Goal: Task Accomplishment & Management: Use online tool/utility

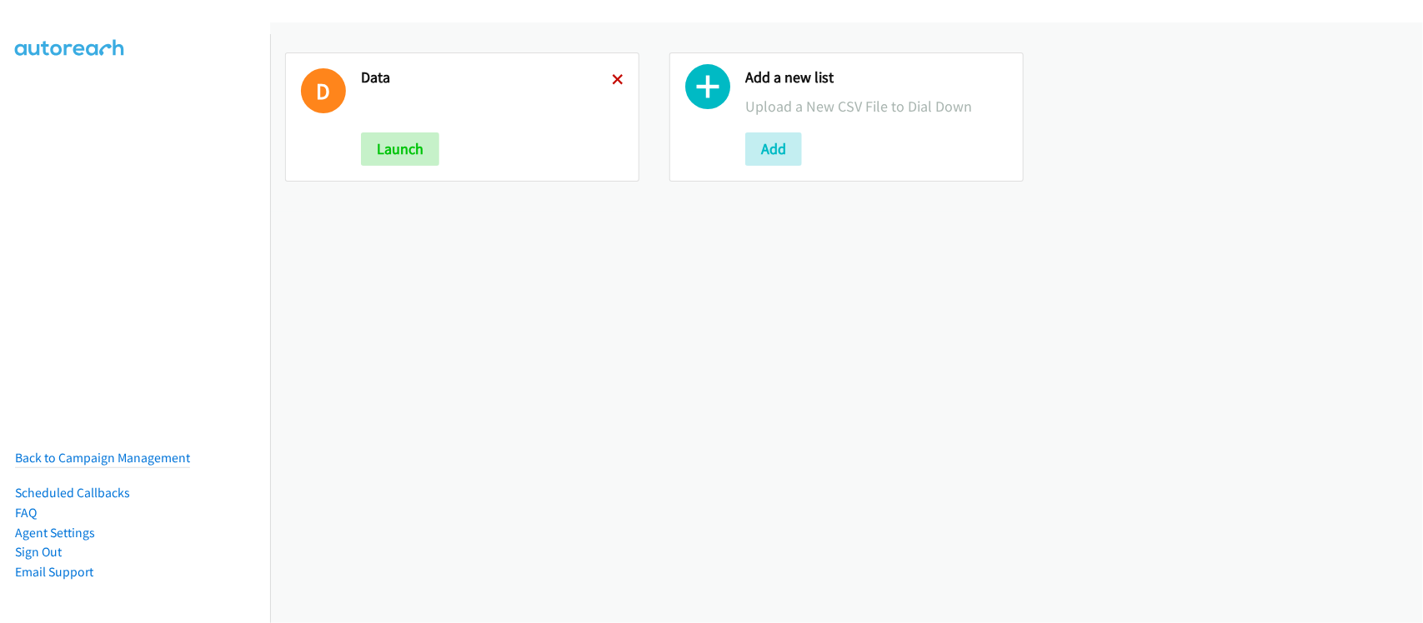
click at [614, 76] on icon at bounding box center [618, 81] width 12 height 12
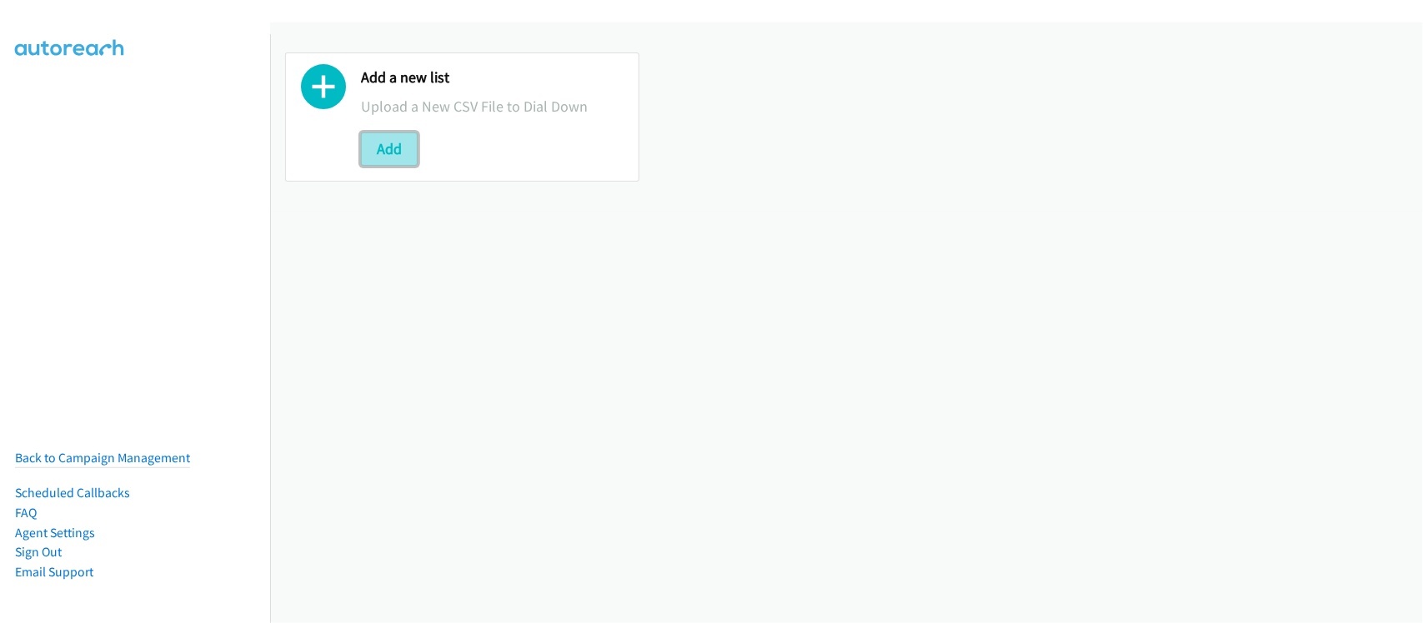
click at [403, 151] on button "Add" at bounding box center [389, 149] width 57 height 33
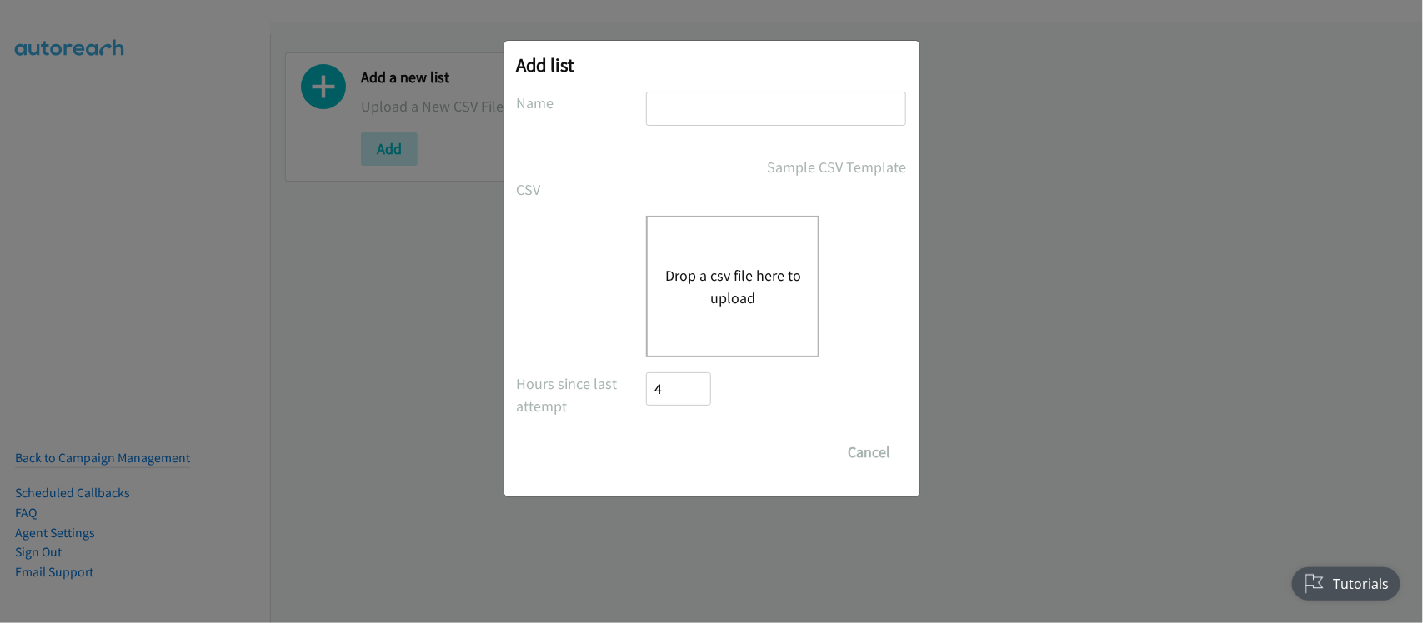
click at [721, 97] on input "text" at bounding box center [776, 109] width 260 height 34
type input "DATA"
click at [705, 273] on button "Drop a csv file here to upload" at bounding box center [732, 286] width 137 height 45
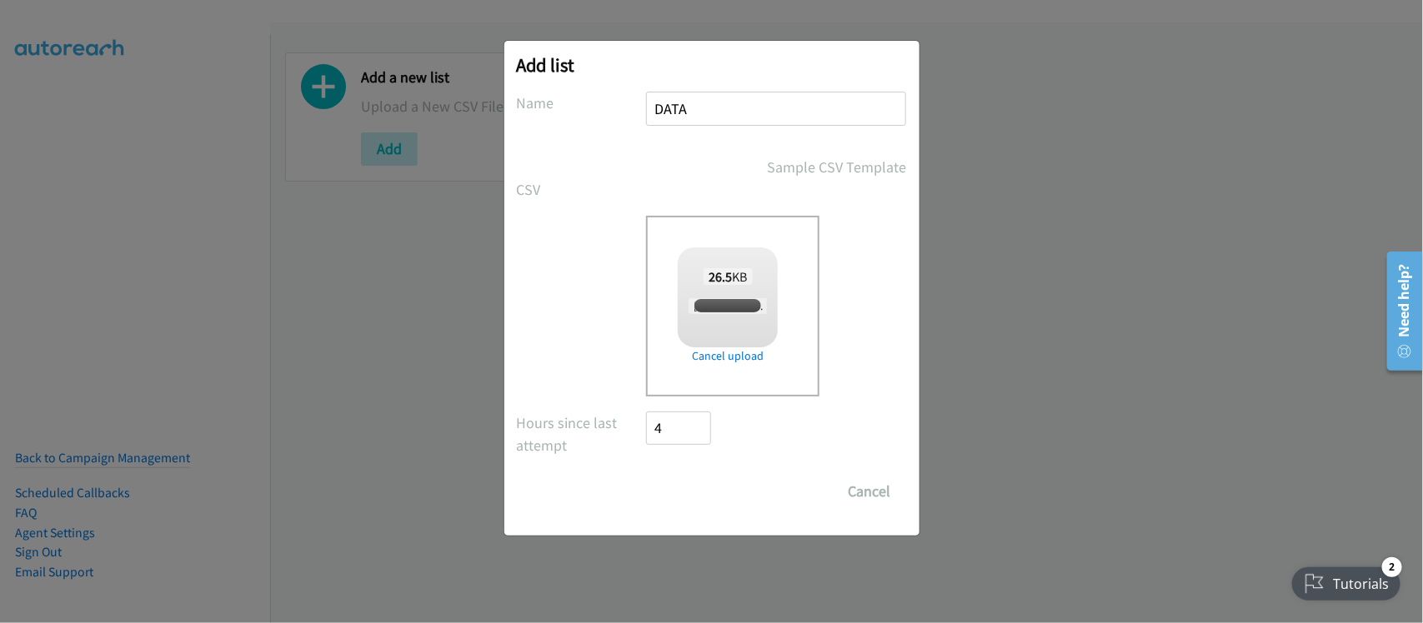
checkbox input "true"
drag, startPoint x: 702, startPoint y: 481, endPoint x: 717, endPoint y: 475, distance: 16.1
click at [703, 481] on input "Save List" at bounding box center [691, 491] width 88 height 33
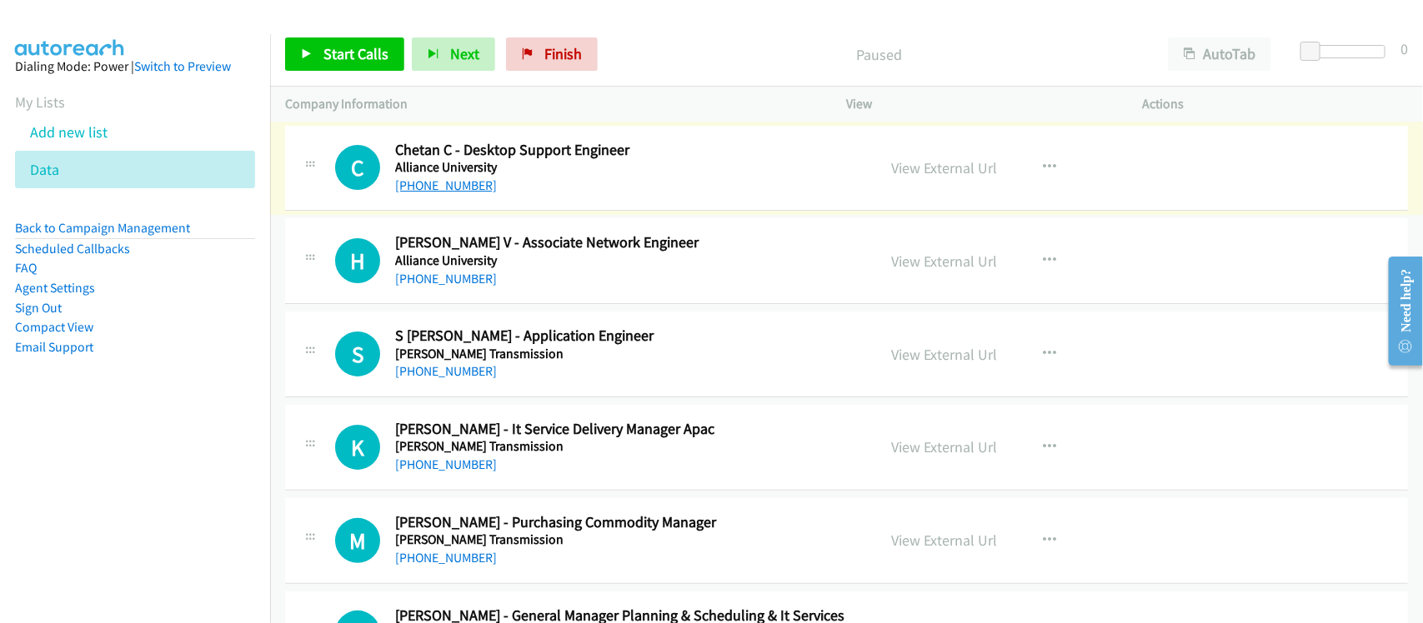
click at [463, 186] on link "+91 93539 53538" at bounding box center [446, 186] width 102 height 16
click at [468, 282] on link "+91 81975 53427" at bounding box center [446, 279] width 102 height 16
click at [450, 365] on link "+91 91767 75517" at bounding box center [446, 371] width 102 height 16
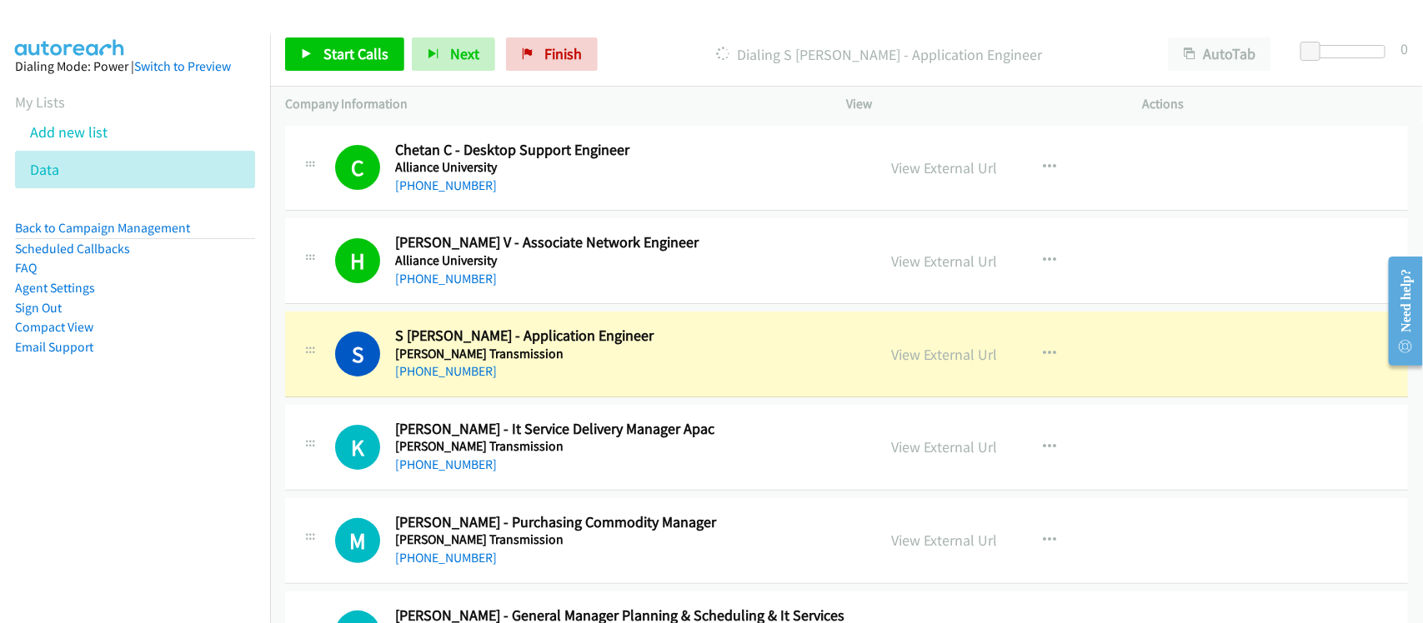
drag, startPoint x: 536, startPoint y: 389, endPoint x: 584, endPoint y: 381, distance: 49.1
click at [536, 389] on div "S Callback Scheduled S Hari - Application Engineer Allison Transmission Asia/Ca…" at bounding box center [846, 355] width 1123 height 86
click at [902, 361] on link "View External Url" at bounding box center [945, 354] width 106 height 19
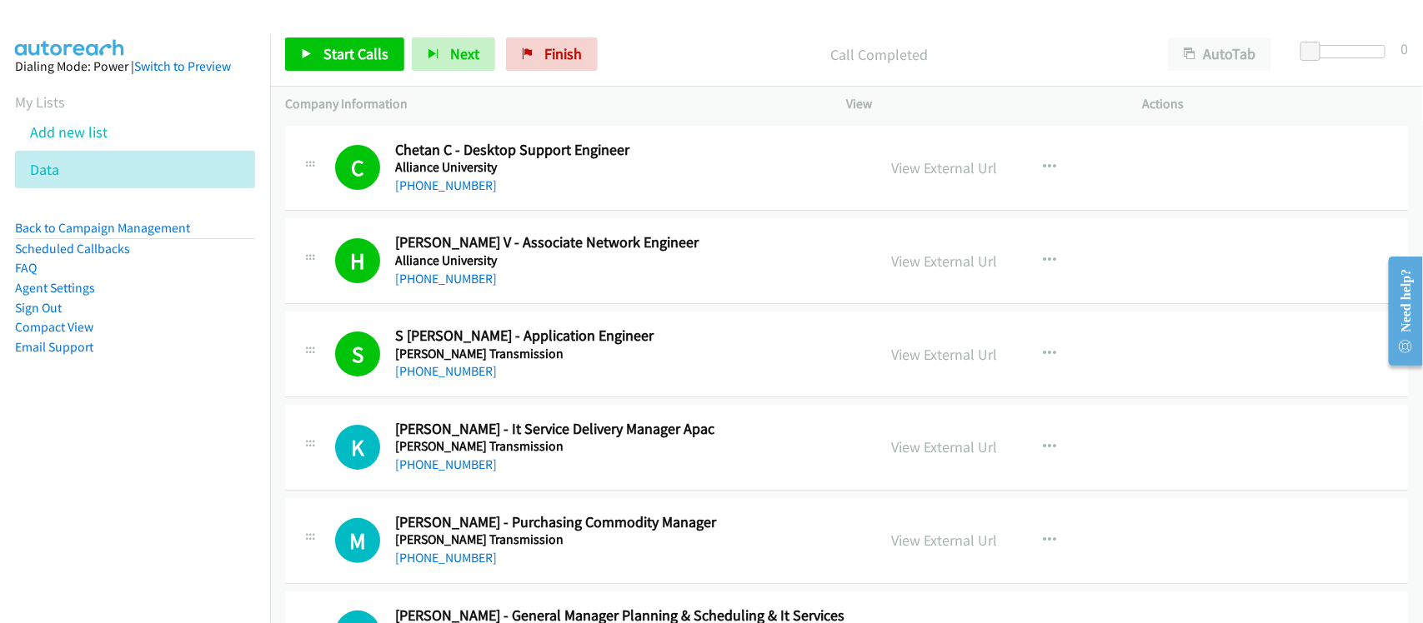
click at [443, 458] on link "+91 91767 75530" at bounding box center [446, 465] width 102 height 16
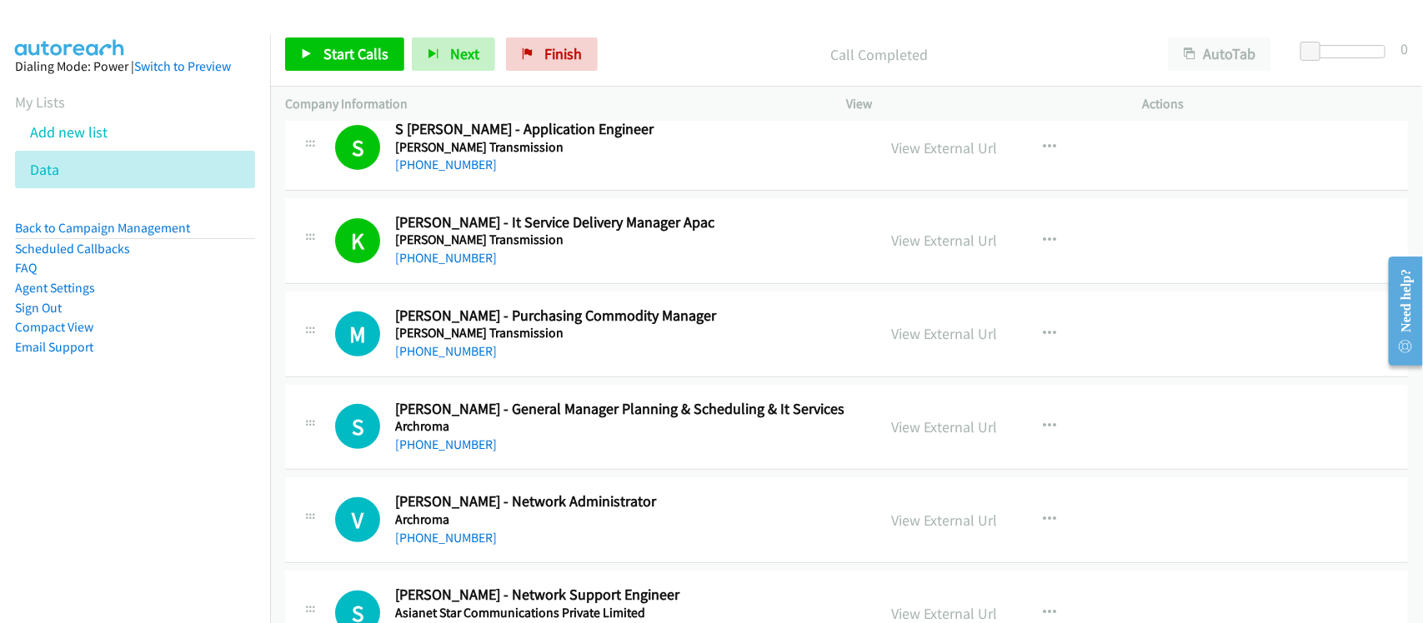
scroll to position [208, 0]
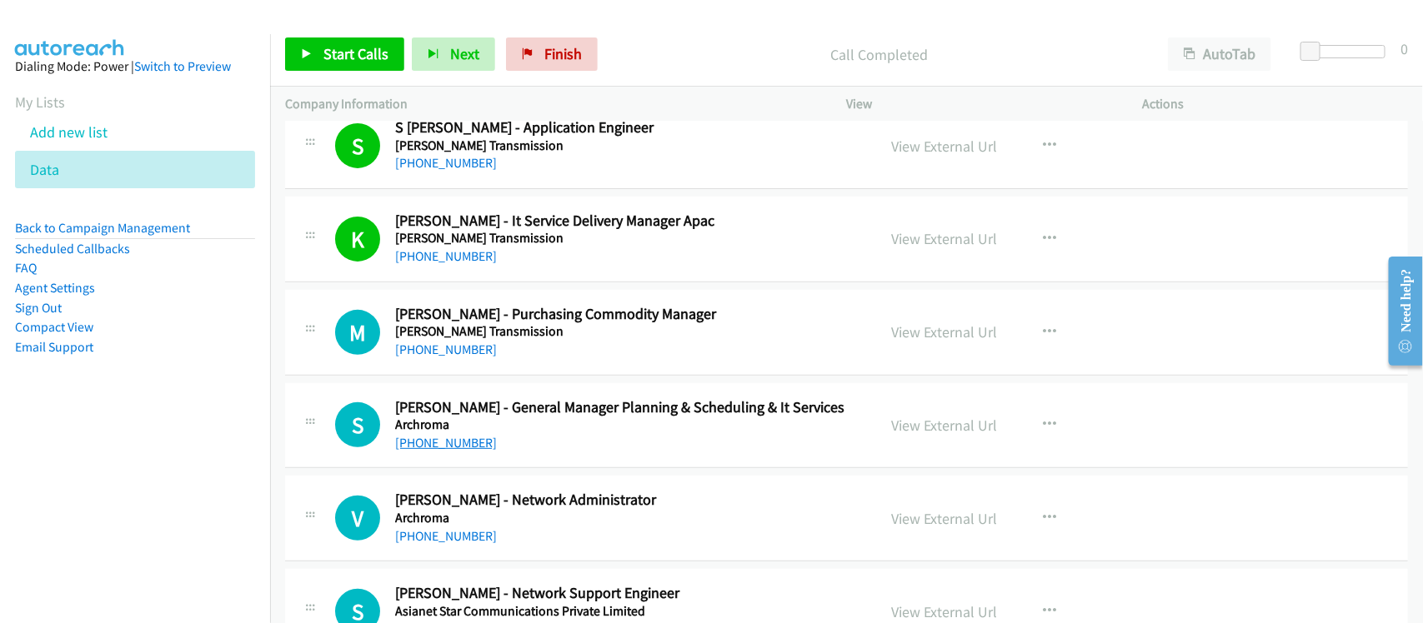
click at [452, 444] on link "+91 99204 25770" at bounding box center [446, 443] width 102 height 16
click at [463, 450] on link "+91 99204 25770" at bounding box center [446, 443] width 102 height 16
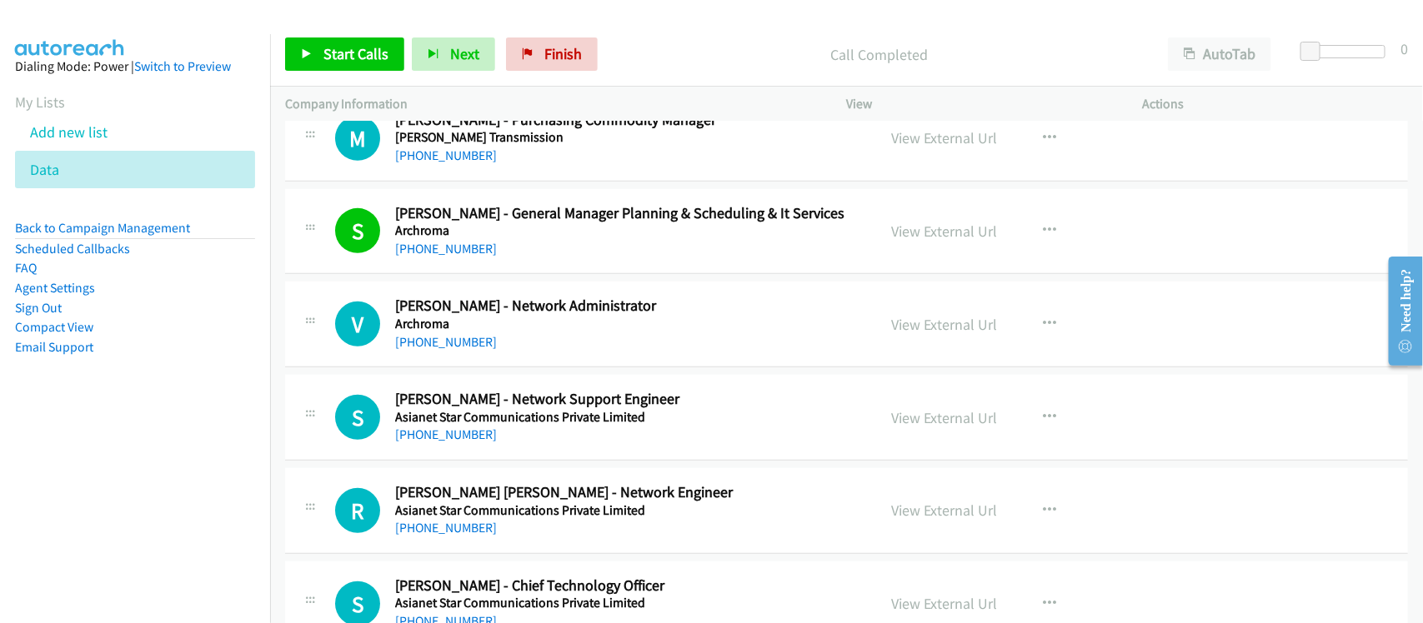
scroll to position [417, 0]
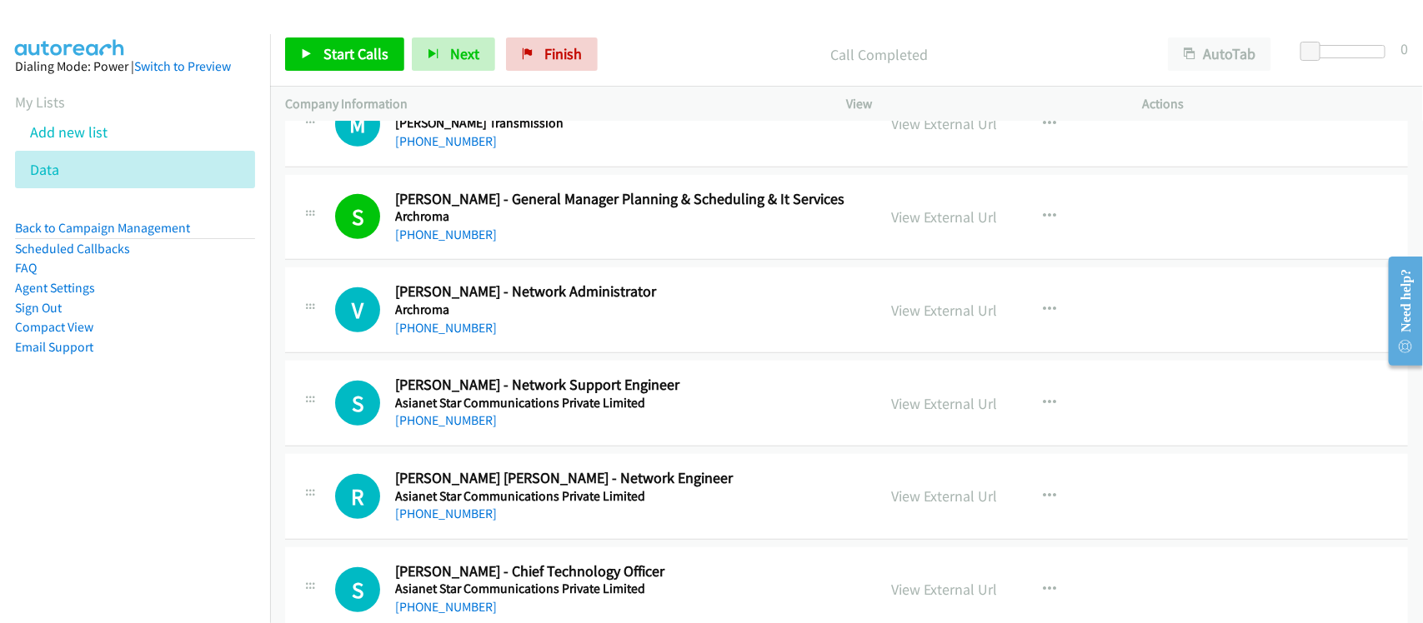
click at [538, 339] on div "V Callback Scheduled Vinesh Ghaghada - Network Administrator Archroma Asia/Calc…" at bounding box center [846, 311] width 1123 height 86
click at [458, 333] on link "+91 70161 07218" at bounding box center [446, 328] width 102 height 16
click at [427, 423] on link "+91 99619 23660" at bounding box center [446, 421] width 102 height 16
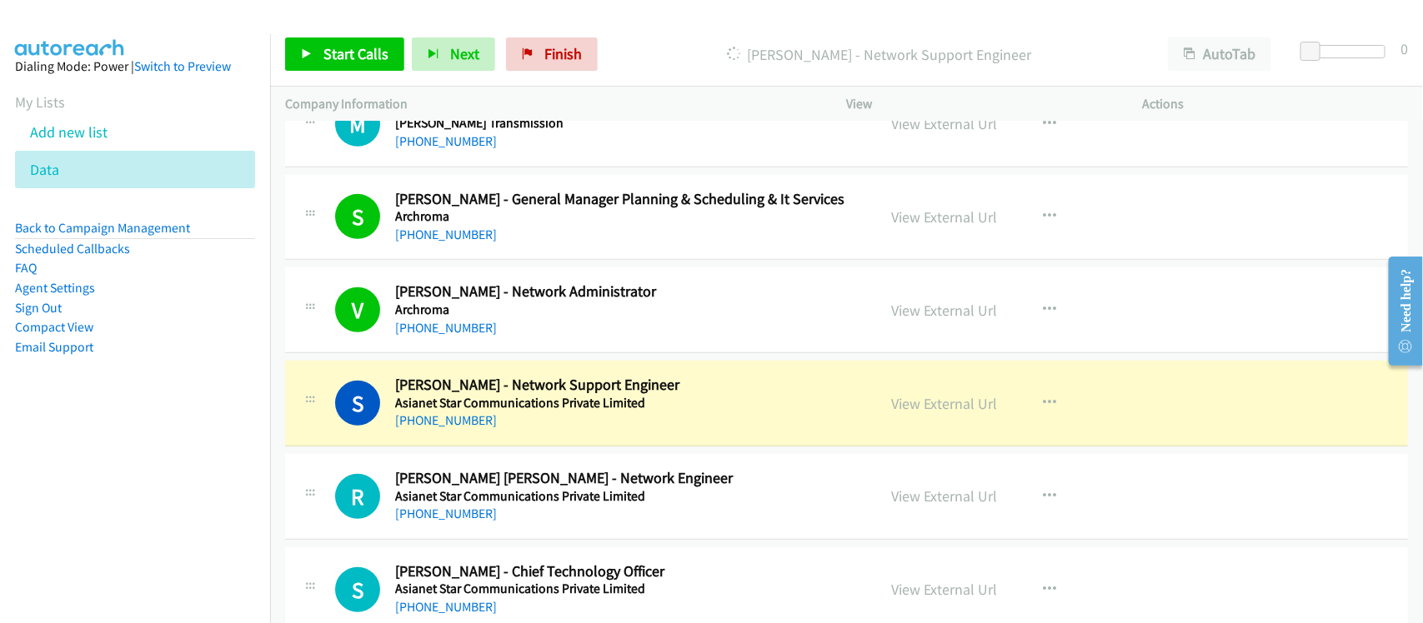
drag, startPoint x: 559, startPoint y: 435, endPoint x: 611, endPoint y: 427, distance: 52.3
click at [559, 435] on div "S Callback Scheduled Srideesh K Unnikrishnan - Network Support Engineer Asianet…" at bounding box center [846, 404] width 1123 height 86
click at [932, 413] on link "View External Url" at bounding box center [945, 403] width 106 height 19
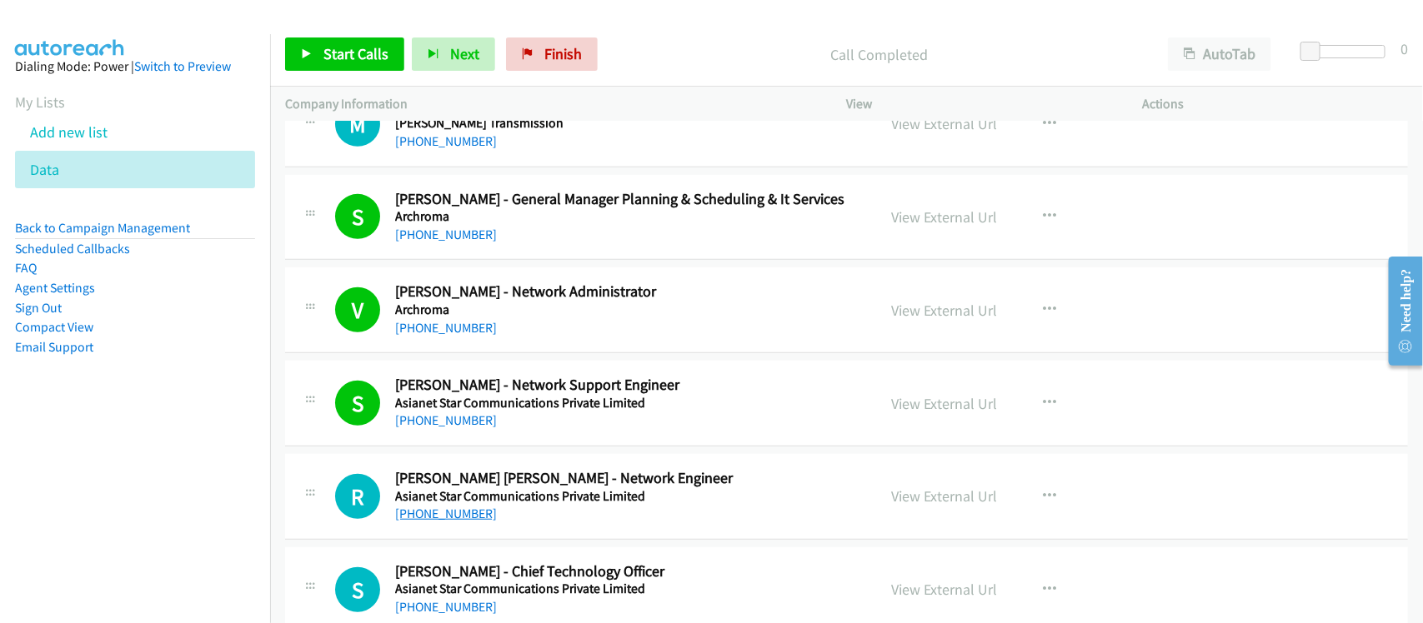
click at [448, 511] on link "+91 91880 27302" at bounding box center [446, 514] width 102 height 16
click at [540, 533] on div "R Callback Scheduled Rachel Treesa George - Network Engineer Asianet Star Commu…" at bounding box center [846, 497] width 1123 height 86
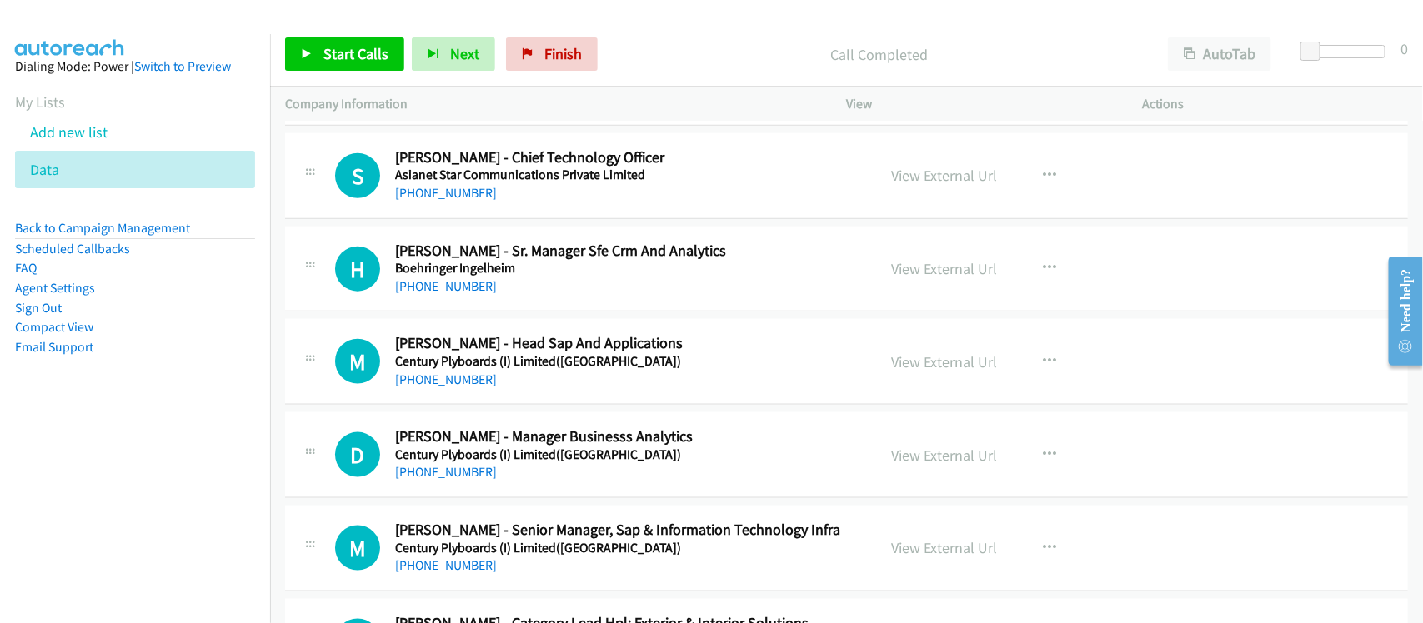
scroll to position [834, 0]
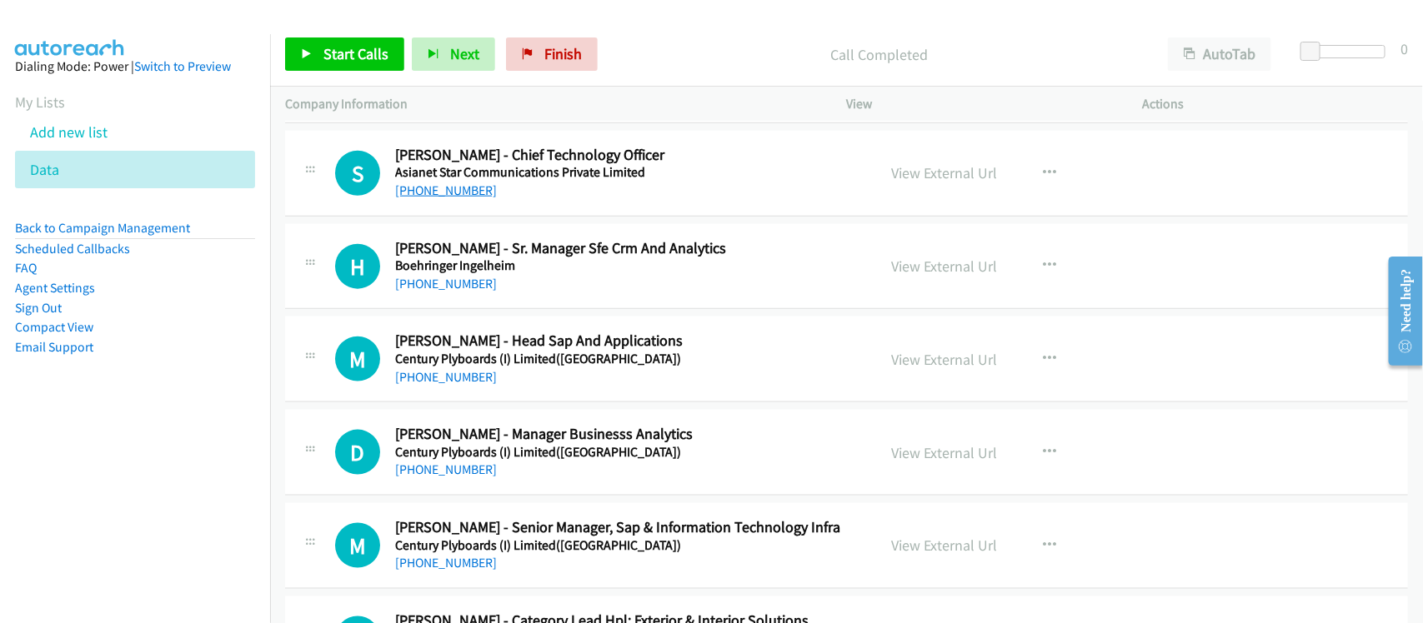
click at [454, 184] on link "+91 85901 13757" at bounding box center [446, 191] width 102 height 16
click at [447, 282] on link "+91 81081 44144" at bounding box center [446, 284] width 102 height 16
click at [476, 378] on link "+91 98353 61318" at bounding box center [446, 377] width 102 height 16
drag, startPoint x: 461, startPoint y: 471, endPoint x: 461, endPoint y: 454, distance: 16.7
click at [461, 471] on link "+91 72093 60038" at bounding box center [446, 470] width 102 height 16
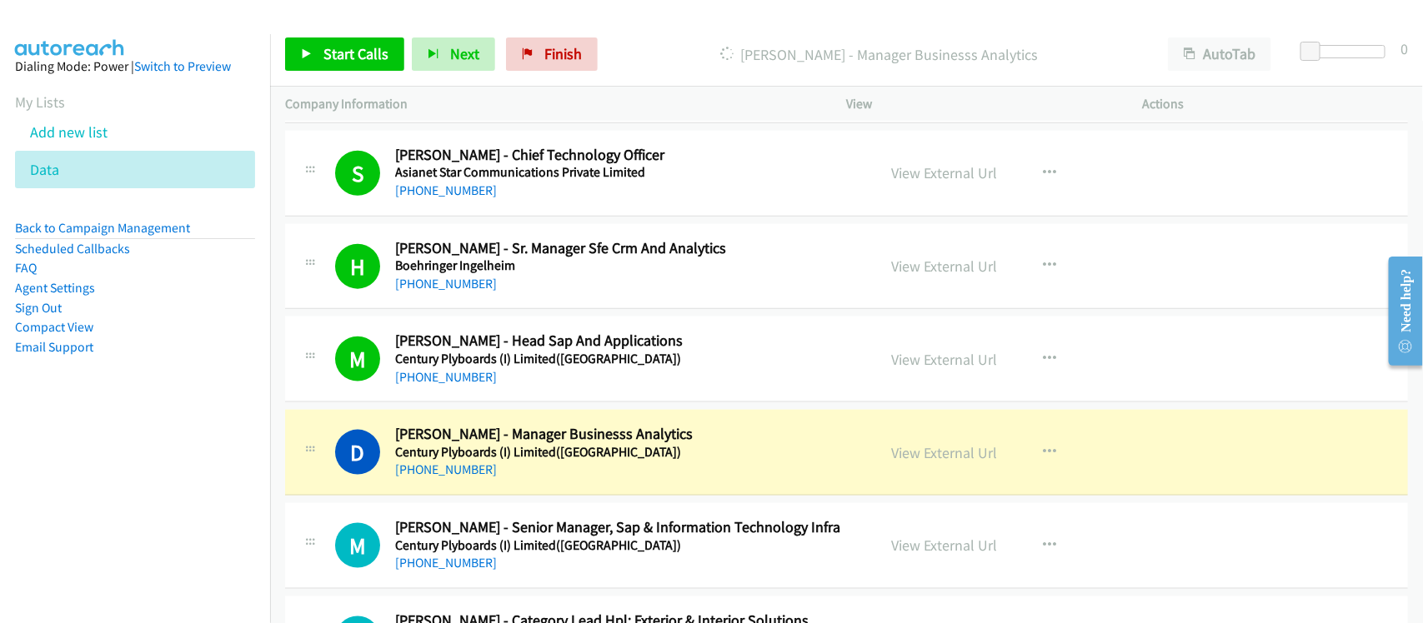
click at [517, 496] on div "D Callback Scheduled Debanjali Basu - Manager Businesss Analytics Century Plybo…" at bounding box center [846, 453] width 1123 height 86
click at [919, 456] on link "View External Url" at bounding box center [945, 452] width 106 height 19
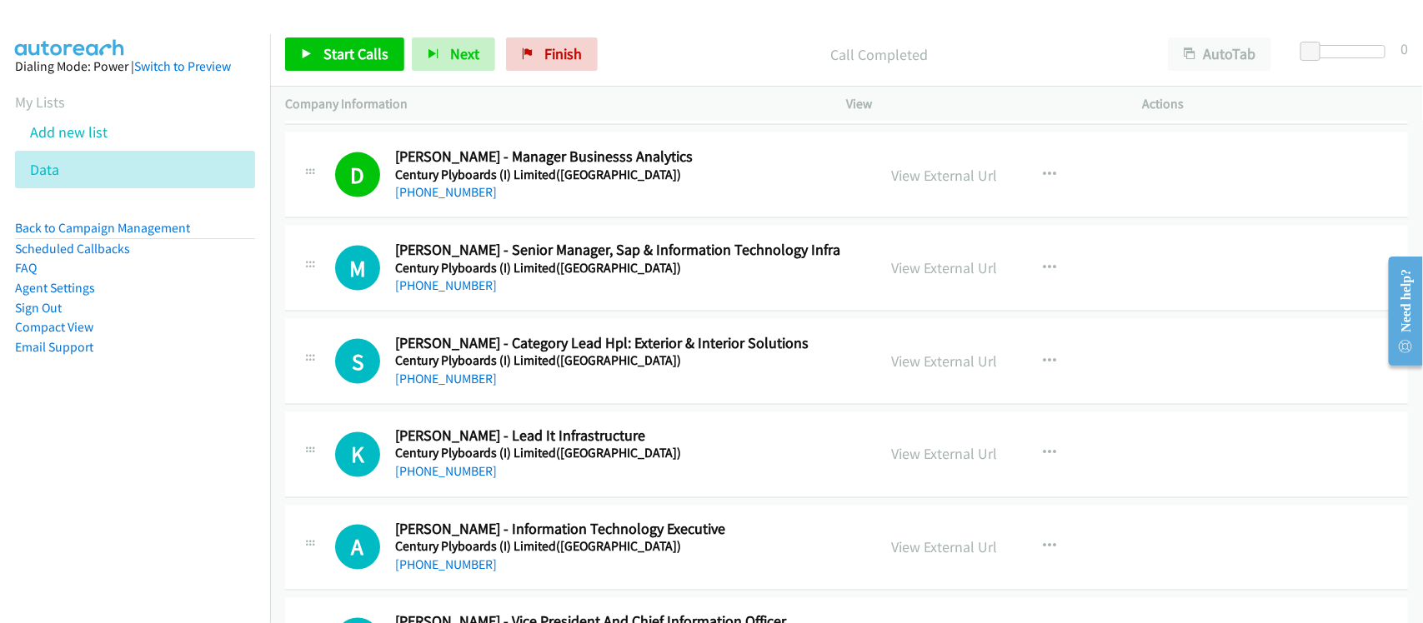
scroll to position [1146, 0]
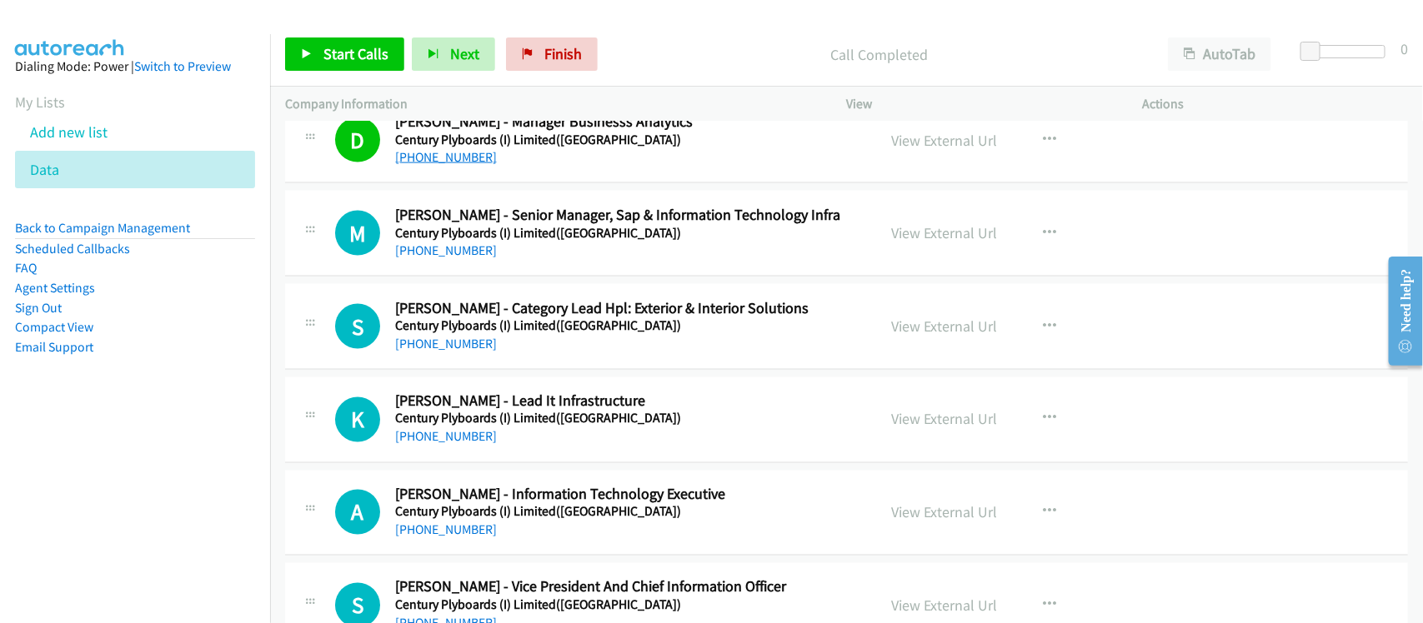
click at [478, 160] on link "+91 72093 60038" at bounding box center [446, 157] width 102 height 16
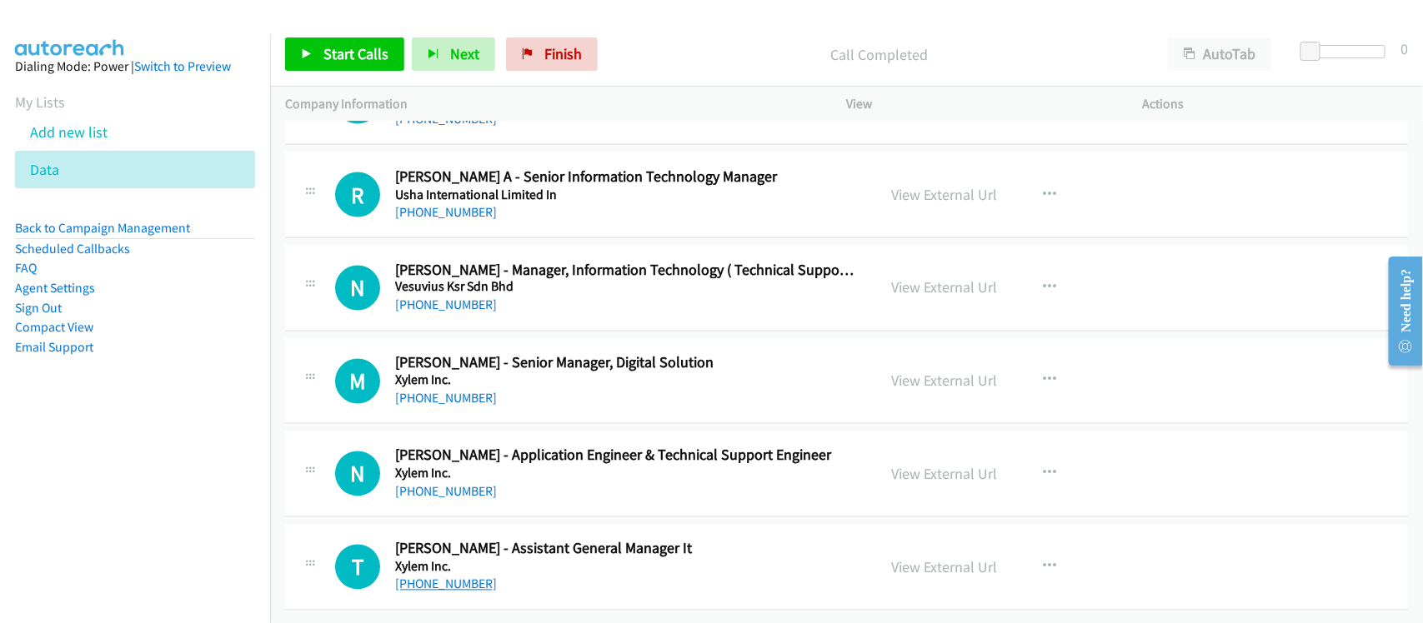
click at [447, 577] on link "+91 97277 49400" at bounding box center [446, 585] width 102 height 16
click at [476, 484] on link "+91 84518 46200" at bounding box center [446, 492] width 102 height 16
click at [438, 391] on link "+91 75959 97299" at bounding box center [446, 399] width 102 height 16
click at [465, 298] on link "+91 99038 63044" at bounding box center [446, 306] width 102 height 16
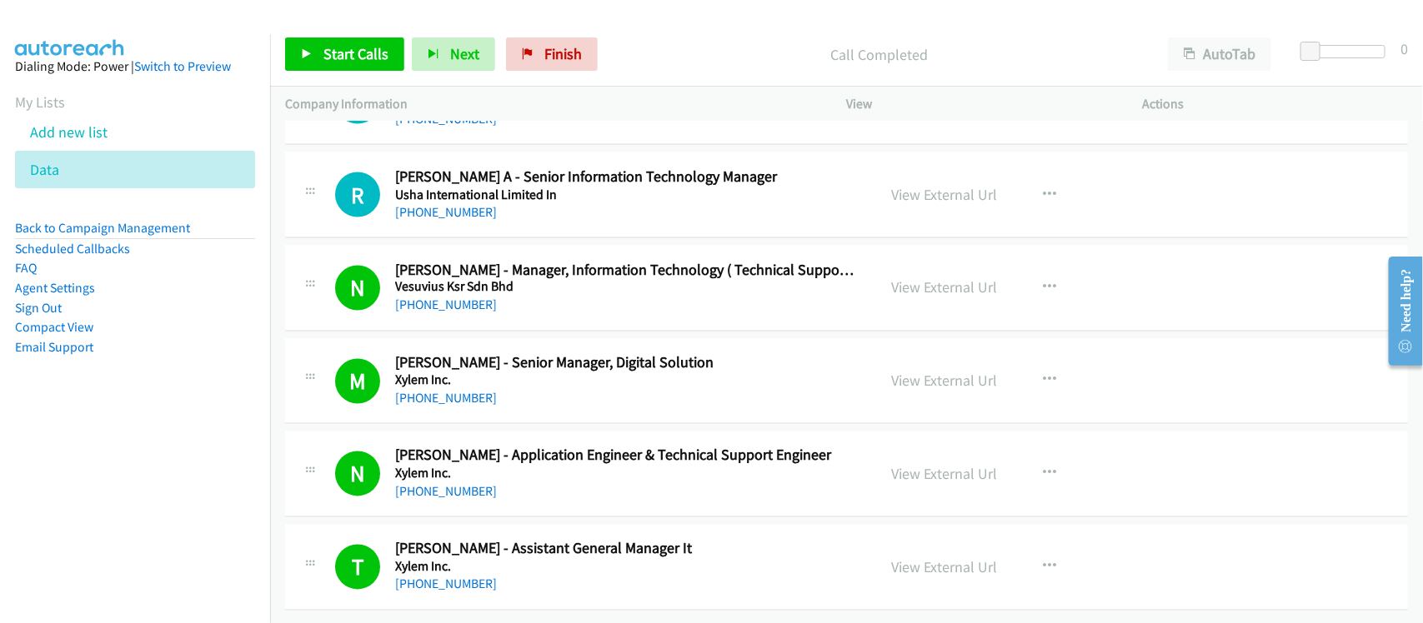
drag, startPoint x: 463, startPoint y: 196, endPoint x: 464, endPoint y: 159, distance: 36.7
click at [463, 204] on link "+91 98801 37442" at bounding box center [446, 212] width 102 height 16
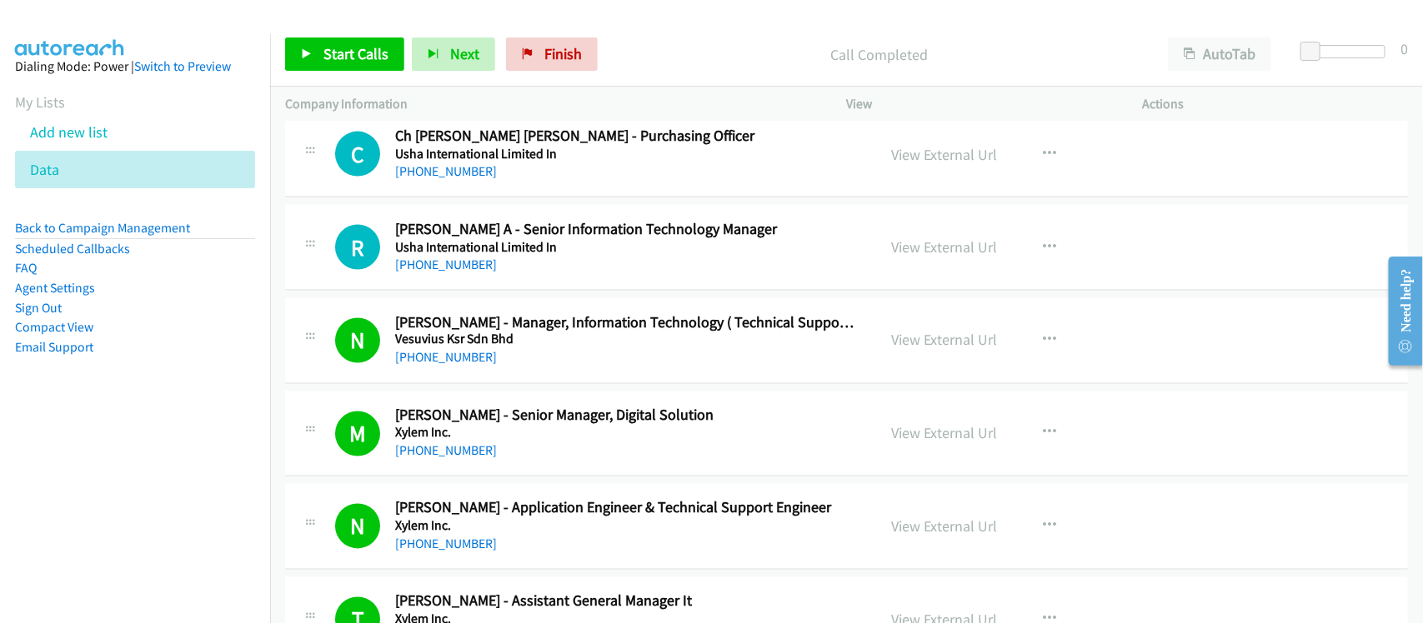
scroll to position [12370, 0]
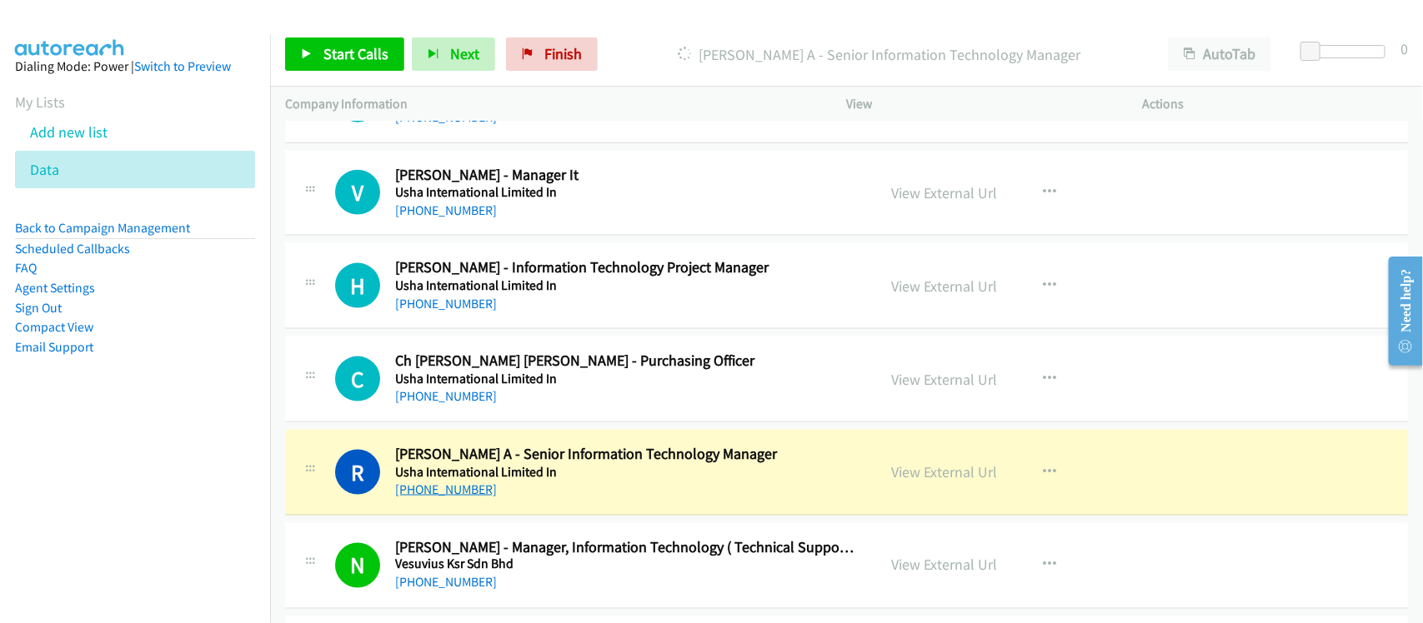
click at [457, 498] on link "+91 98801 37442" at bounding box center [446, 490] width 102 height 16
click at [451, 498] on link "+91 98801 37442" at bounding box center [446, 490] width 102 height 16
click at [464, 312] on link "+91 88002 92414" at bounding box center [446, 304] width 102 height 16
click at [485, 357] on div "C Callback Scheduled Ch Venkata Siva Prasad - Purchasing Officer Usha Internati…" at bounding box center [846, 380] width 1123 height 86
click at [461, 312] on link "+91 88002 92414" at bounding box center [446, 304] width 102 height 16
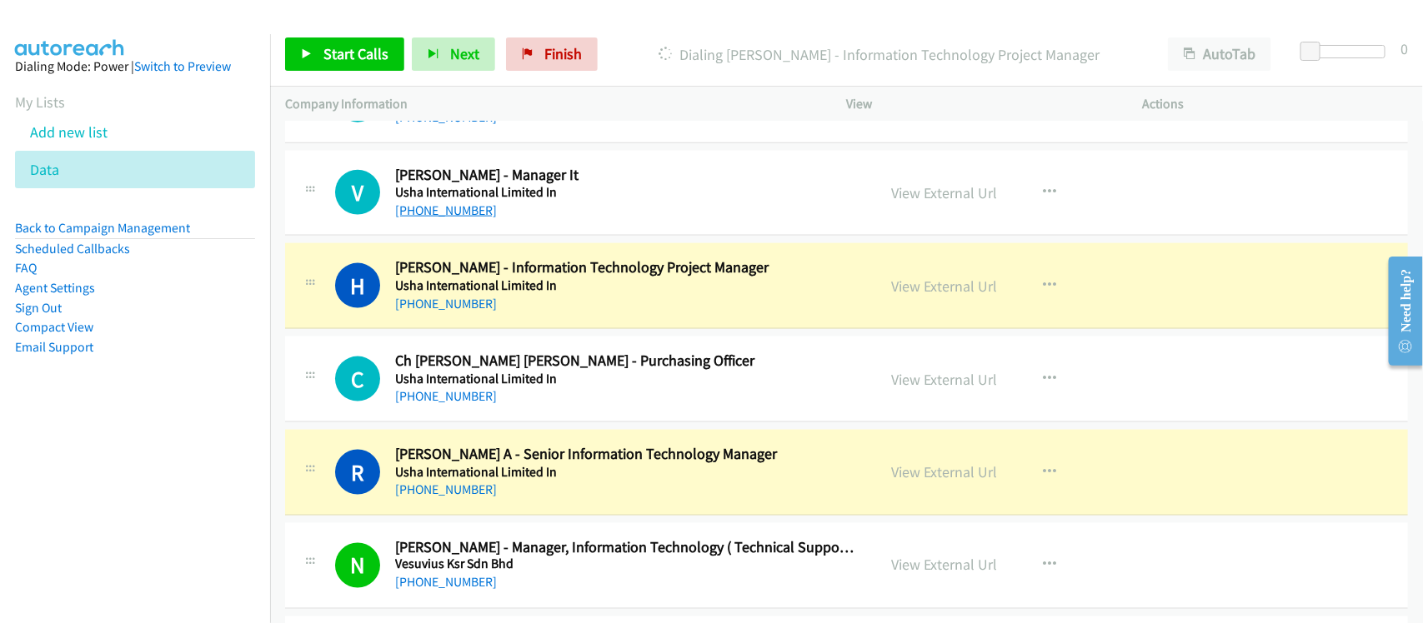
click at [463, 218] on link "+91 281 653 3009" at bounding box center [446, 211] width 102 height 16
click at [557, 423] on div "C Callback Scheduled Ch Venkata Siva Prasad - Purchasing Officer Usha Internati…" at bounding box center [846, 380] width 1123 height 86
drag, startPoint x: 461, startPoint y: 322, endPoint x: 444, endPoint y: 314, distance: 18.3
click at [461, 312] on link "+91 88002 92414" at bounding box center [446, 304] width 102 height 16
click at [538, 314] on div "+91 88002 92414" at bounding box center [624, 304] width 459 height 20
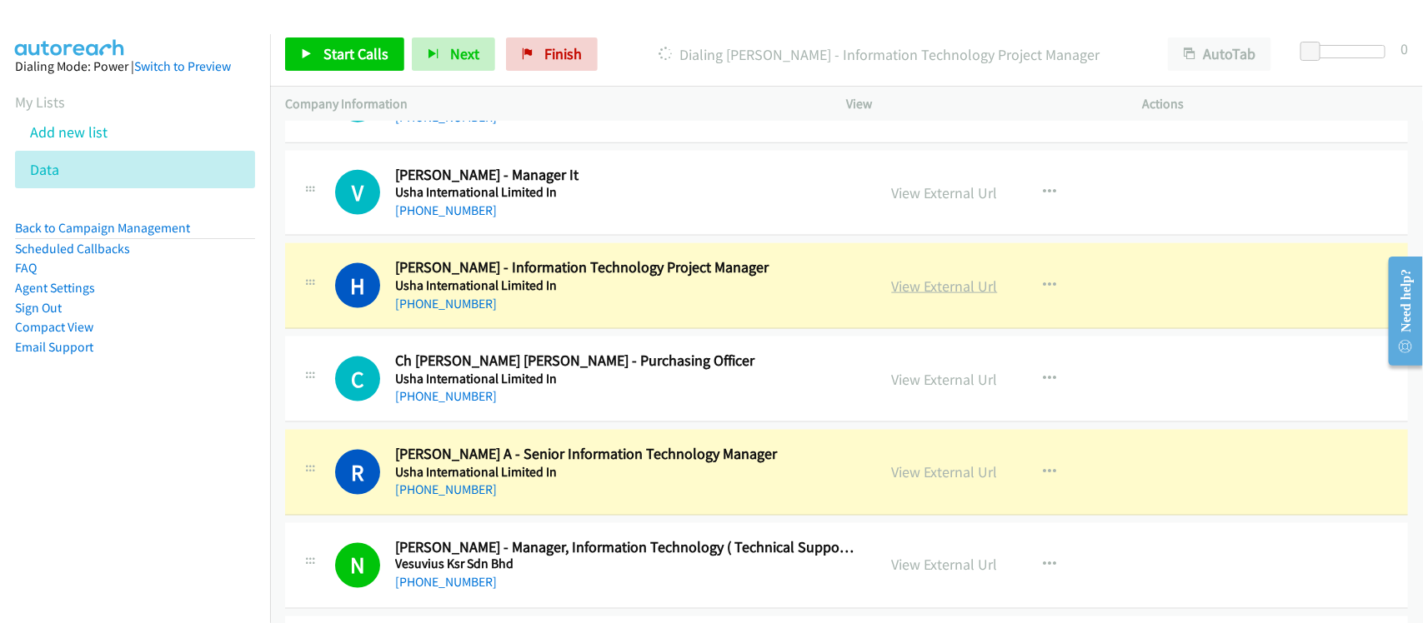
click at [928, 296] on link "View External Url" at bounding box center [945, 286] width 106 height 19
click at [454, 218] on link "+91 281 653 3009" at bounding box center [446, 211] width 102 height 16
click at [505, 423] on div "C Callback Scheduled Ch Venkata Siva Prasad - Purchasing Officer Usha Internati…" at bounding box center [846, 380] width 1123 height 86
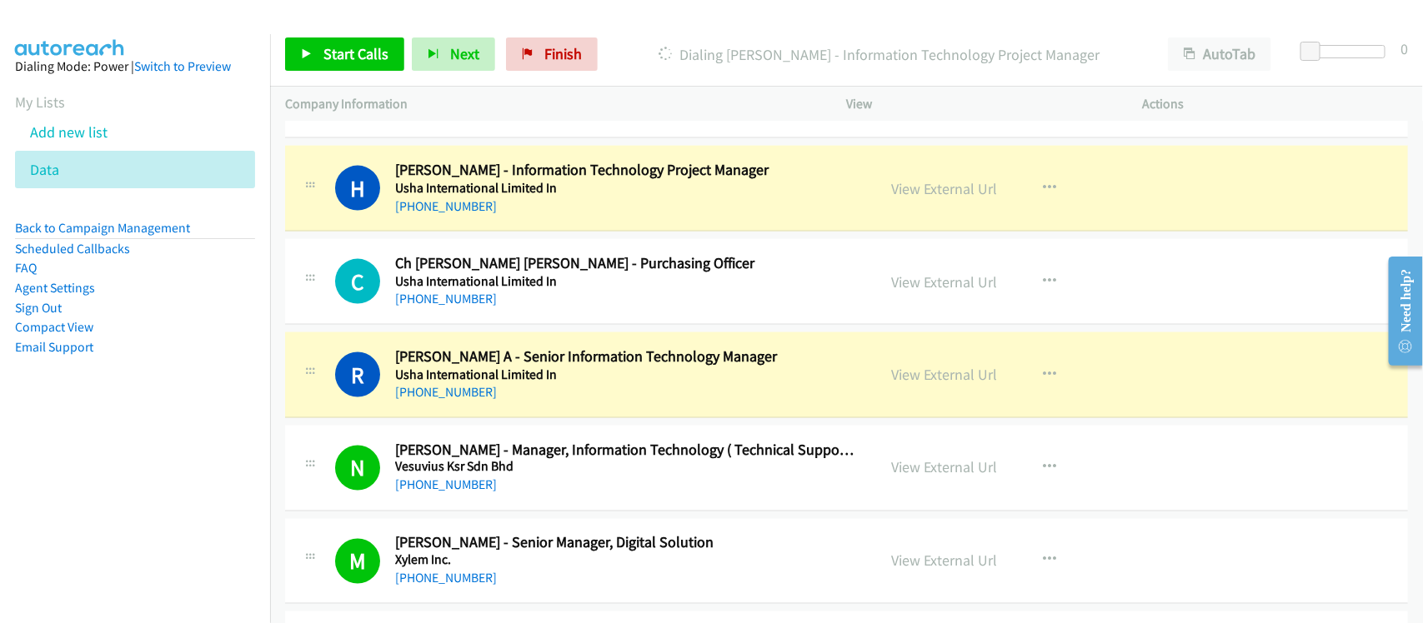
scroll to position [12578, 0]
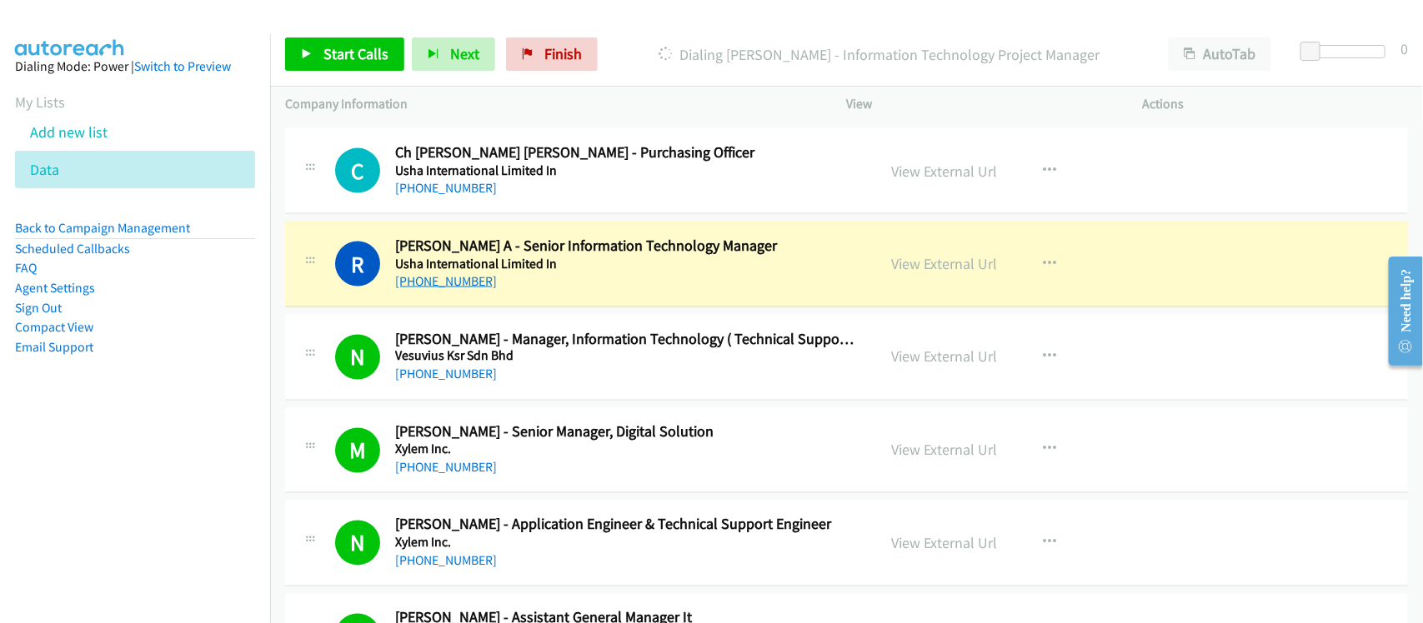
click at [483, 289] on link "+91 98801 37442" at bounding box center [446, 281] width 102 height 16
click at [473, 289] on link "+91 98801 37442" at bounding box center [446, 281] width 102 height 16
click at [468, 196] on link "+91 93969 55341" at bounding box center [446, 188] width 102 height 16
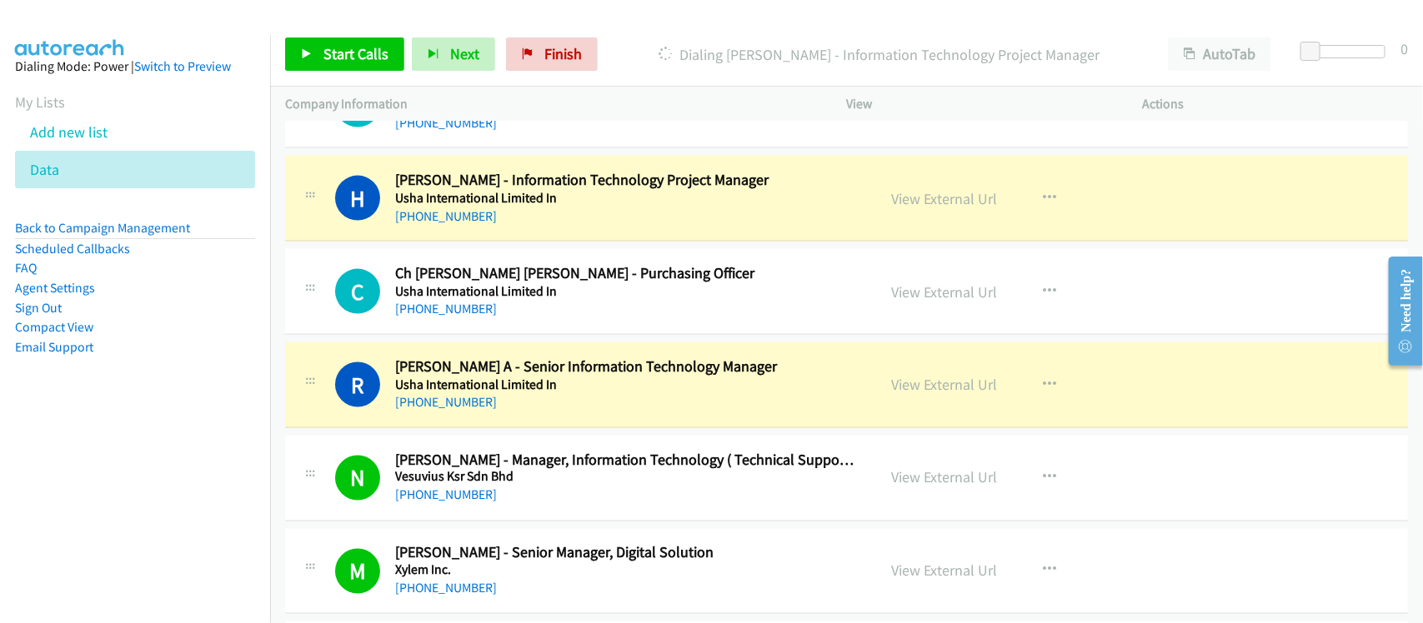
scroll to position [12370, 0]
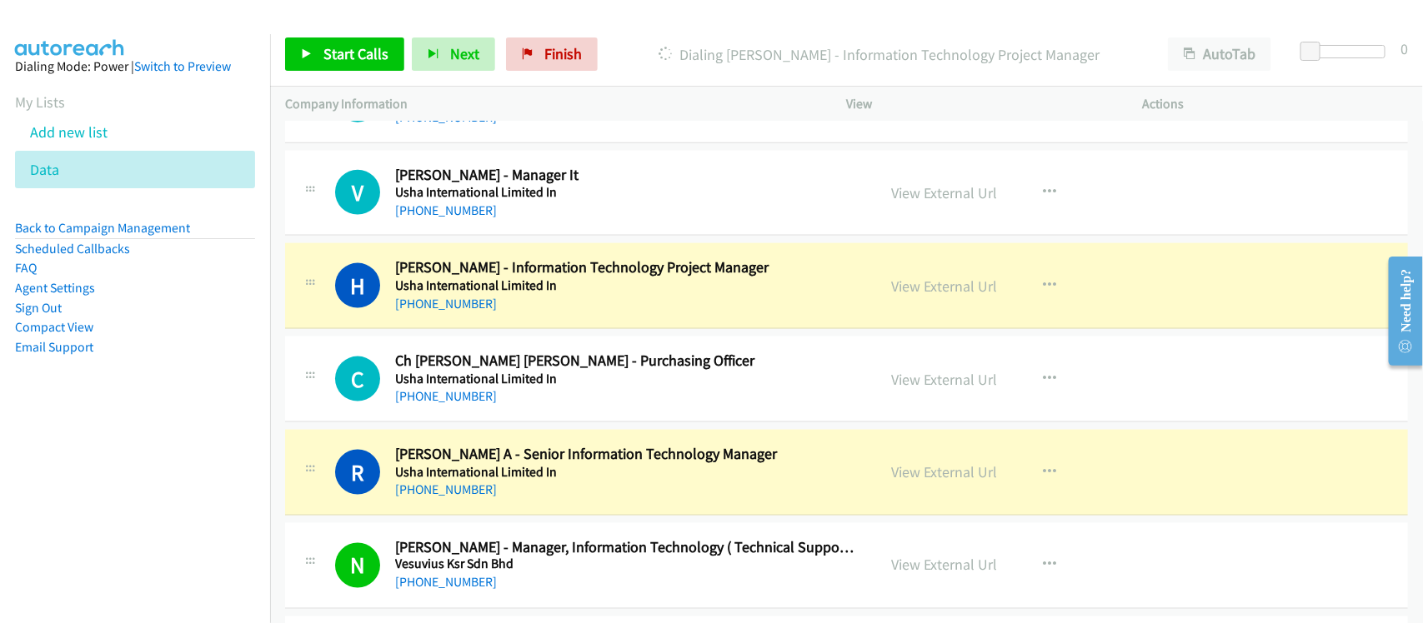
click at [543, 237] on div "V Callback Scheduled Vinod Narayan - Manager It Usha International Limited In A…" at bounding box center [846, 194] width 1123 height 86
click at [457, 218] on link "+91 281 653 3009" at bounding box center [446, 211] width 102 height 16
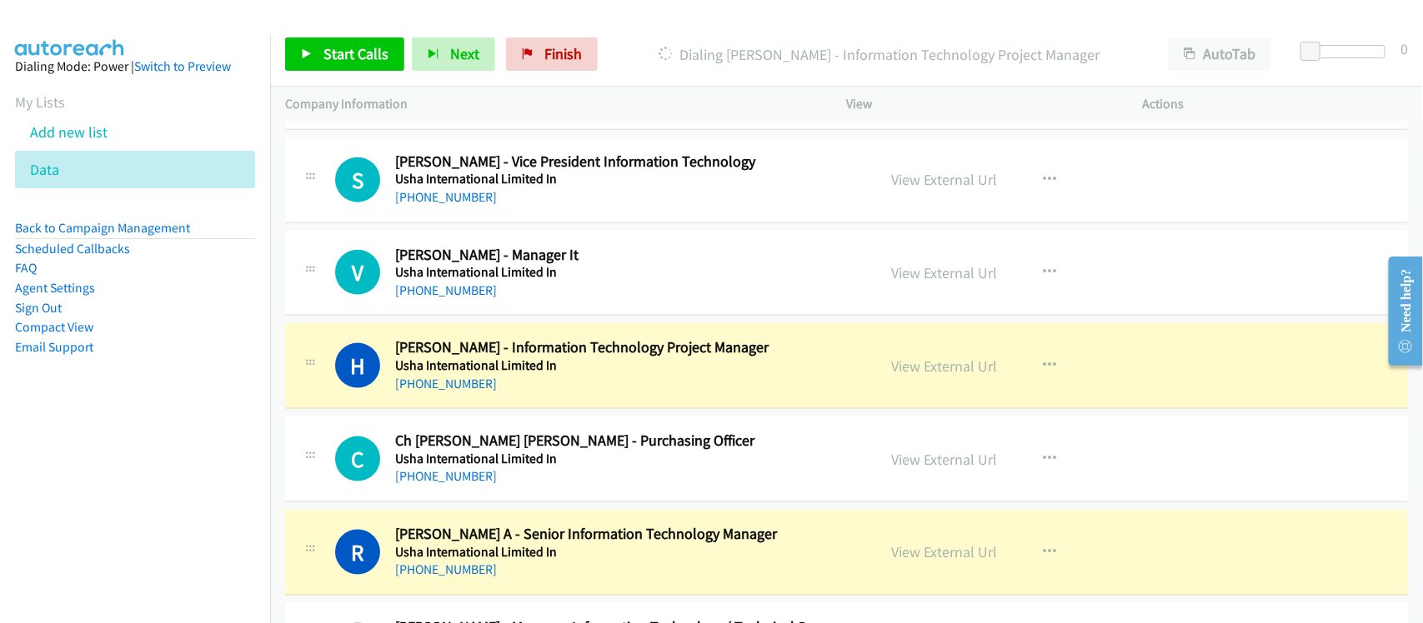
scroll to position [12266, 0]
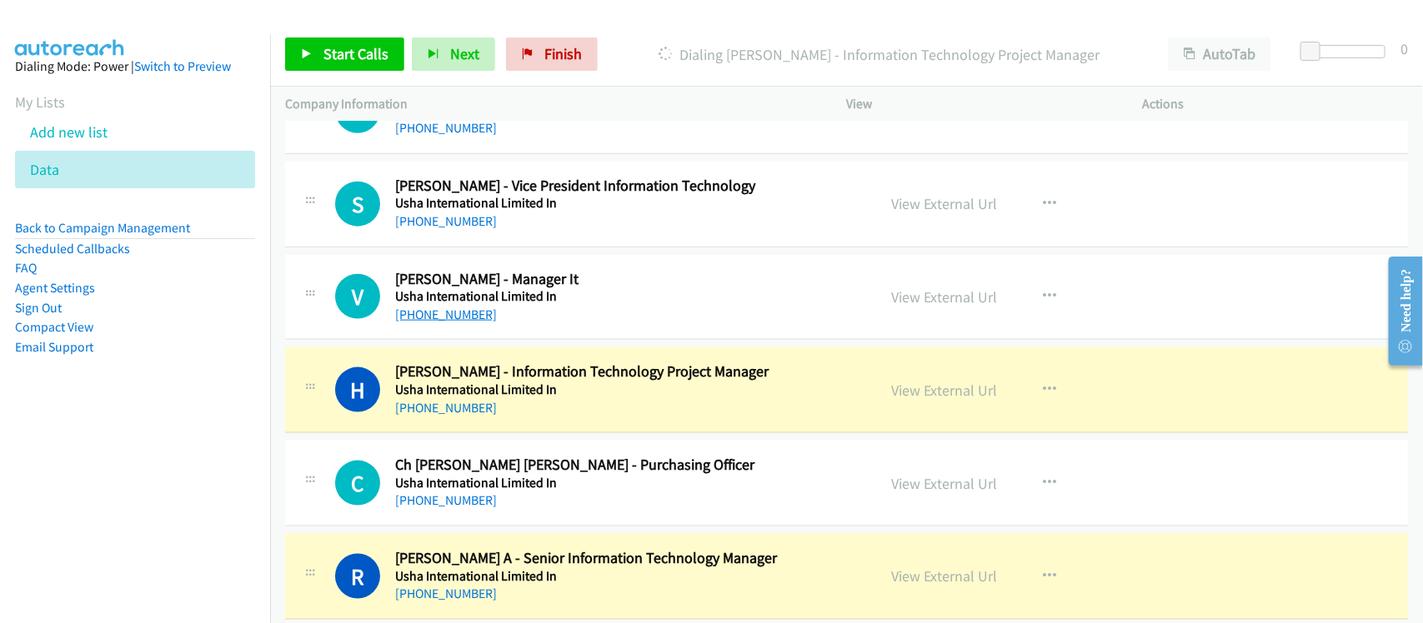
click at [475, 323] on link "+91 281 653 3009" at bounding box center [446, 315] width 102 height 16
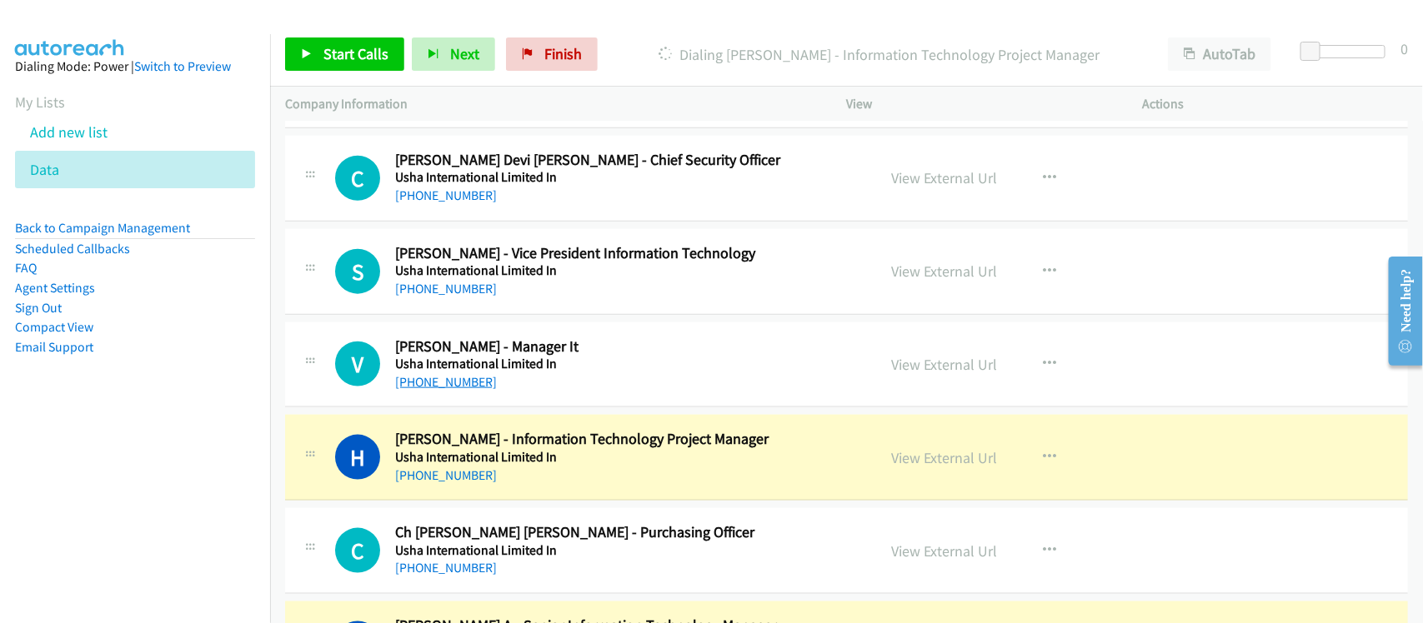
scroll to position [12162, 0]
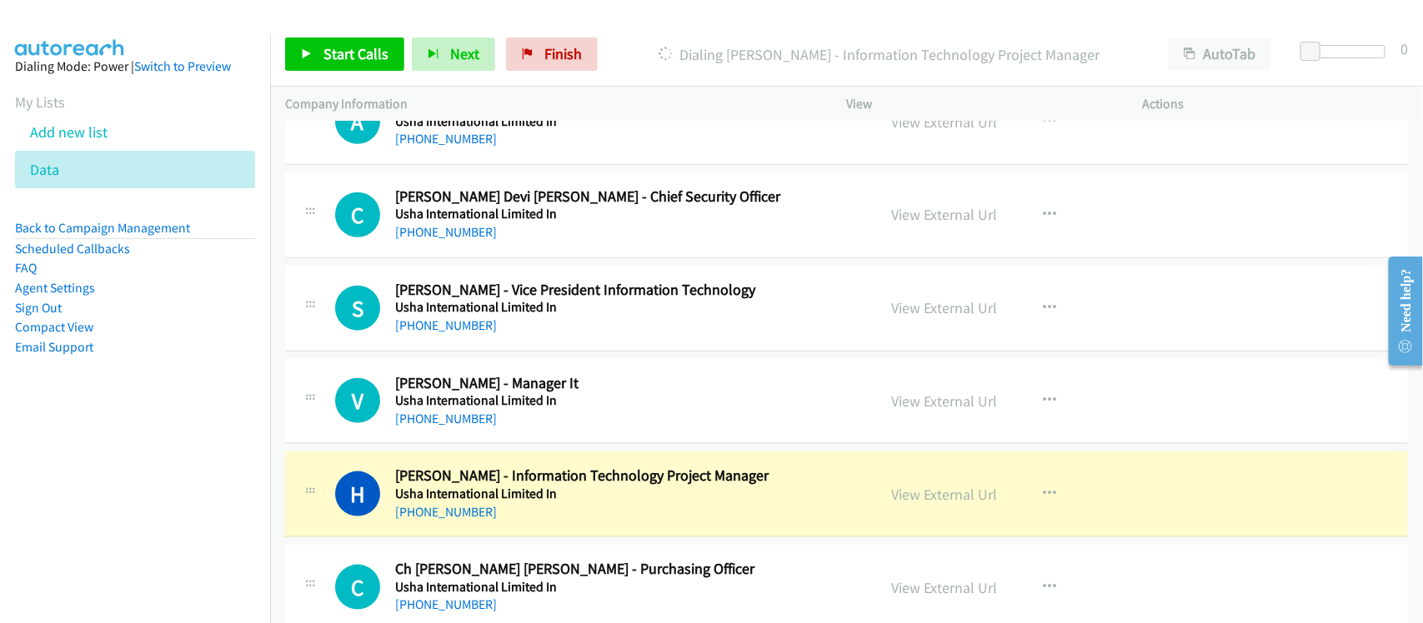
drag, startPoint x: 451, startPoint y: 348, endPoint x: 443, endPoint y: 318, distance: 31.7
click at [451, 333] on link "+91 88009 87666" at bounding box center [446, 326] width 102 height 16
click at [510, 445] on div "V Callback Scheduled Vinod Narayan - Manager It Usha International Limited In A…" at bounding box center [846, 402] width 1123 height 86
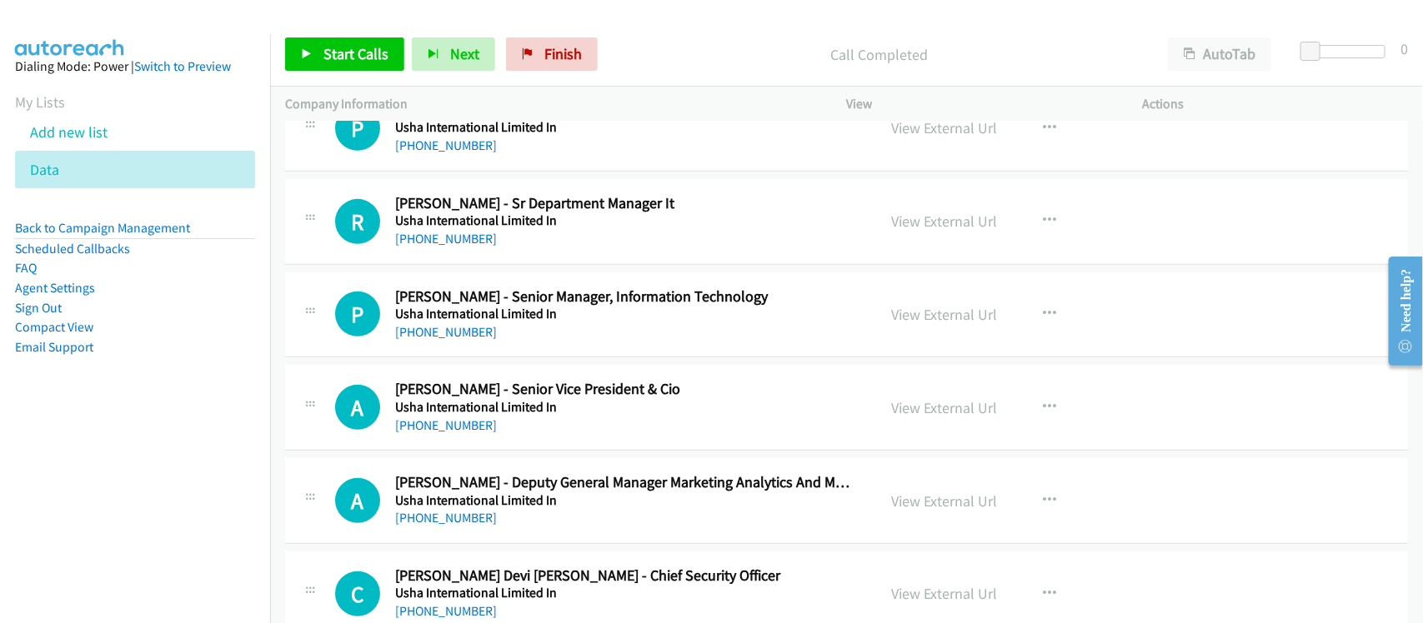
scroll to position [11745, 0]
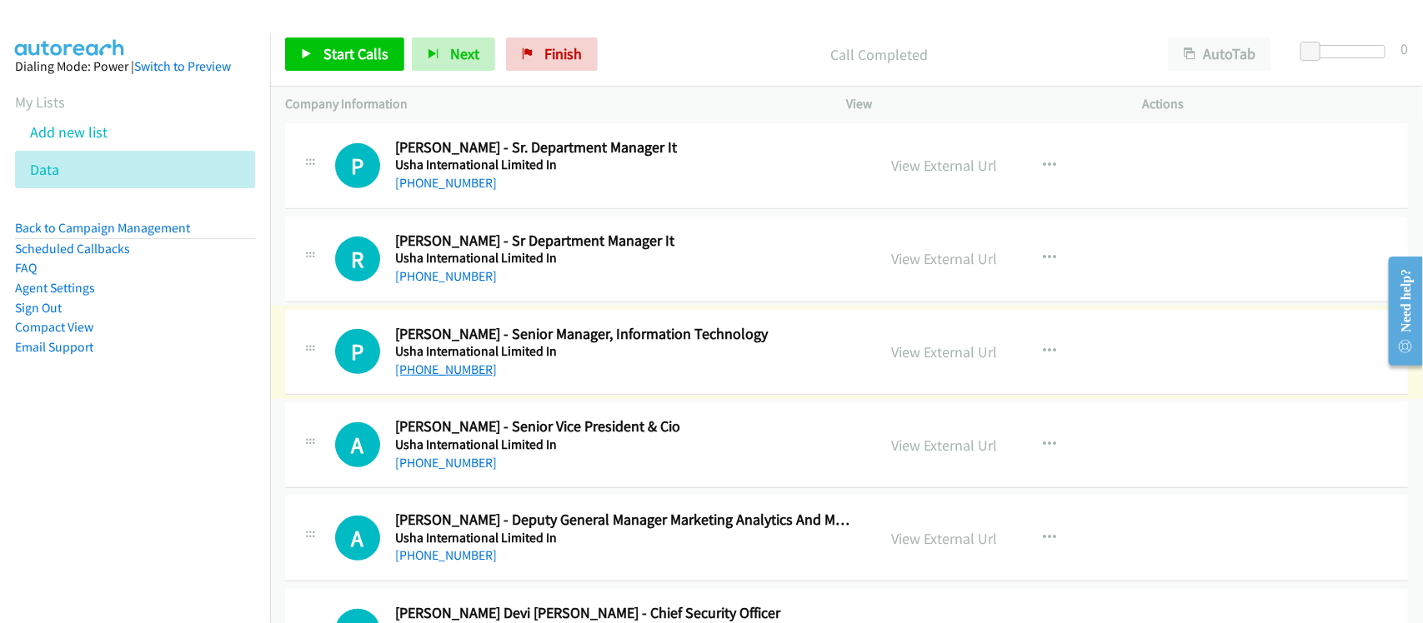
click at [439, 378] on link "+91 76071 02077" at bounding box center [446, 370] width 102 height 16
click at [468, 284] on link "+91 99284 74611" at bounding box center [446, 276] width 102 height 16
click at [519, 248] on div "R Callback Scheduled Raghvendra Khandal - Sr Department Manager It Usha Interna…" at bounding box center [846, 260] width 1123 height 86
click at [461, 191] on link "+91 88002 92401" at bounding box center [446, 183] width 102 height 16
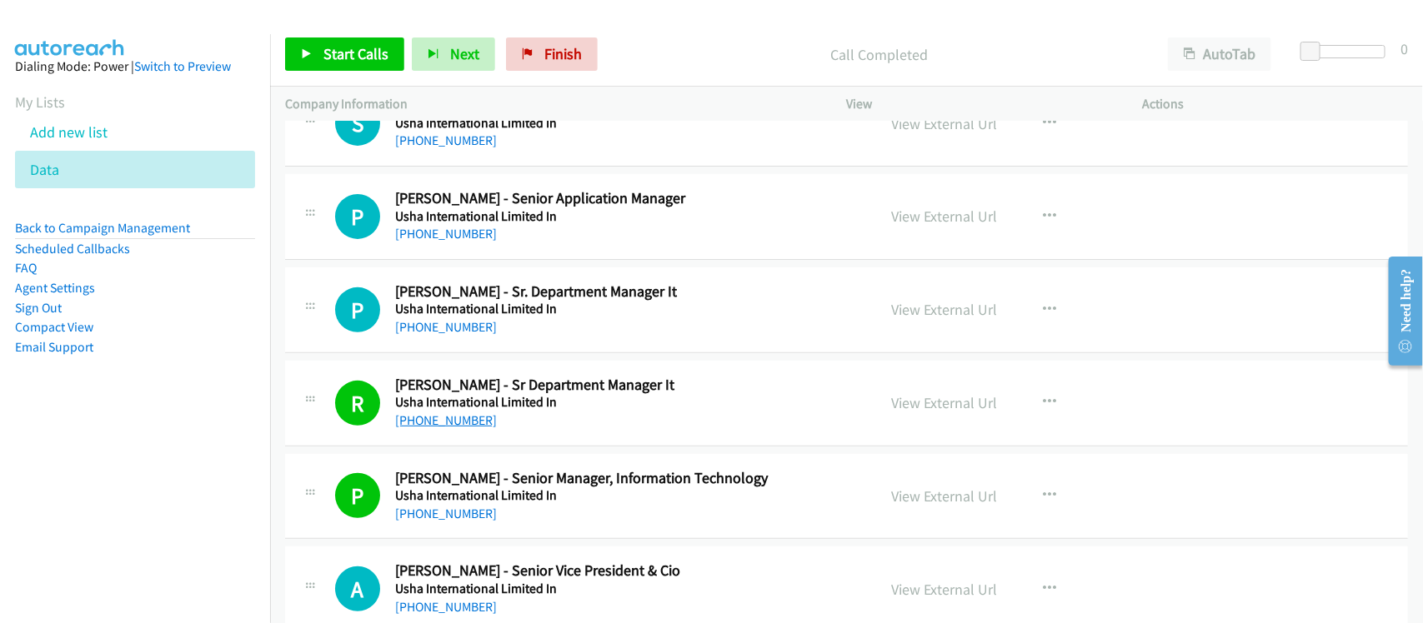
scroll to position [11537, 0]
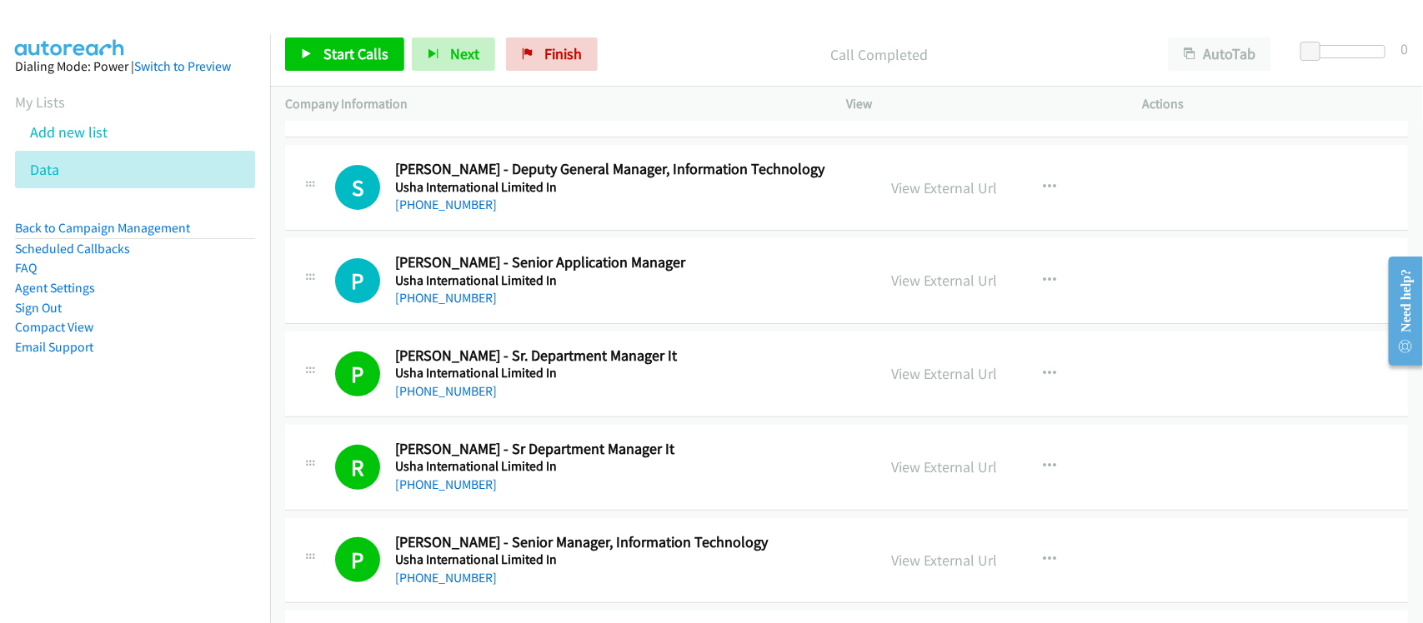
drag, startPoint x: 410, startPoint y: 309, endPoint x: 408, endPoint y: 301, distance: 8.5
click at [410, 306] on link "+91 97111 87589" at bounding box center [446, 298] width 102 height 16
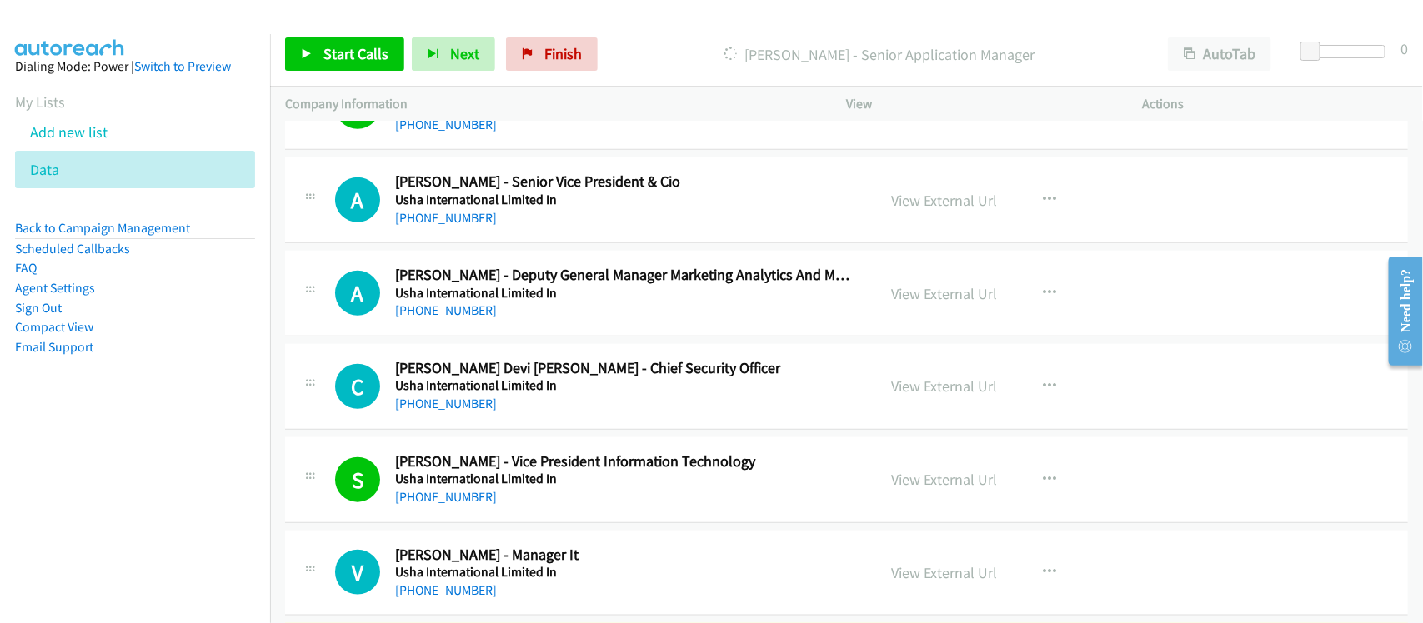
scroll to position [11953, 0]
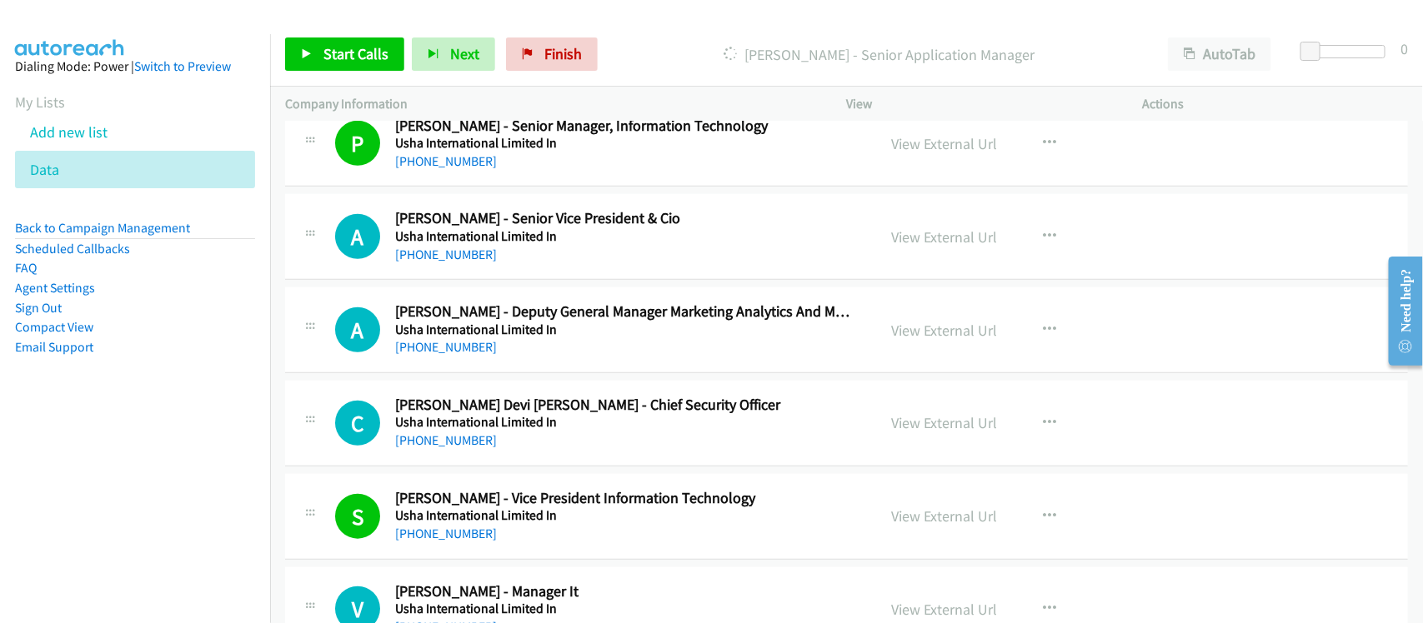
click at [527, 373] on div "A Callback Scheduled Abhinav Goswami - Deputy General Manager Marketing Analyti…" at bounding box center [846, 331] width 1123 height 86
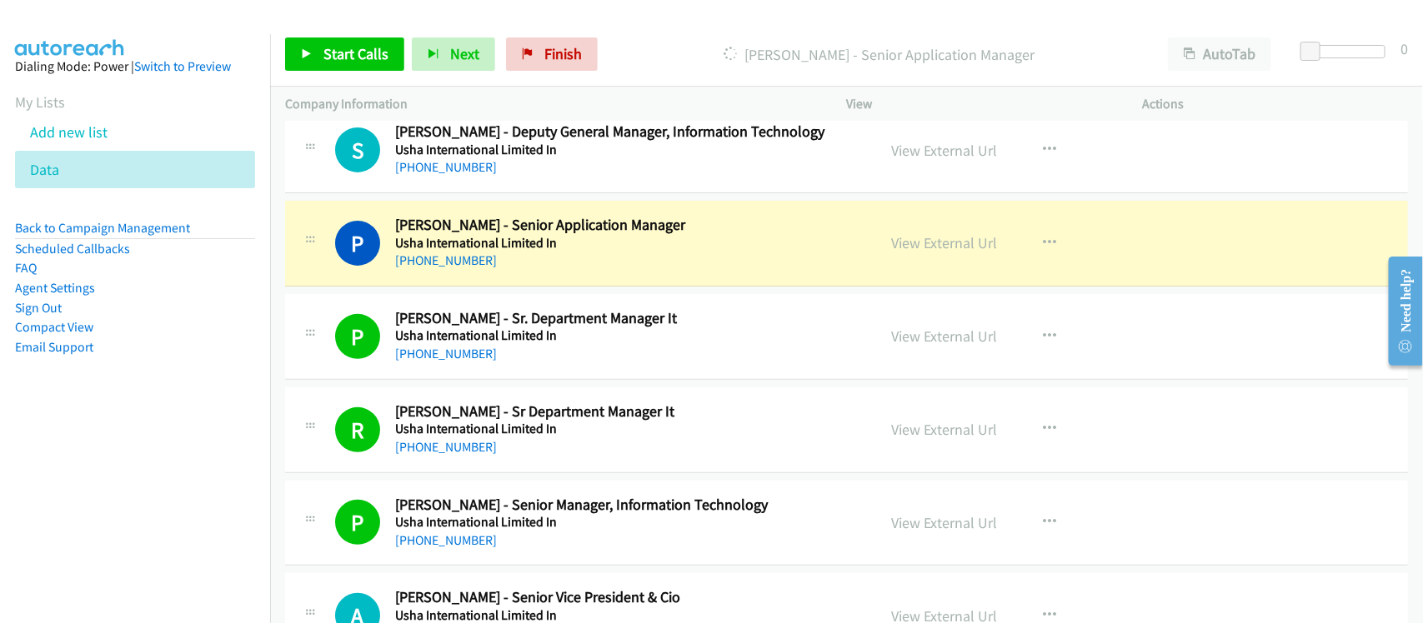
scroll to position [11537, 0]
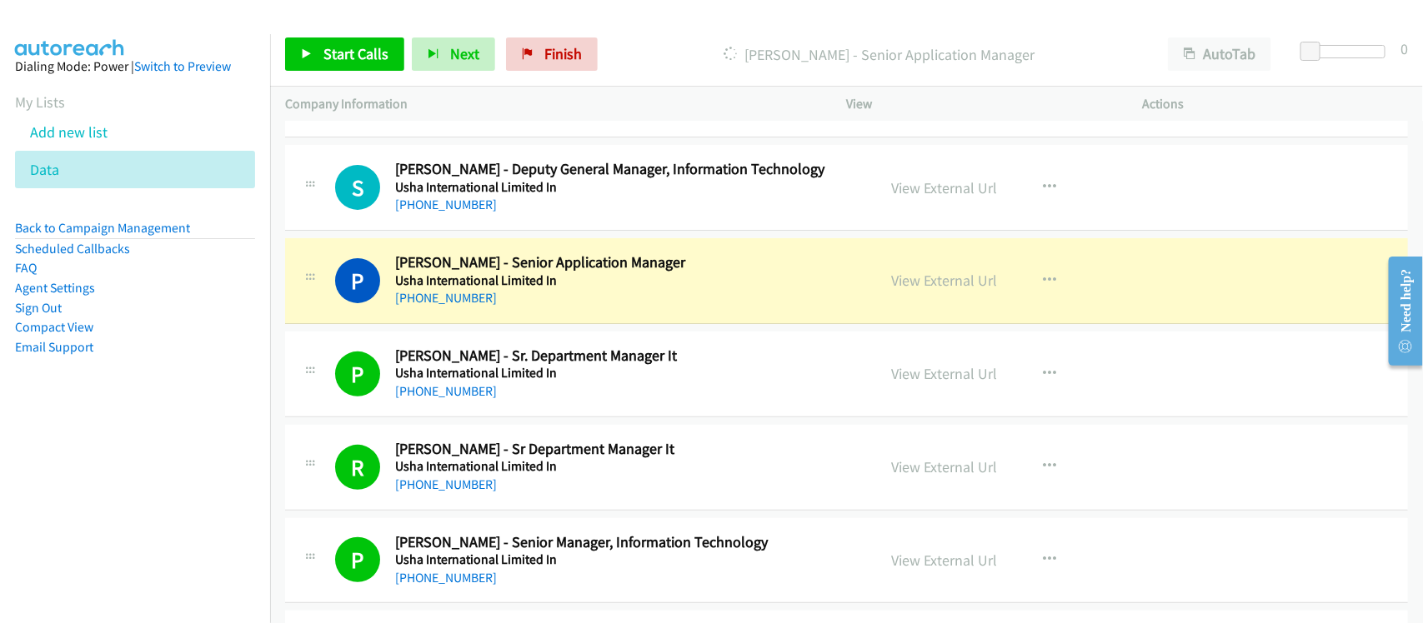
click at [563, 324] on div "P Callback Scheduled Prashant Srivastava - Senior Application Manager Usha Inte…" at bounding box center [846, 281] width 1123 height 86
click at [930, 290] on link "View External Url" at bounding box center [945, 280] width 106 height 19
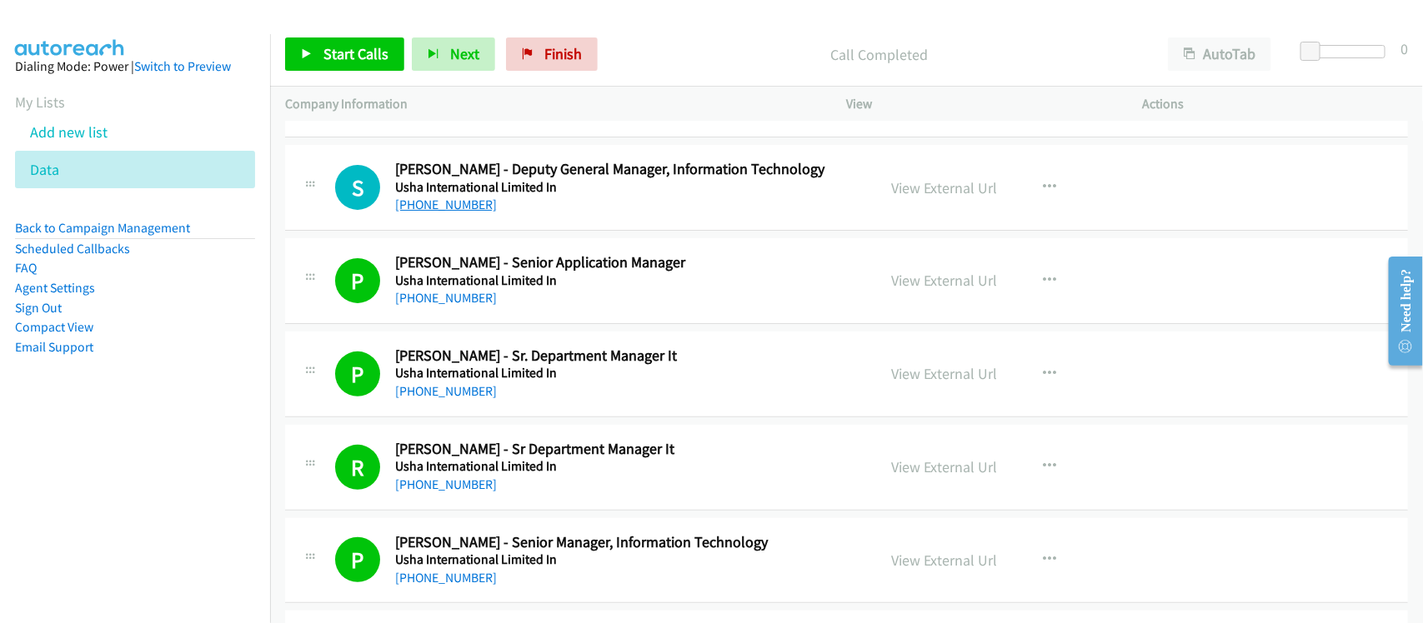
click at [473, 213] on link "+91 98712 35299" at bounding box center [446, 205] width 102 height 16
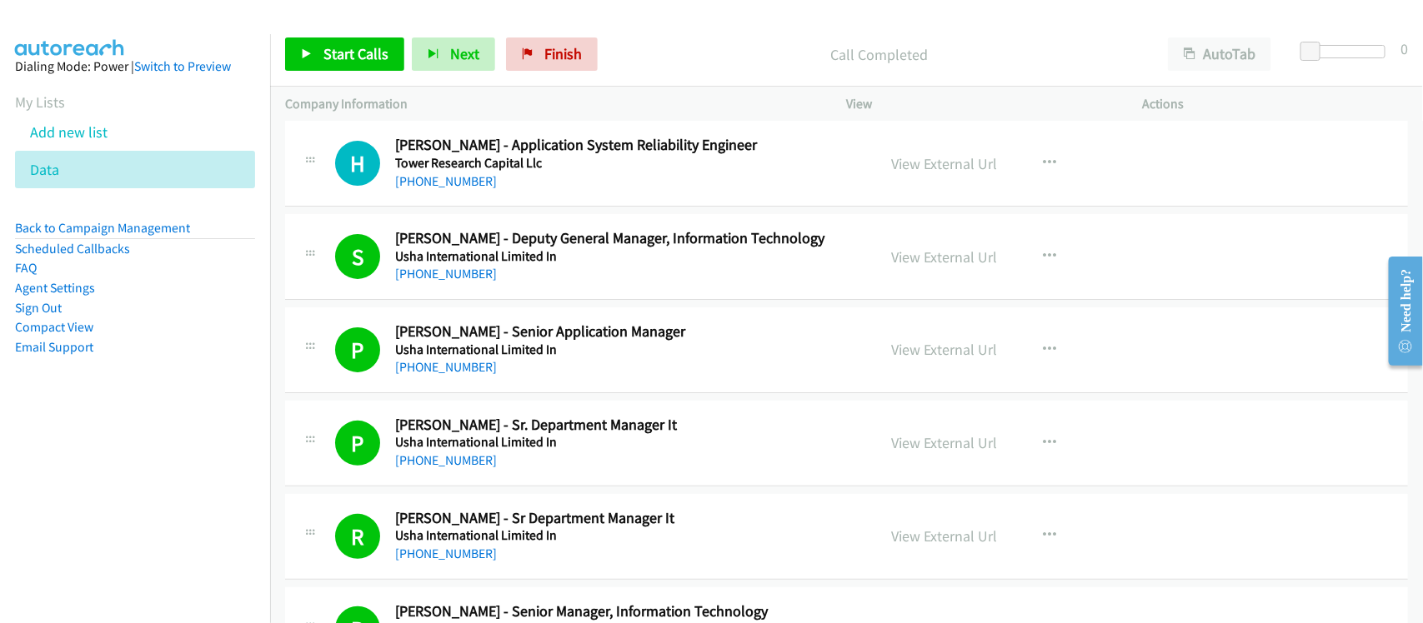
scroll to position [11432, 0]
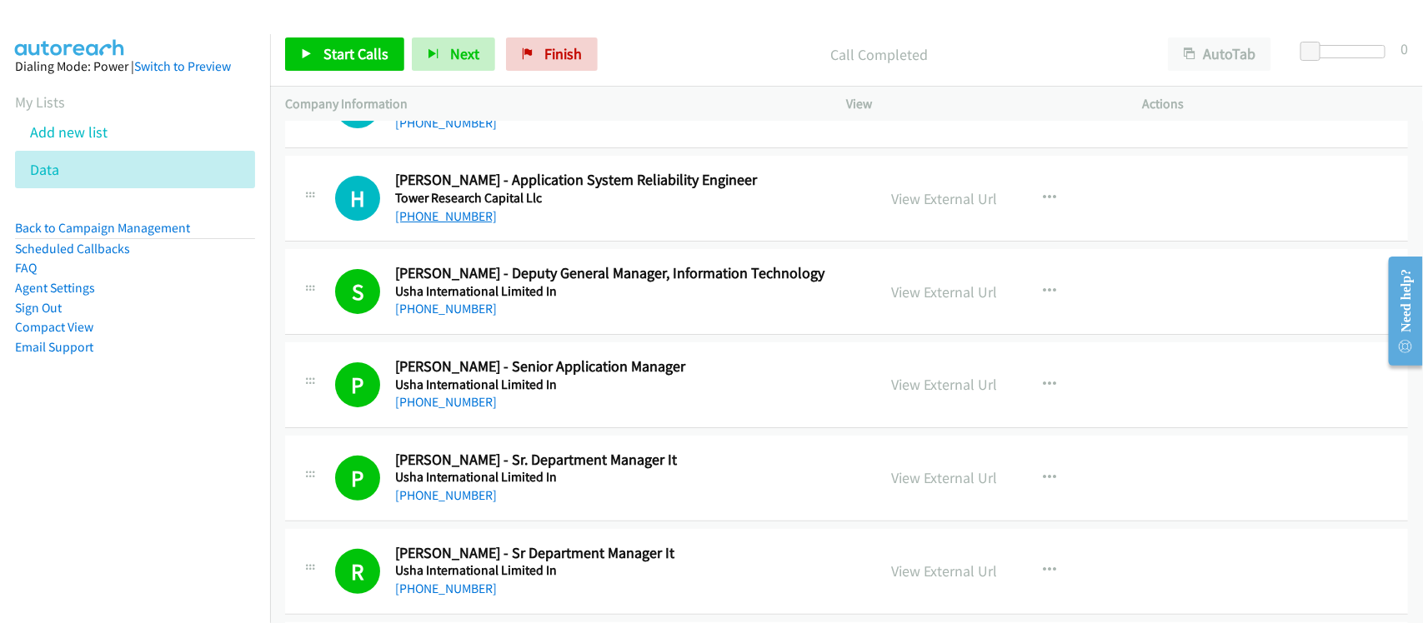
click at [473, 224] on link "+91 99486 18648" at bounding box center [446, 216] width 102 height 16
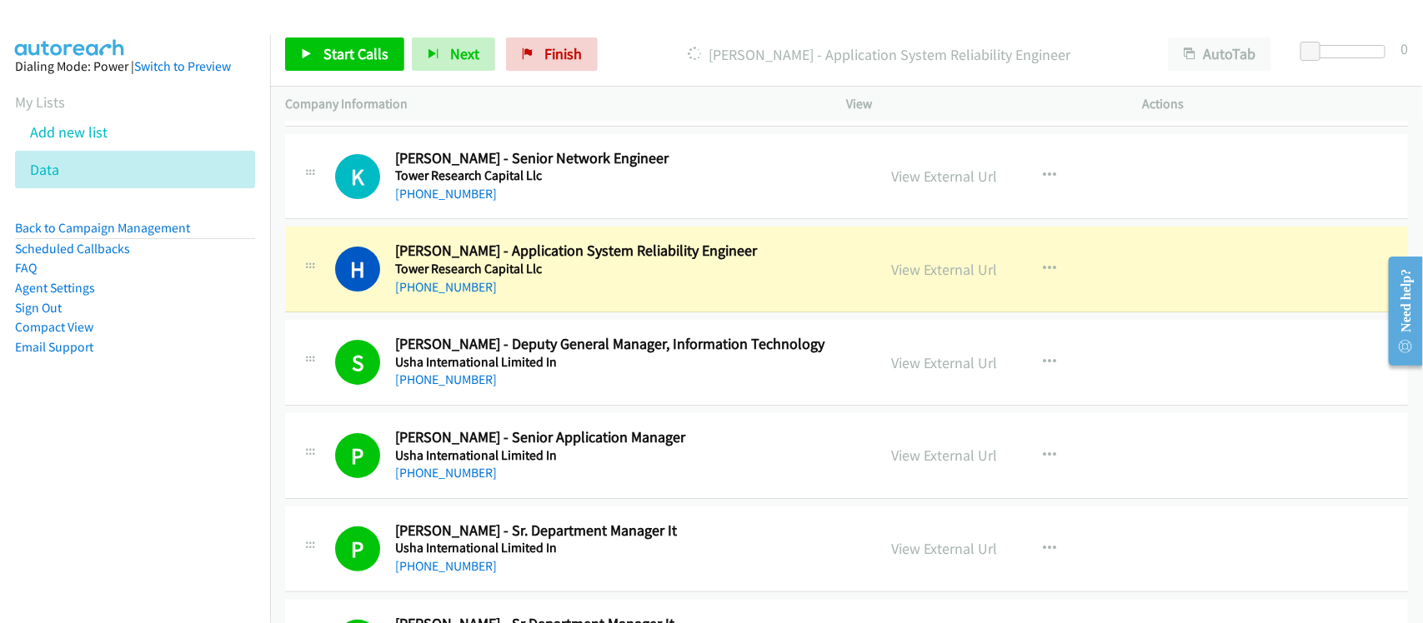
scroll to position [11328, 0]
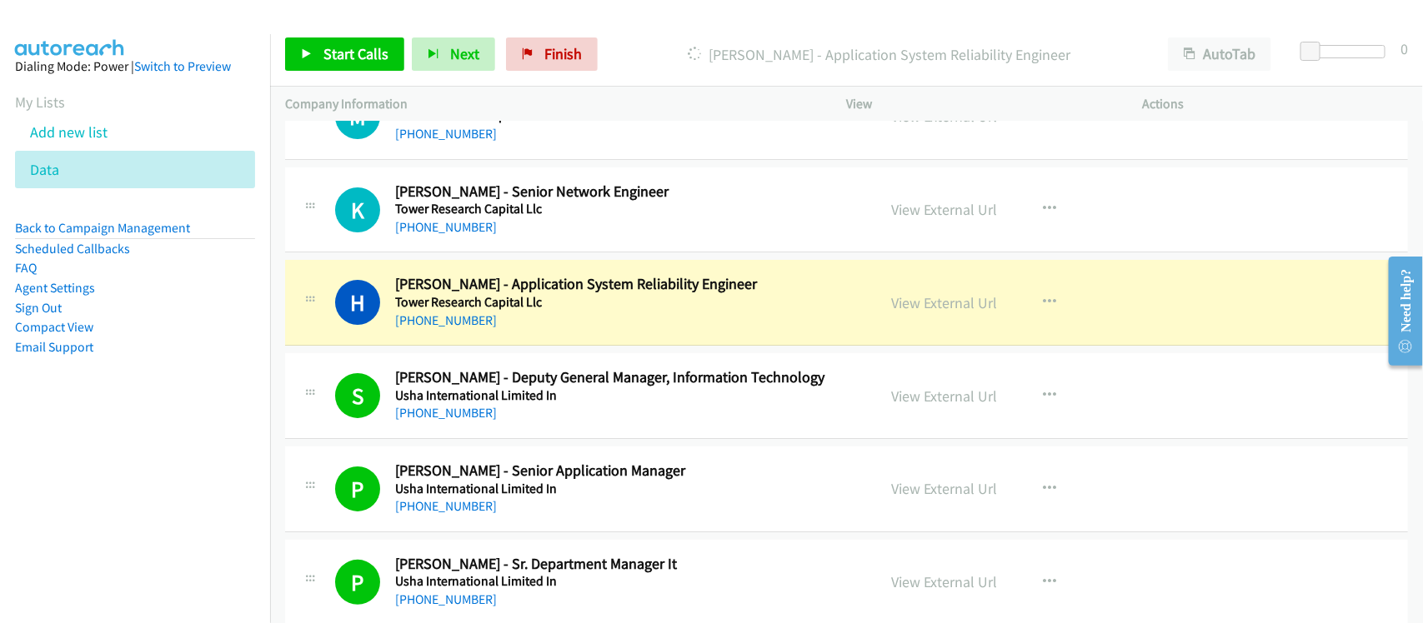
click at [508, 253] on div "K Callback Scheduled Kamlesh Sharma - Senior Network Engineer Tower Research Ca…" at bounding box center [846, 211] width 1123 height 86
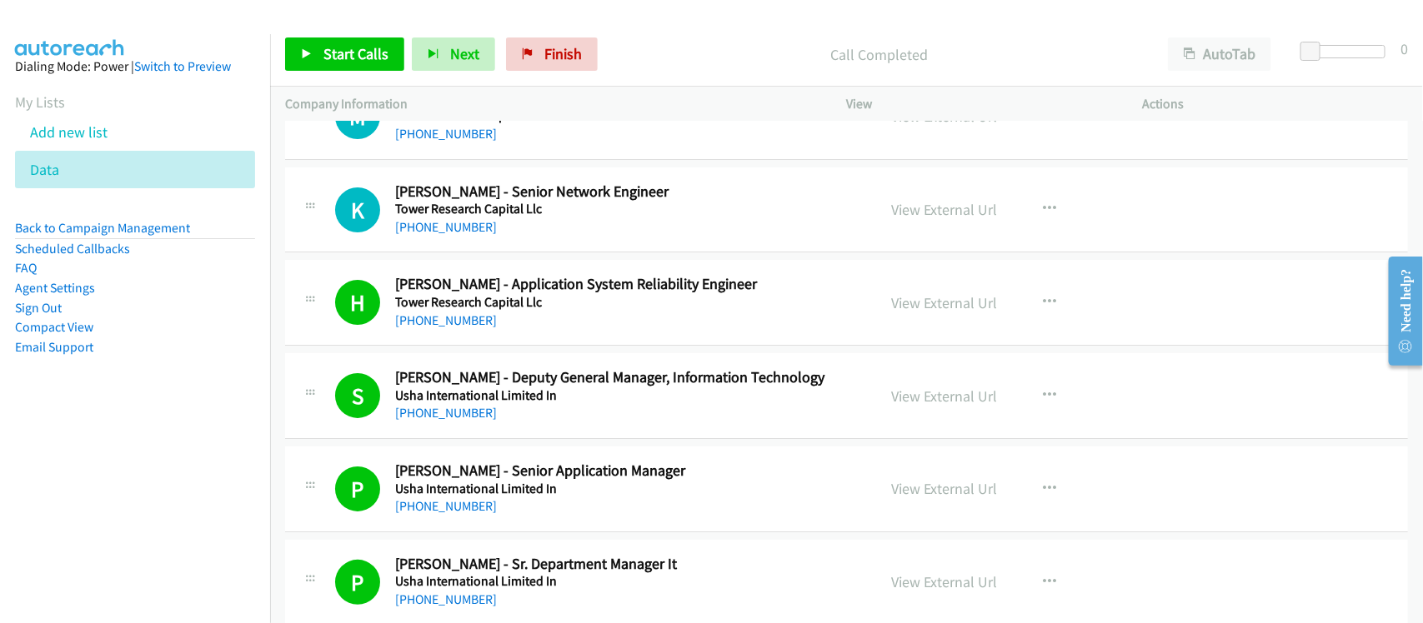
click at [493, 257] on td "K Callback Scheduled Kamlesh Sharma - Senior Network Engineer Tower Research Ca…" at bounding box center [846, 209] width 1153 height 93
click at [454, 235] on link "+91 99860 08547" at bounding box center [446, 227] width 102 height 16
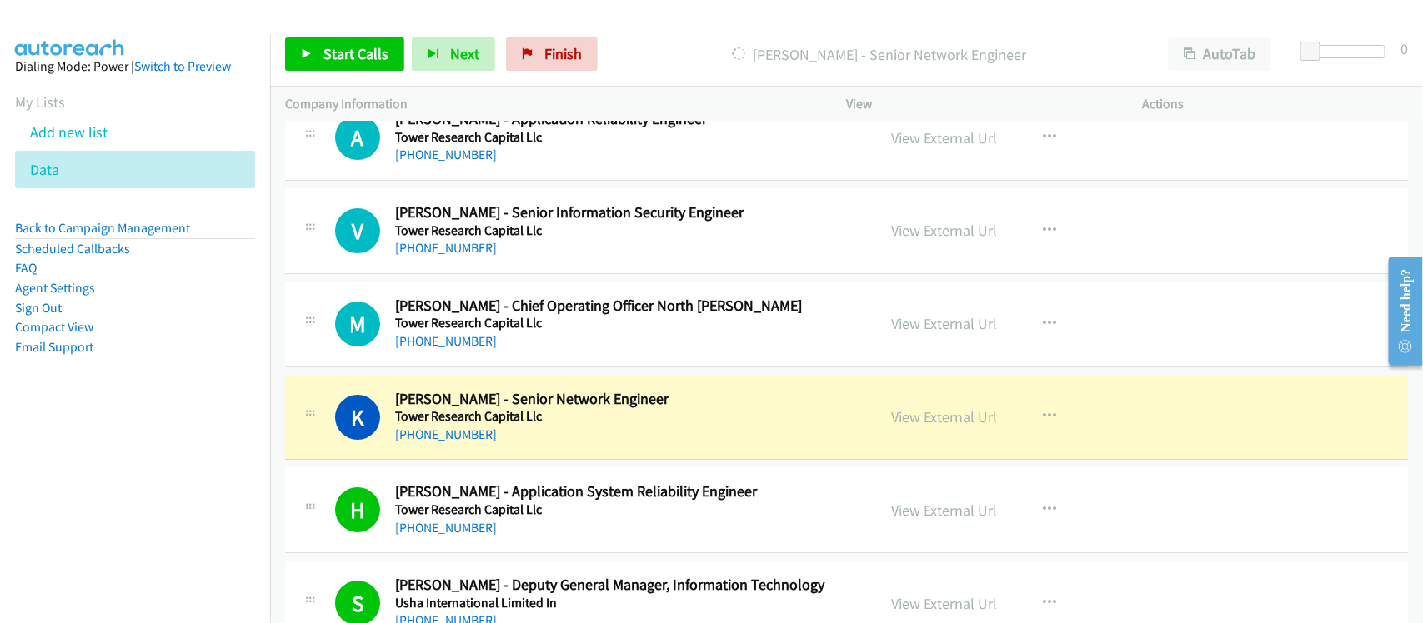
scroll to position [11120, 0]
drag, startPoint x: 550, startPoint y: 372, endPoint x: 530, endPoint y: 365, distance: 21.1
click at [550, 368] on div "M Callback Scheduled Mano Kurien - Chief Operating Officer North Moore Tower Re…" at bounding box center [846, 326] width 1123 height 86
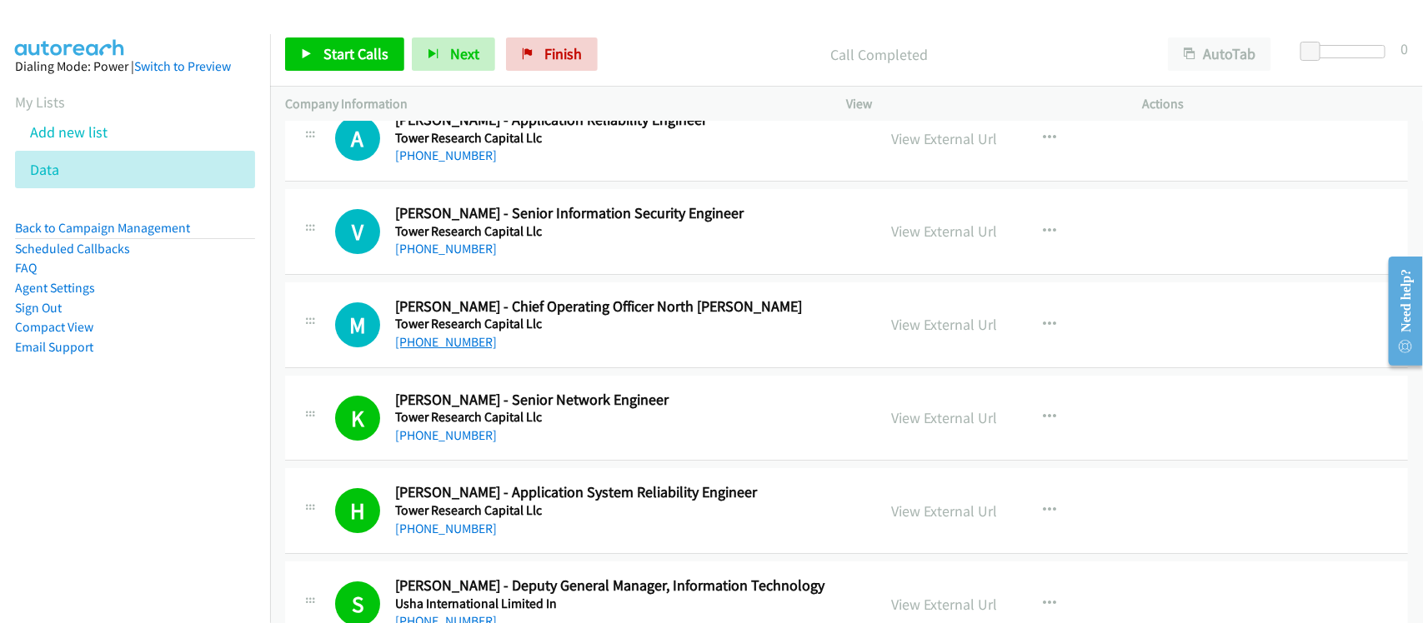
click at [472, 350] on link "+91 95991 54648" at bounding box center [446, 342] width 102 height 16
drag, startPoint x: 476, startPoint y: 263, endPoint x: 480, endPoint y: 256, distance: 8.6
click at [476, 257] on link "+91 89711 57674" at bounding box center [446, 249] width 102 height 16
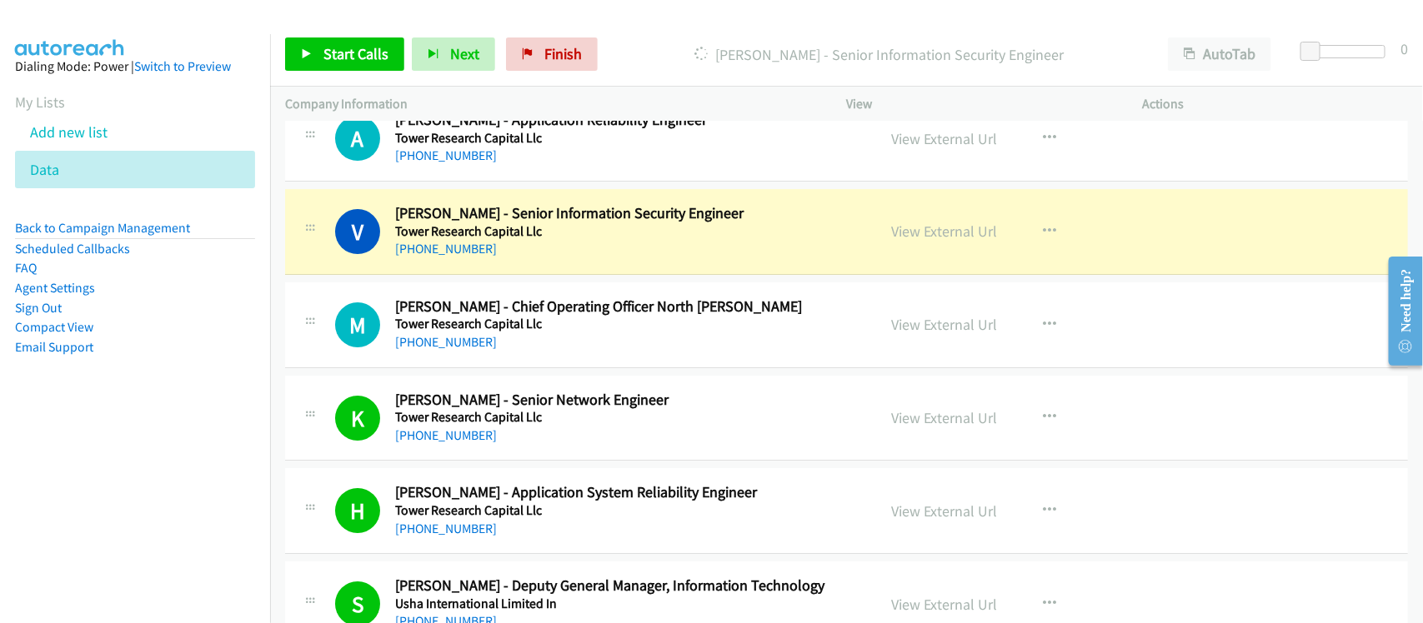
click at [548, 259] on div "+91 89711 57674" at bounding box center [624, 249] width 459 height 20
click at [946, 241] on link "View External Url" at bounding box center [945, 231] width 106 height 19
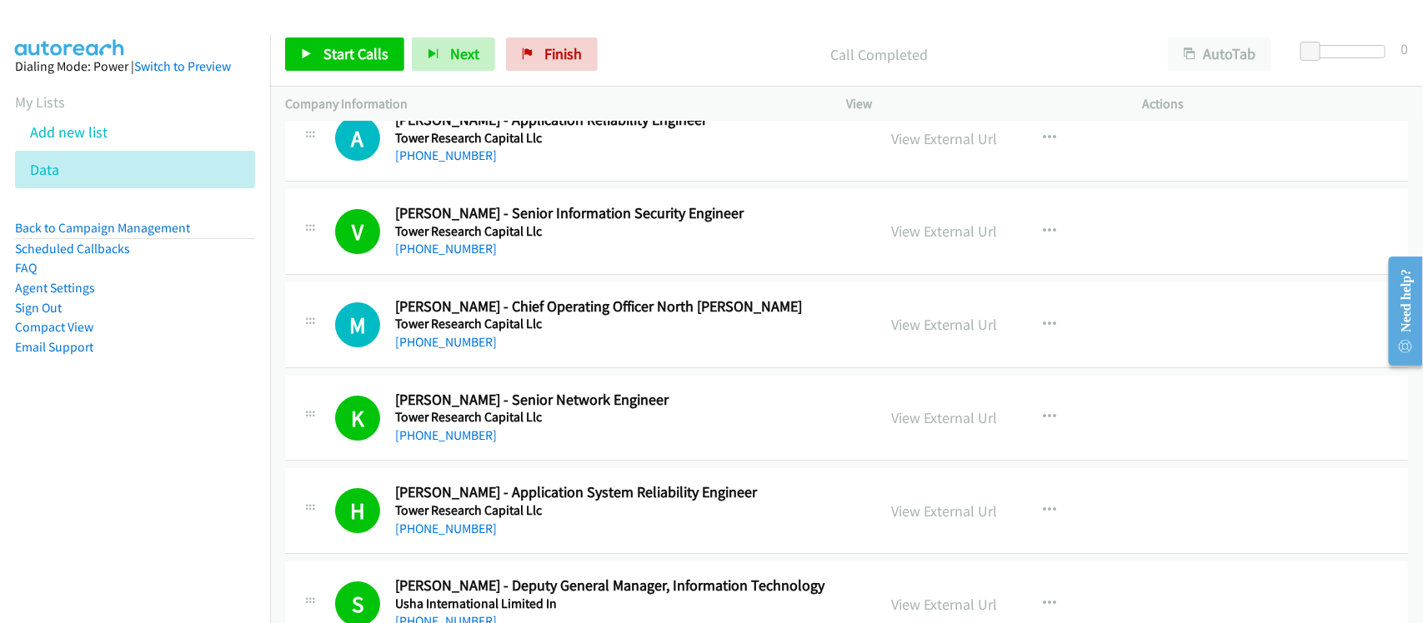
click at [498, 223] on h2 "Varun Khanna - Senior Information Security Engineer" at bounding box center [624, 213] width 459 height 19
click at [458, 163] on link "+91 91507 44210" at bounding box center [446, 156] width 102 height 16
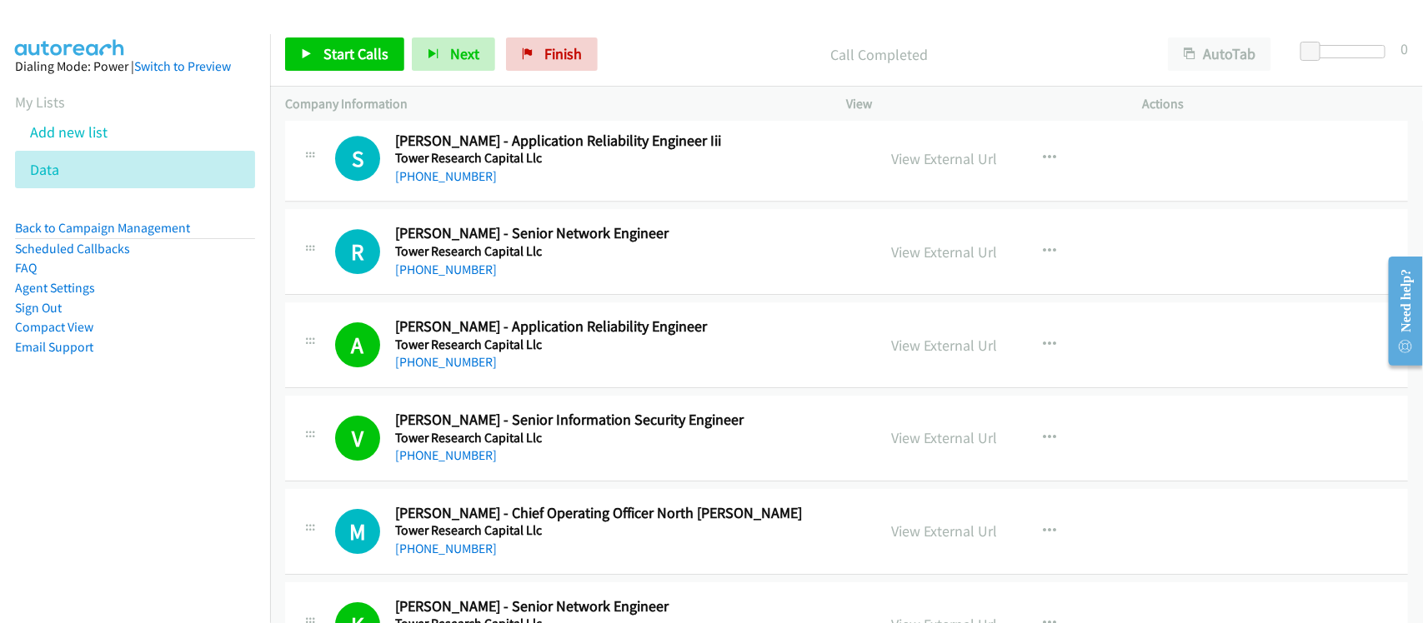
scroll to position [10911, 0]
click at [518, 374] on div "+91 91507 44210" at bounding box center [624, 364] width 459 height 20
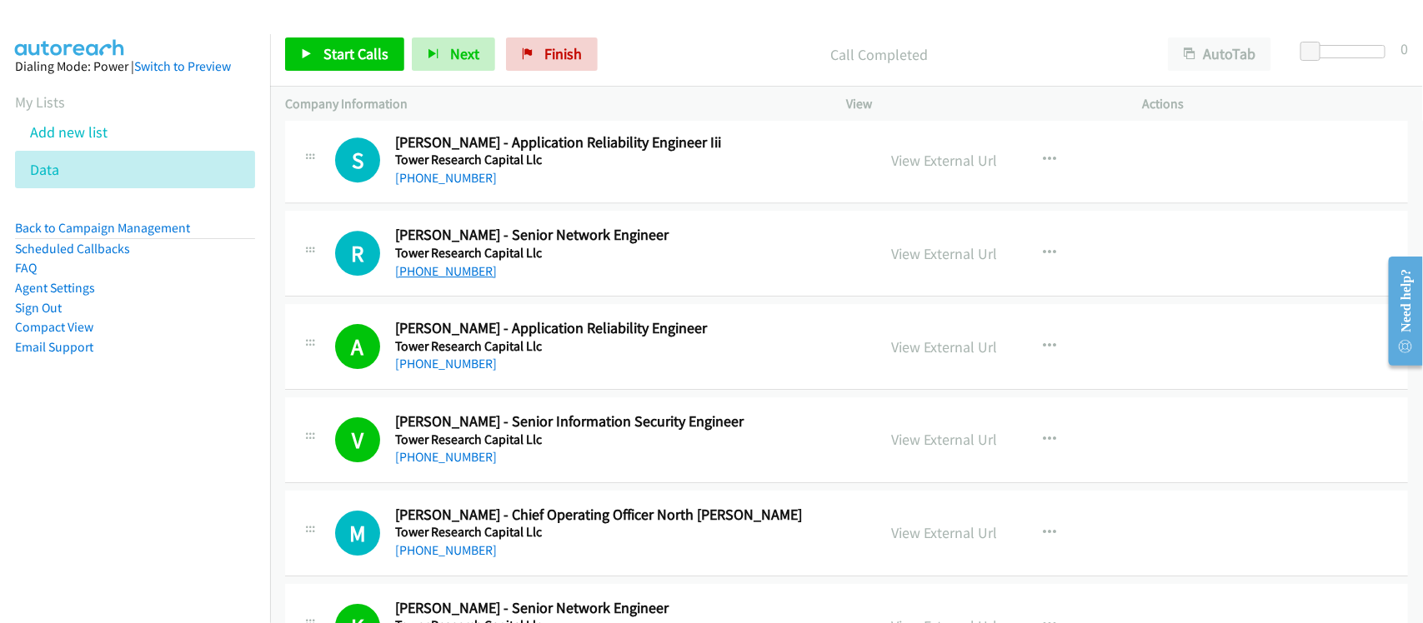
click at [451, 279] on link "+91 96000 37140" at bounding box center [446, 271] width 102 height 16
drag, startPoint x: 444, startPoint y: 280, endPoint x: 457, endPoint y: 277, distance: 12.9
click at [444, 279] on link "+91 96000 37140" at bounding box center [446, 271] width 102 height 16
click at [531, 468] on div "+91 89711 57674" at bounding box center [624, 458] width 459 height 20
click at [450, 186] on link "+91 99531 79669" at bounding box center [446, 178] width 102 height 16
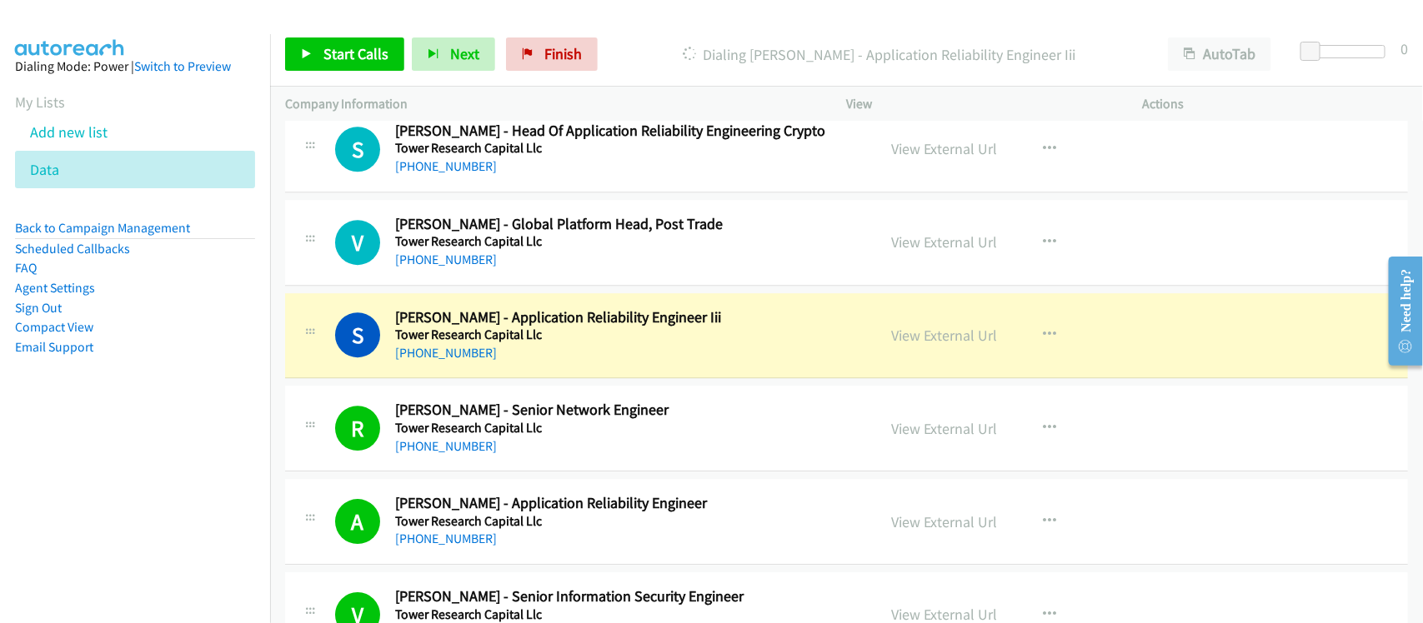
scroll to position [10703, 0]
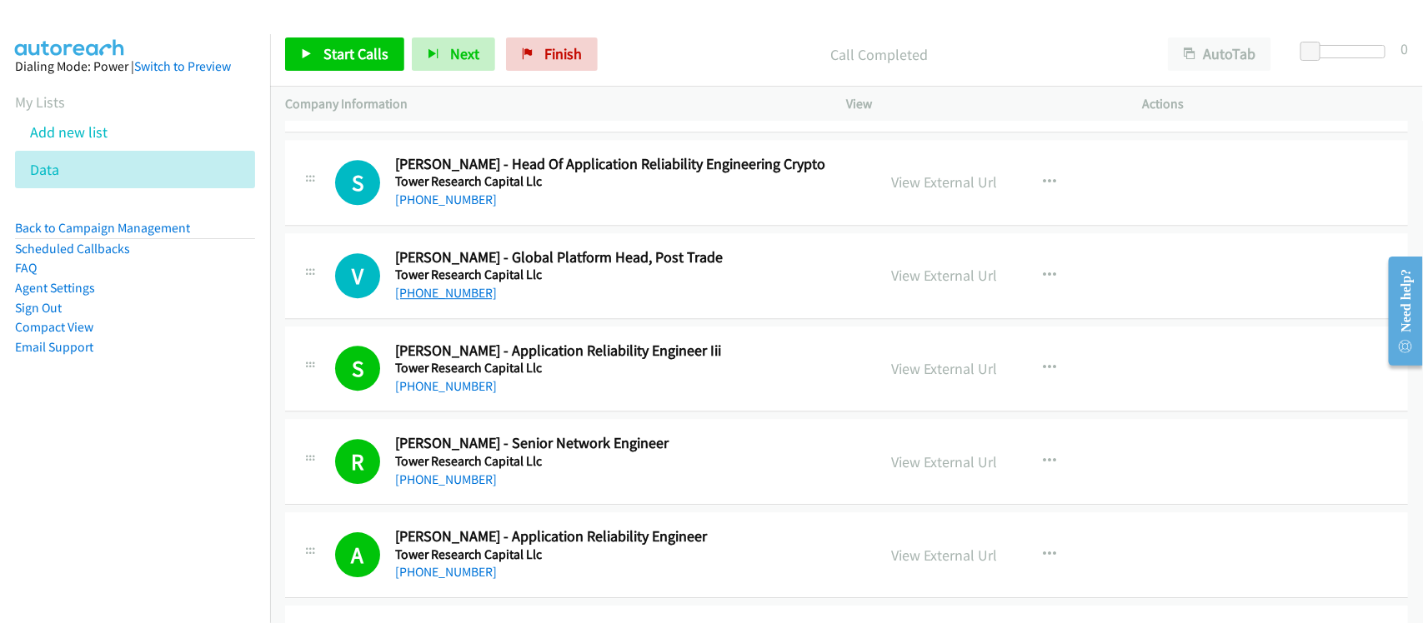
click at [468, 301] on link "+91 89309 89288" at bounding box center [446, 293] width 102 height 16
click at [565, 303] on div "+91 89309 89288" at bounding box center [624, 293] width 459 height 20
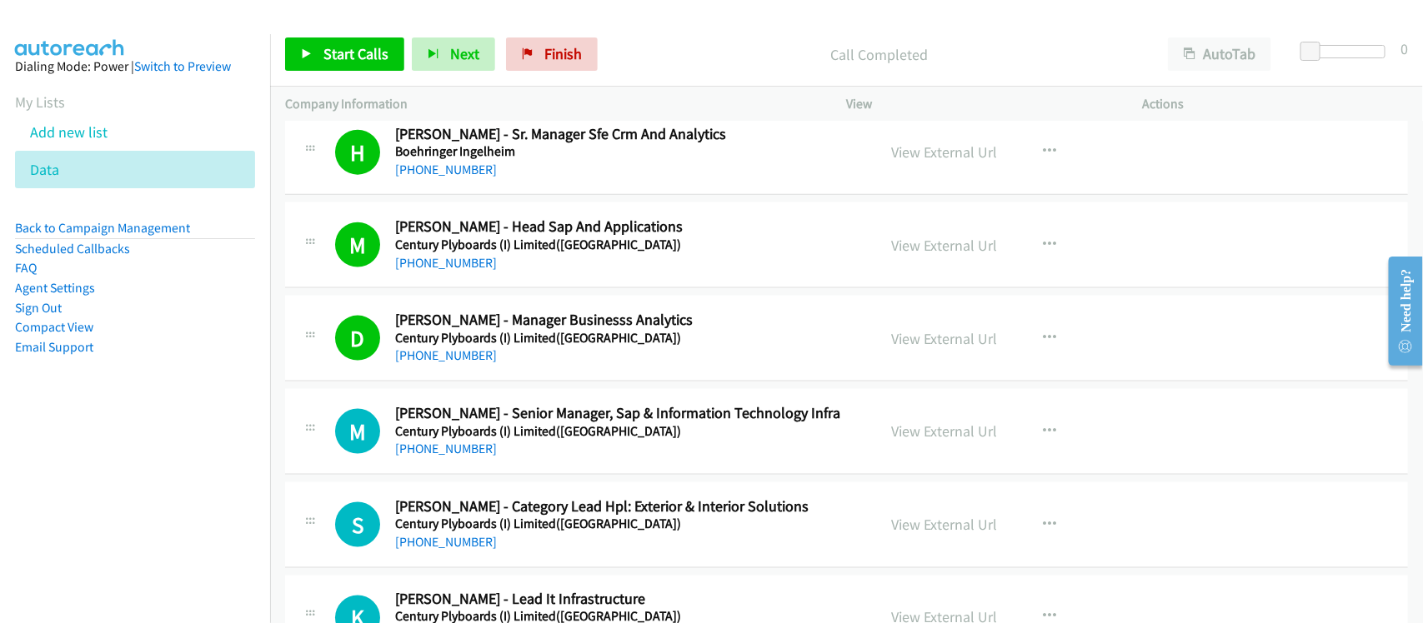
scroll to position [1042, 0]
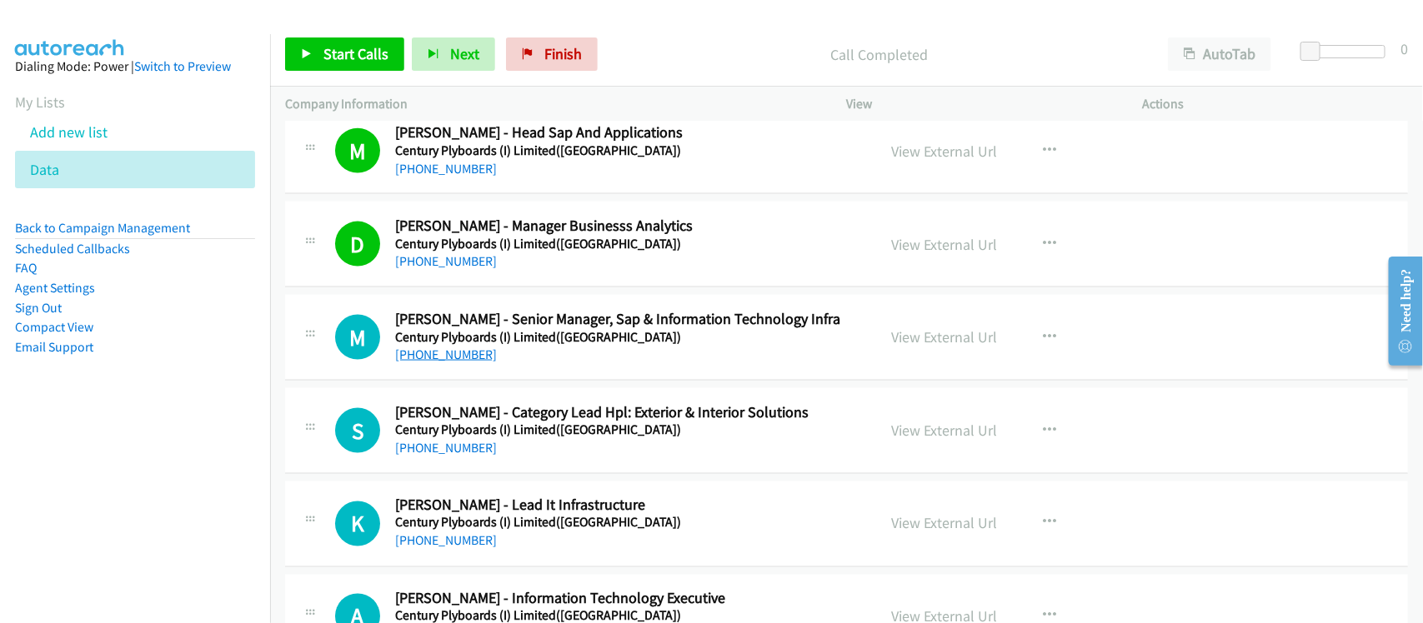
click at [458, 359] on link "+91 77018 12351" at bounding box center [446, 355] width 102 height 16
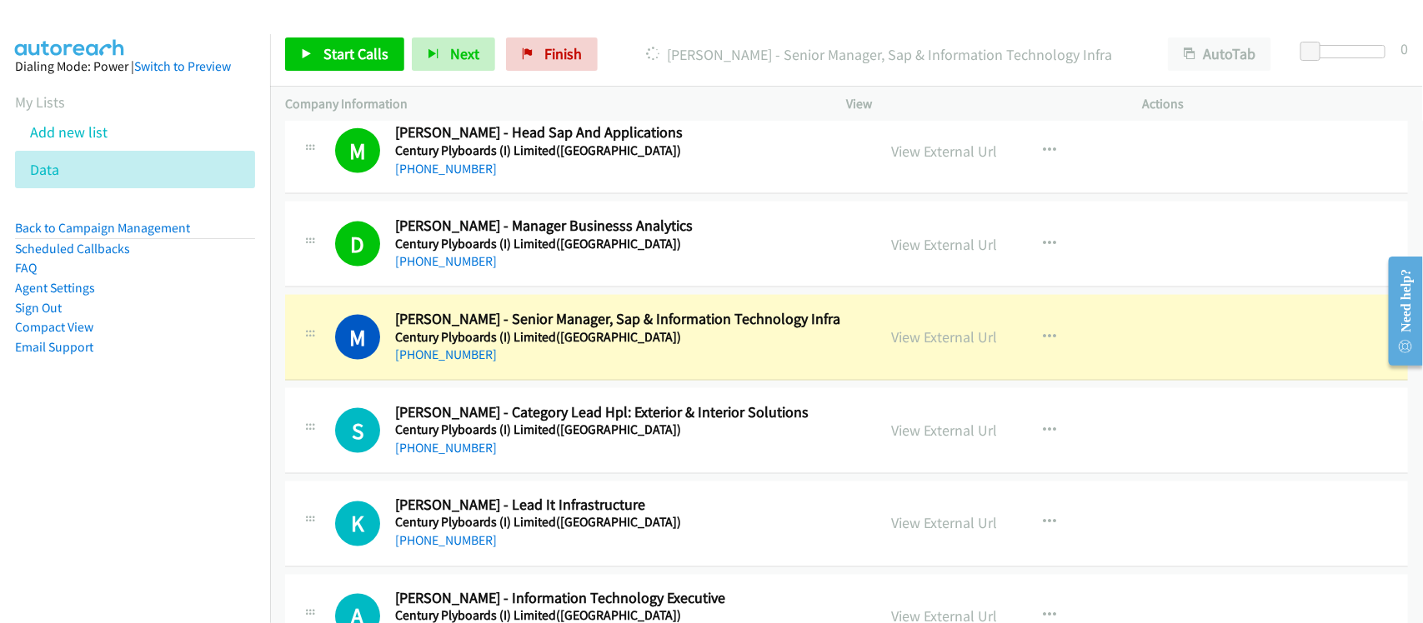
click at [223, 381] on aside "Dialing Mode: Power | Switch to Preview My Lists Add new list Data Back to Camp…" at bounding box center [135, 233] width 270 height 398
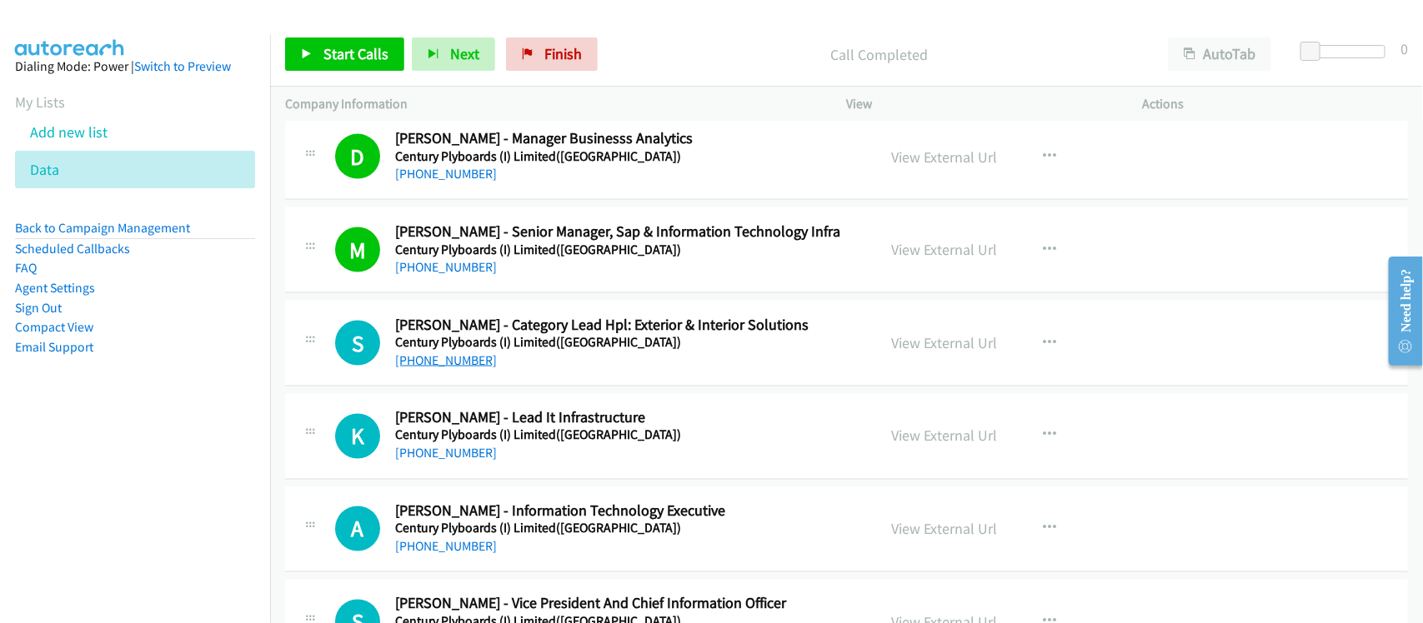
scroll to position [1250, 0]
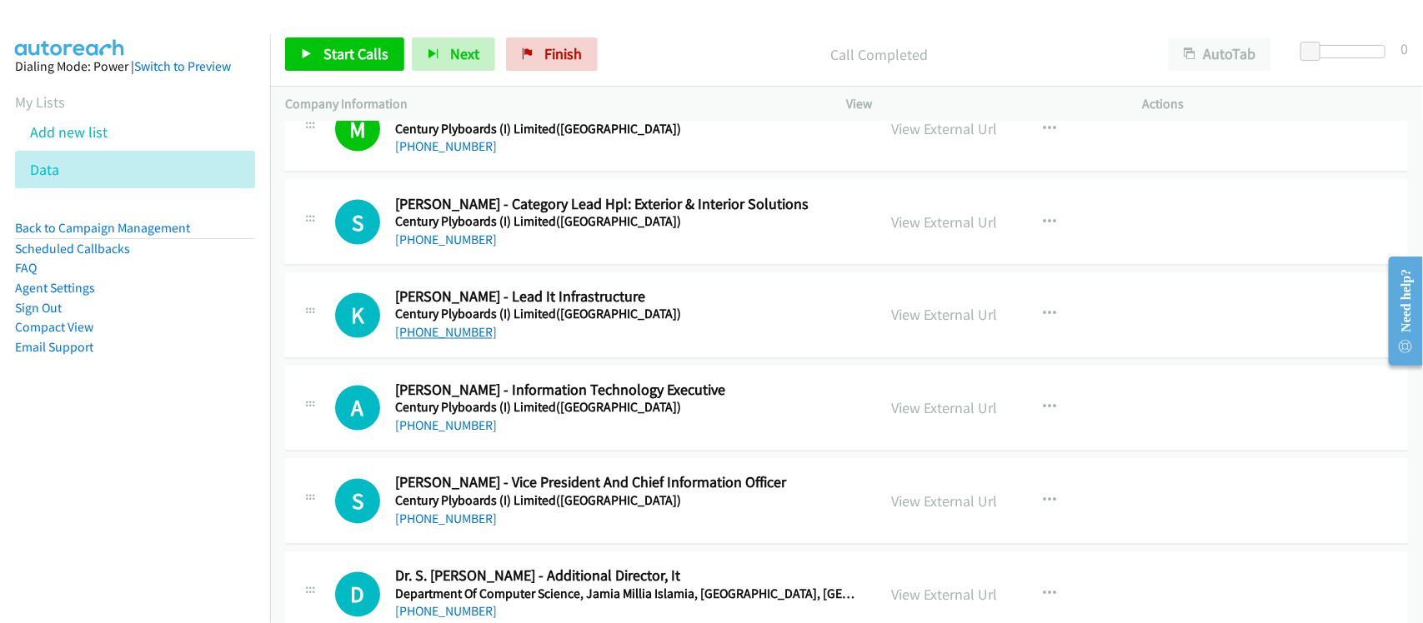
click at [469, 329] on link "+91 98361 84266" at bounding box center [446, 333] width 102 height 16
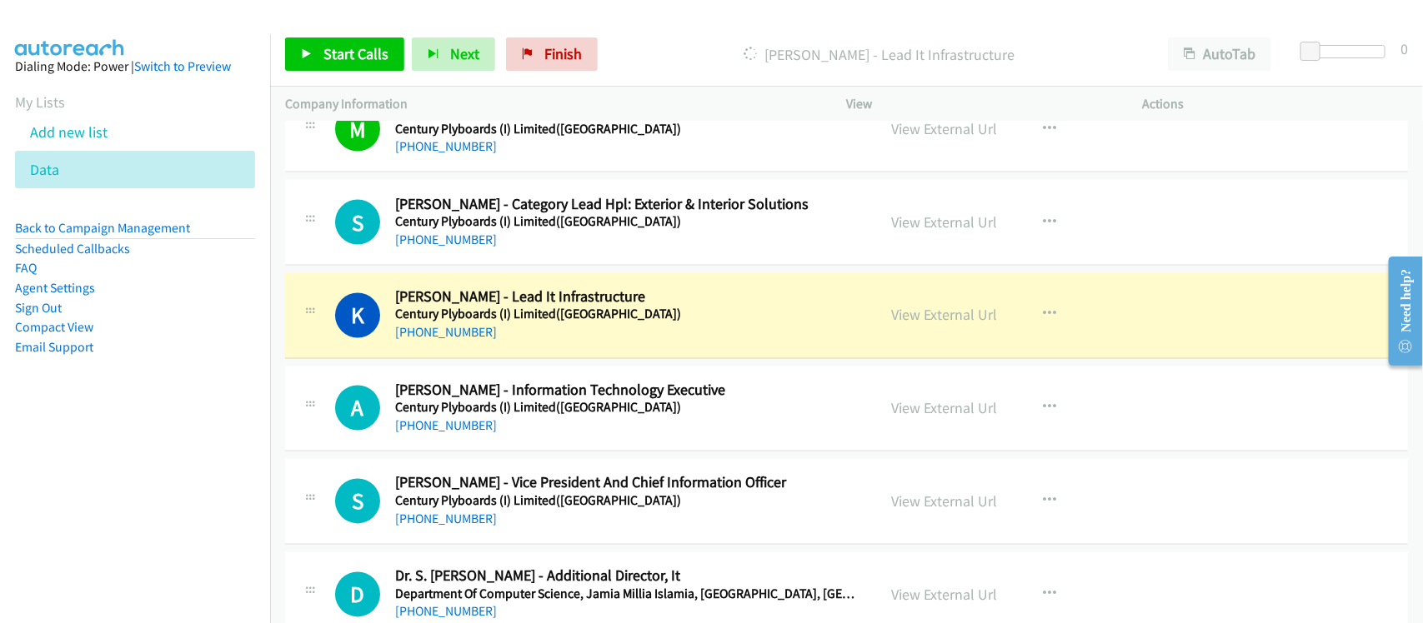
click at [555, 336] on div "+91 98361 84266" at bounding box center [624, 333] width 459 height 20
click at [903, 311] on link "View External Url" at bounding box center [945, 315] width 106 height 19
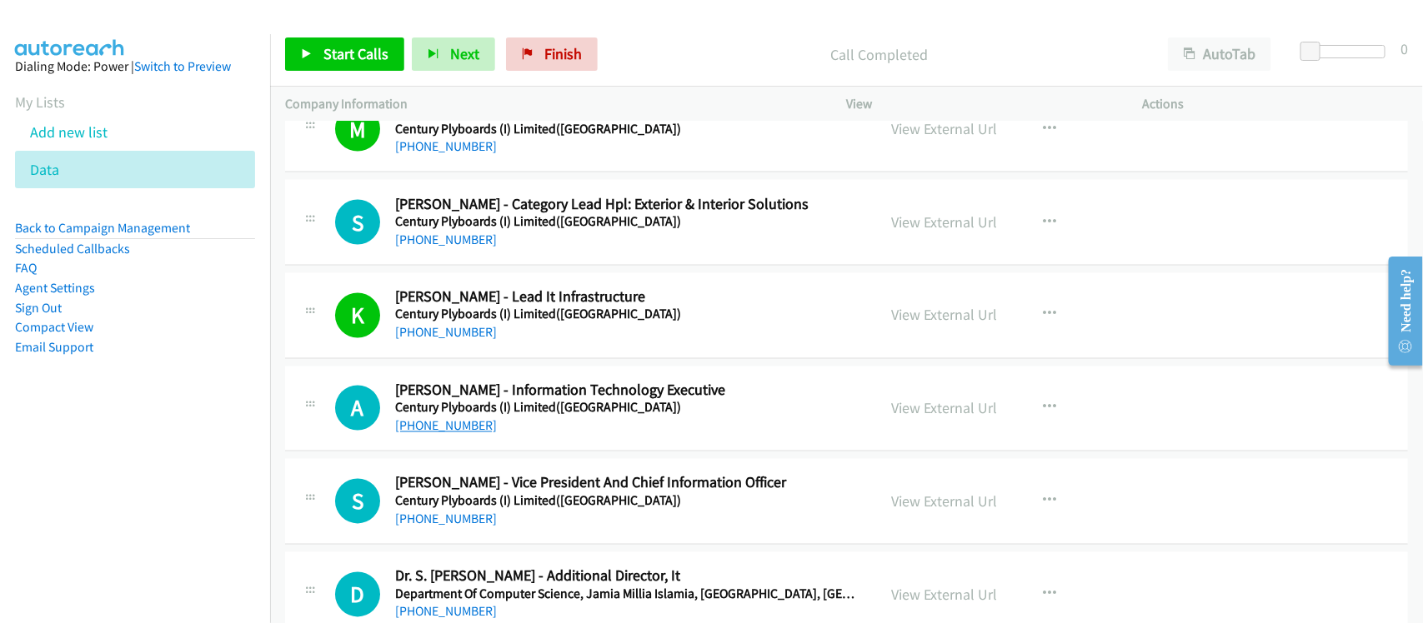
drag, startPoint x: 452, startPoint y: 429, endPoint x: 425, endPoint y: 429, distance: 26.7
click at [452, 429] on link "+91 96659 67995" at bounding box center [446, 426] width 102 height 16
drag, startPoint x: 440, startPoint y: 518, endPoint x: 429, endPoint y: 509, distance: 13.7
click at [440, 518] on link "+91 98318 86235" at bounding box center [446, 520] width 102 height 16
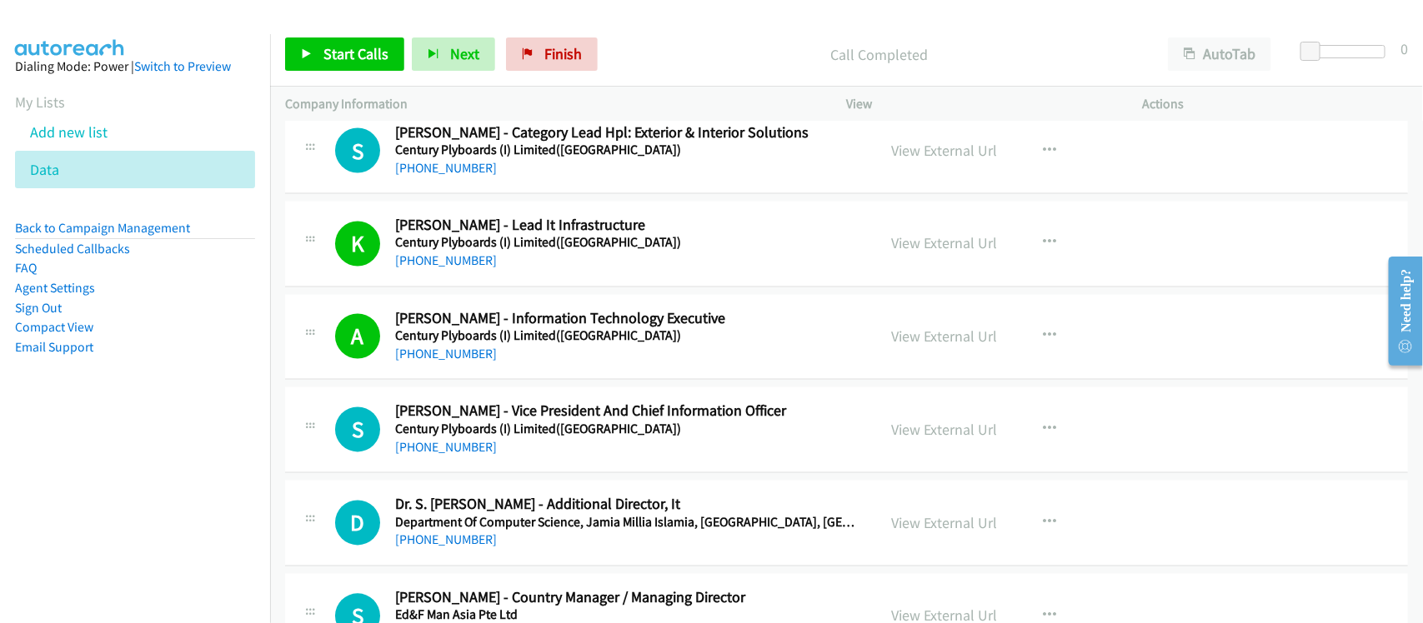
scroll to position [1354, 0]
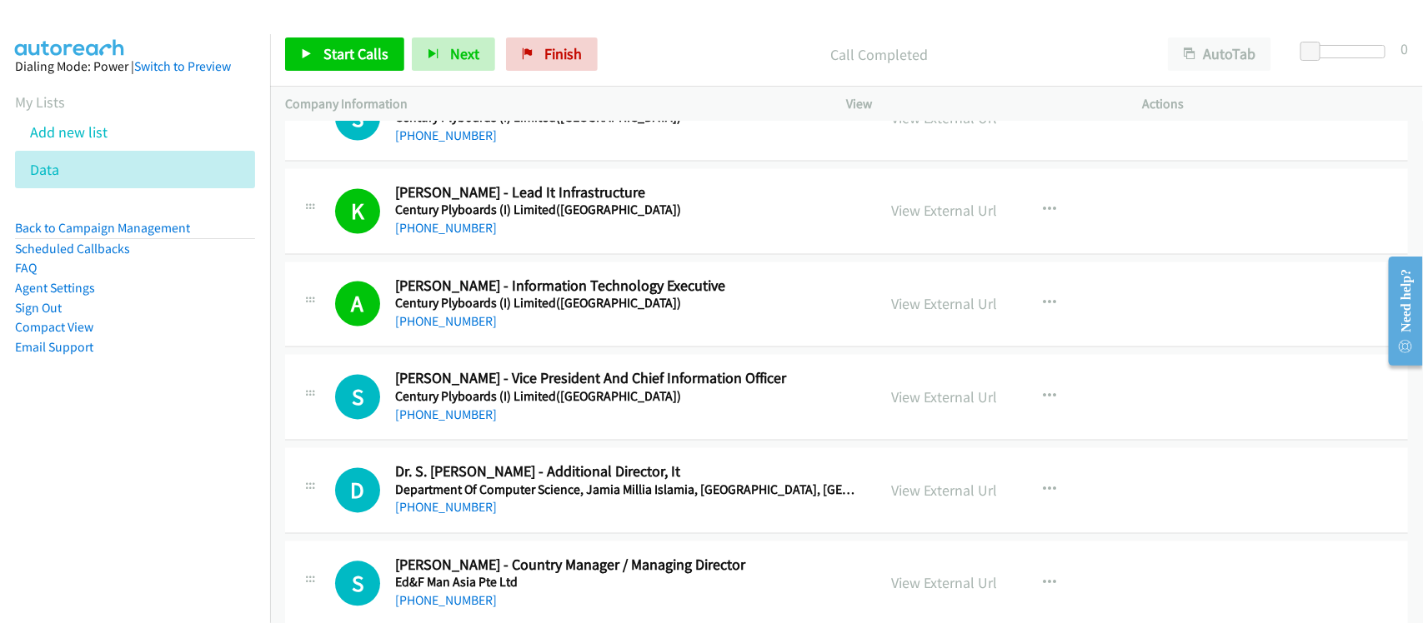
click at [533, 429] on div "S Callback Scheduled Sandip Pradhan - Vice President And Chief Information Offi…" at bounding box center [846, 398] width 1123 height 86
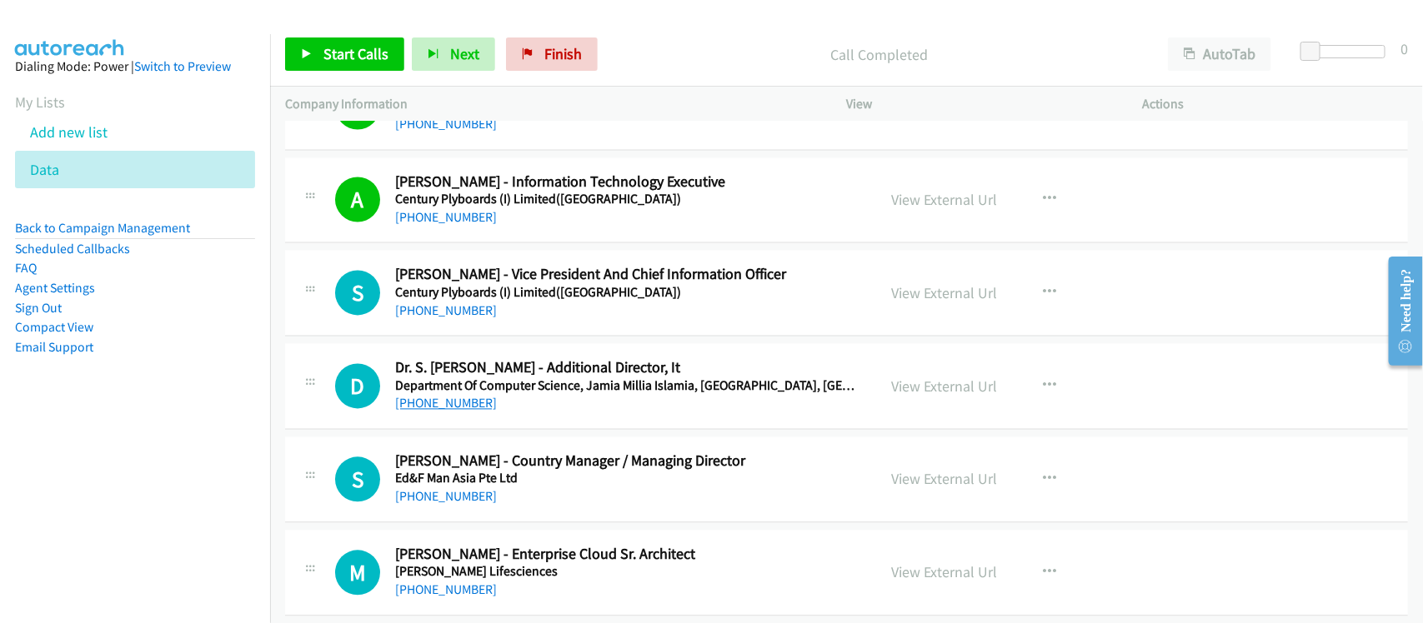
click at [469, 410] on link "+91 92120 04194" at bounding box center [446, 404] width 102 height 16
click at [548, 507] on div "+91 91677 20587" at bounding box center [624, 498] width 459 height 20
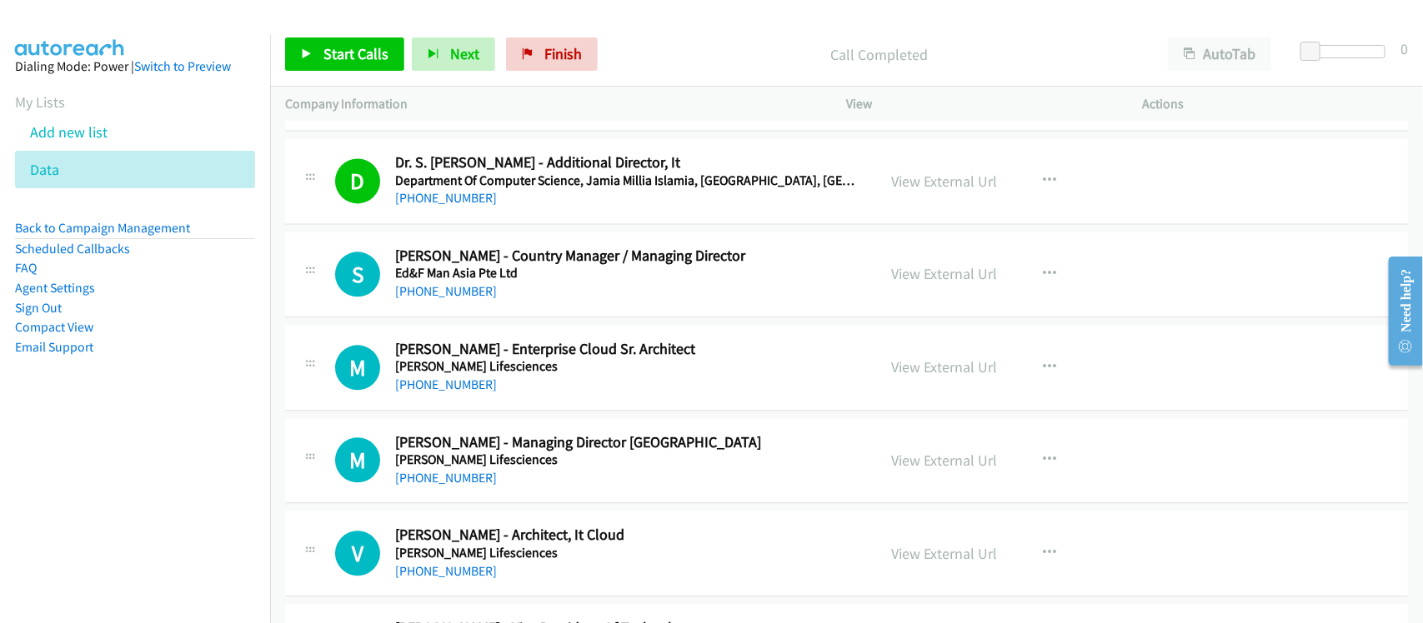
scroll to position [1667, 0]
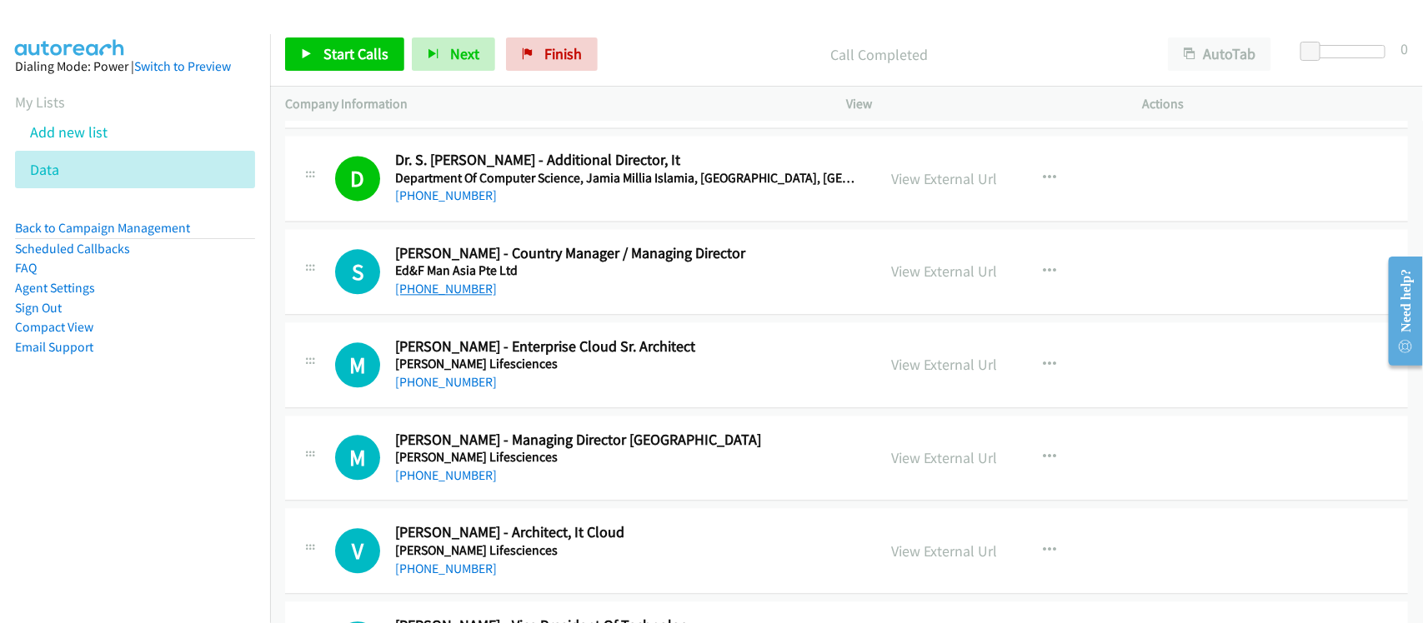
click at [413, 288] on link "+91 91677 20587" at bounding box center [446, 289] width 102 height 16
click at [530, 382] on div "+91 98456 77004" at bounding box center [624, 383] width 459 height 20
drag, startPoint x: 443, startPoint y: 388, endPoint x: 434, endPoint y: 372, distance: 18.3
click at [443, 388] on link "+91 98456 77004" at bounding box center [446, 382] width 102 height 16
click at [435, 393] on div "+91 98456 77004" at bounding box center [624, 383] width 459 height 20
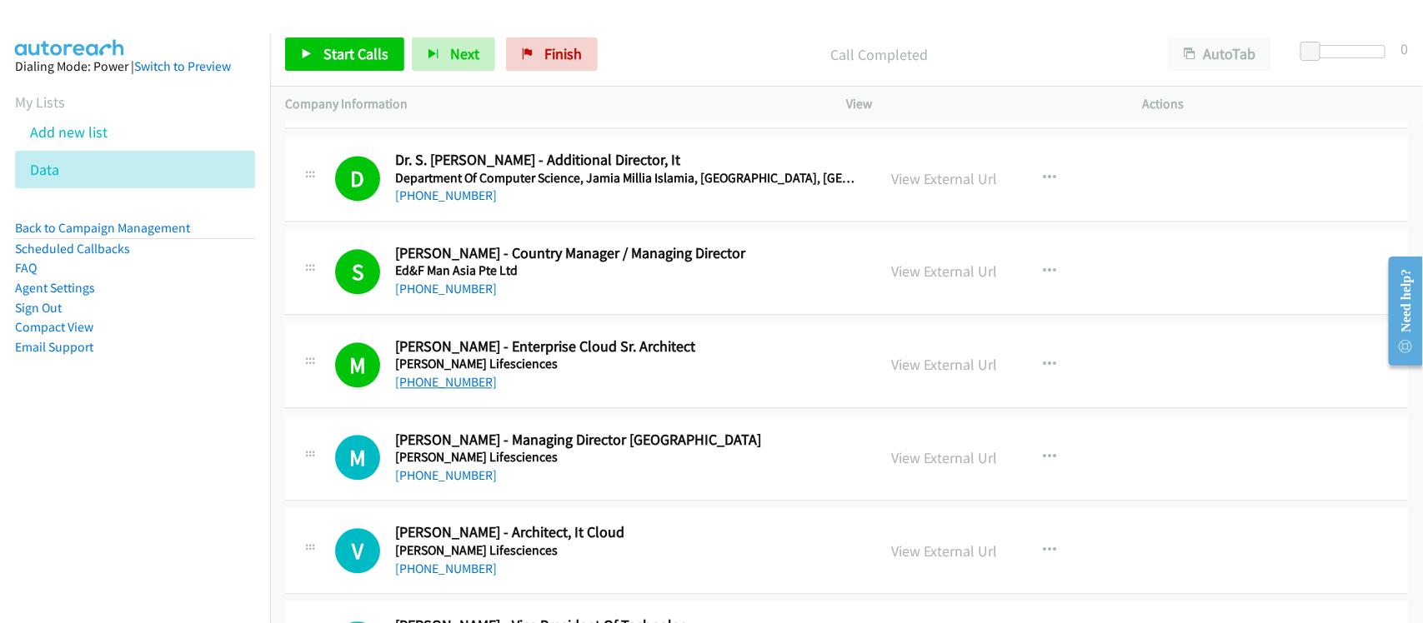
click at [438, 376] on link "+91 98456 77004" at bounding box center [446, 382] width 102 height 16
click at [493, 478] on div "+91 90045 44441" at bounding box center [624, 476] width 459 height 20
click at [468, 473] on link "+91 90045 44441" at bounding box center [446, 476] width 102 height 16
click at [560, 401] on div "M Callback Scheduled Milind Madanmohan - Enterprise Cloud Sr. Architect Edwards…" at bounding box center [846, 366] width 1123 height 86
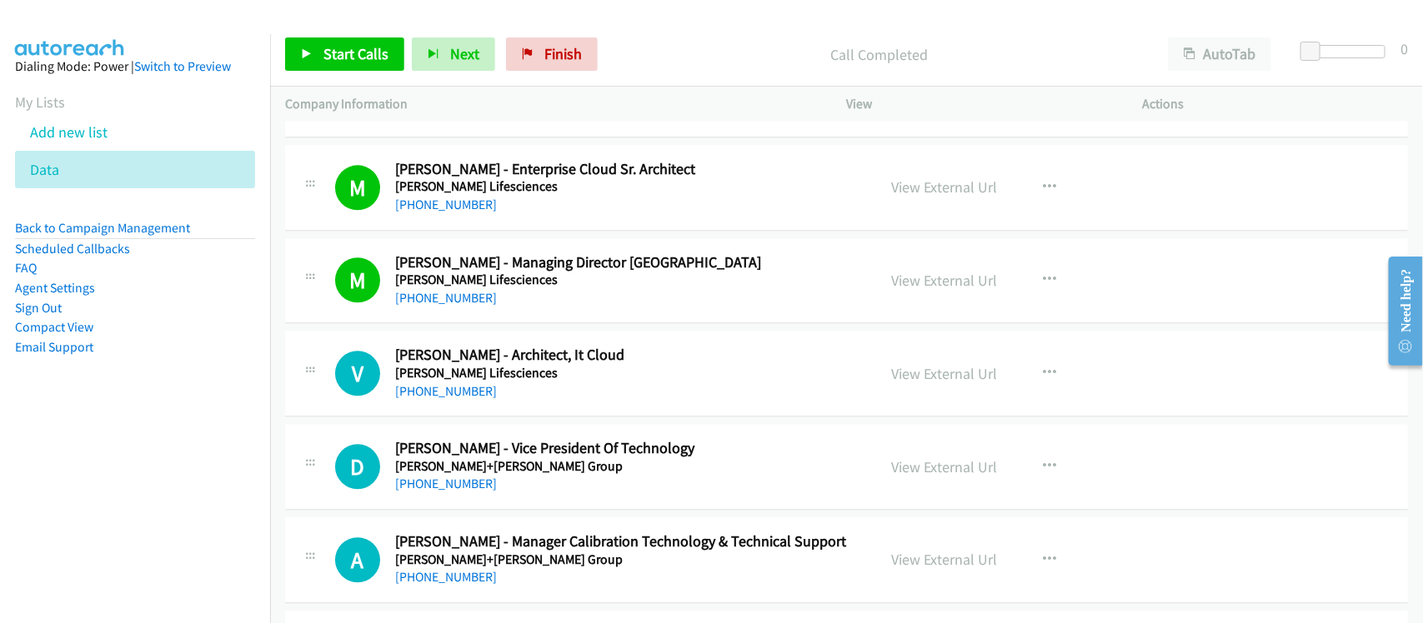
scroll to position [1875, 0]
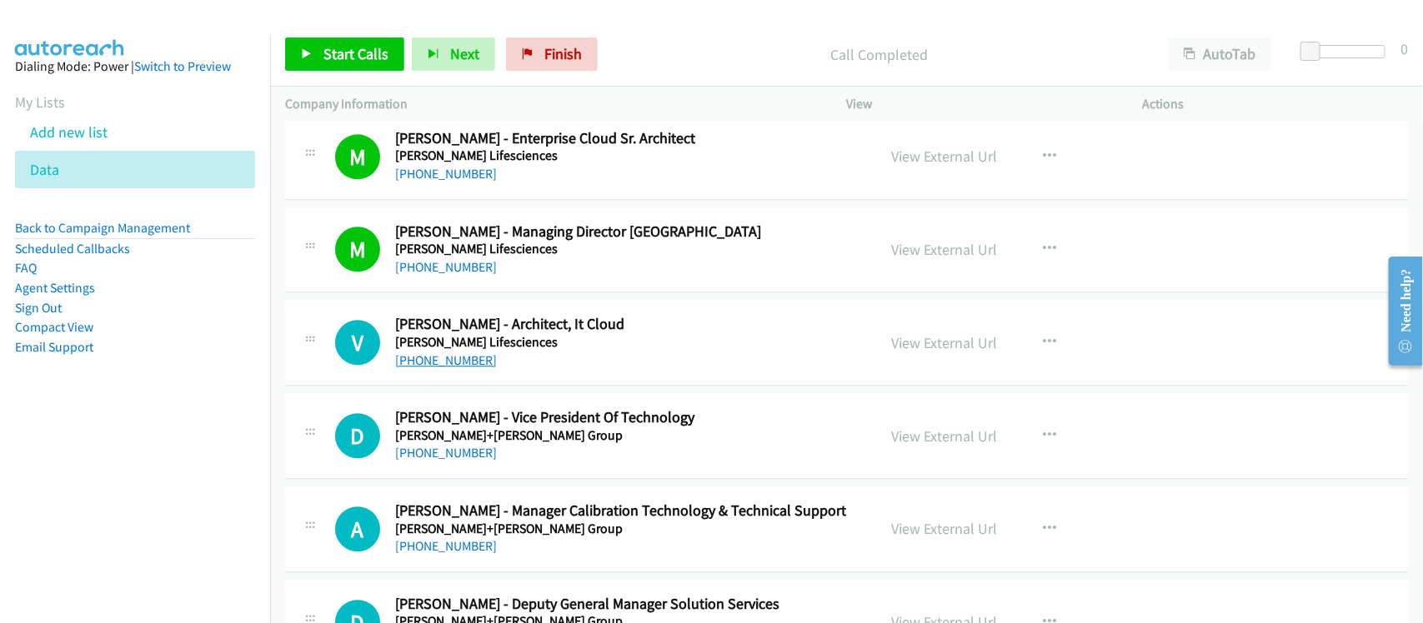
click at [468, 361] on link "+91 97909 00245" at bounding box center [446, 361] width 102 height 16
click at [458, 358] on link "+91 97909 00245" at bounding box center [446, 361] width 102 height 16
click at [460, 363] on link "+91 97909 00245" at bounding box center [446, 361] width 102 height 16
click at [546, 368] on div "+91 97909 00245" at bounding box center [624, 361] width 459 height 20
click at [538, 368] on div "+91 97909 00245" at bounding box center [624, 361] width 459 height 20
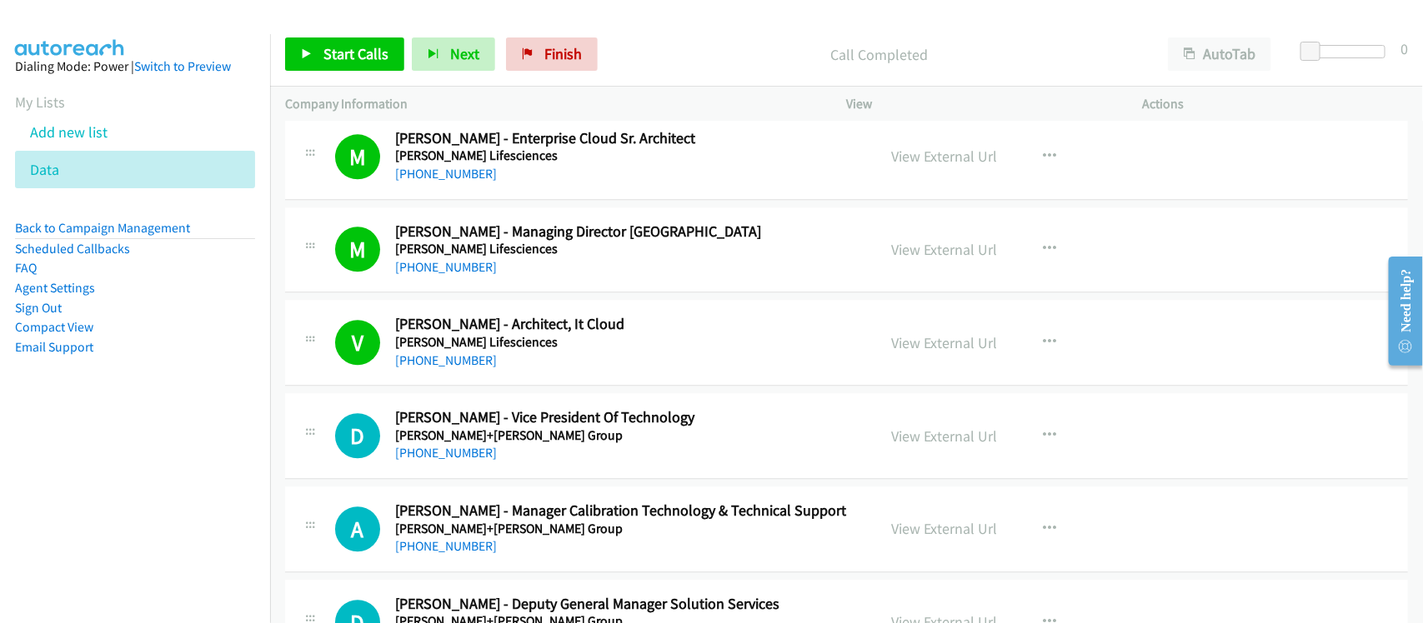
scroll to position [1980, 0]
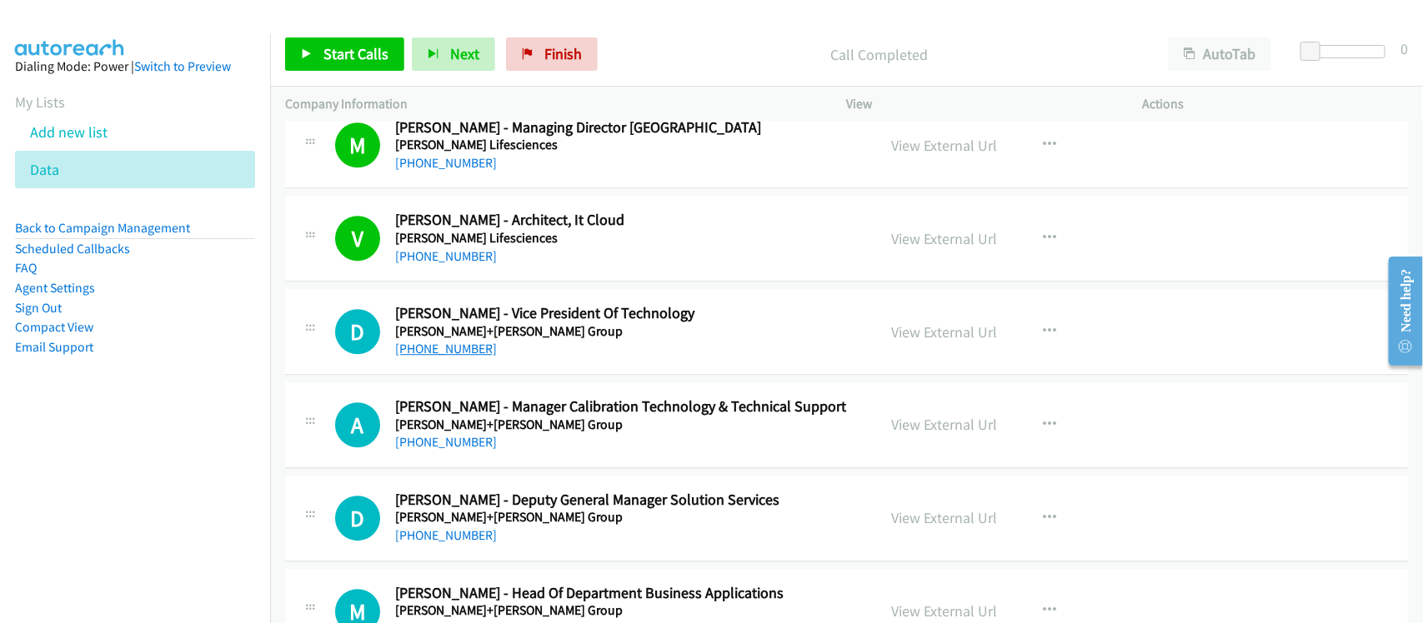
drag, startPoint x: 453, startPoint y: 353, endPoint x: 476, endPoint y: 351, distance: 23.4
click at [453, 353] on link "+91 98505 03975" at bounding box center [446, 349] width 102 height 16
click at [461, 442] on link "+91 98811 55819" at bounding box center [446, 442] width 102 height 16
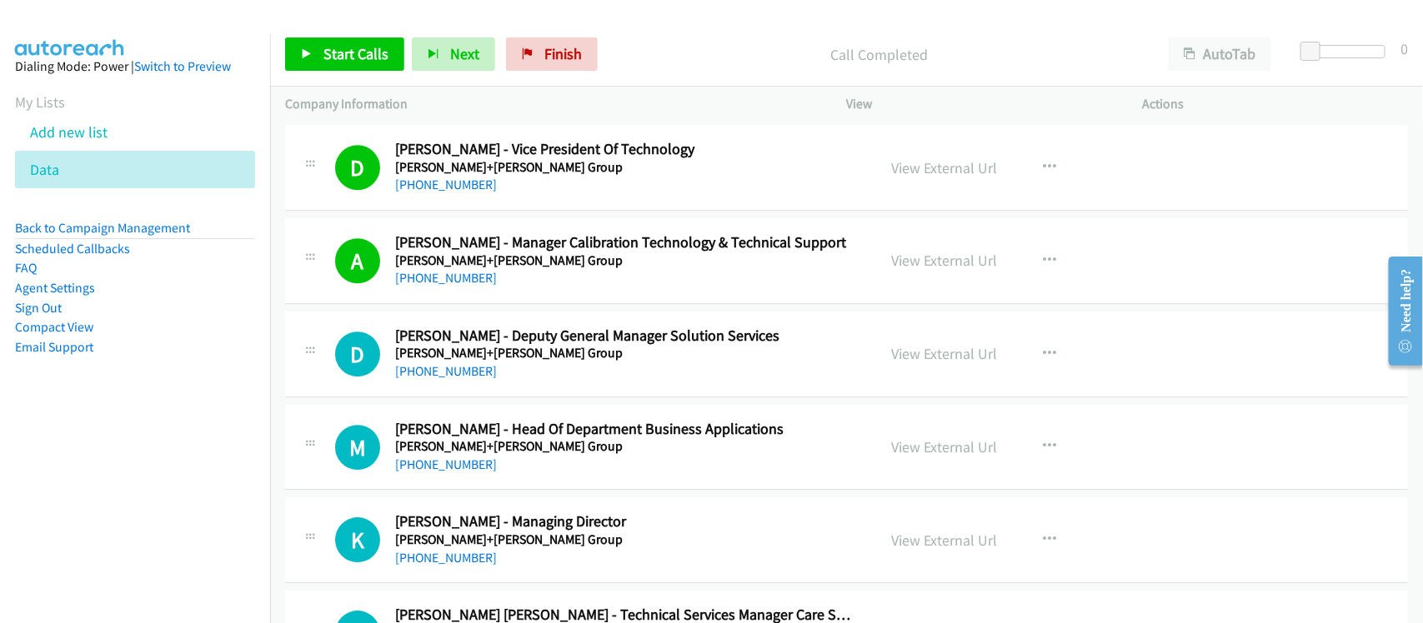
scroll to position [2188, 0]
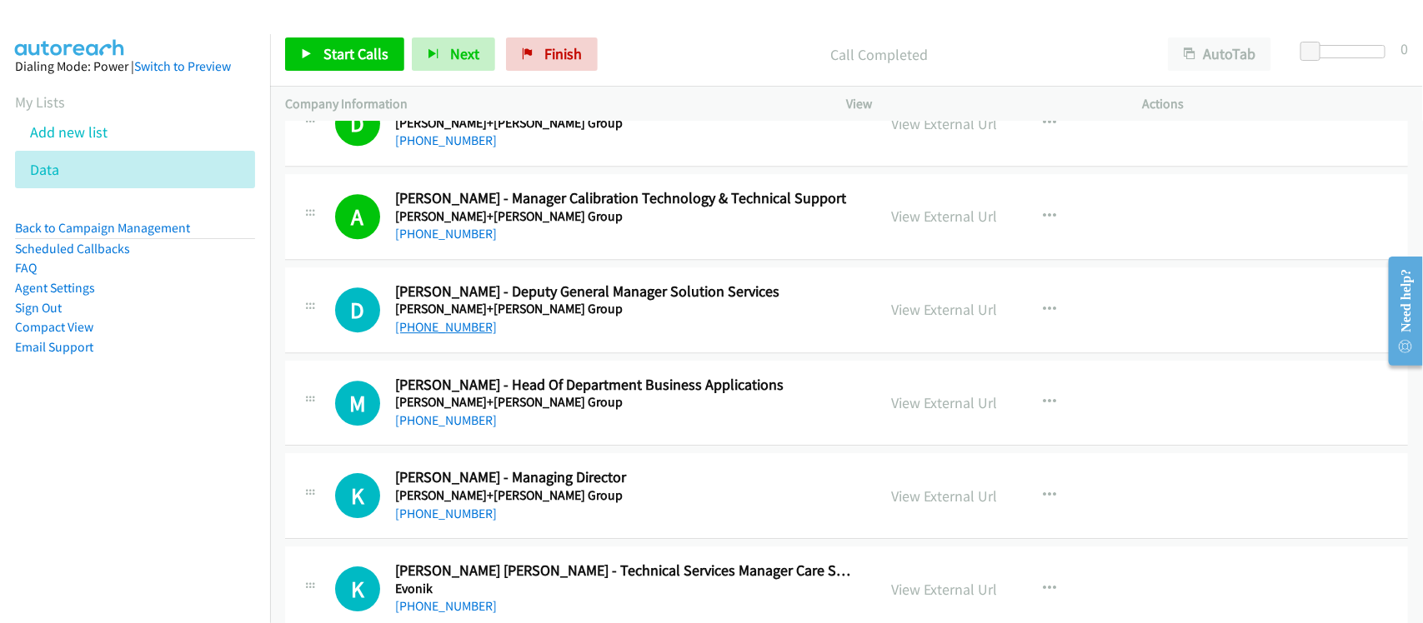
click at [444, 333] on link "+91 97277 00728" at bounding box center [446, 327] width 102 height 16
click at [446, 425] on link "+91 98508 26191" at bounding box center [446, 421] width 102 height 16
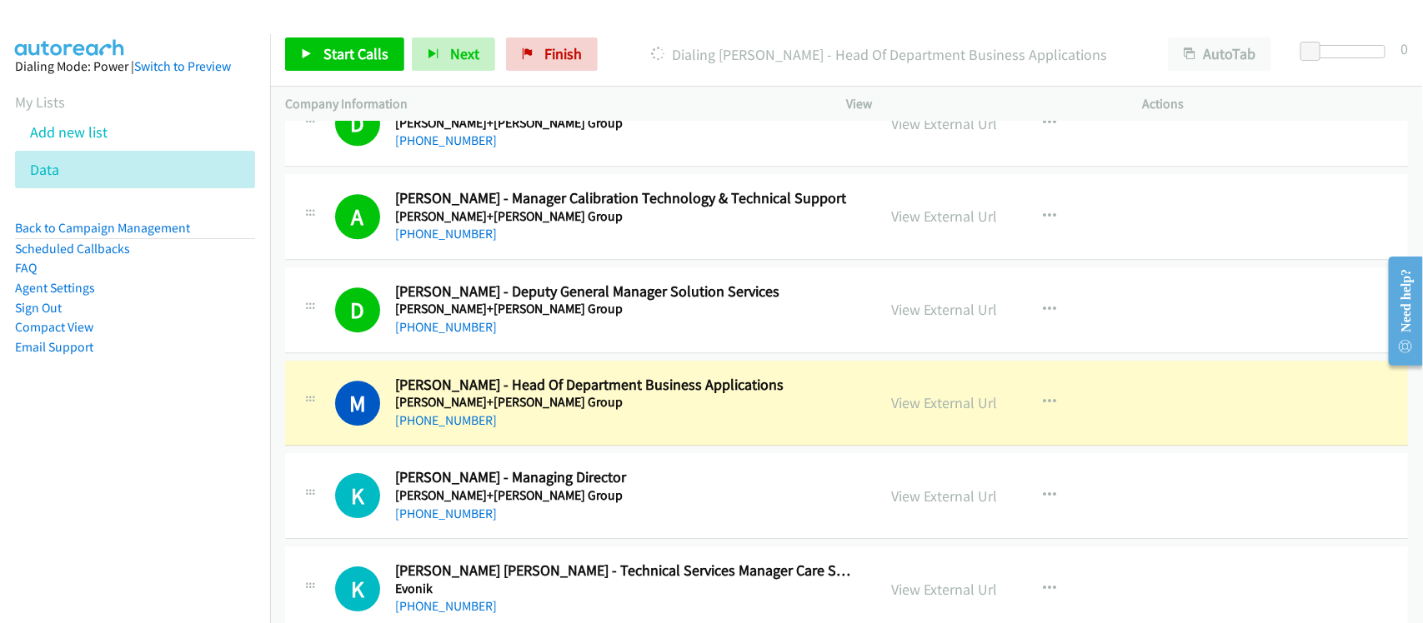
click at [565, 442] on div "M Callback Scheduled Manoj Patil - Head Of Department Business Applications End…" at bounding box center [846, 404] width 1123 height 86
click at [955, 413] on link "View External Url" at bounding box center [945, 402] width 106 height 19
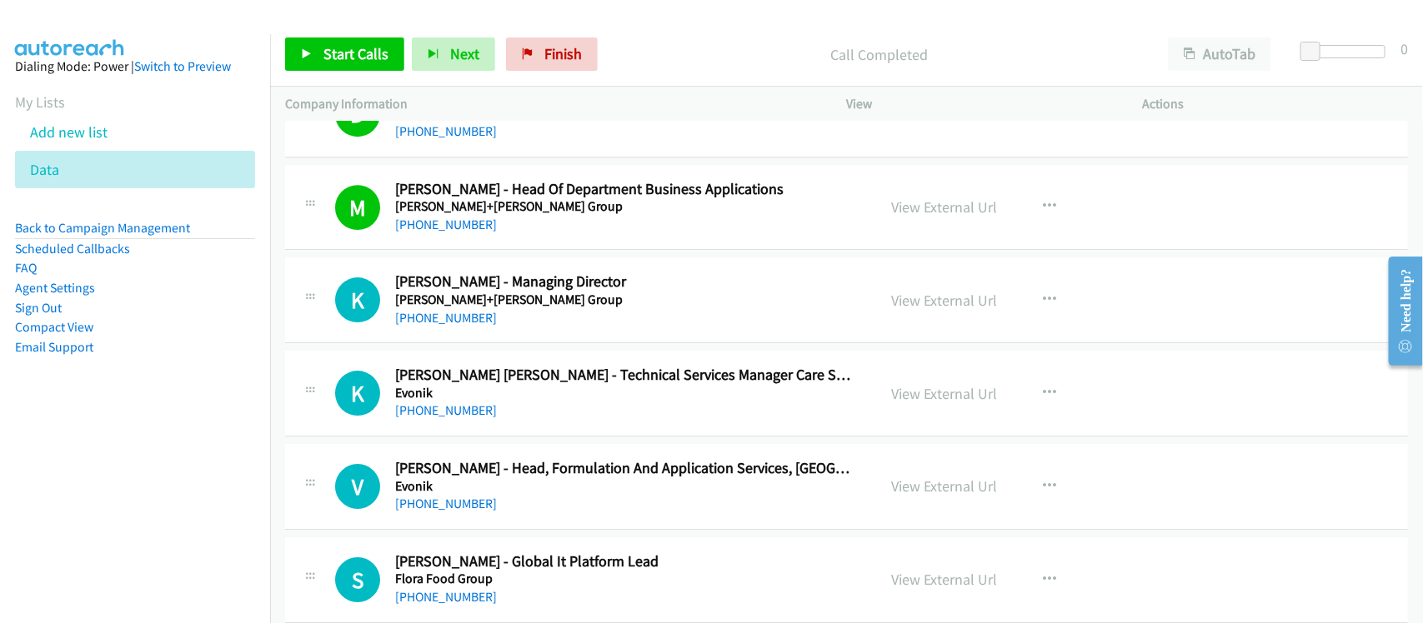
scroll to position [2396, 0]
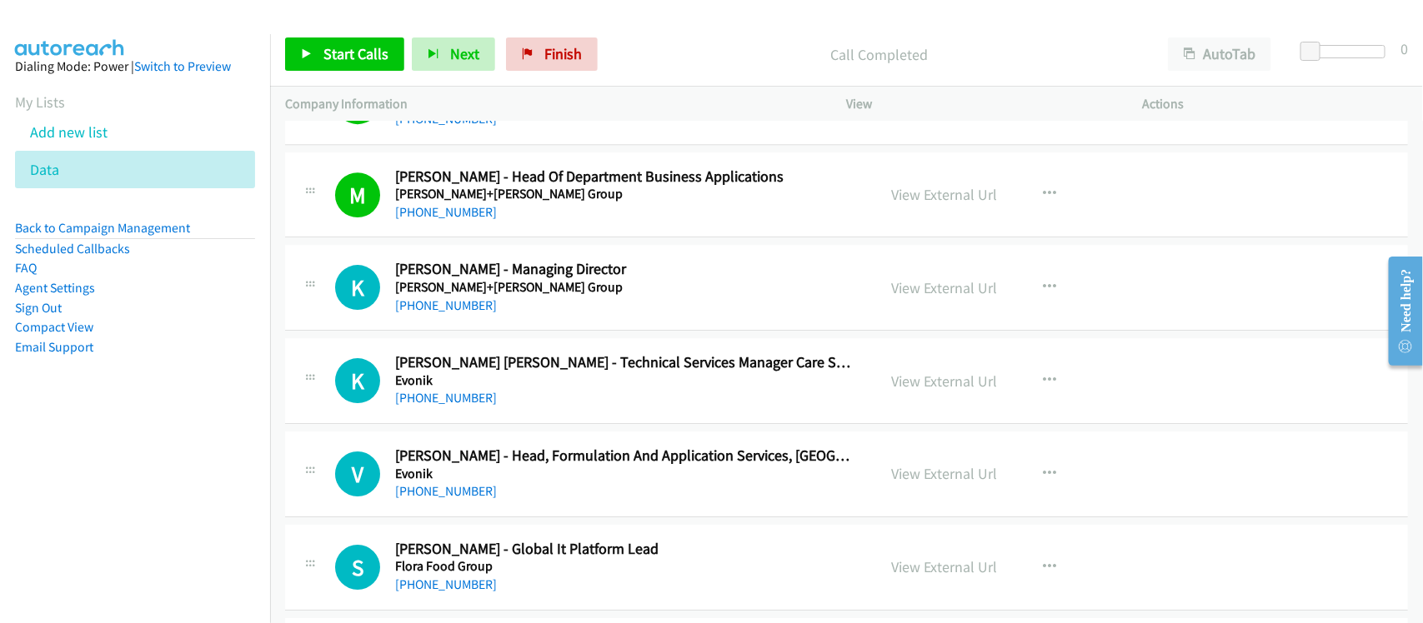
click at [442, 316] on div "+91 22 6850 3101" at bounding box center [624, 306] width 459 height 20
click at [443, 311] on link "+91 22 6850 3101" at bounding box center [446, 306] width 102 height 16
click at [452, 406] on link "+91 99204 16171" at bounding box center [446, 398] width 102 height 16
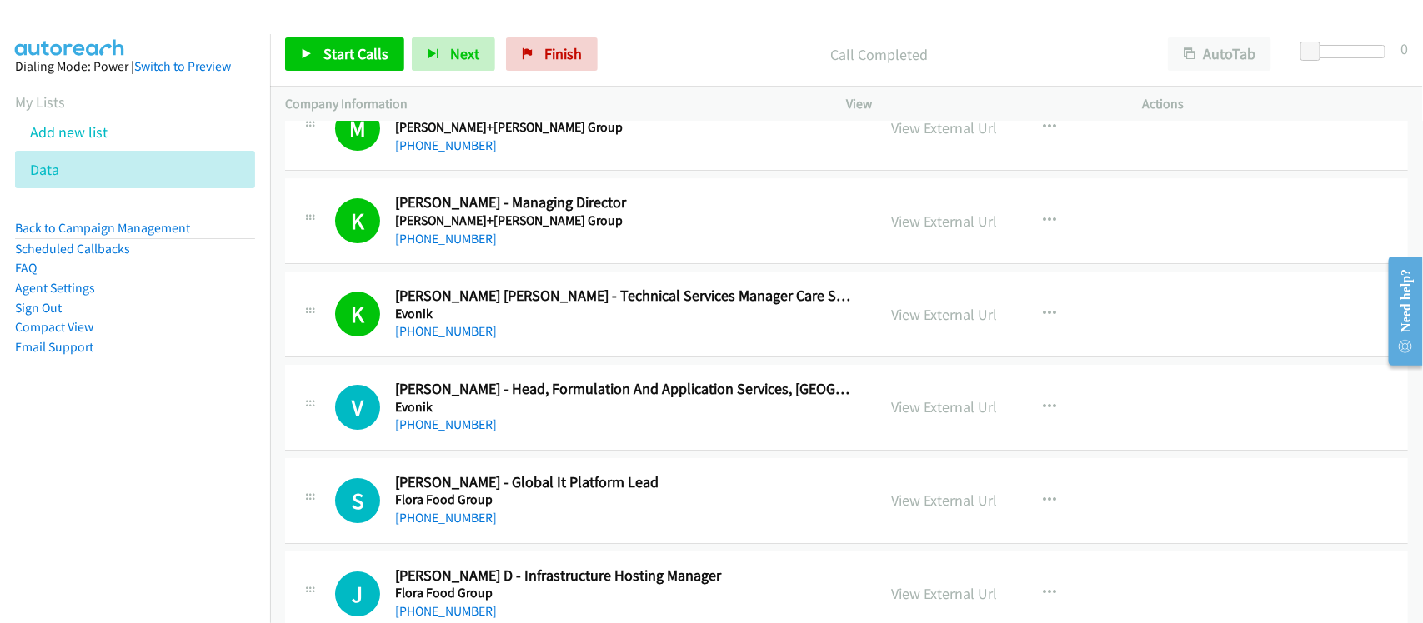
scroll to position [2501, 0]
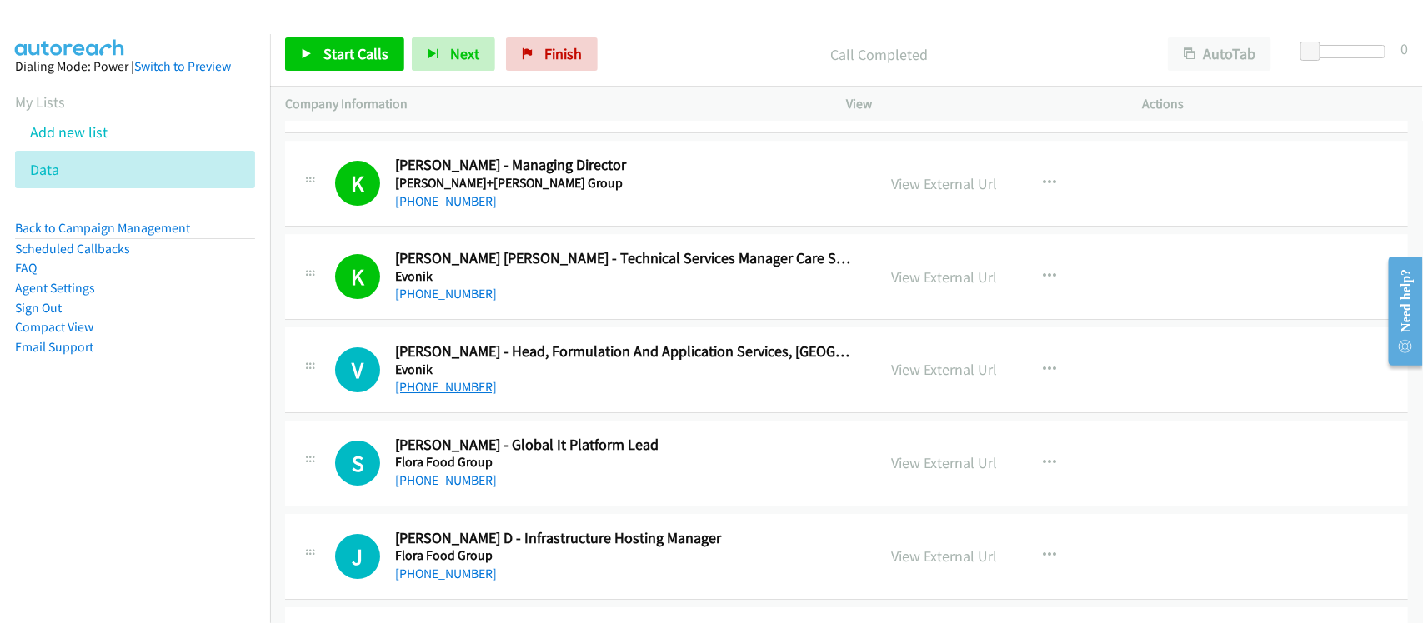
click at [475, 386] on link "+91 94260 24611" at bounding box center [446, 387] width 102 height 16
click at [435, 488] on link "+91 99804 18951" at bounding box center [446, 481] width 102 height 16
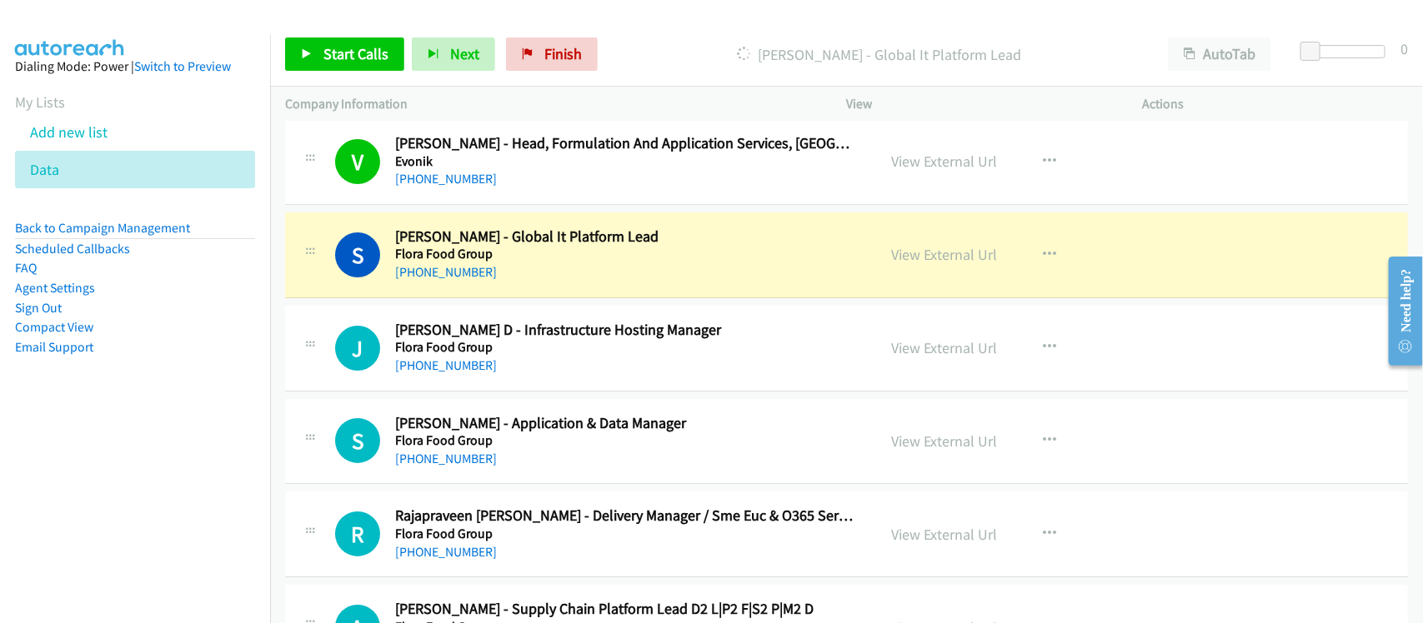
scroll to position [2813, 0]
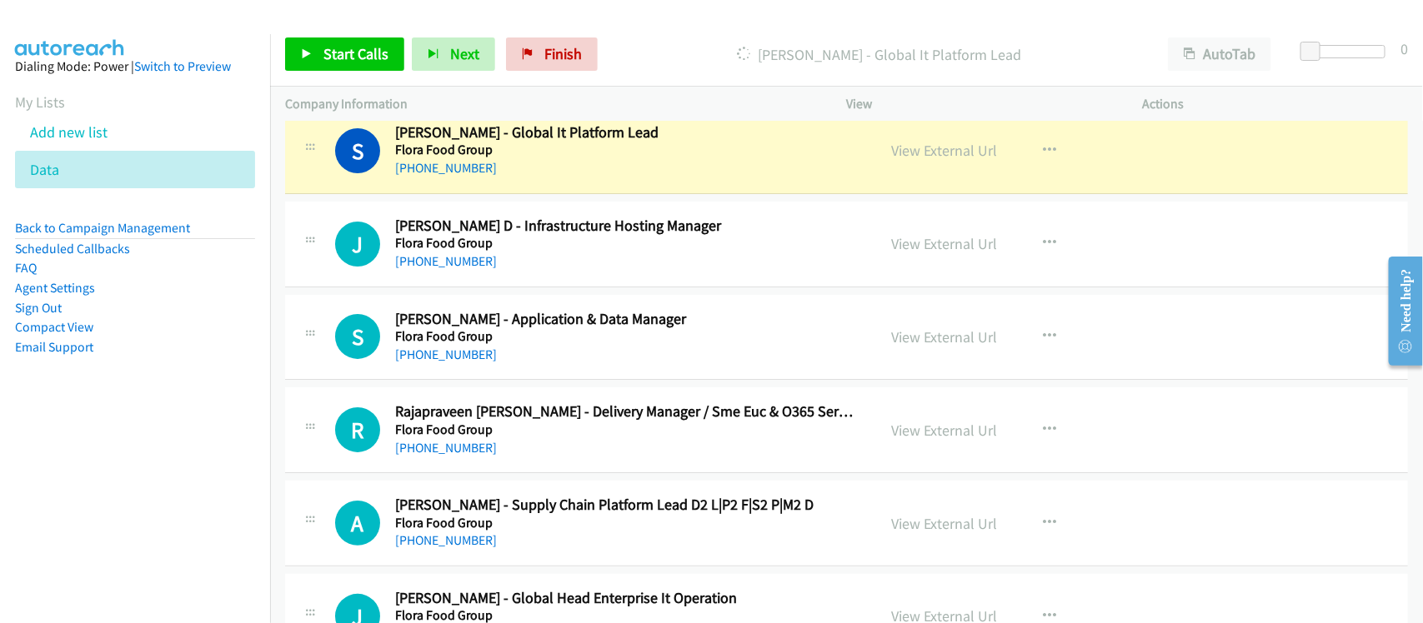
click at [551, 167] on div "+91 99804 18951" at bounding box center [624, 168] width 459 height 20
click at [973, 154] on link "View External Url" at bounding box center [945, 150] width 106 height 19
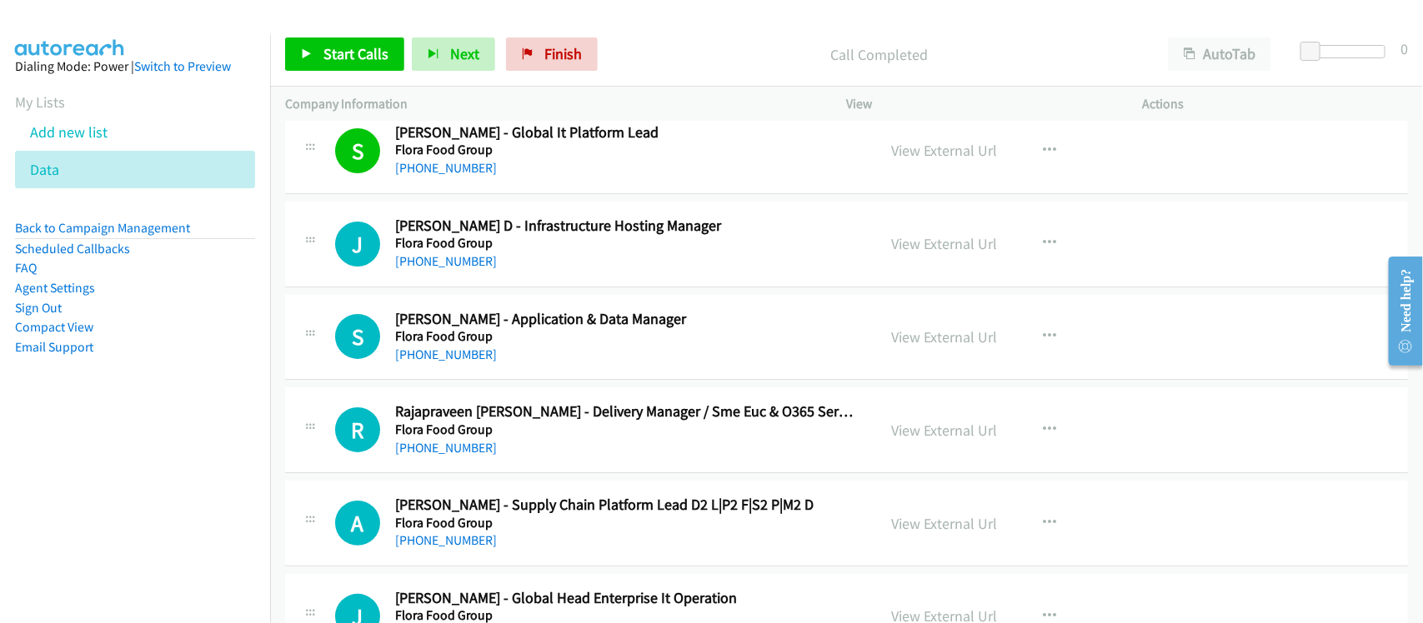
drag, startPoint x: 439, startPoint y: 268, endPoint x: 438, endPoint y: 250, distance: 18.4
click at [439, 268] on link "+91 99856 19195" at bounding box center [446, 261] width 102 height 16
click at [453, 269] on link "+91 99856 19195" at bounding box center [446, 261] width 102 height 16
click at [433, 356] on link "+91 96569 58818" at bounding box center [446, 355] width 102 height 16
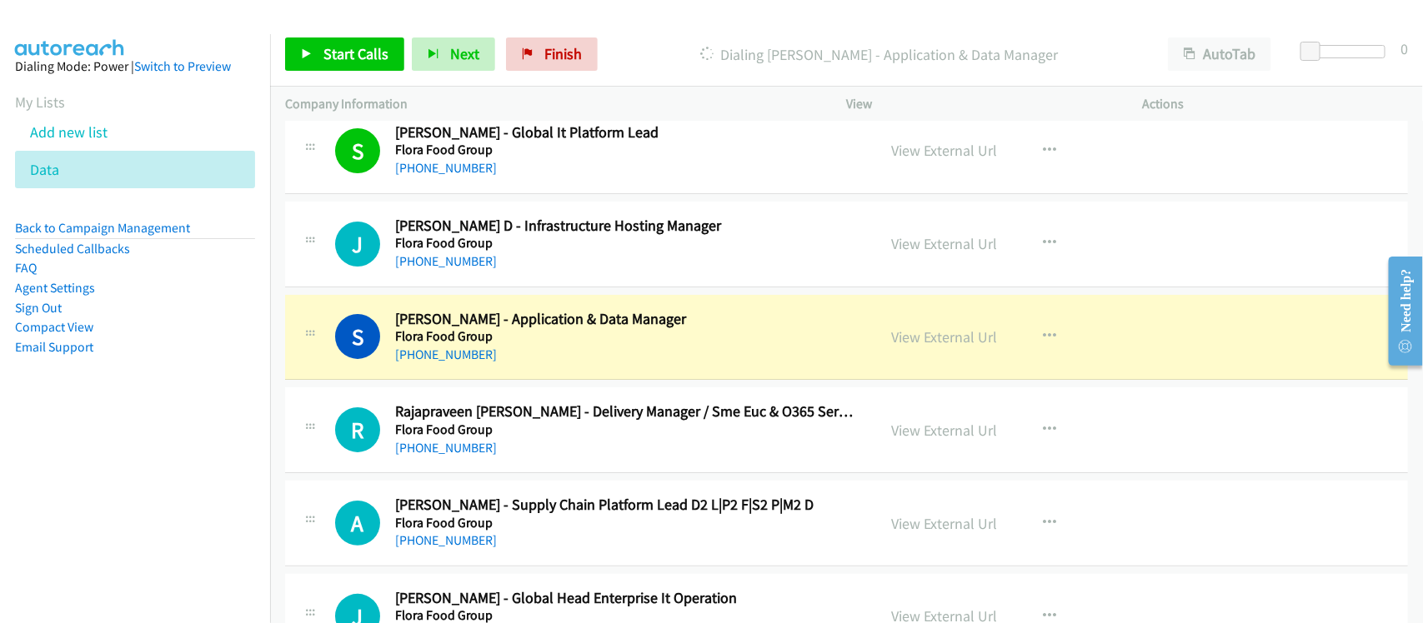
click at [208, 450] on nav "Dialing Mode: Power | Switch to Preview My Lists Add new list Data Back to Camp…" at bounding box center [135, 345] width 271 height 623
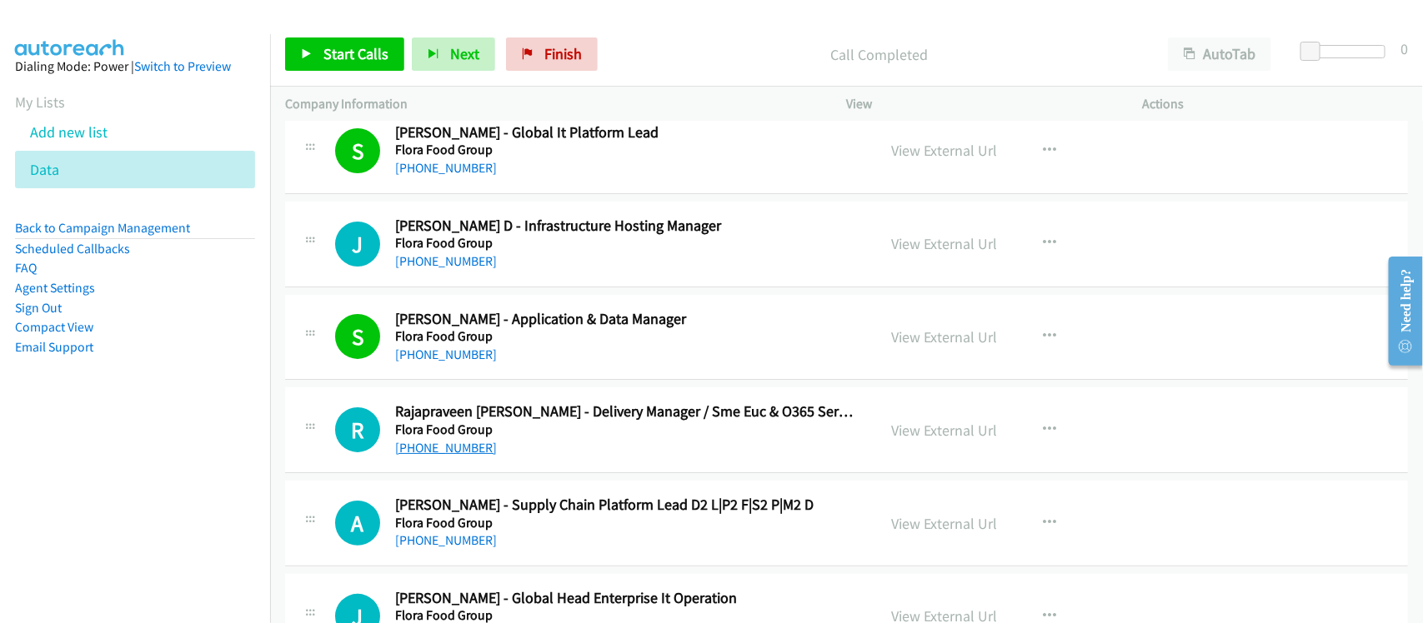
click at [472, 448] on link "+91 94448 55976" at bounding box center [446, 448] width 102 height 16
click at [533, 458] on div "+91 94448 55976" at bounding box center [624, 448] width 459 height 20
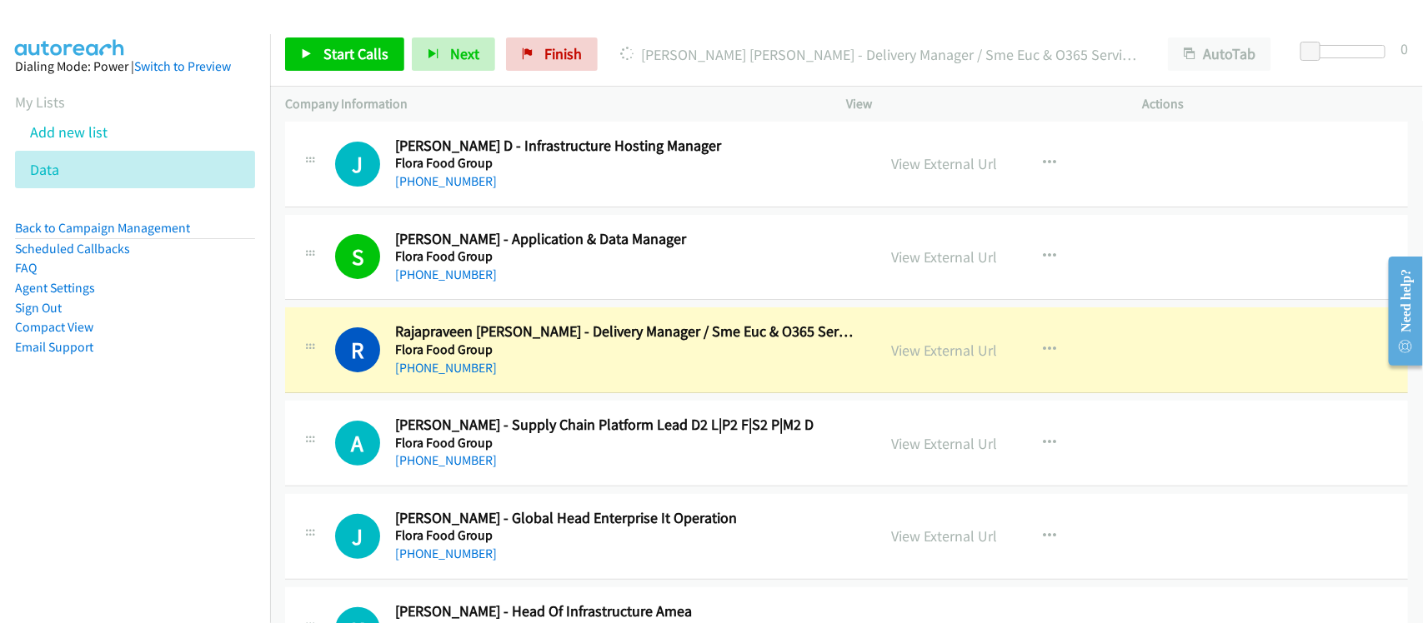
scroll to position [2917, 0]
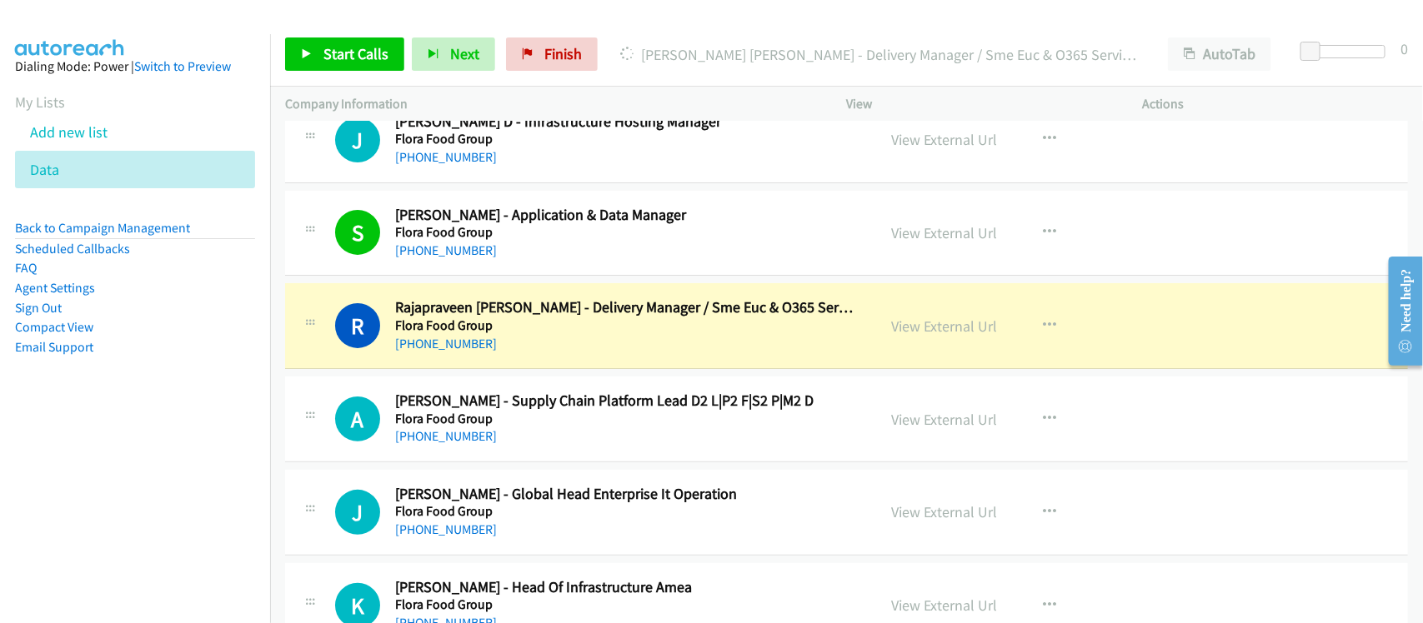
click at [559, 361] on div "R Callback Scheduled Rajapraveen Jayaprakash - Delivery Manager / Sme Euc & O36…" at bounding box center [846, 326] width 1123 height 86
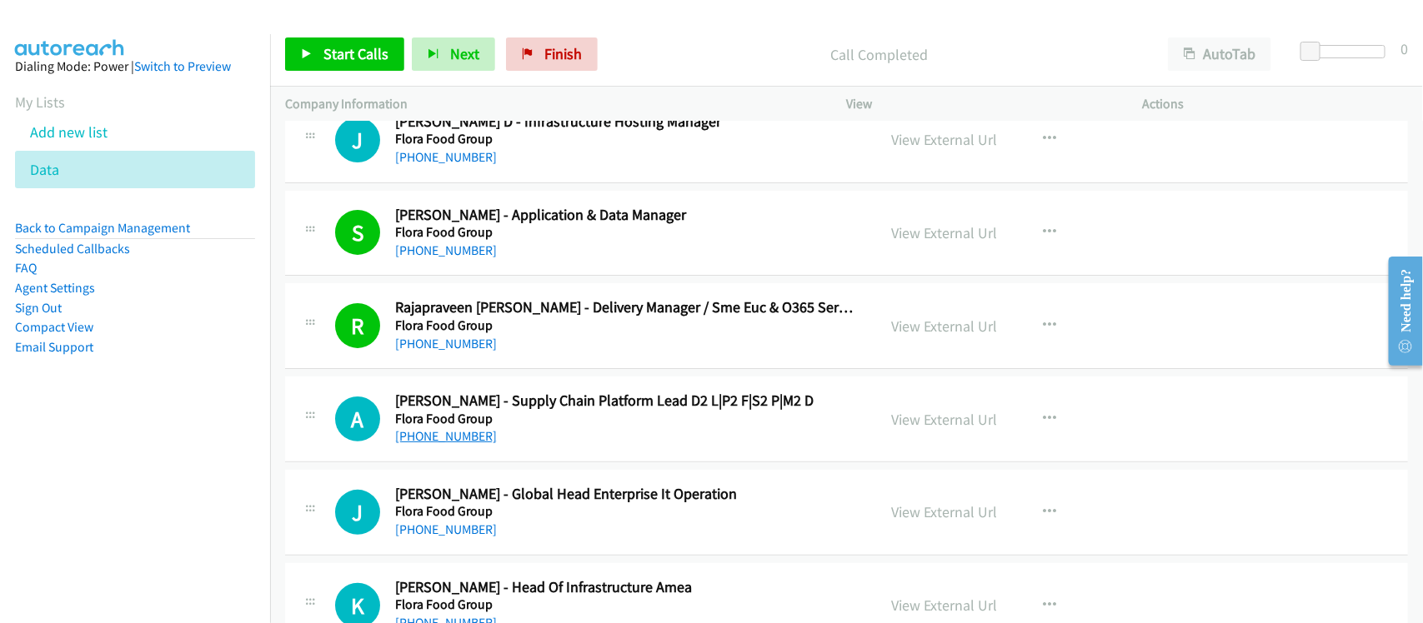
click at [443, 444] on link "+91 99028 05323" at bounding box center [446, 436] width 102 height 16
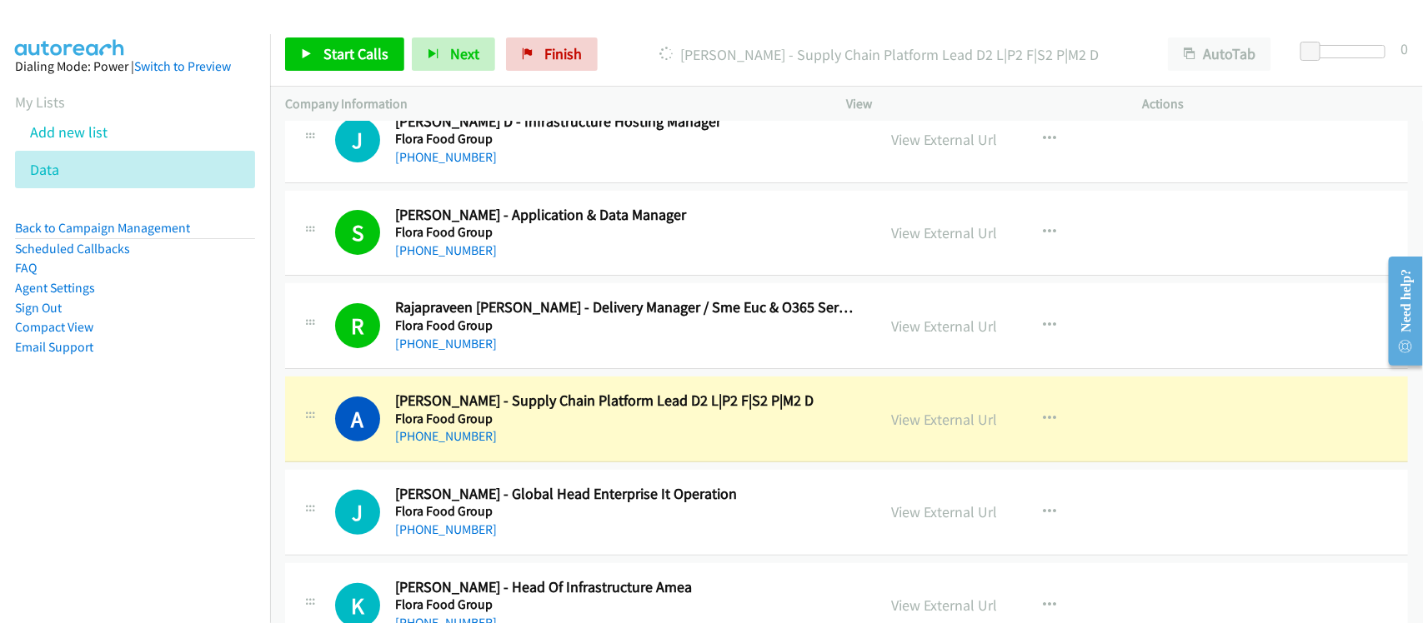
click at [523, 457] on div "A Callback Scheduled Anand Mathew - Supply Chain Platform Lead D2 L|P2 F|S2 P|M…" at bounding box center [846, 420] width 1123 height 86
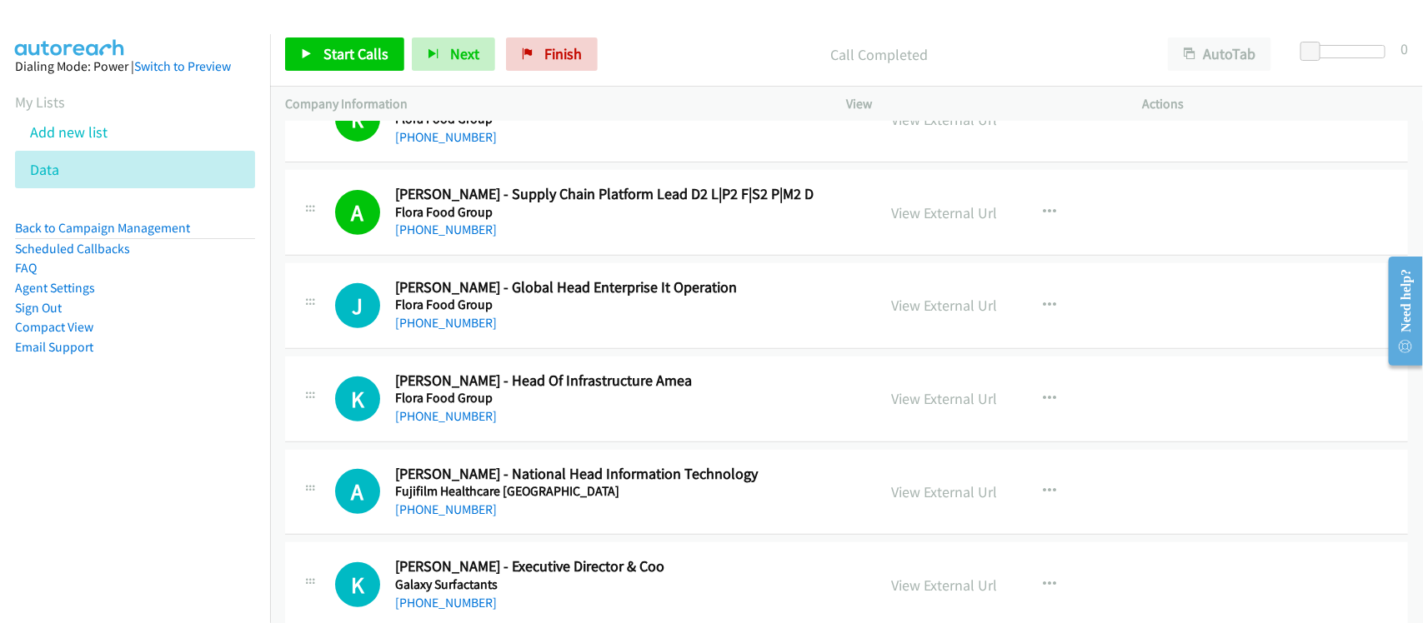
scroll to position [3126, 0]
click at [451, 326] on link "+91 99808 84942" at bounding box center [446, 321] width 102 height 16
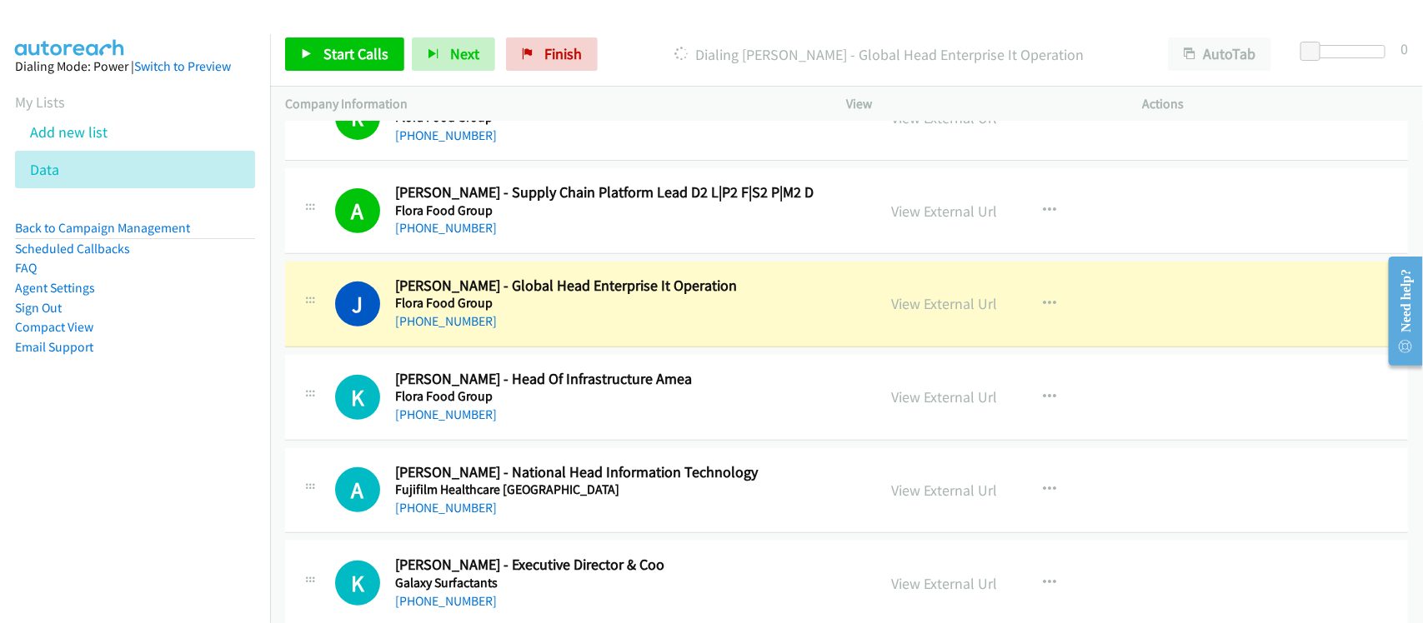
click at [534, 339] on div "J Callback Scheduled Jitesh Katkoria - Global Head Enterprise It Operation Flor…" at bounding box center [846, 305] width 1123 height 86
click at [915, 307] on link "View External Url" at bounding box center [945, 303] width 106 height 19
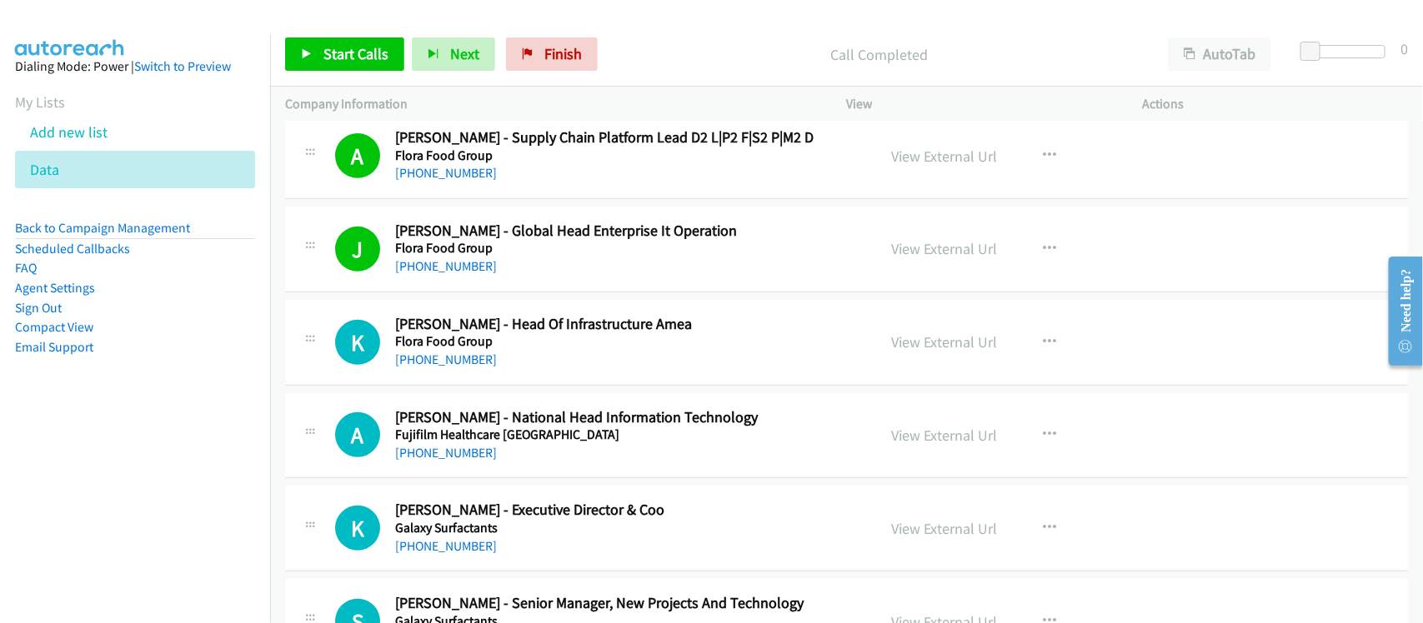
scroll to position [3230, 0]
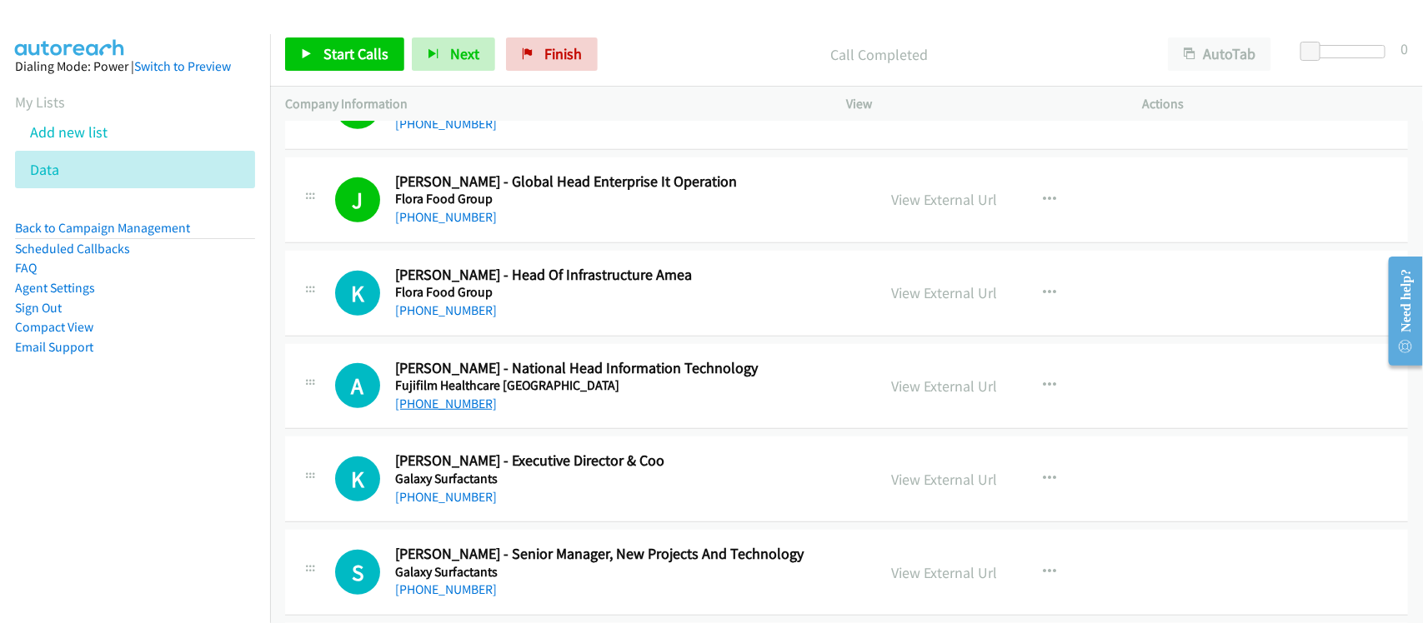
click at [468, 411] on link "+91 124 432 5500" at bounding box center [446, 404] width 102 height 16
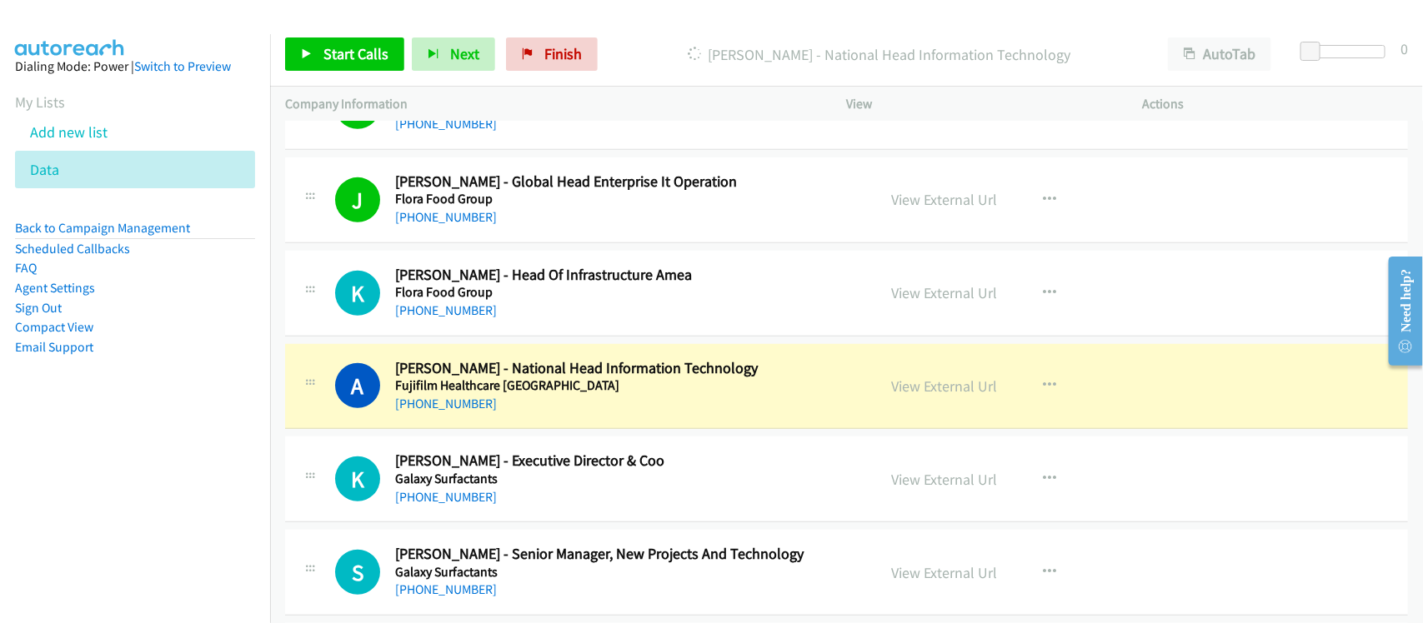
click at [527, 333] on div "K Callback Scheduled Keerthana Ramesh - Head Of Infrastructure Amea Flora Food …" at bounding box center [846, 294] width 1123 height 86
click at [554, 423] on div "A Callback Scheduled Anil Kumar - National Head Information Technology Fujifilm…" at bounding box center [846, 387] width 1123 height 86
click at [980, 389] on link "View External Url" at bounding box center [945, 386] width 106 height 19
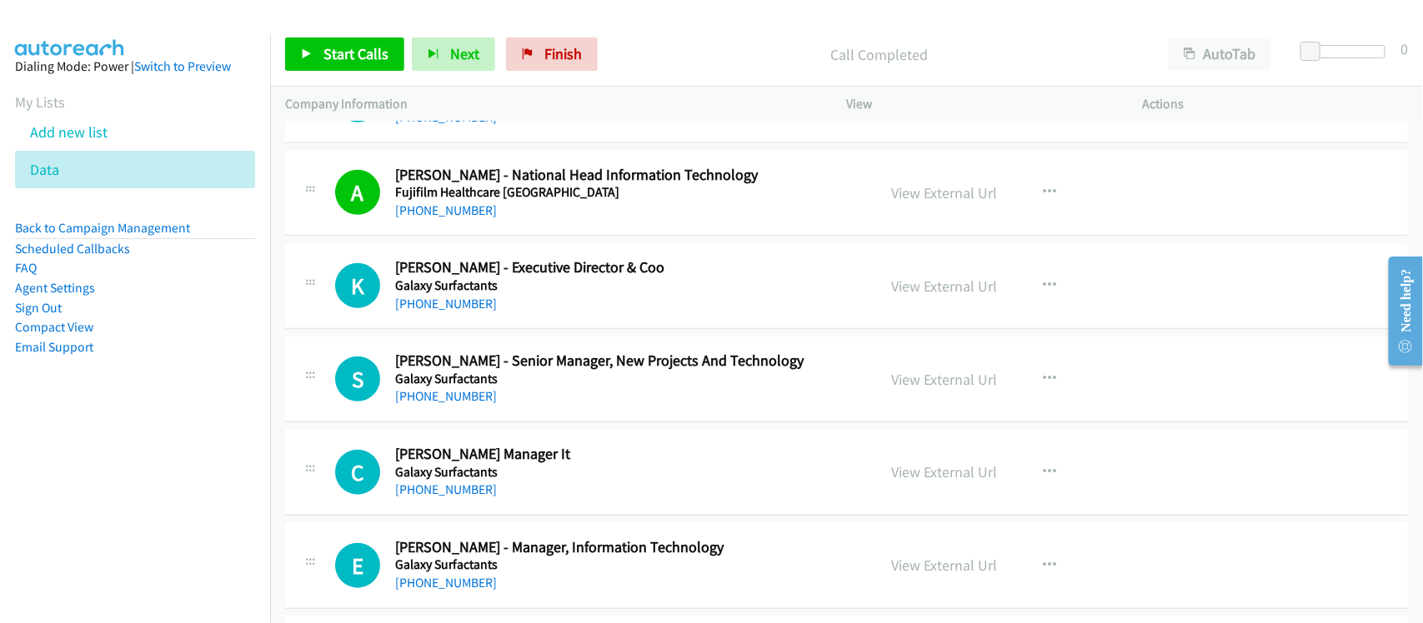
scroll to position [3438, 0]
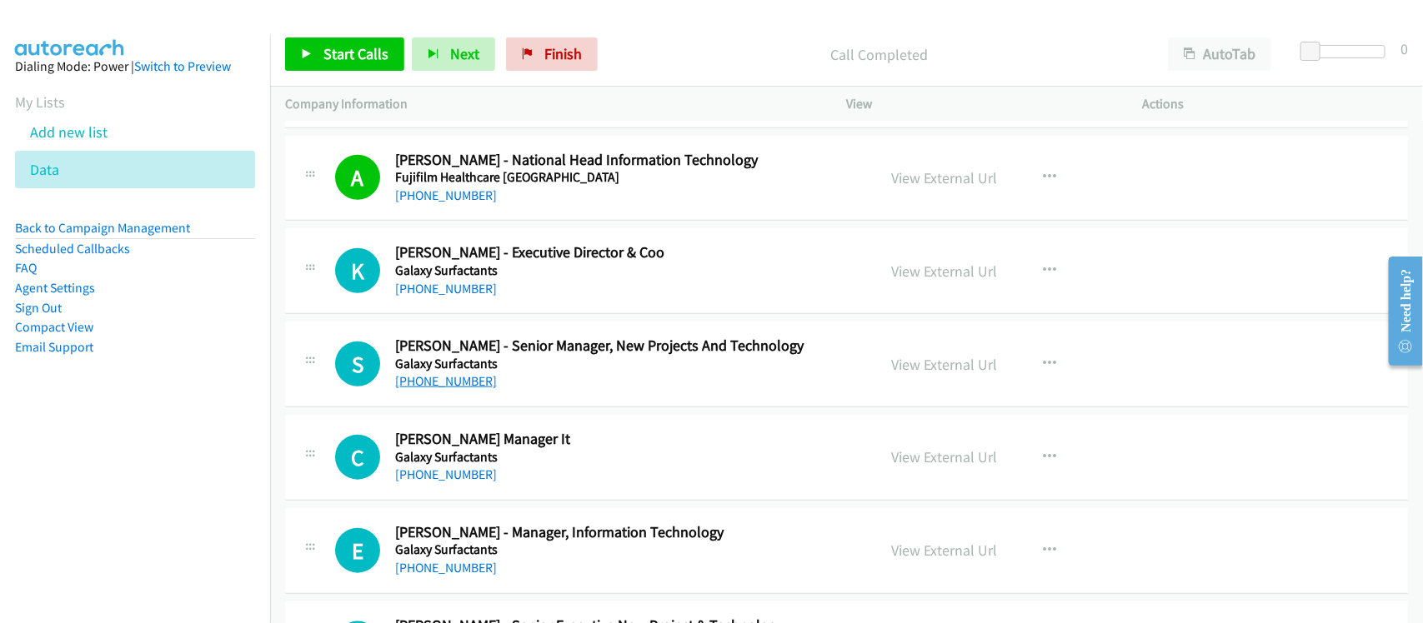
drag, startPoint x: 442, startPoint y: 383, endPoint x: 431, endPoint y: 381, distance: 11.1
click at [442, 383] on link "+91 99202 38097" at bounding box center [446, 381] width 102 height 16
click at [451, 483] on link "+91 98678 91504" at bounding box center [446, 475] width 102 height 16
click at [513, 480] on div "+91 98678 91504" at bounding box center [624, 475] width 459 height 20
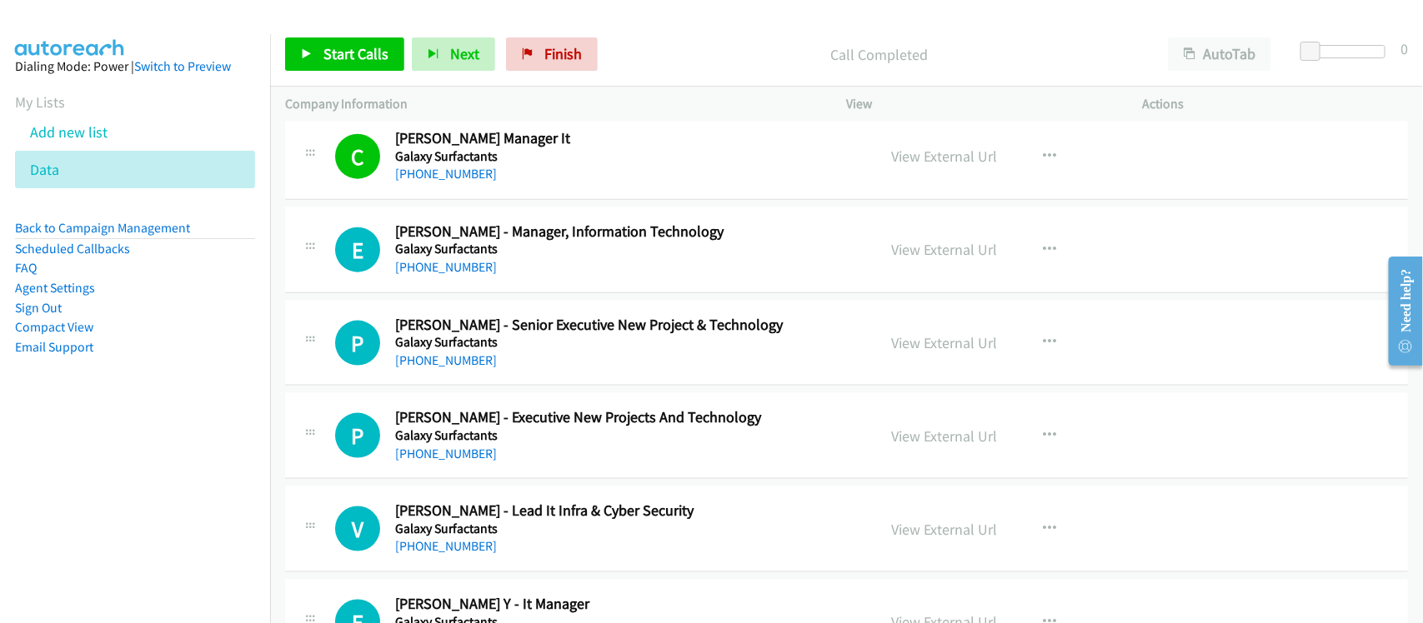
scroll to position [3751, 0]
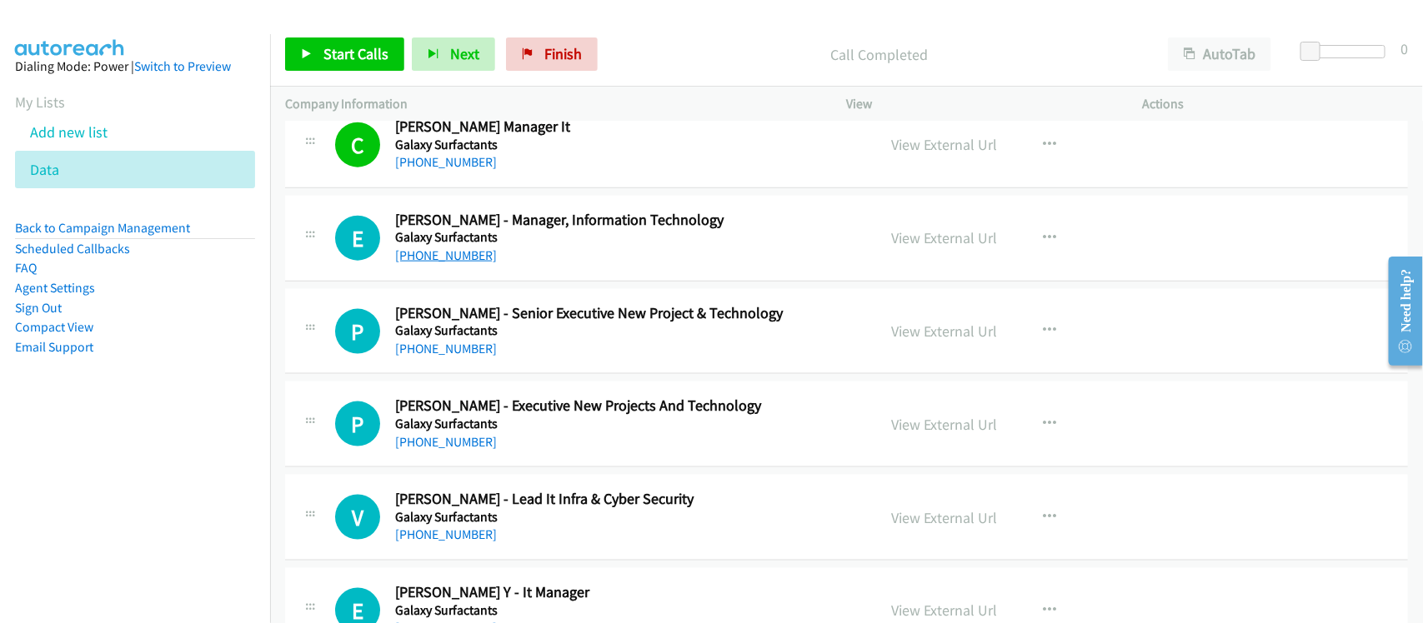
click at [454, 253] on link "+91 99870 04018" at bounding box center [446, 256] width 102 height 16
click at [434, 357] on link "+91 70669 00933" at bounding box center [446, 349] width 102 height 16
click at [513, 439] on div "+91 94265 79311" at bounding box center [624, 443] width 459 height 20
click at [456, 443] on link "+91 94265 79311" at bounding box center [446, 442] width 102 height 16
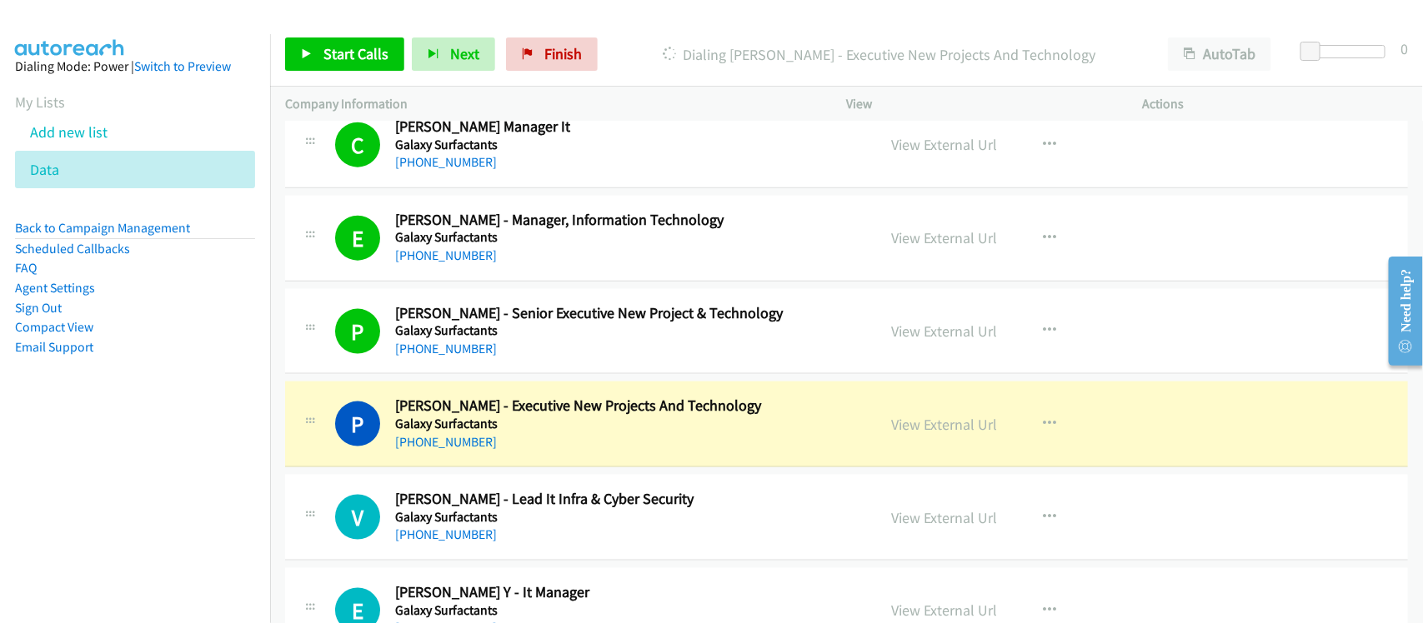
click at [533, 448] on div "+91 94265 79311" at bounding box center [624, 443] width 459 height 20
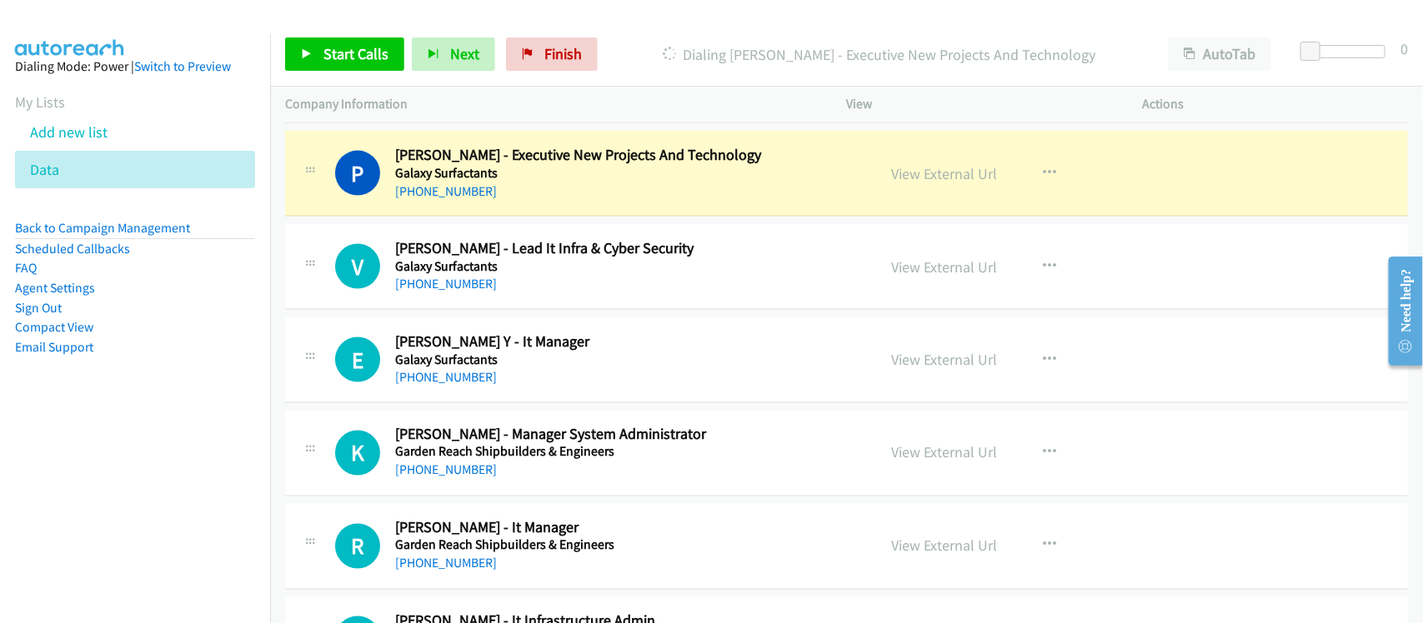
scroll to position [4063, 0]
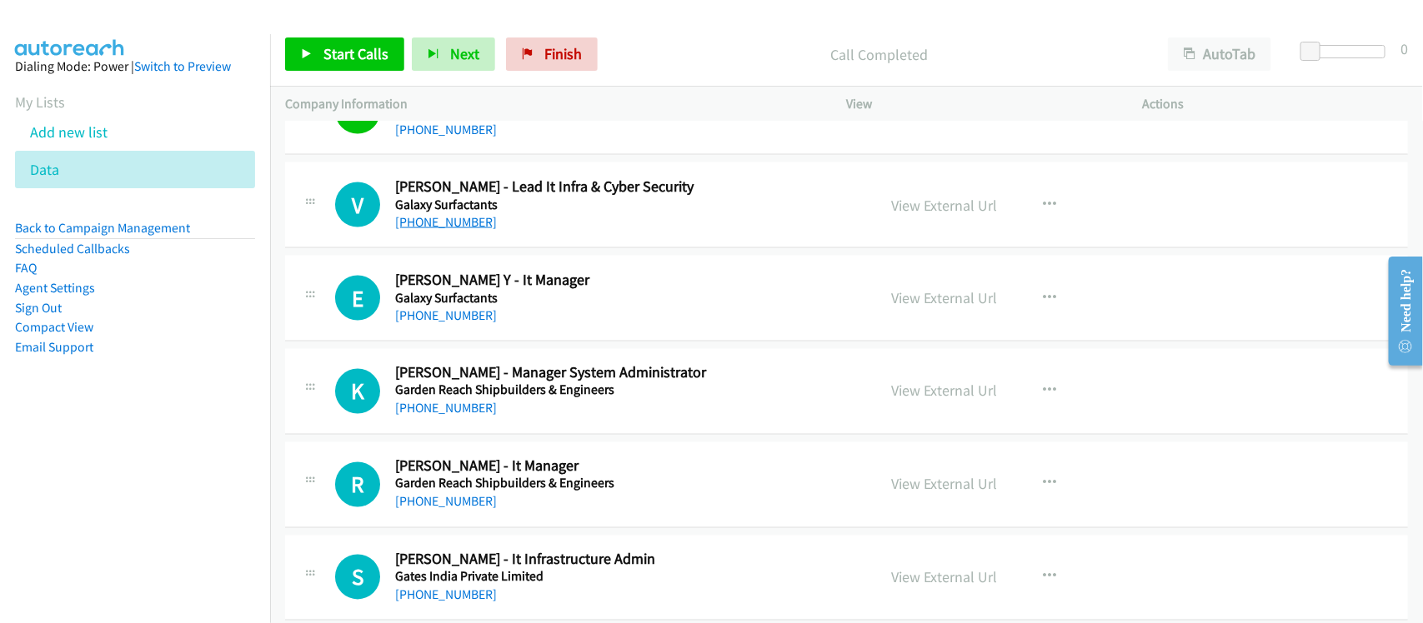
click at [452, 227] on link "+91 95943 39898" at bounding box center [446, 222] width 102 height 16
click at [455, 313] on link "+91 22 2761 6666" at bounding box center [446, 316] width 102 height 16
click at [456, 415] on link "+91 33 2469 8140" at bounding box center [446, 409] width 102 height 16
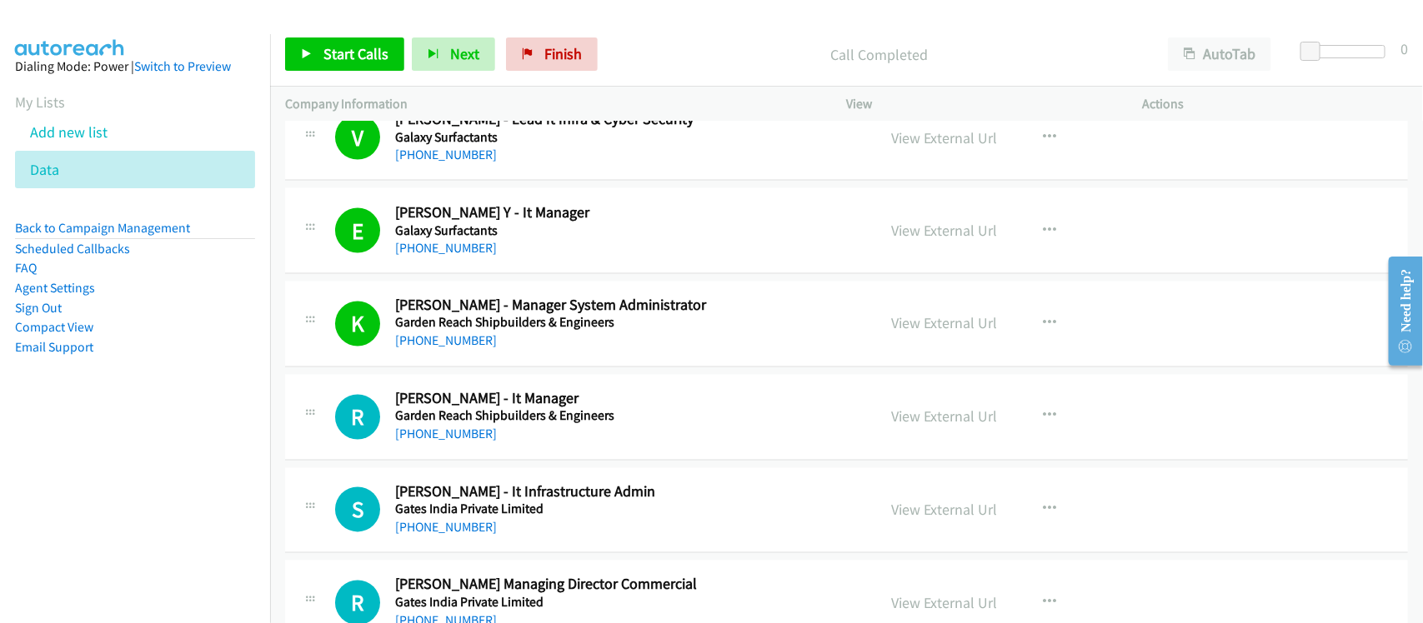
scroll to position [4168, 0]
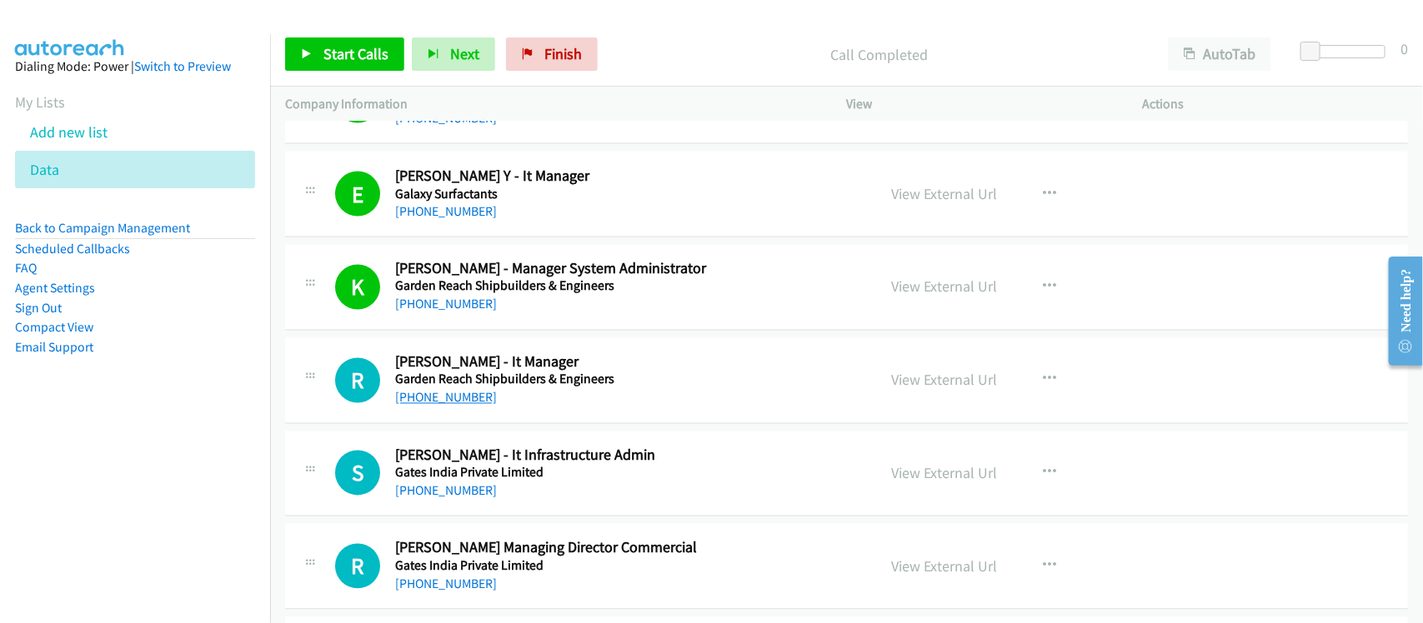
click at [446, 396] on link "+91 85840 14353" at bounding box center [446, 398] width 102 height 16
click at [529, 422] on div "R Callback Scheduled Rajendra Banerjee - It Manager Garden Reach Shipbuilders &…" at bounding box center [846, 381] width 1123 height 86
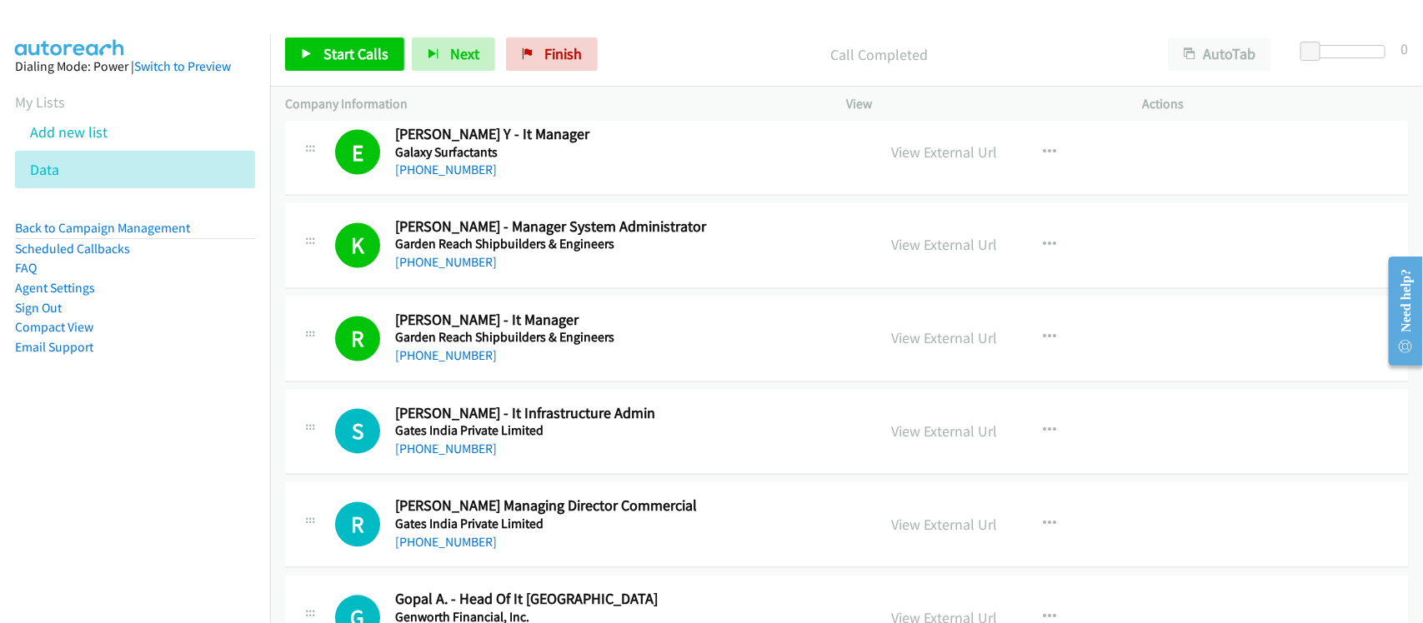
scroll to position [4272, 0]
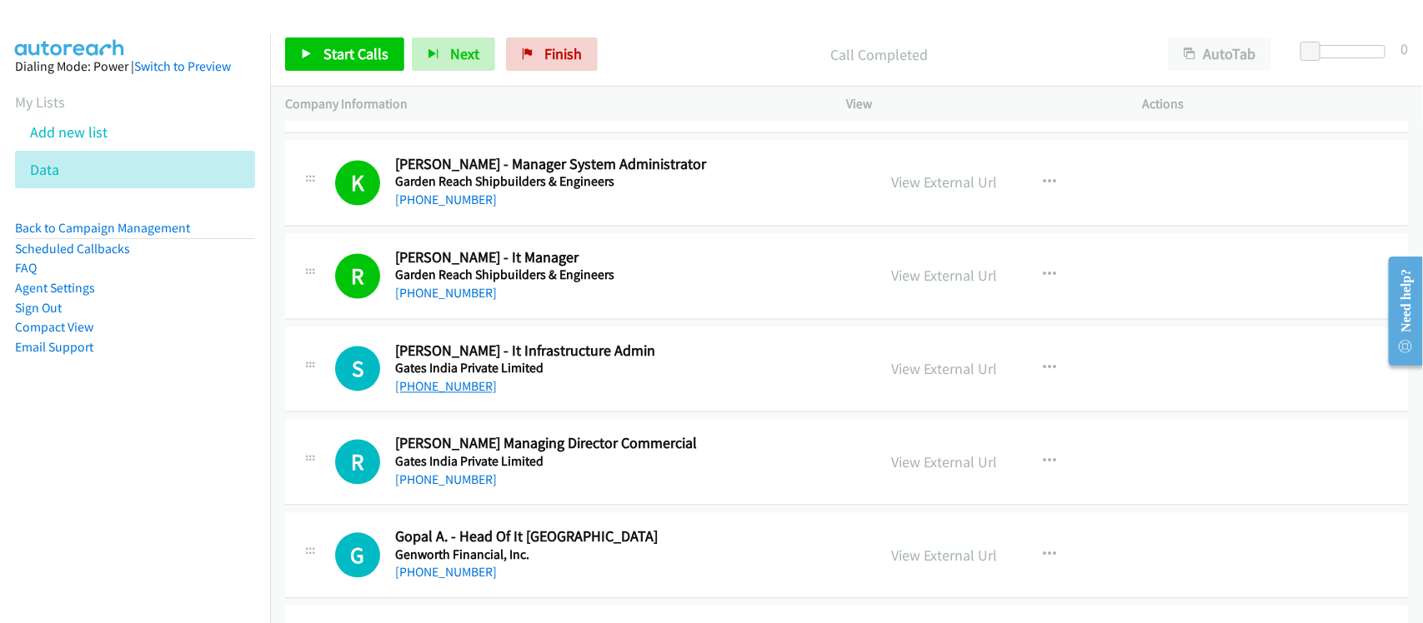
click at [468, 385] on link "+91 95279 26012" at bounding box center [446, 387] width 102 height 16
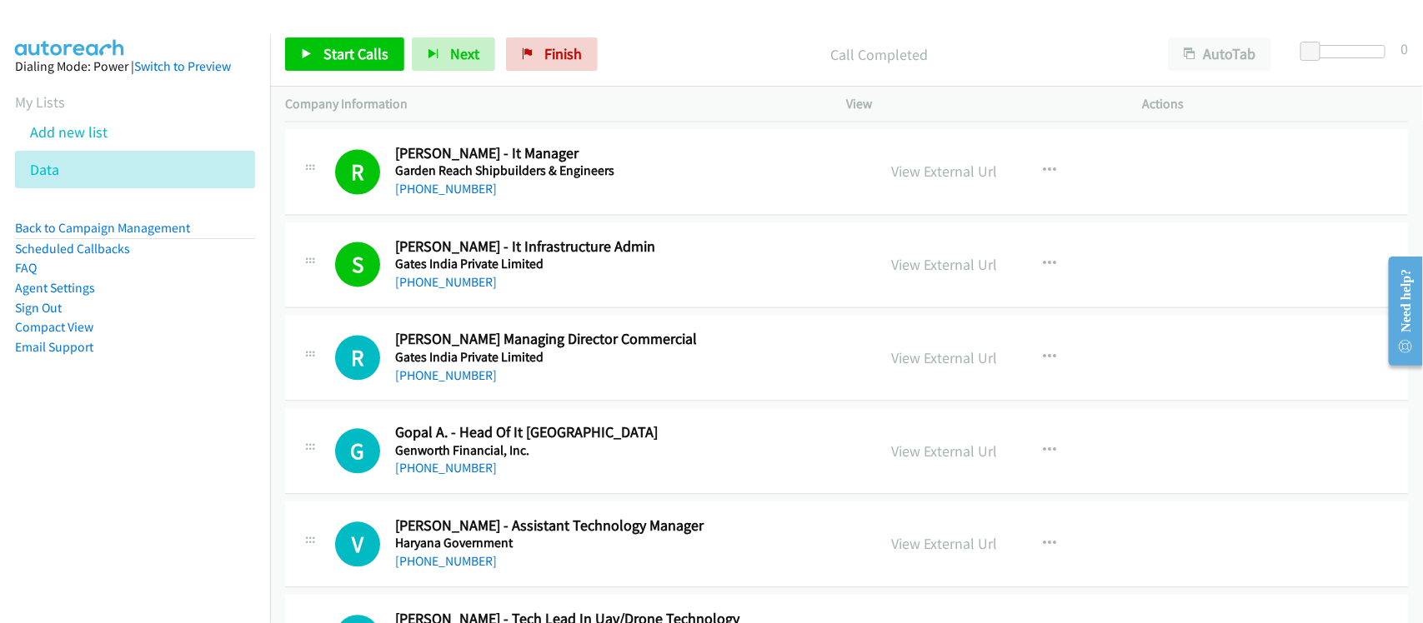
click at [523, 367] on h5 "Gates India Private Limited" at bounding box center [624, 358] width 459 height 17
click at [461, 472] on link "+91 91830 46725" at bounding box center [446, 469] width 102 height 16
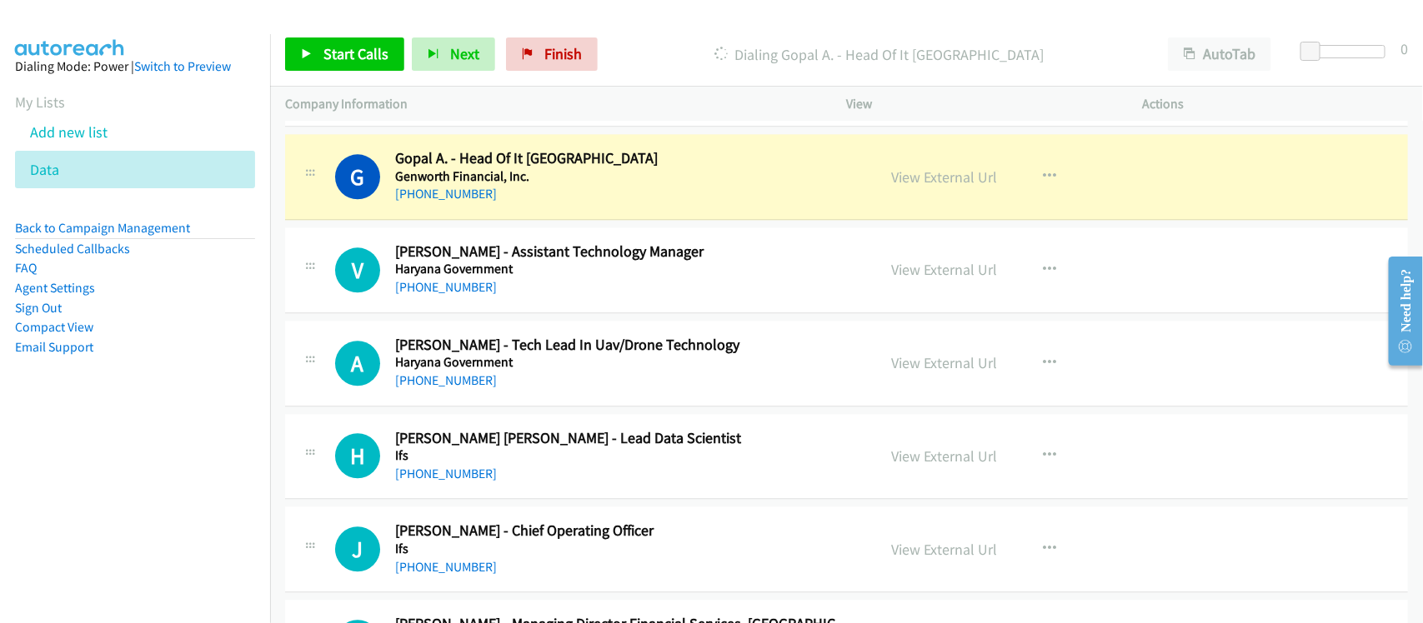
scroll to position [4688, 0]
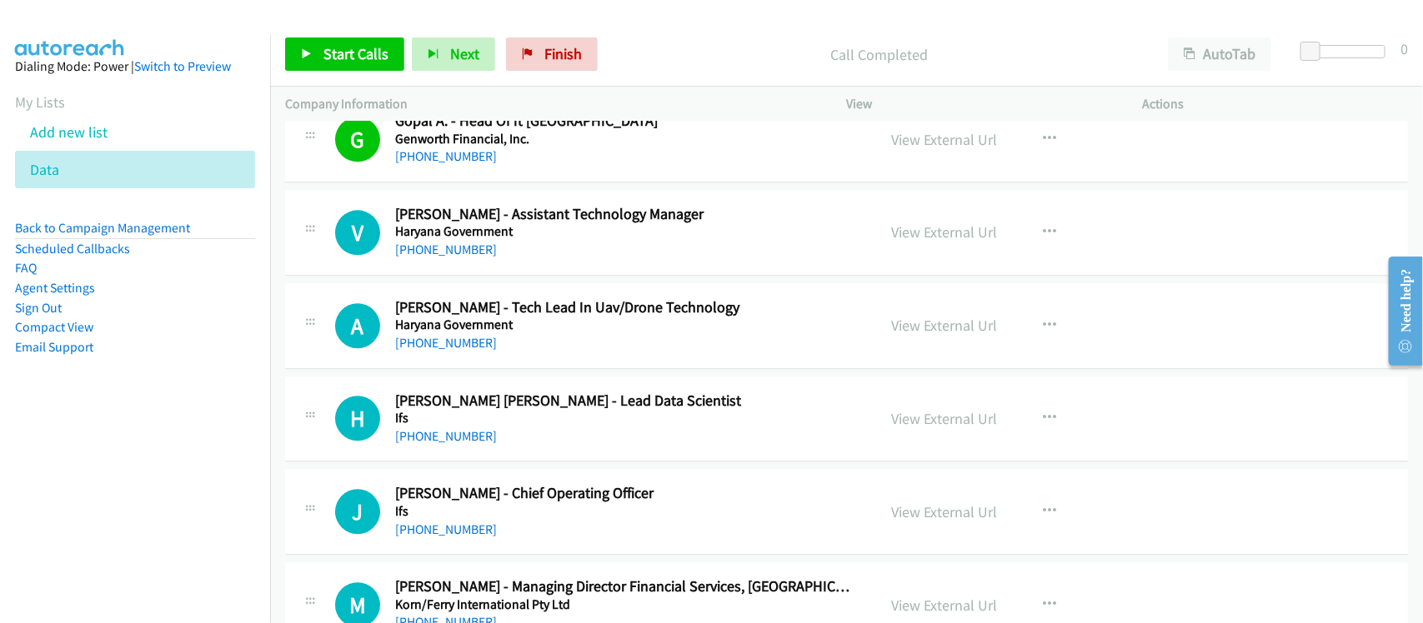
click at [550, 365] on div "A Callback Scheduled Ashwani Sihag - Tech Lead In Uav/Drone Technology Haryana …" at bounding box center [846, 326] width 1123 height 86
click at [438, 346] on link "+91 98763 01824" at bounding box center [446, 343] width 102 height 16
click at [443, 439] on link "+91 89708 76759" at bounding box center [446, 436] width 102 height 16
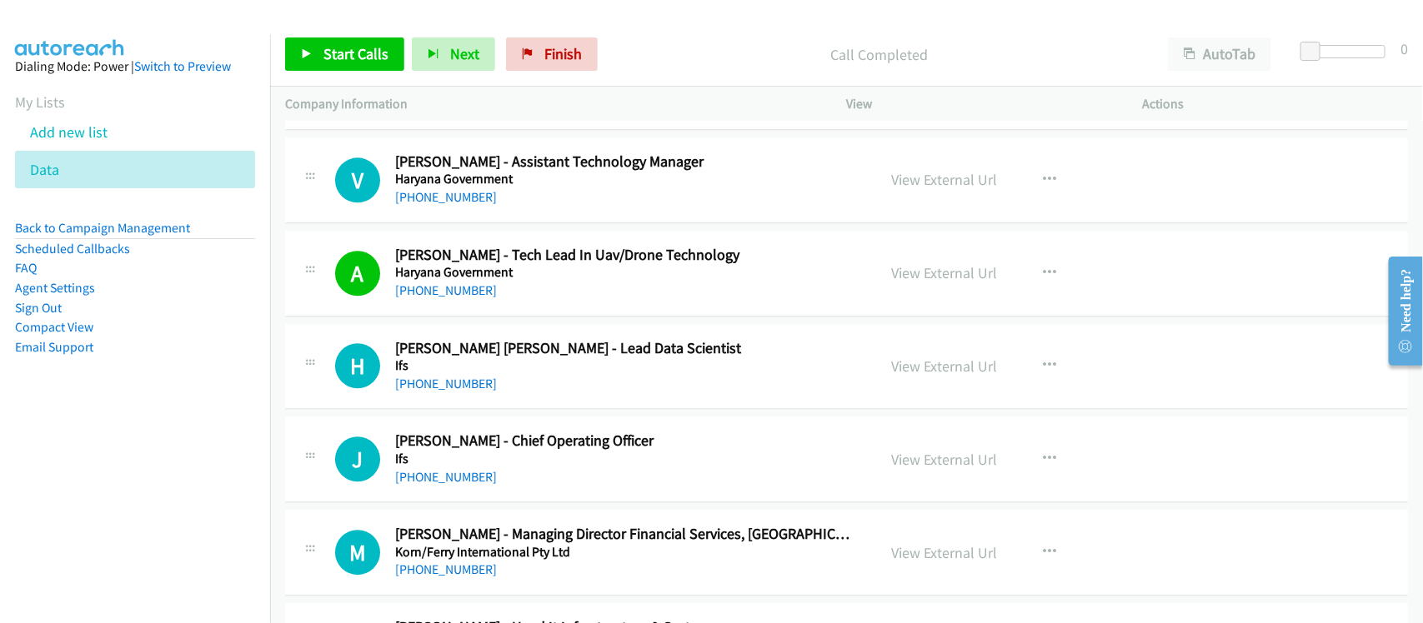
scroll to position [4793, 0]
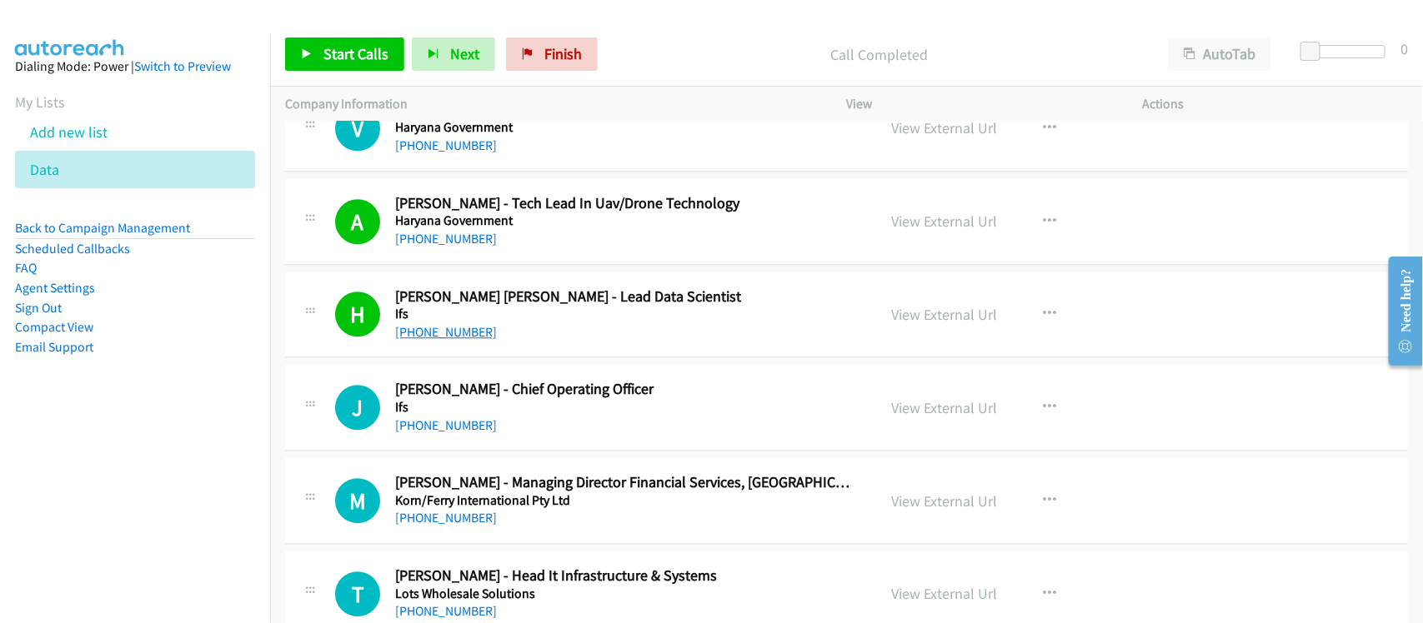
click at [478, 340] on link "+91 89708 76759" at bounding box center [446, 332] width 102 height 16
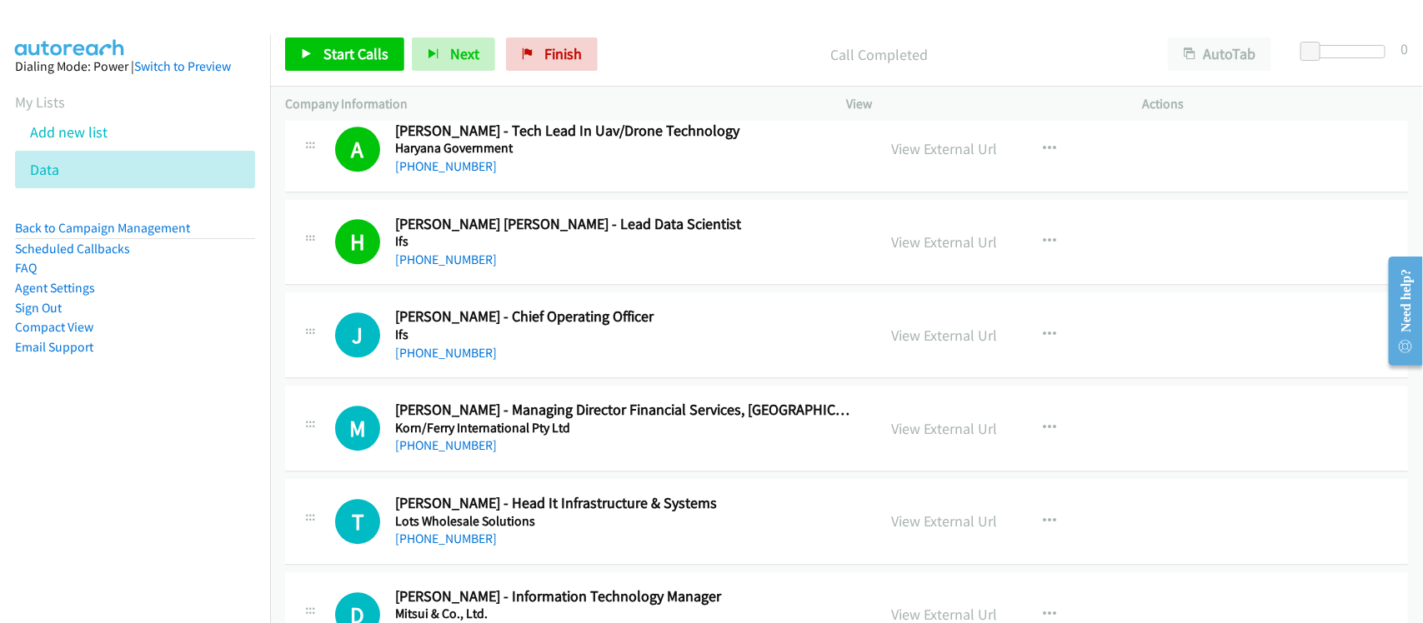
scroll to position [4897, 0]
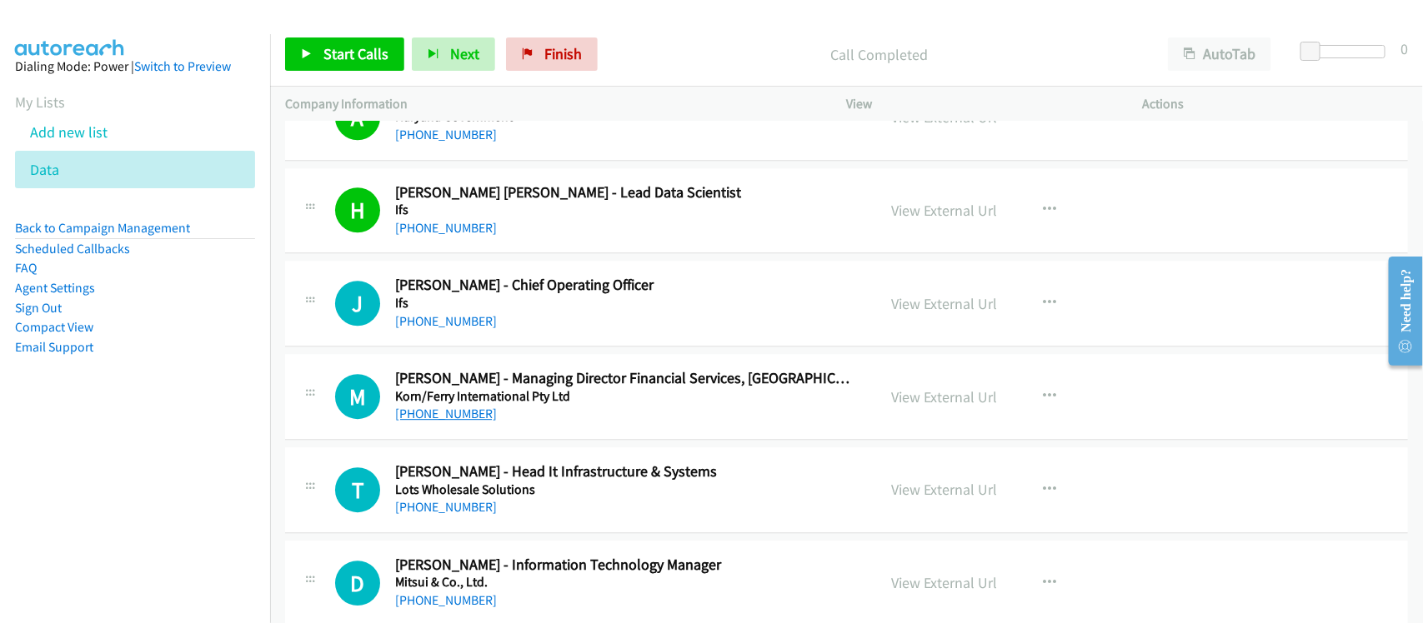
click at [460, 414] on link "+91 98100 75784" at bounding box center [446, 414] width 102 height 16
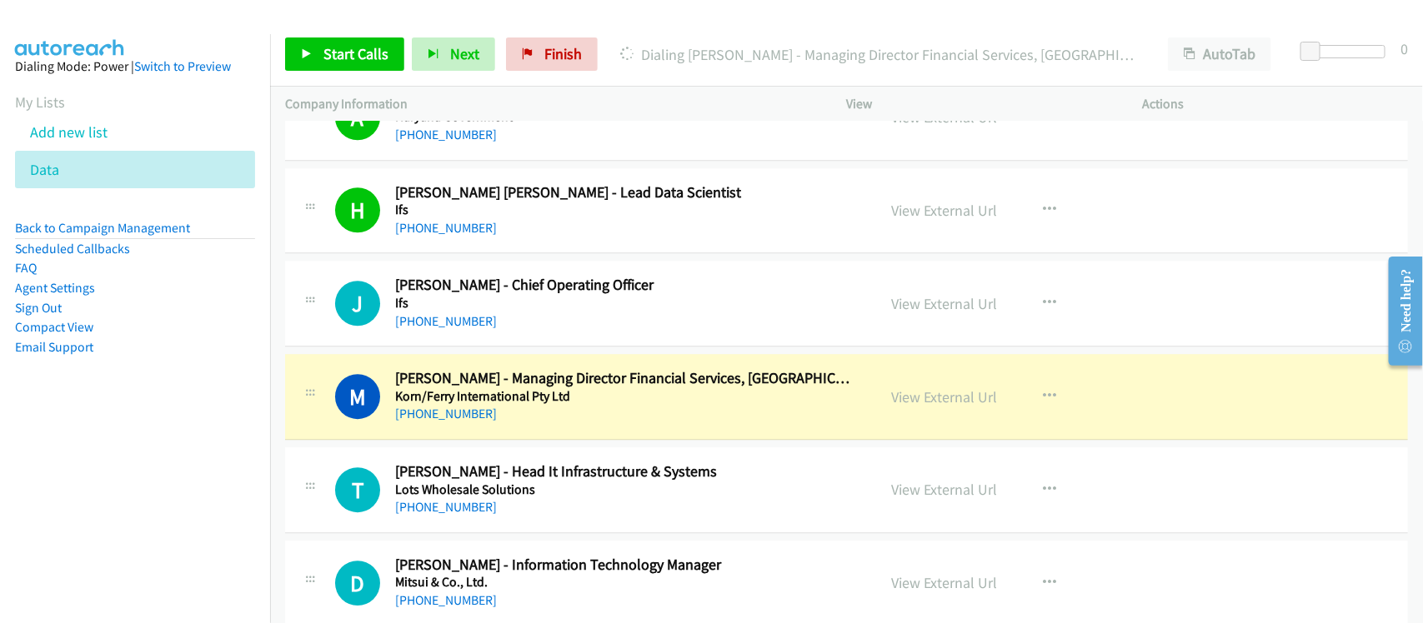
drag, startPoint x: 530, startPoint y: 432, endPoint x: 543, endPoint y: 423, distance: 15.7
click at [530, 424] on div "+91 98100 75784" at bounding box center [624, 414] width 459 height 20
click at [931, 407] on link "View External Url" at bounding box center [945, 397] width 106 height 19
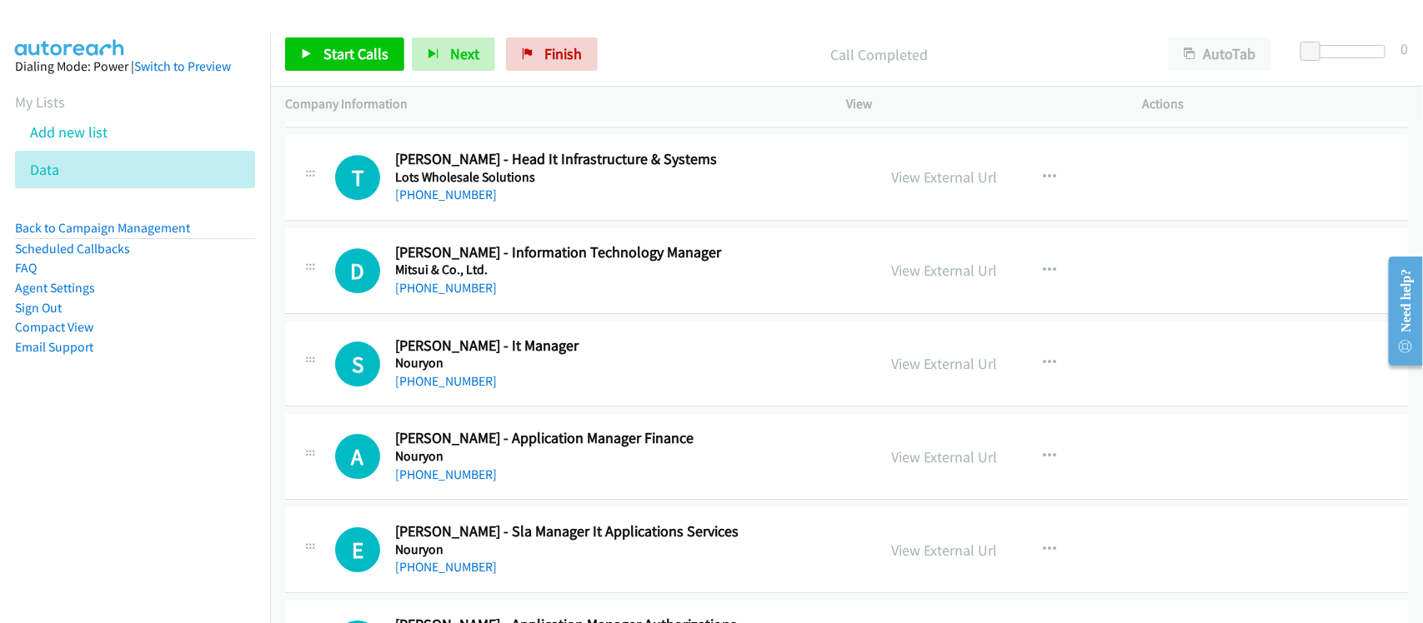
scroll to position [5105, 0]
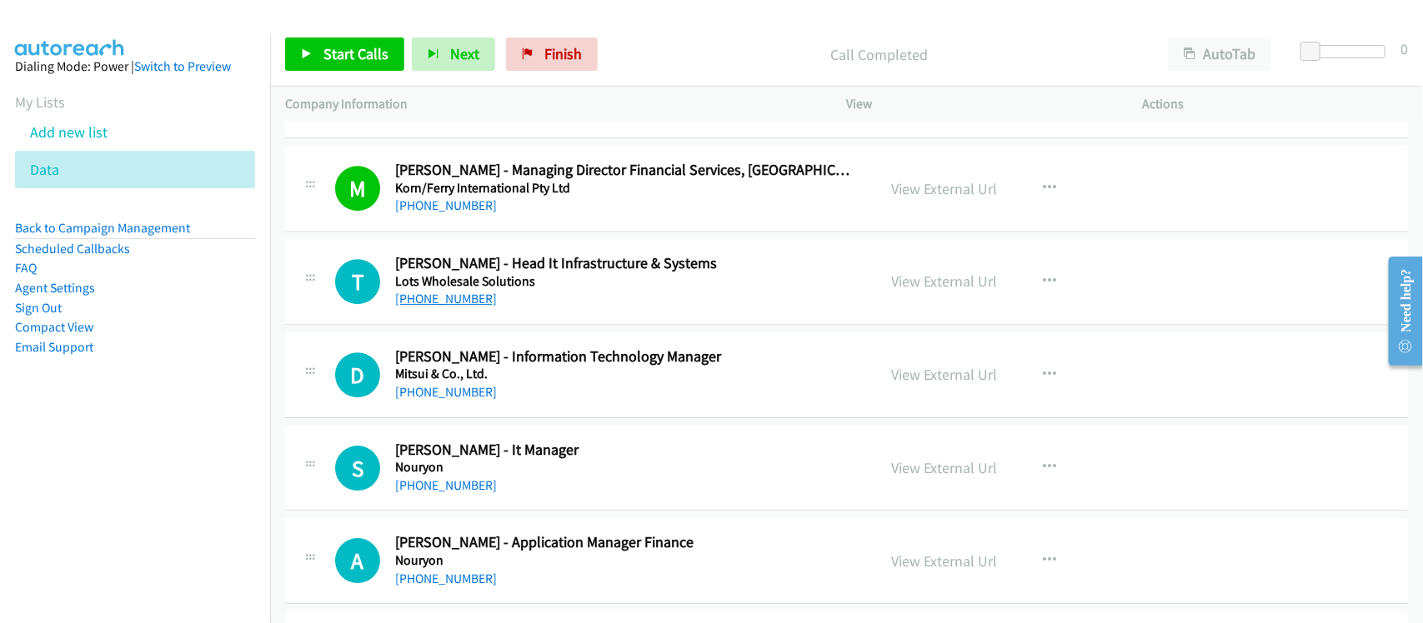
click at [447, 305] on link "+91 99808 00964" at bounding box center [446, 299] width 102 height 16
click at [450, 398] on link "+91 90158 09325" at bounding box center [446, 392] width 102 height 16
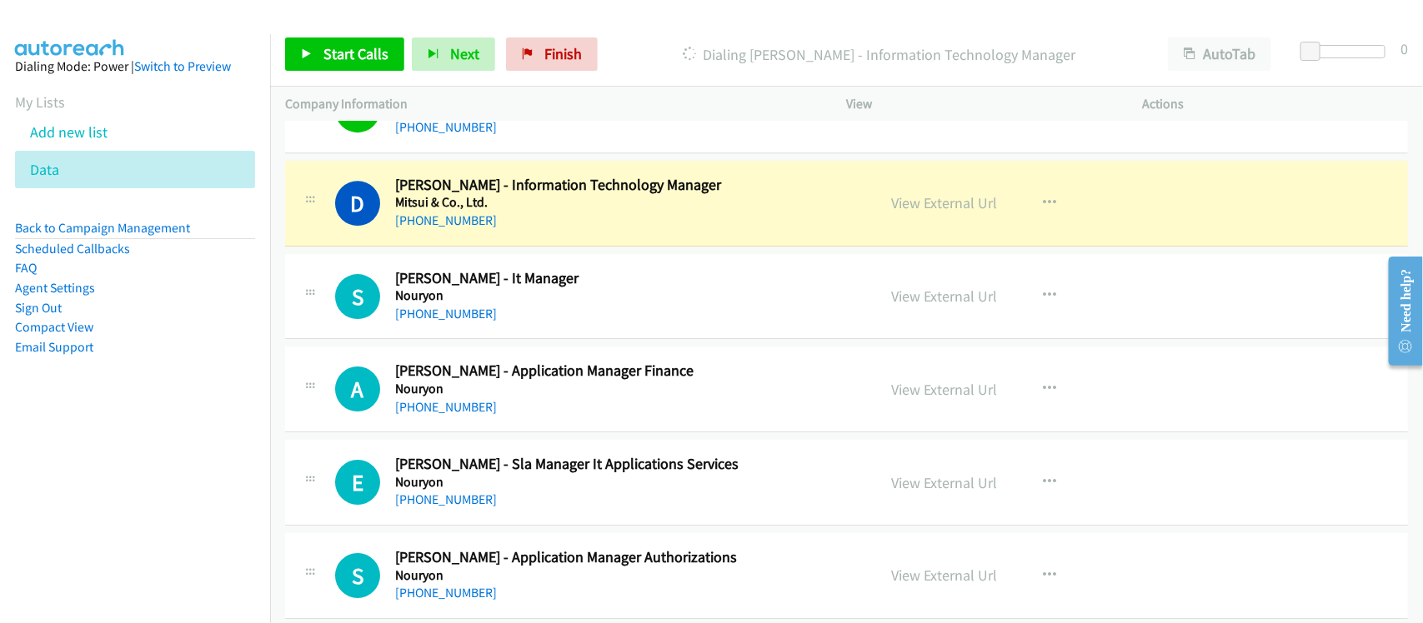
scroll to position [5314, 0]
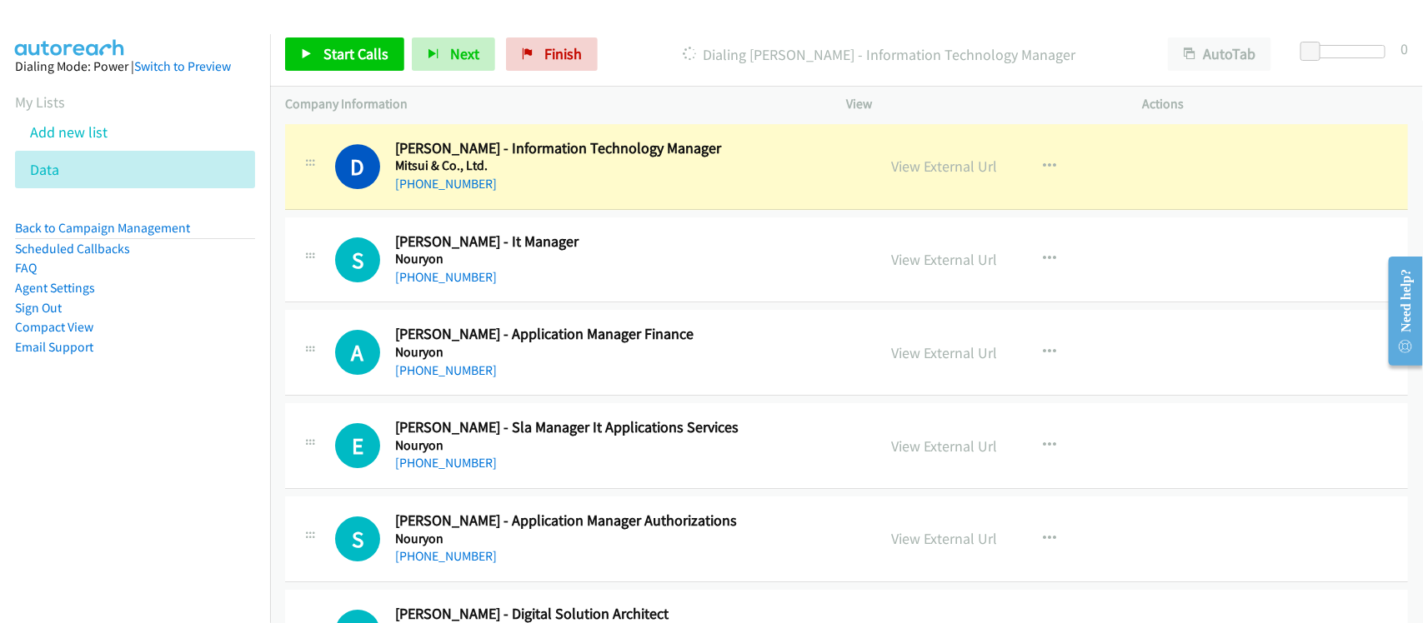
click at [538, 207] on div "D Callback Scheduled Deepak Malik - Information Technology Manager Mitsui & Co.…" at bounding box center [846, 167] width 1123 height 86
click at [973, 173] on link "View External Url" at bounding box center [945, 166] width 106 height 19
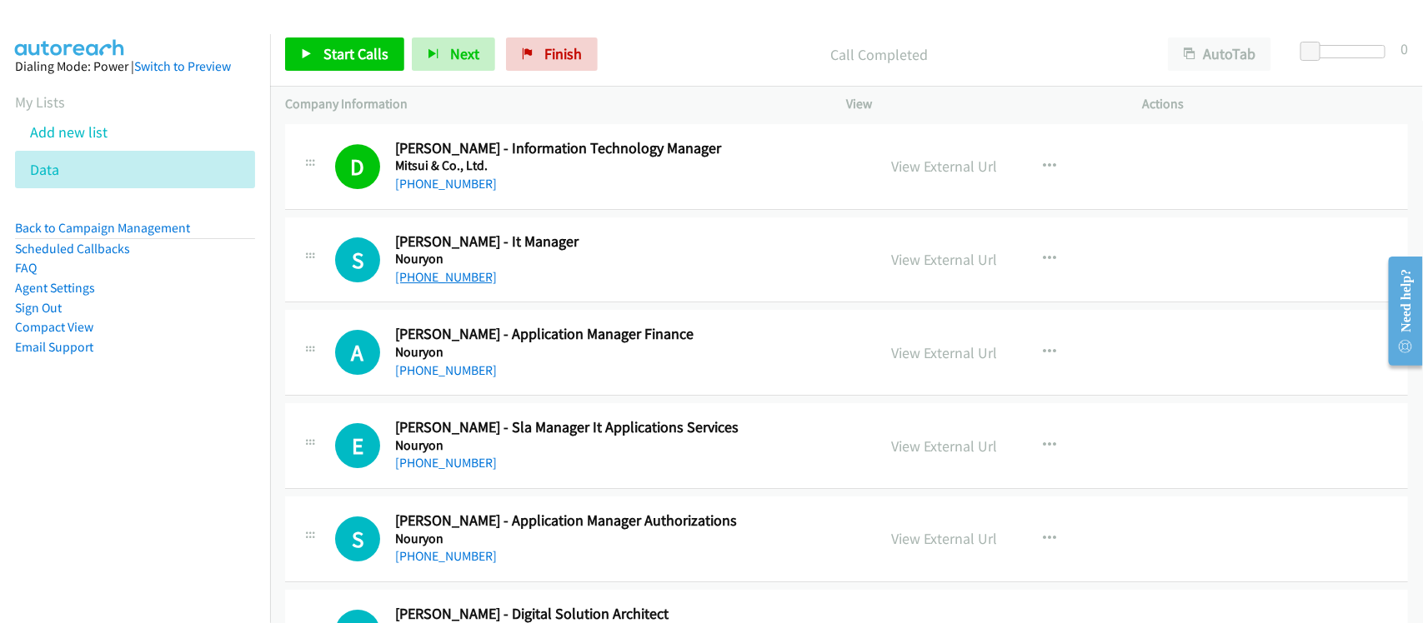
click at [455, 280] on link "+91 99816 60132" at bounding box center [446, 277] width 102 height 16
click at [475, 378] on link "+91 96641 97942" at bounding box center [446, 371] width 102 height 16
click at [567, 373] on div "+91 96641 97942" at bounding box center [624, 371] width 459 height 20
click at [443, 471] on link "+91 99208 91171" at bounding box center [446, 463] width 102 height 16
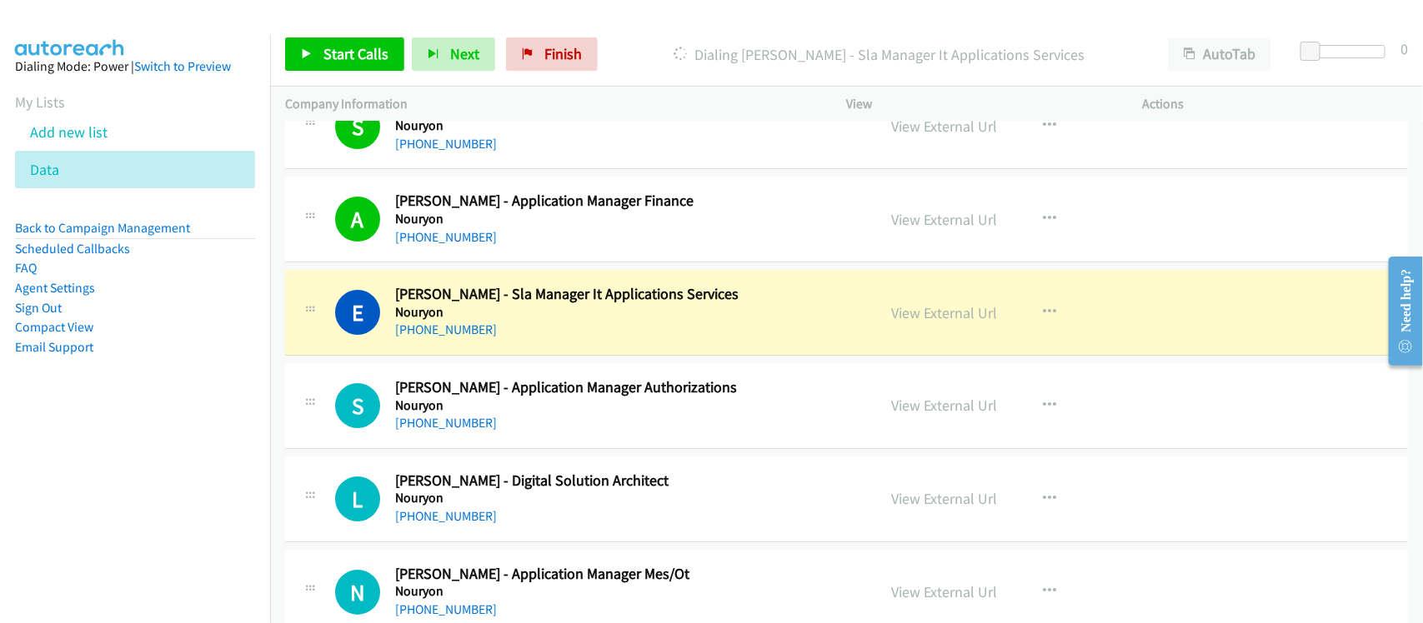
scroll to position [5522, 0]
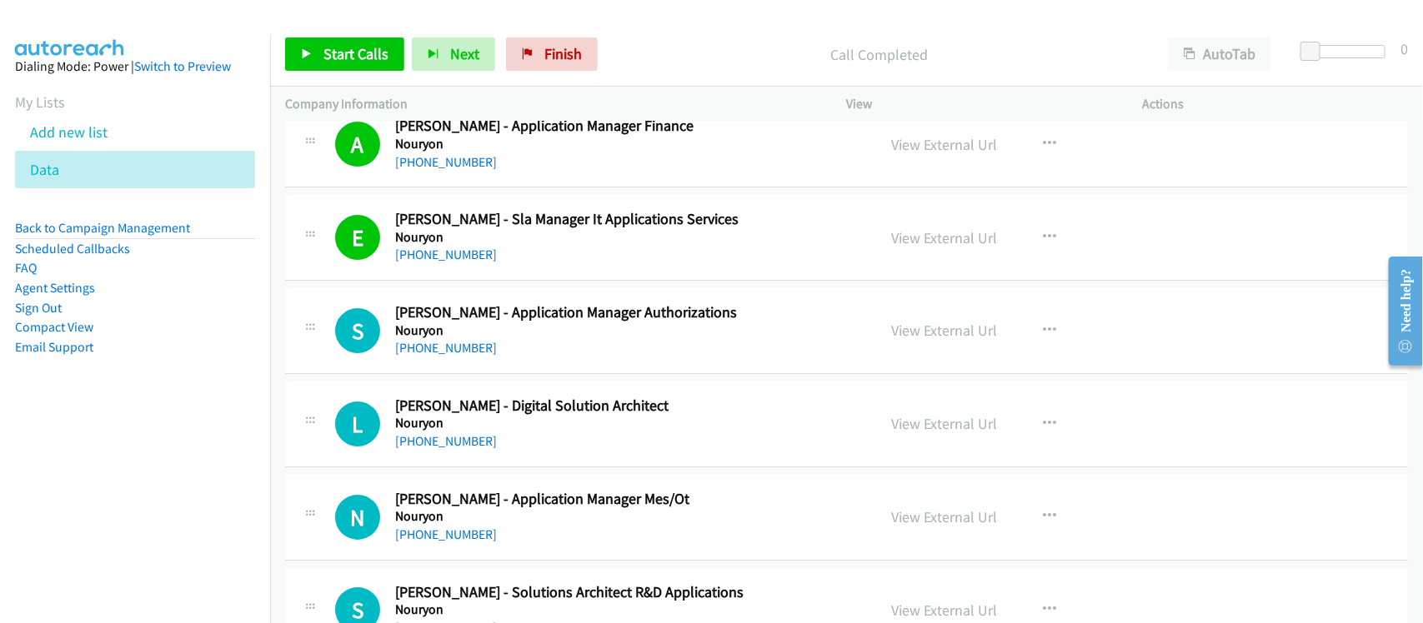
click at [518, 374] on div "S Callback Scheduled Shailendra Chauhan - Application Manager Authorizations No…" at bounding box center [846, 331] width 1123 height 86
click at [439, 356] on link "+91 96196 58647" at bounding box center [446, 348] width 102 height 16
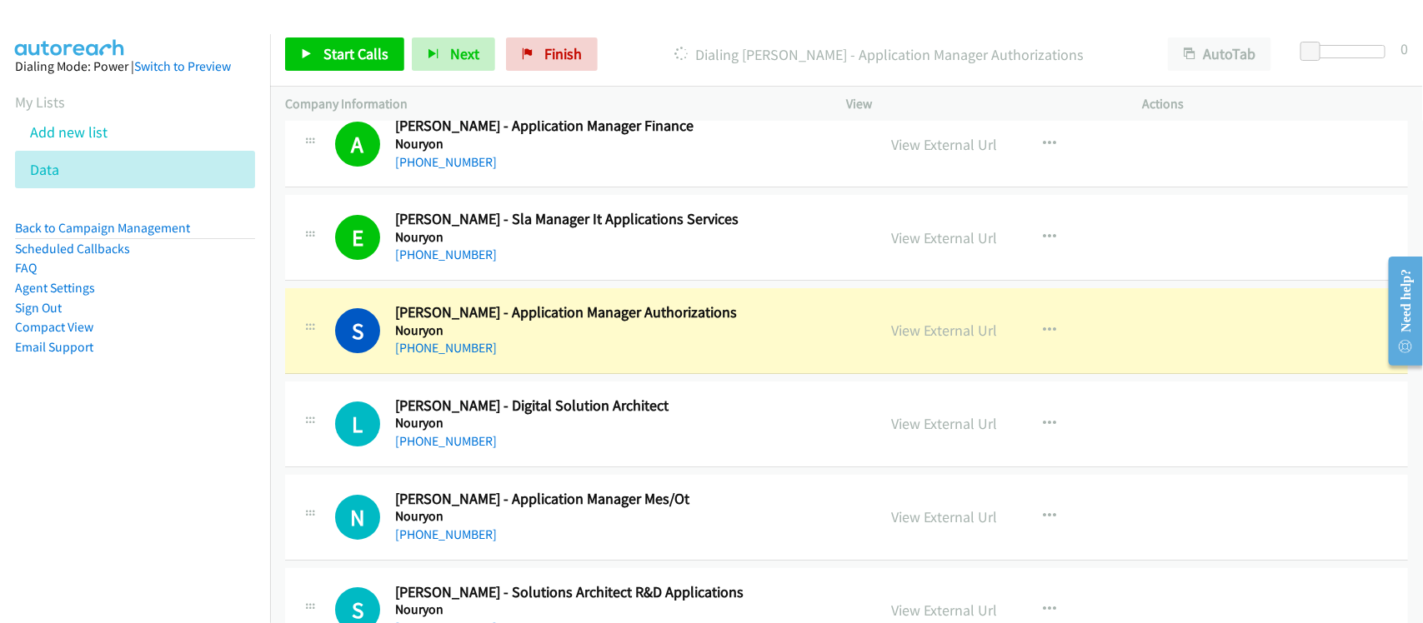
click at [526, 354] on div "+91 96196 58647" at bounding box center [624, 348] width 459 height 20
click at [928, 340] on link "View External Url" at bounding box center [945, 330] width 106 height 19
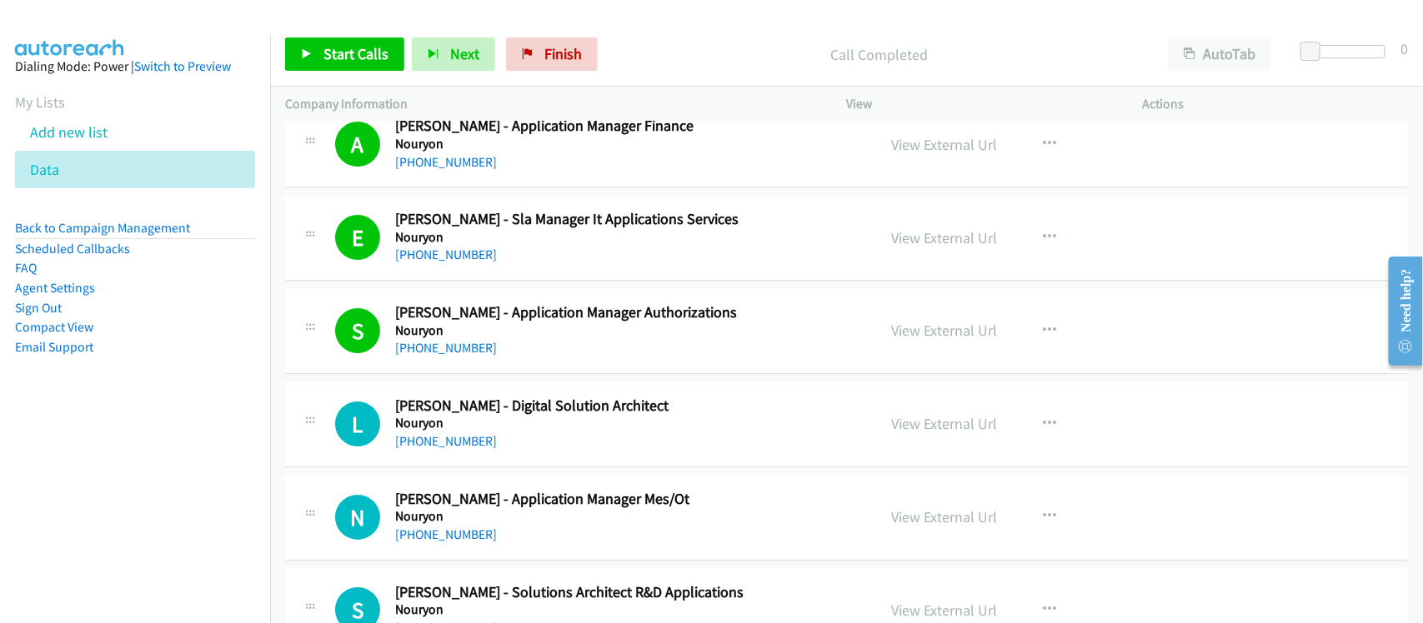
click at [552, 447] on div "+91 99678 25067" at bounding box center [624, 442] width 459 height 20
click at [431, 449] on link "+91 99678 25067" at bounding box center [446, 441] width 102 height 16
click at [417, 449] on link "+91 99678 25067" at bounding box center [446, 441] width 102 height 16
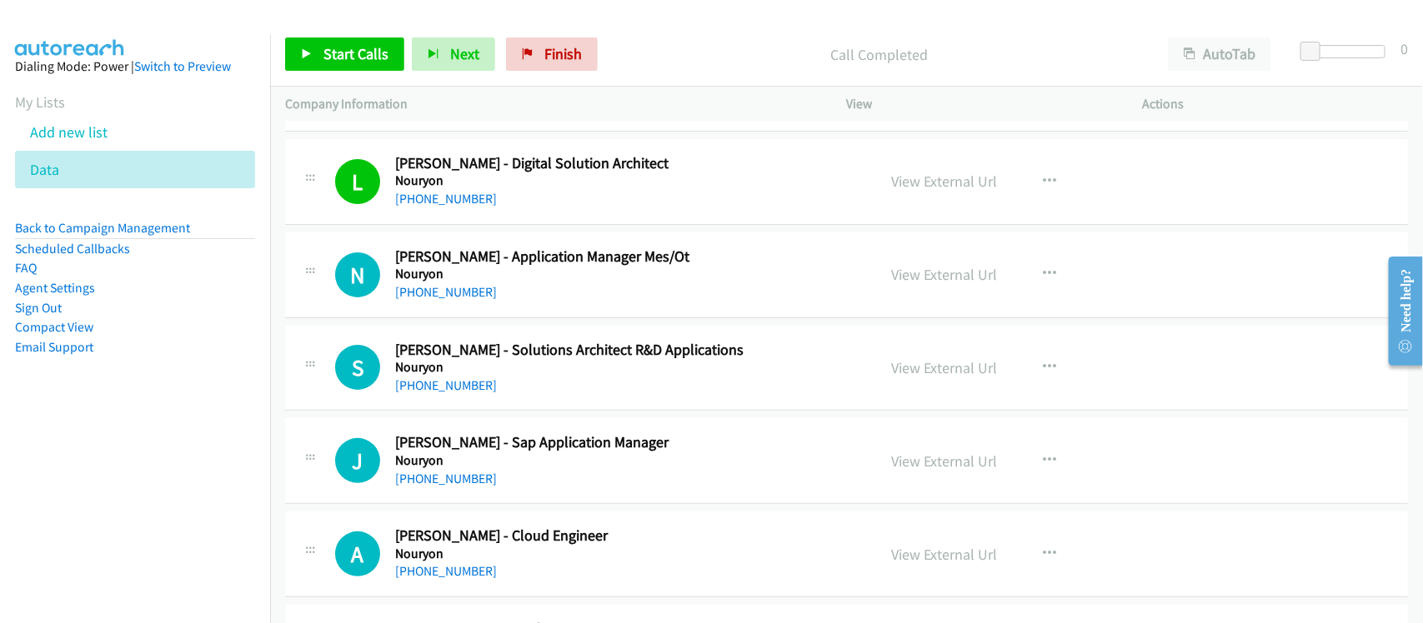
scroll to position [5730, 0]
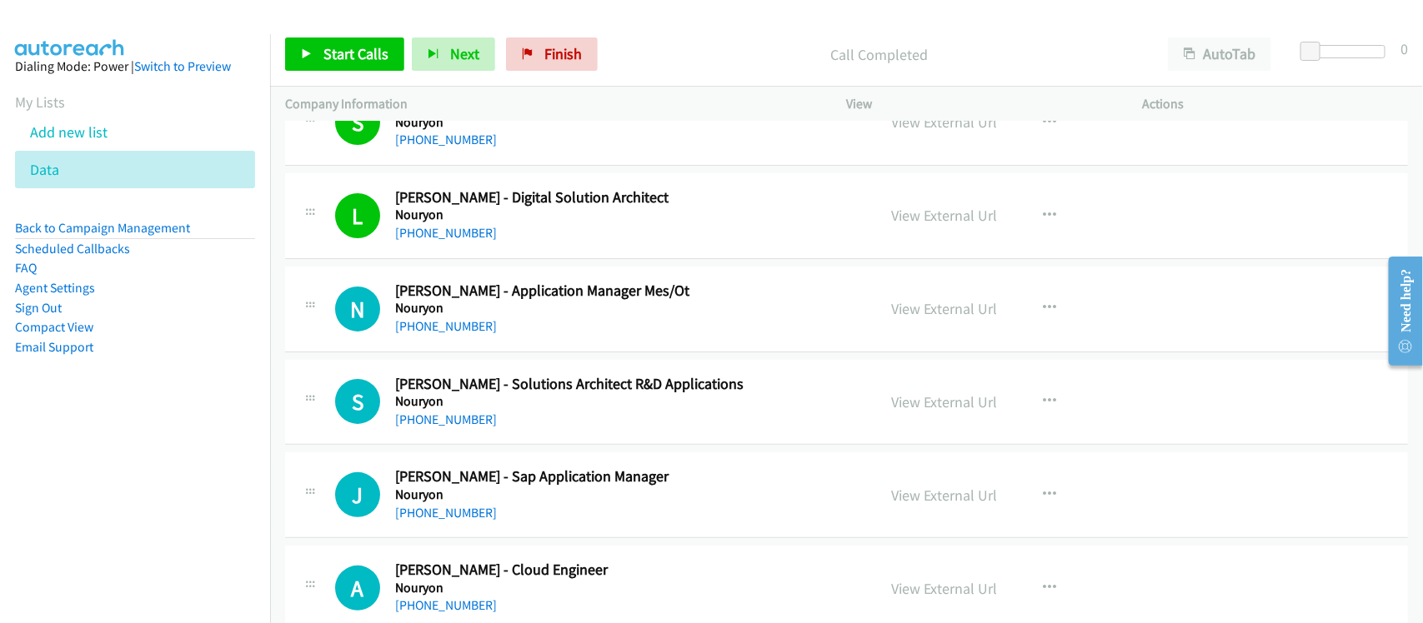
click at [542, 337] on div "+91 80556 67574" at bounding box center [624, 327] width 459 height 20
click at [431, 331] on link "+91 80556 67574" at bounding box center [446, 326] width 102 height 16
click at [481, 353] on div "N Callback Scheduled Nilesh Deshmukh - Application Manager Mes/Ot Nouryon Asia/…" at bounding box center [846, 310] width 1123 height 86
click at [463, 428] on link "+91 98703 34268" at bounding box center [446, 420] width 102 height 16
click at [511, 517] on div "+91 95943 34777" at bounding box center [624, 513] width 459 height 20
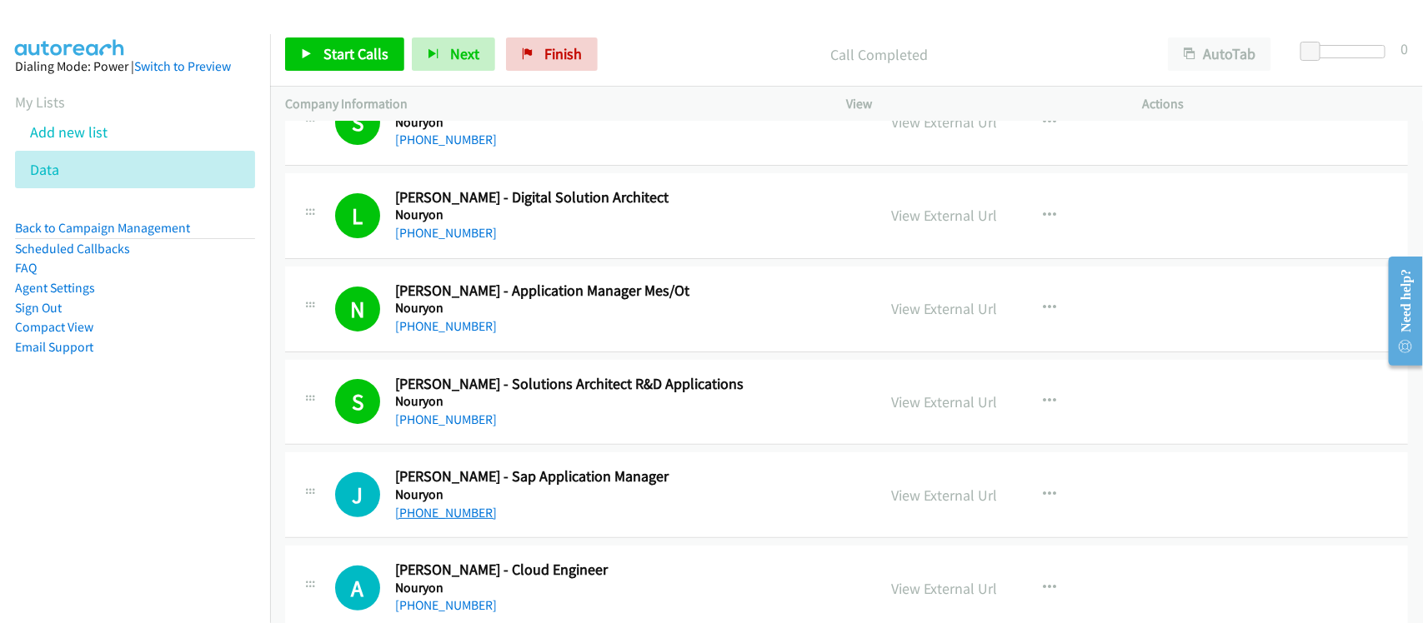
drag, startPoint x: 452, startPoint y: 528, endPoint x: 448, endPoint y: 519, distance: 9.3
click at [452, 521] on link "+91 95943 34777" at bounding box center [446, 513] width 102 height 16
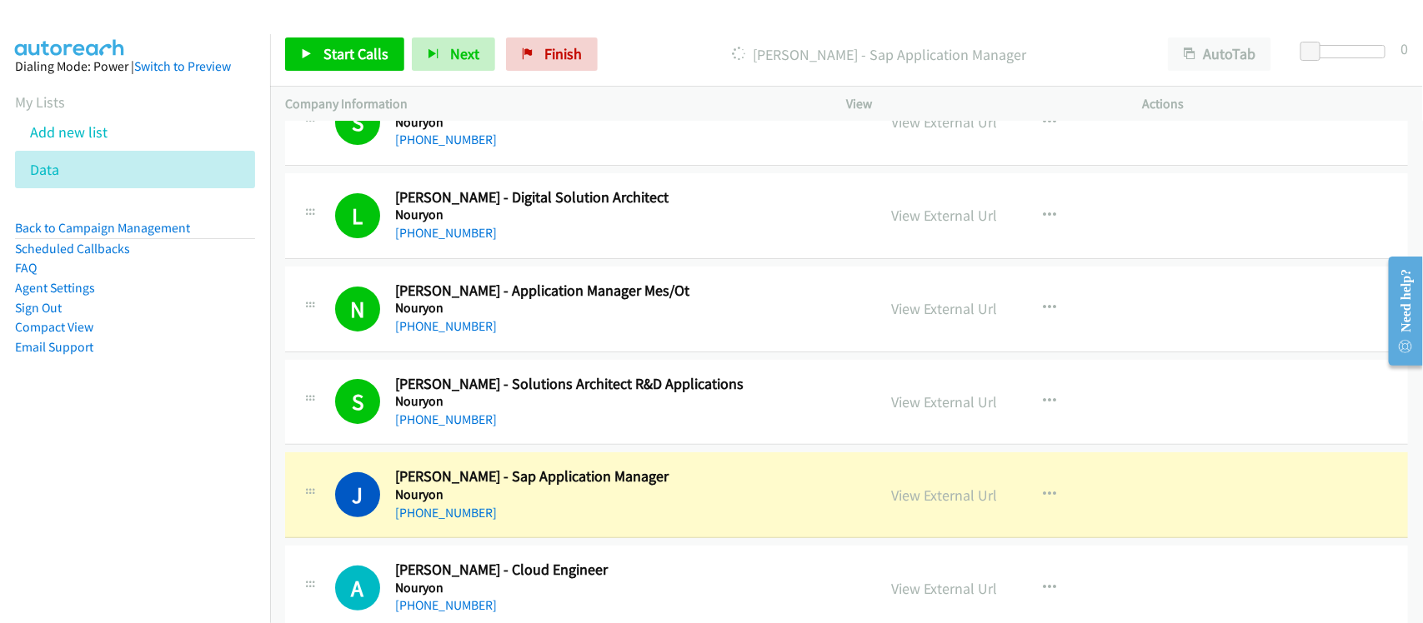
click at [515, 518] on div "+91 95943 34777" at bounding box center [624, 513] width 459 height 20
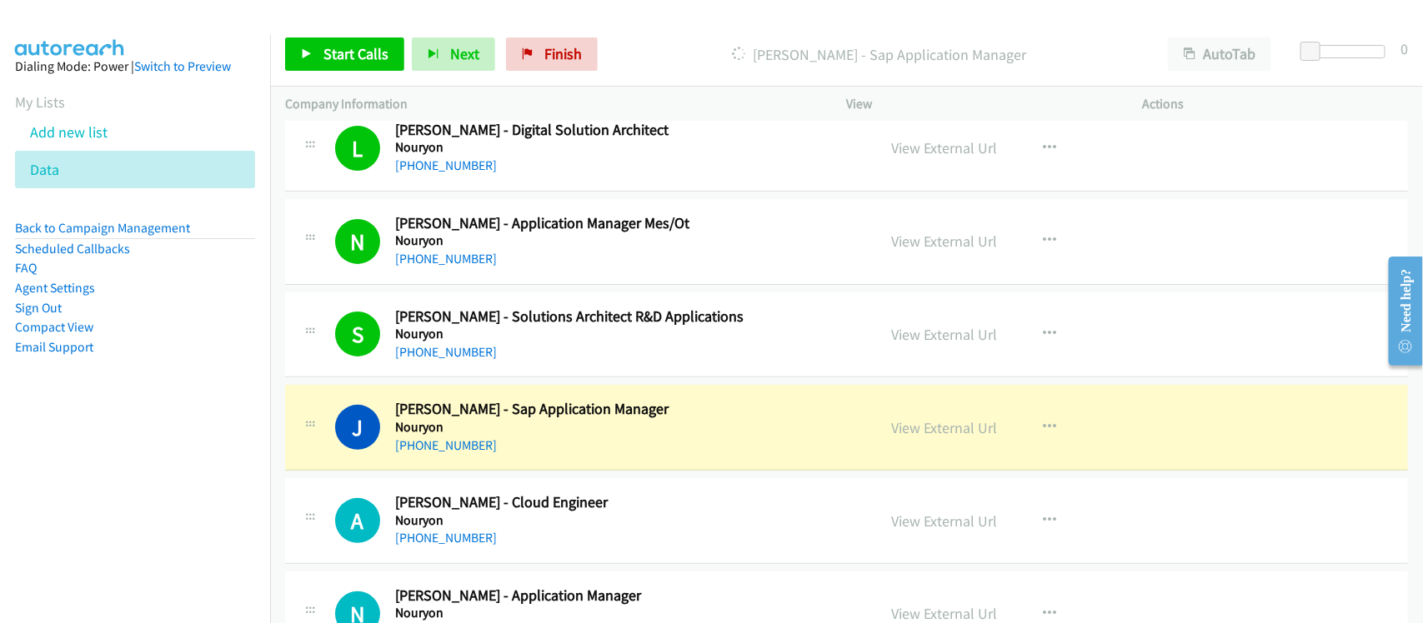
scroll to position [5835, 0]
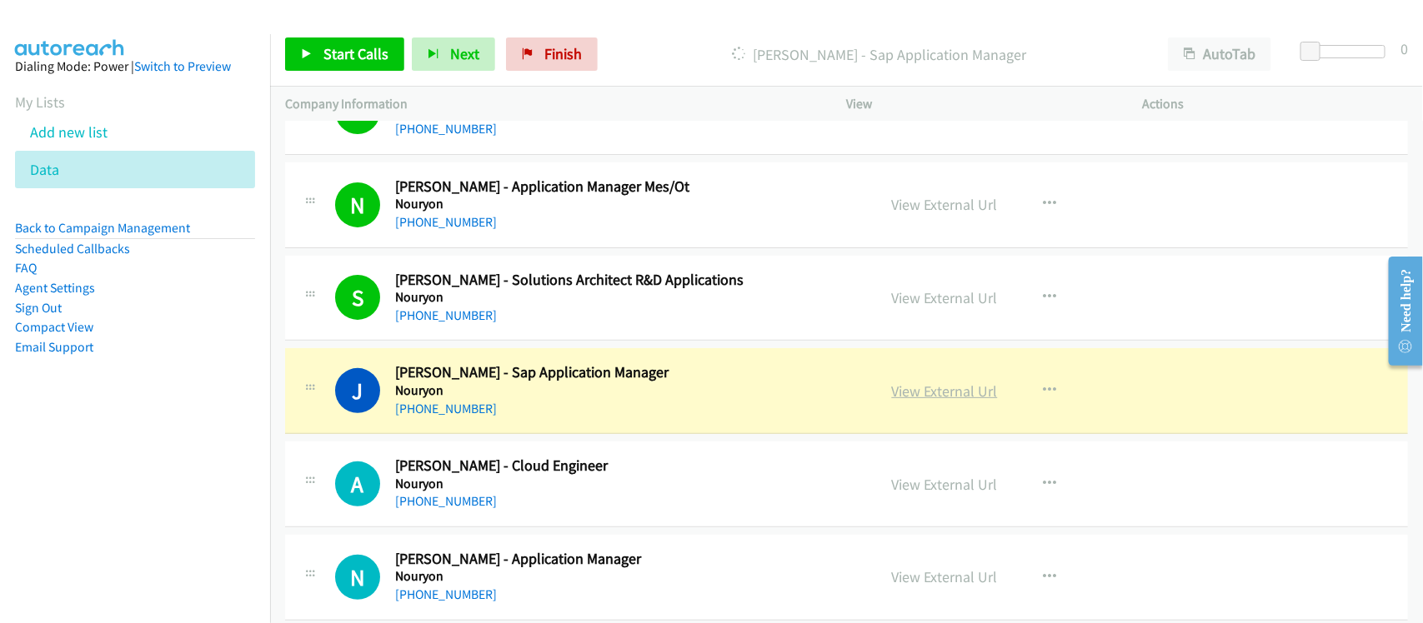
click at [922, 401] on link "View External Url" at bounding box center [945, 391] width 106 height 19
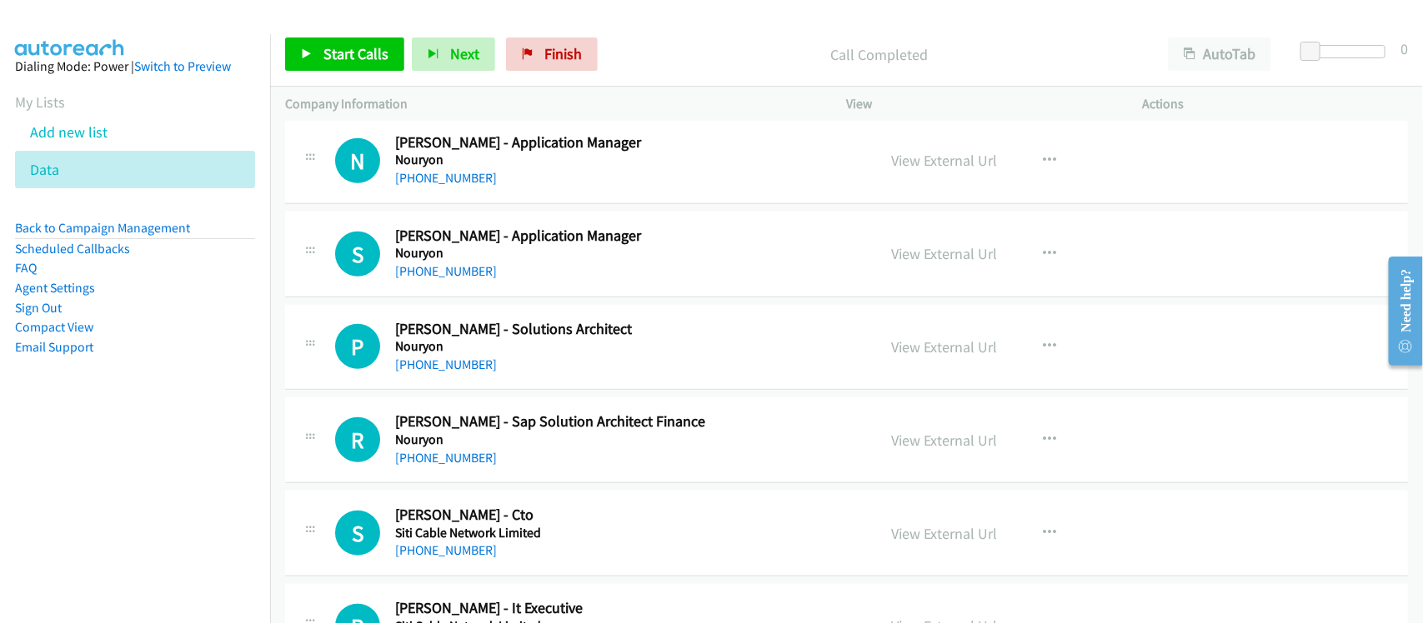
scroll to position [6043, 0]
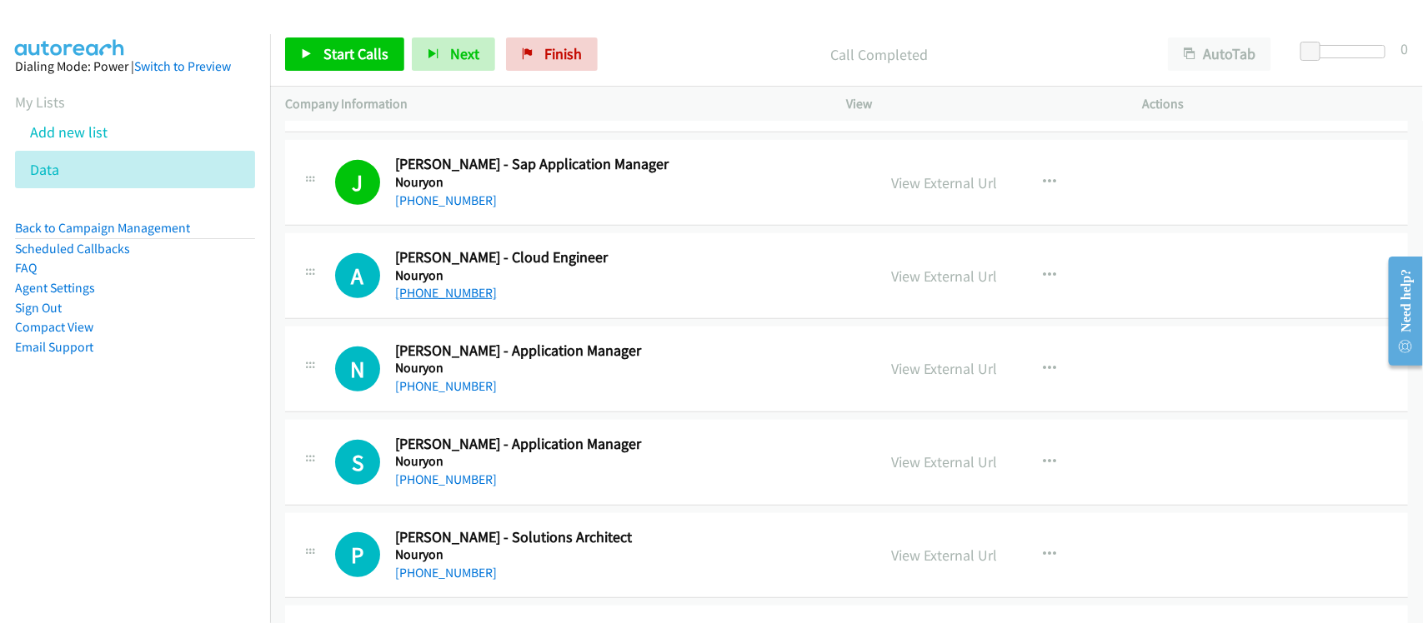
click at [413, 301] on link "+91 98503 43081" at bounding box center [446, 293] width 102 height 16
click at [450, 394] on link "+91 94625 52184" at bounding box center [446, 386] width 102 height 16
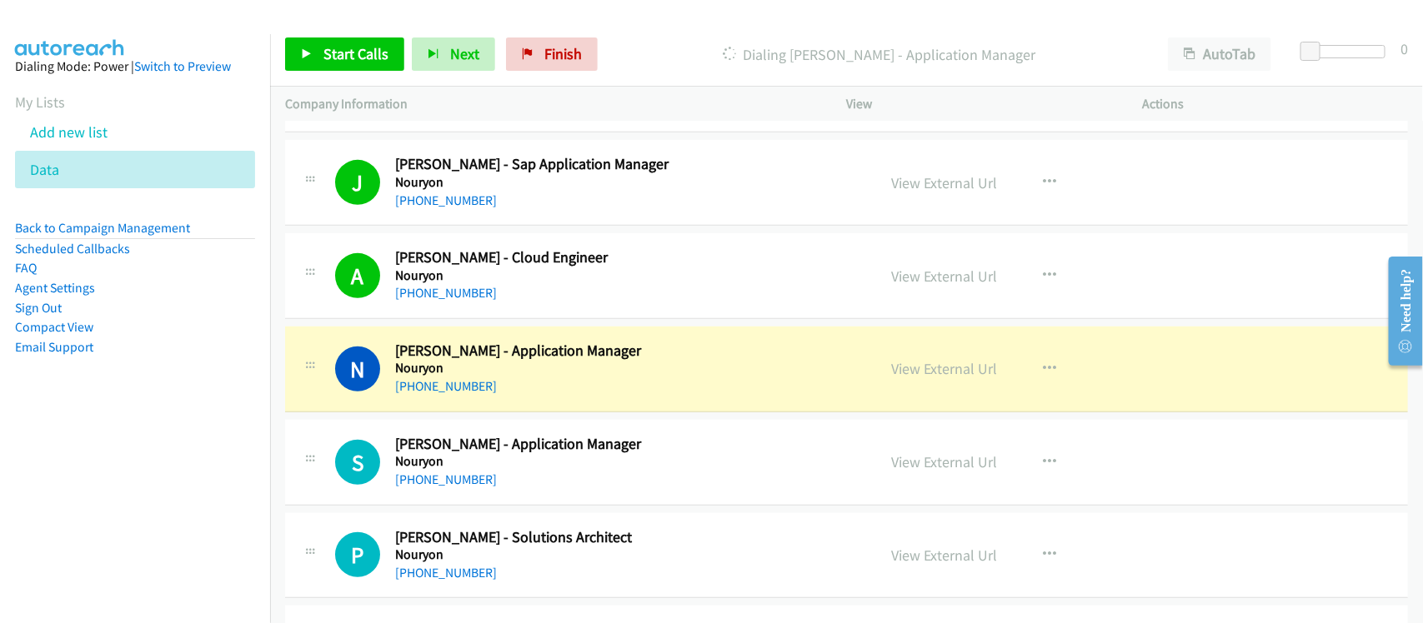
click at [536, 393] on div "+91 94625 52184" at bounding box center [624, 387] width 459 height 20
click at [927, 378] on link "View External Url" at bounding box center [945, 368] width 106 height 19
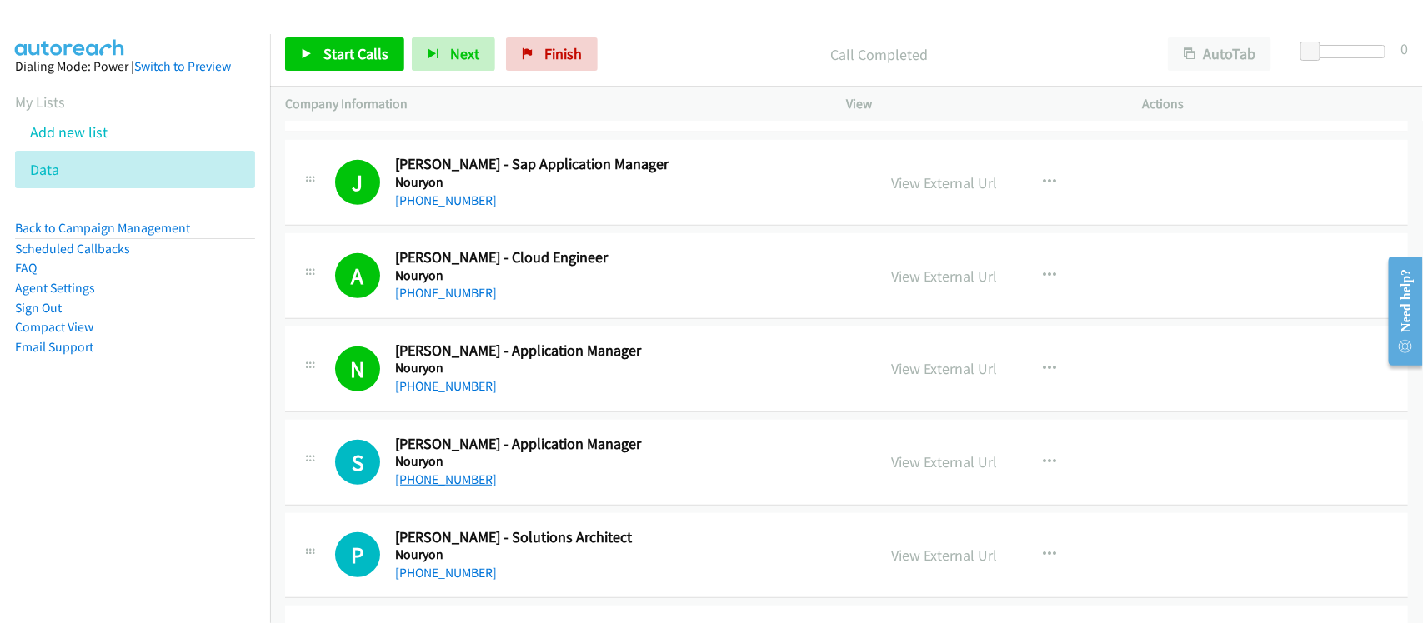
click at [447, 482] on link "+91 90960 86522" at bounding box center [446, 480] width 102 height 16
click at [542, 502] on div "S Callback Scheduled Sourabh Todkar - Application Manager Nouryon Asia/Calcutta…" at bounding box center [846, 463] width 1123 height 86
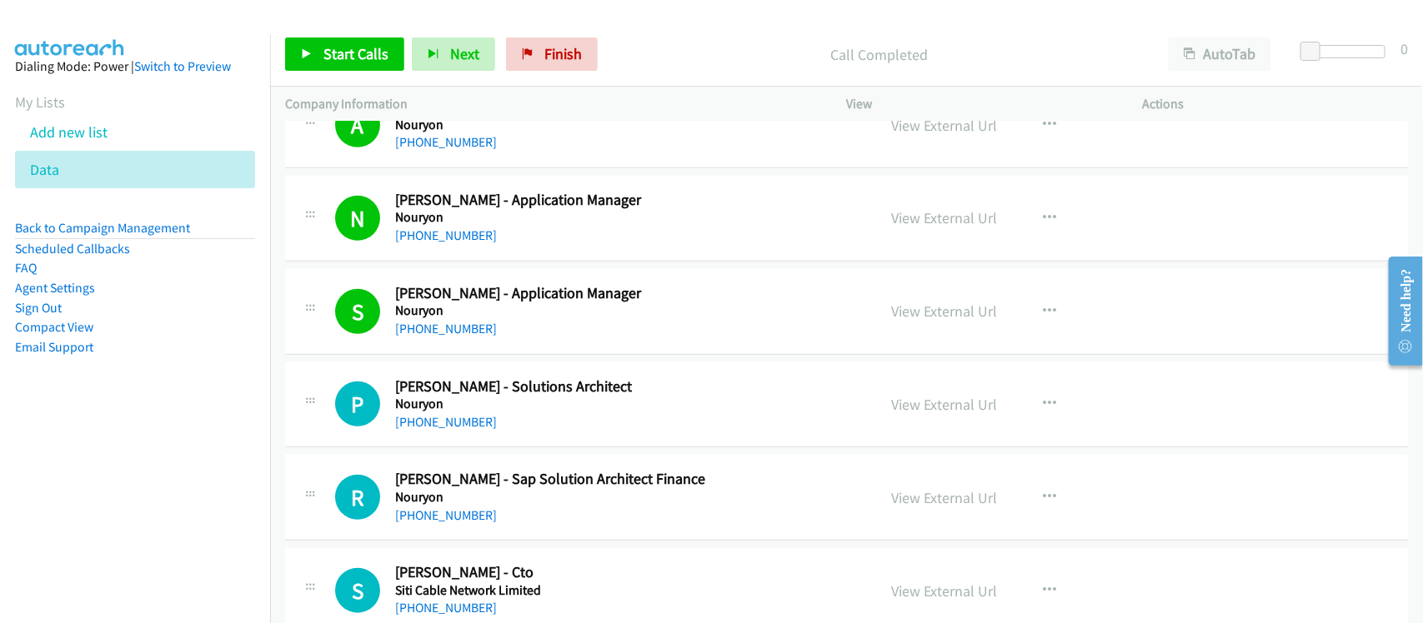
scroll to position [6251, 0]
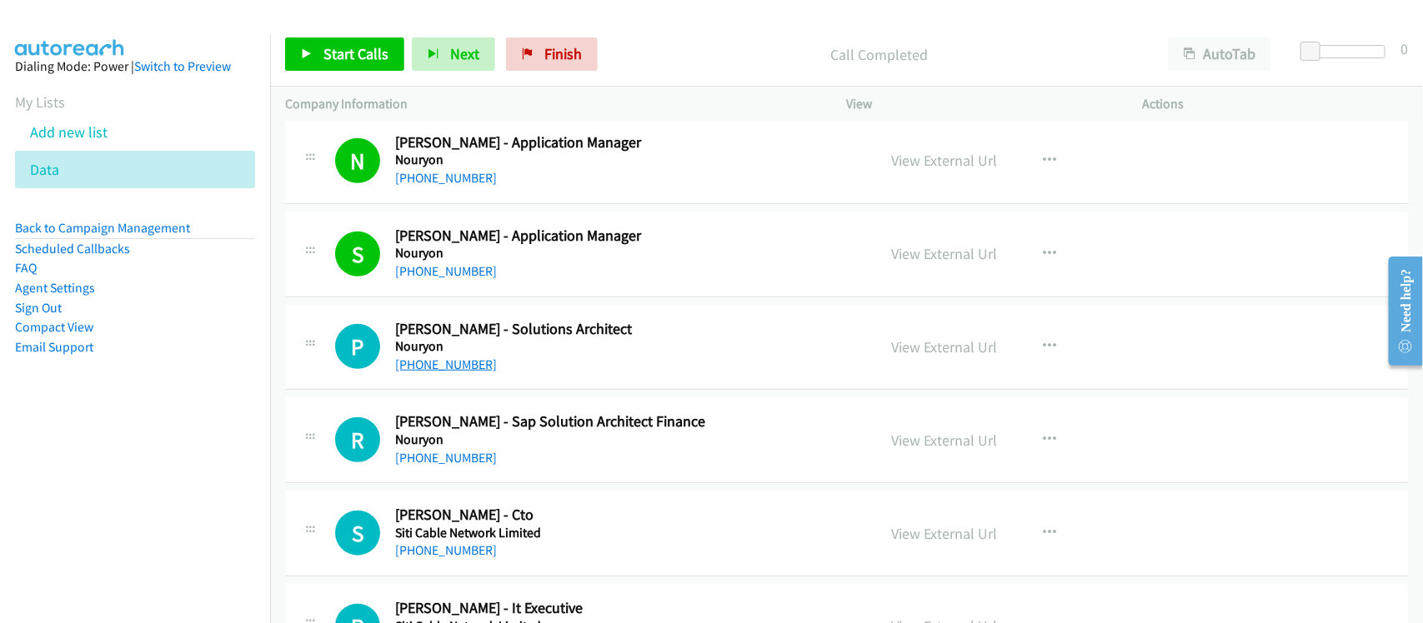
click at [473, 373] on link "+91 80877 58808" at bounding box center [446, 365] width 102 height 16
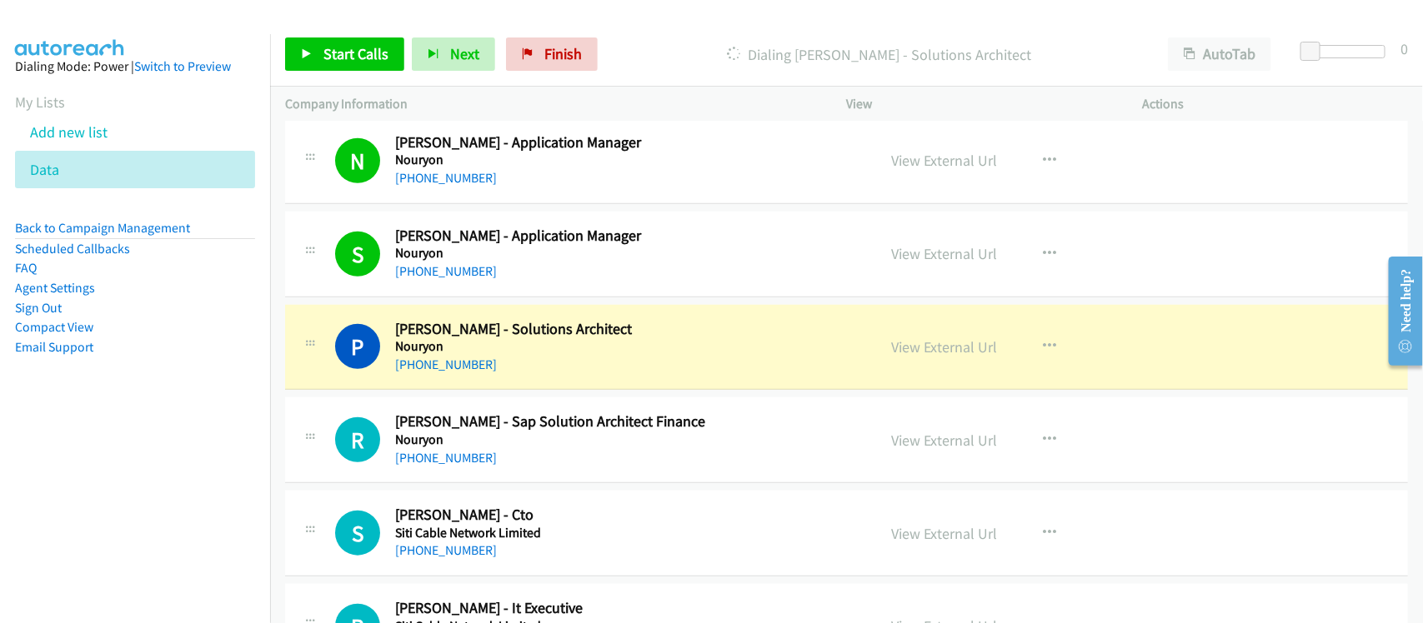
click at [538, 389] on div "P Callback Scheduled Pratik Kute - Solutions Architect Nouryon Asia/Calcutta +9…" at bounding box center [846, 348] width 1123 height 86
click at [914, 357] on link "View External Url" at bounding box center [945, 347] width 106 height 19
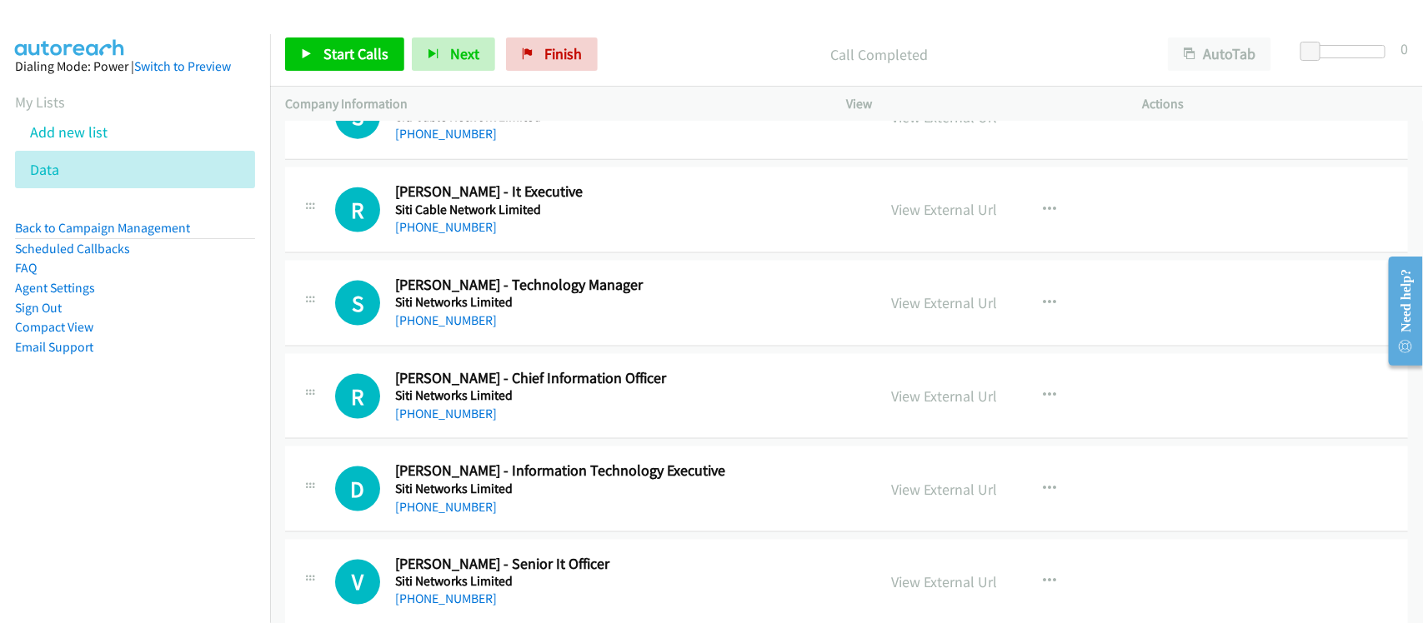
scroll to position [6564, 0]
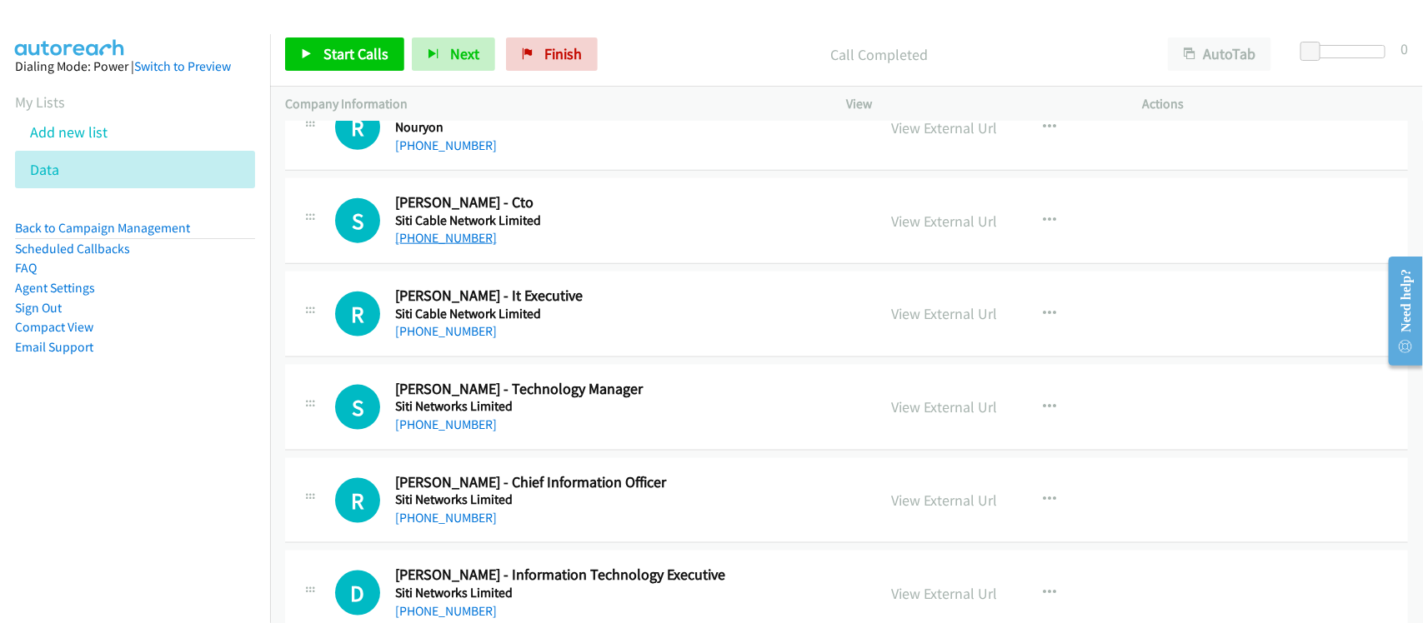
click at [460, 246] on link "+91 90093 98593" at bounding box center [446, 238] width 102 height 16
click at [453, 338] on link "+91 97524 46145" at bounding box center [446, 331] width 102 height 16
click at [413, 435] on div "+91 99833 38771" at bounding box center [624, 425] width 459 height 20
click at [413, 433] on link "+91 99833 38771" at bounding box center [446, 425] width 102 height 16
click at [496, 468] on td "R Callback Scheduled Ravi Srivastava - Chief Information Officer Siti Networks …" at bounding box center [846, 500] width 1153 height 93
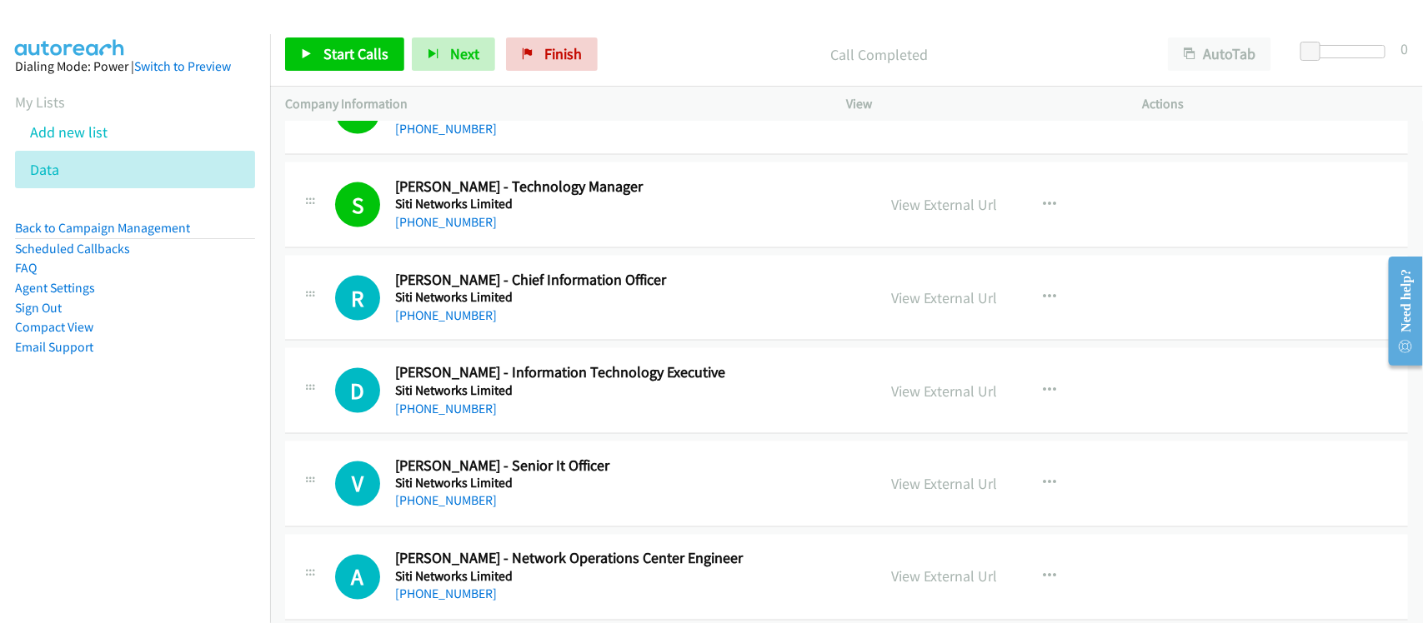
scroll to position [6772, 0]
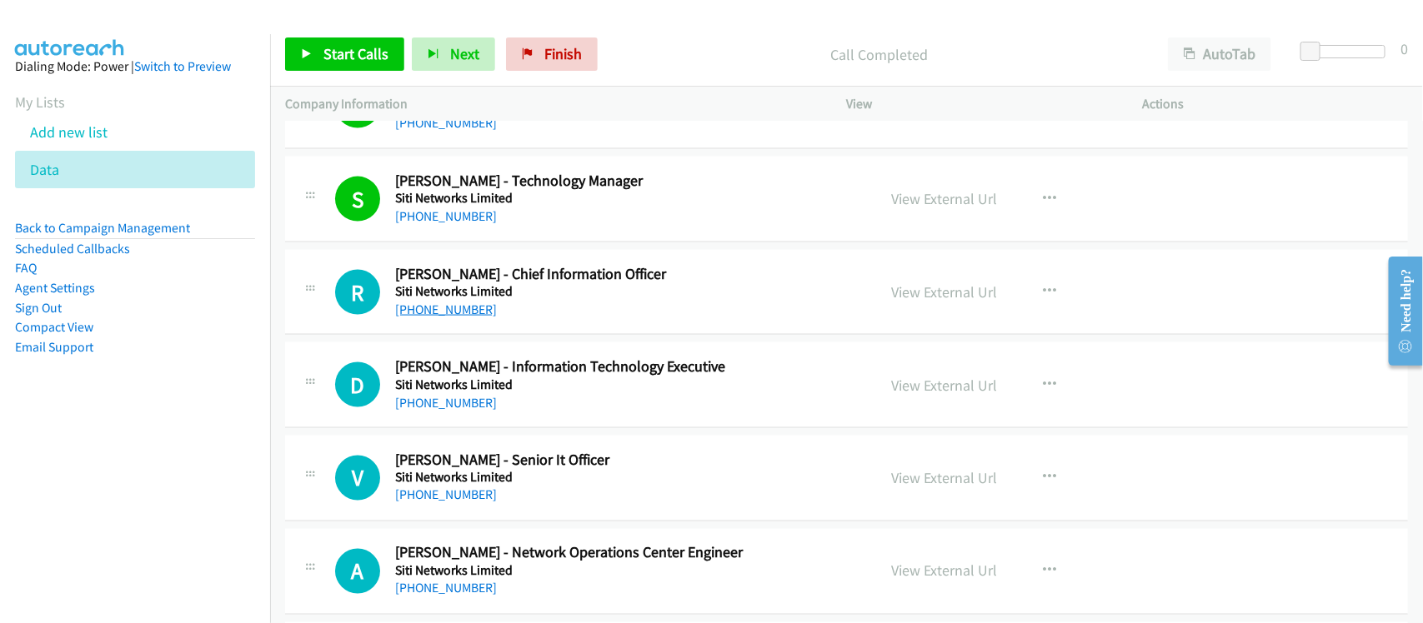
click at [458, 313] on link "+91 98105 33414" at bounding box center [446, 310] width 102 height 16
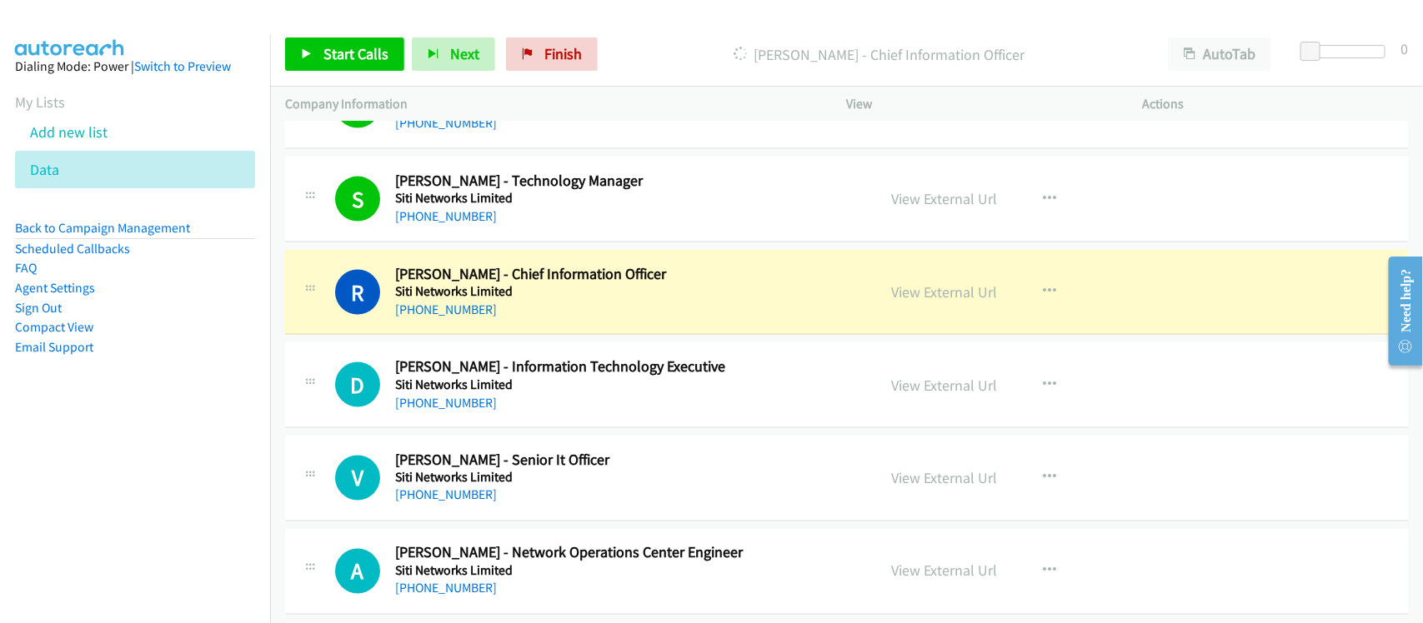
click at [558, 320] on div "+91 98105 33414" at bounding box center [624, 310] width 459 height 20
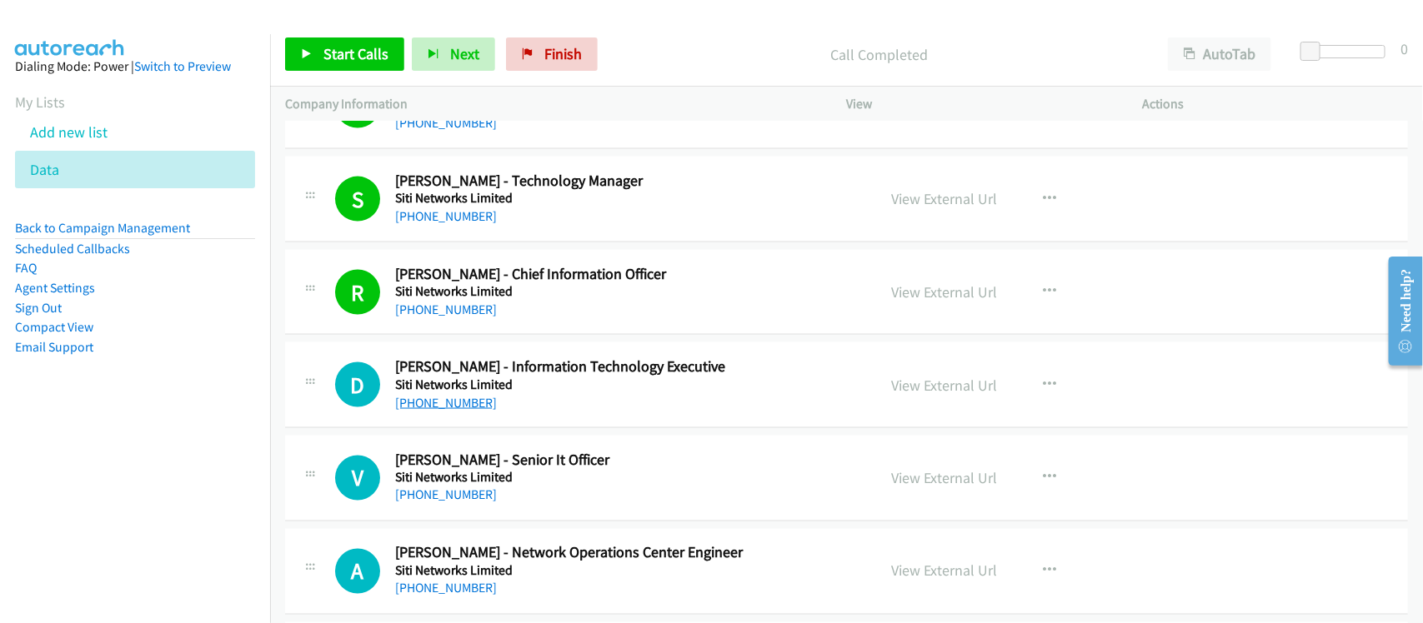
click at [446, 411] on link "+91 97113 10759" at bounding box center [446, 403] width 102 height 16
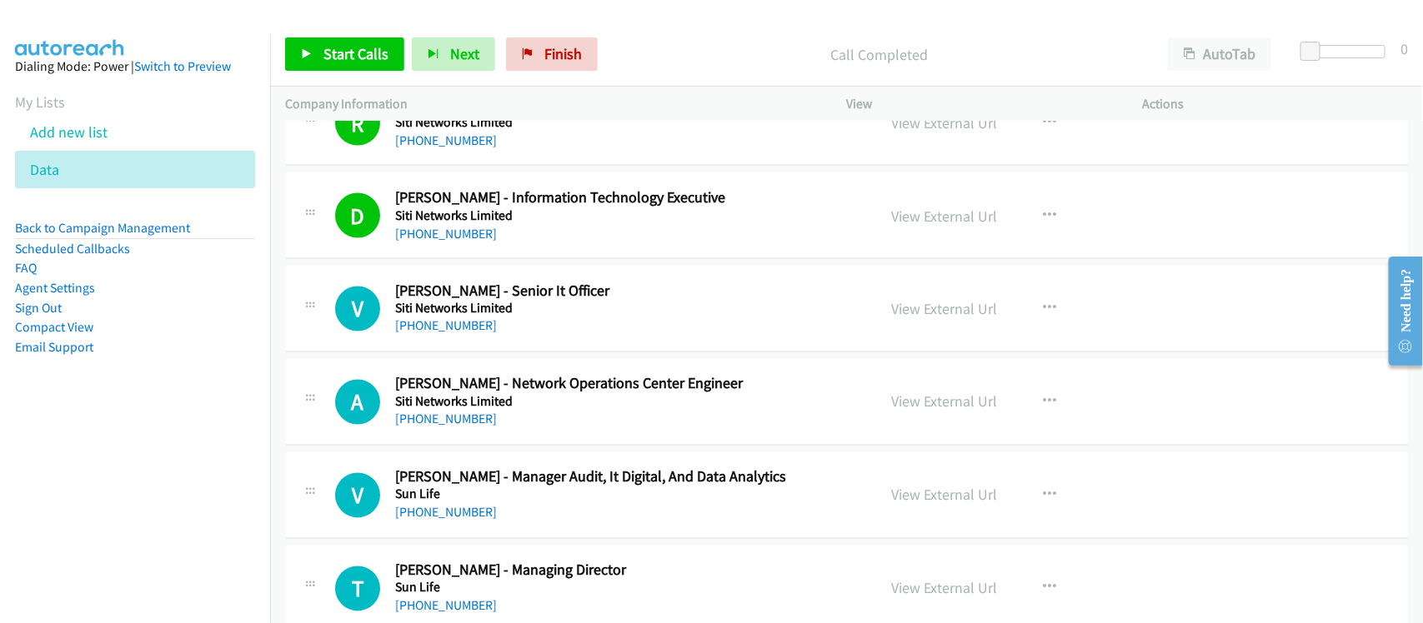
scroll to position [6981, 0]
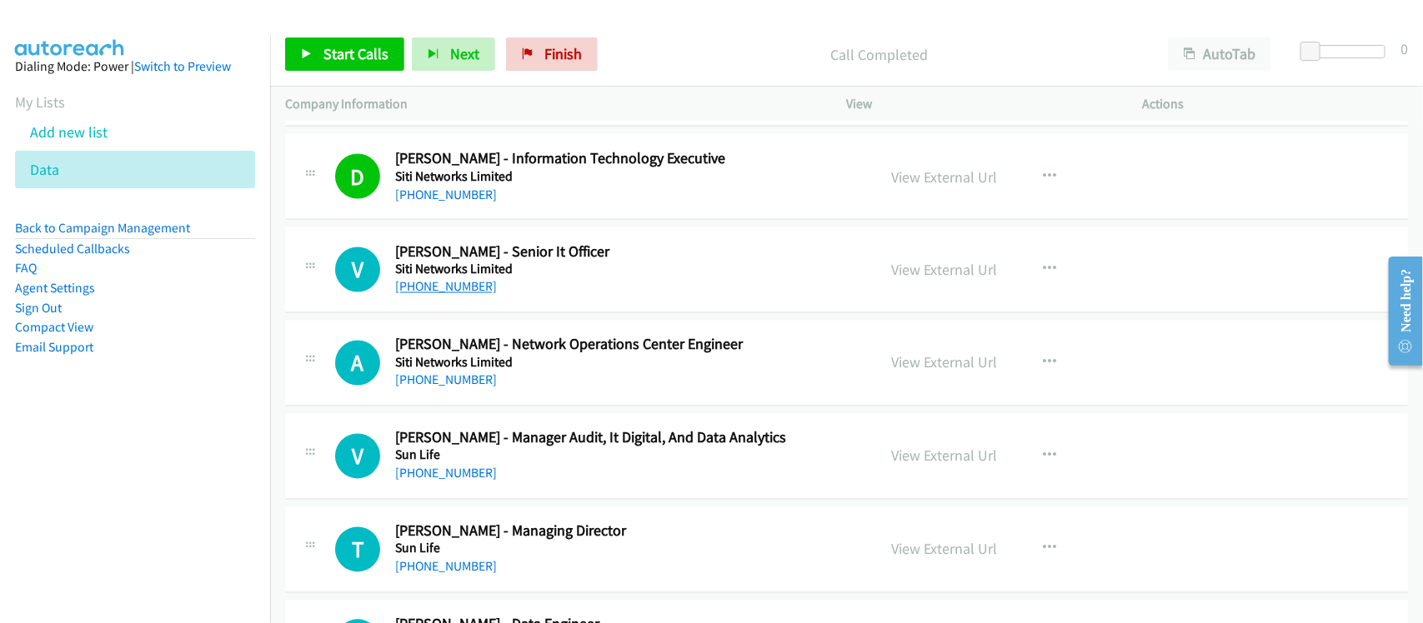
click at [454, 295] on link "+91 99900 06829" at bounding box center [446, 287] width 102 height 16
click at [469, 383] on link "+91 80165 02566" at bounding box center [446, 381] width 102 height 16
click at [443, 482] on link "+91 98716 73282" at bounding box center [446, 474] width 102 height 16
click at [526, 500] on div "V Callback Scheduled Vishal Chaudhary - Manager Audit, It Digital, And Data Ana…" at bounding box center [846, 457] width 1123 height 86
click at [472, 482] on link "+91 98716 73282" at bounding box center [446, 474] width 102 height 16
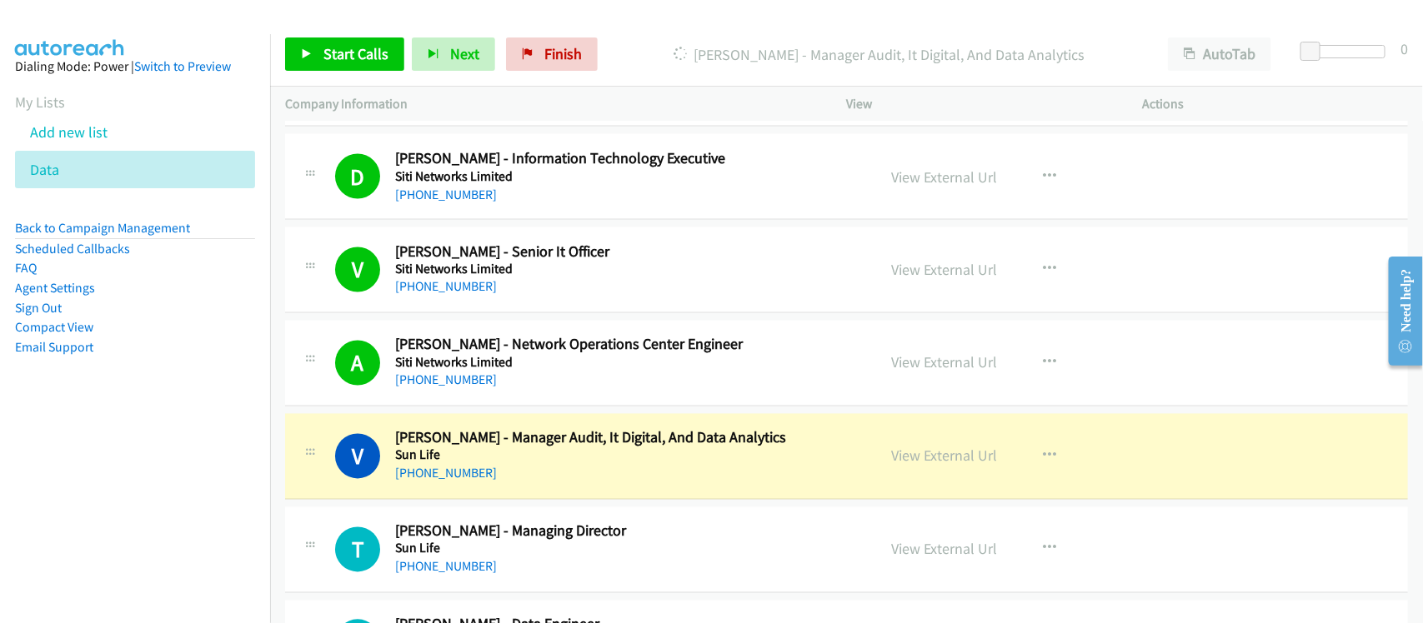
click at [523, 496] on div "V Callback Scheduled Vishal Chaudhary - Manager Audit, It Digital, And Data Ana…" at bounding box center [846, 457] width 1123 height 86
click at [914, 464] on link "View External Url" at bounding box center [945, 456] width 106 height 19
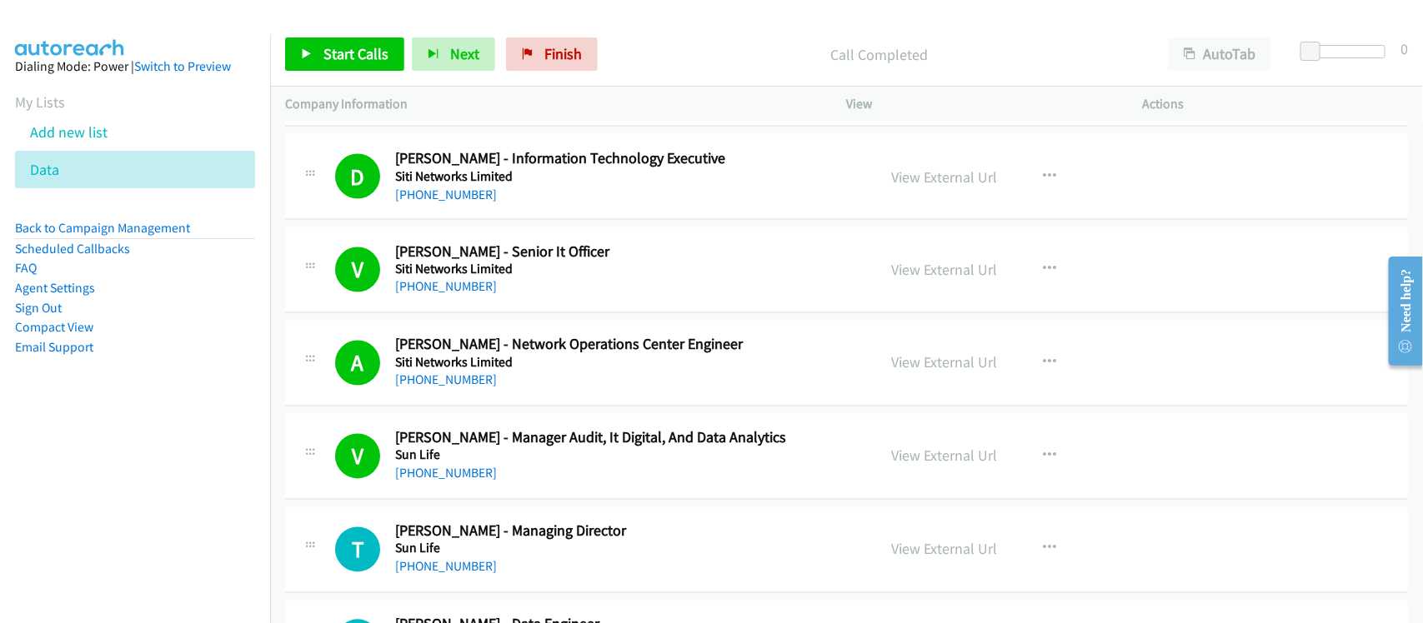
click at [548, 503] on td "V Callback Scheduled Vishal Chaudhary - Manager Audit, It Digital, And Data Ana…" at bounding box center [846, 456] width 1153 height 93
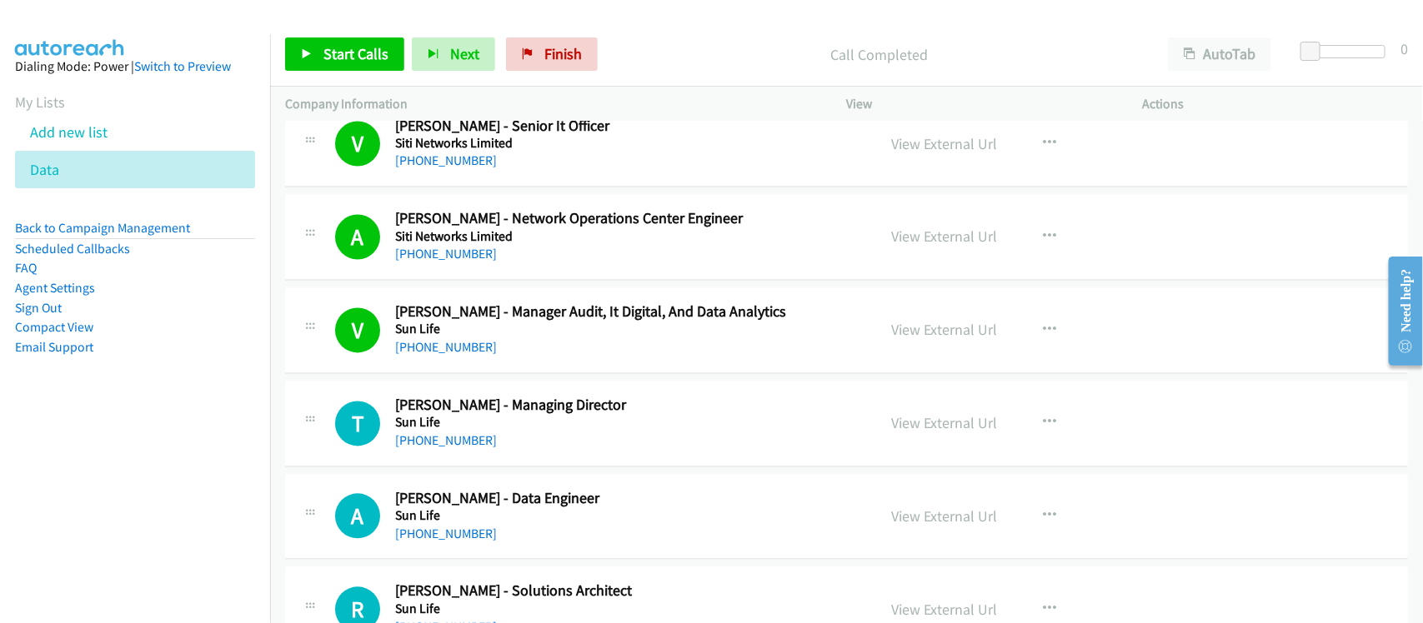
scroll to position [7293, 0]
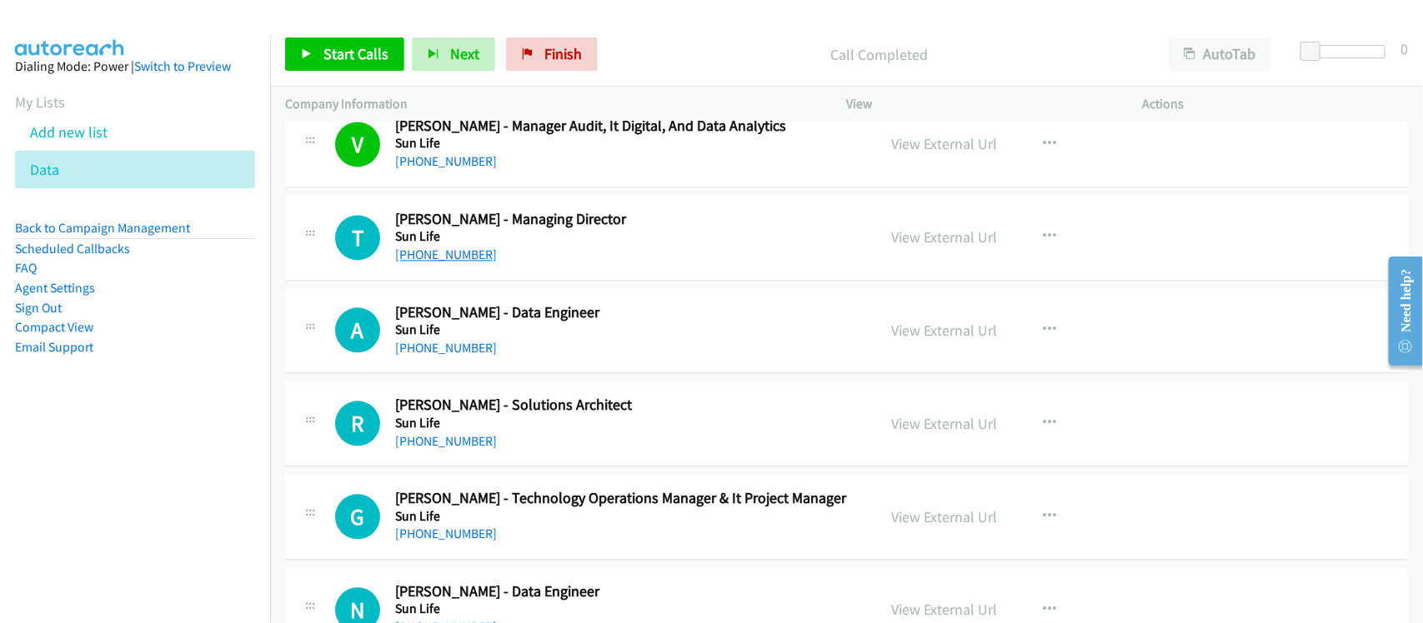
click at [480, 259] on link "+91 96861 00711" at bounding box center [446, 255] width 102 height 16
click at [484, 356] on link "+91 98343 49056" at bounding box center [446, 348] width 102 height 16
drag, startPoint x: 452, startPoint y: 458, endPoint x: 439, endPoint y: 454, distance: 13.2
click at [452, 449] on link "+91 96040 15349" at bounding box center [446, 441] width 102 height 16
click at [408, 542] on link "+91 97110 46905" at bounding box center [446, 534] width 102 height 16
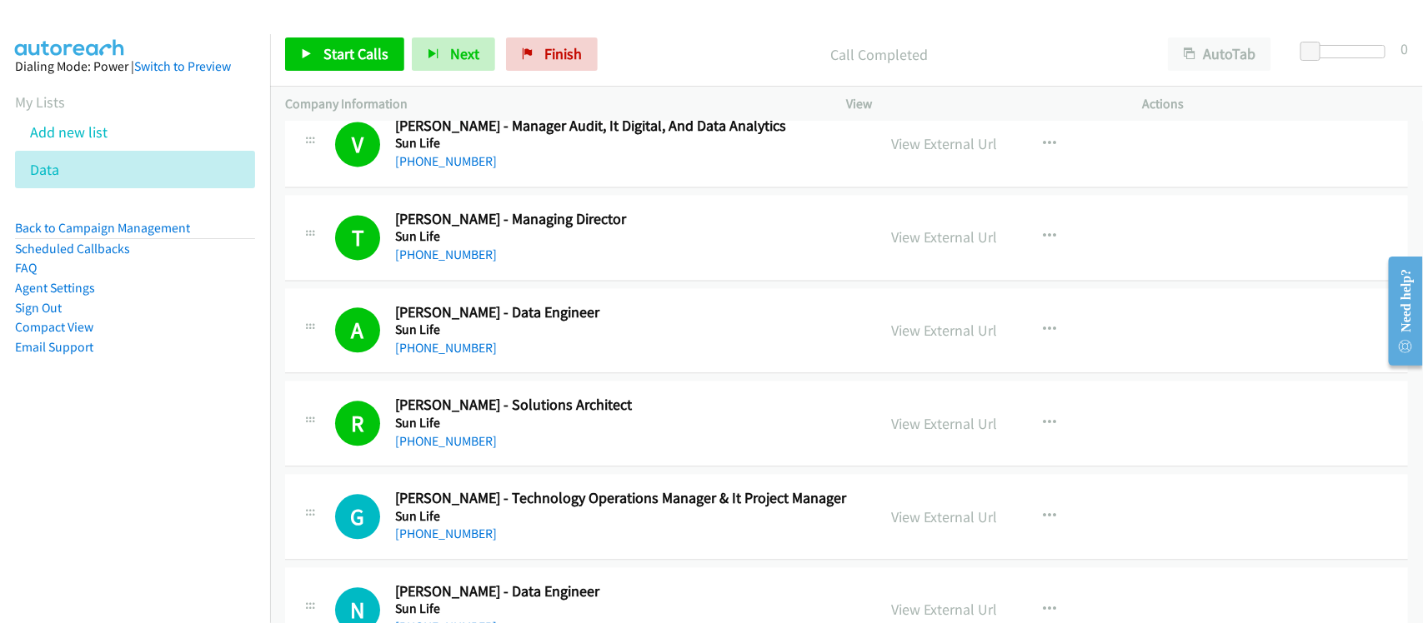
scroll to position [7502, 0]
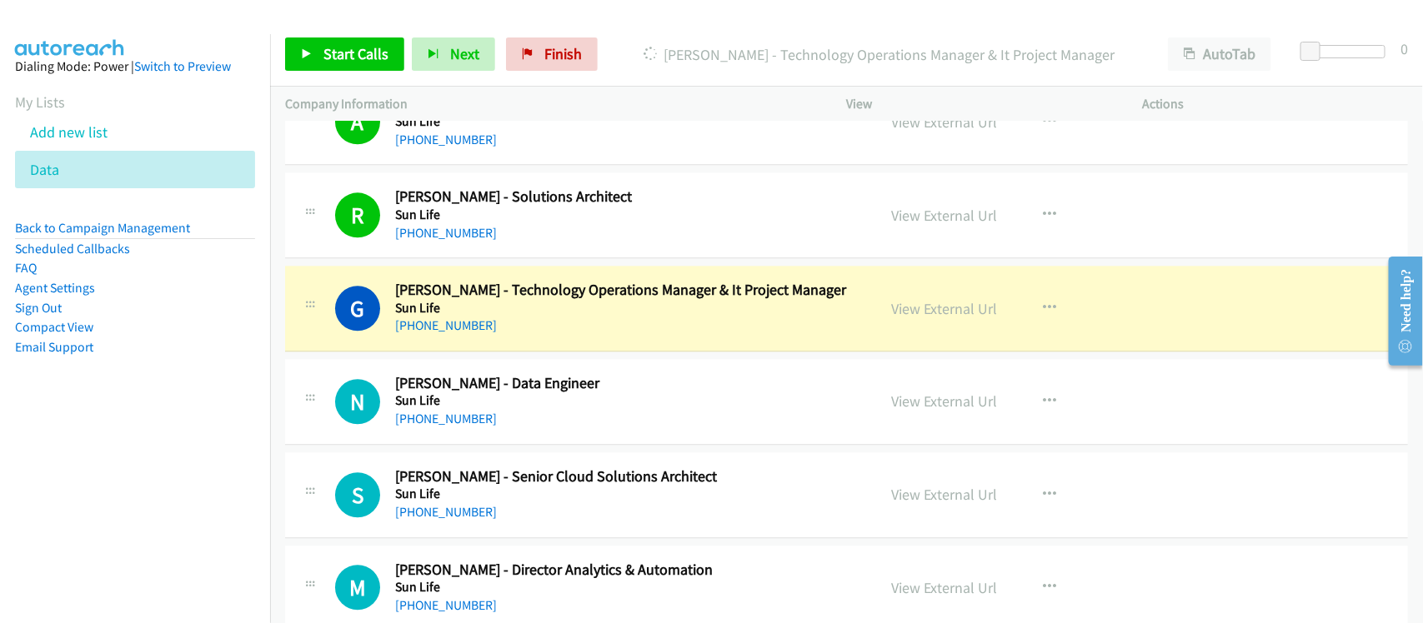
click at [561, 351] on div "G Callback Scheduled Gurmeet Narang - Technology Operations Manager & It Projec…" at bounding box center [846, 309] width 1123 height 86
click at [939, 318] on link "View External Url" at bounding box center [945, 308] width 106 height 19
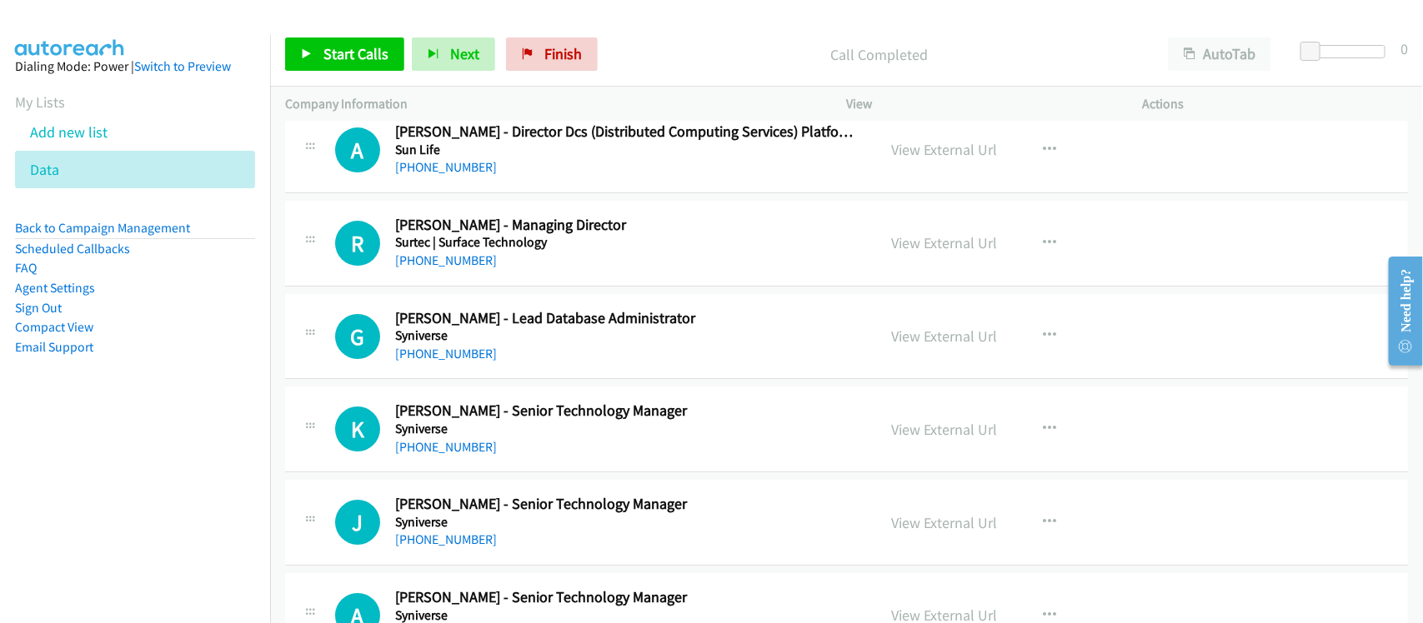
scroll to position [8231, 0]
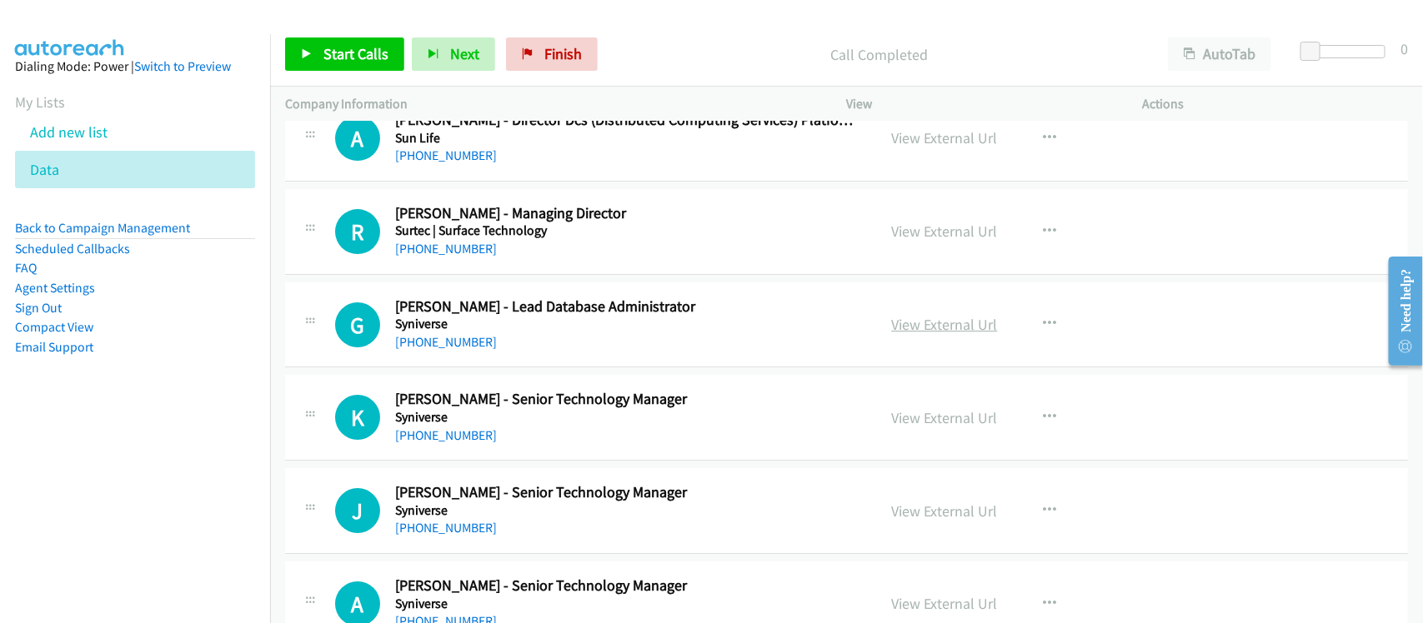
click at [921, 334] on link "View External Url" at bounding box center [945, 324] width 106 height 19
click at [440, 239] on h5 "Surtec | Surface Technology" at bounding box center [624, 231] width 459 height 17
click at [431, 350] on link "+91 96869 88848" at bounding box center [446, 342] width 102 height 16
click at [464, 443] on link "+91 99000 37336" at bounding box center [446, 436] width 102 height 16
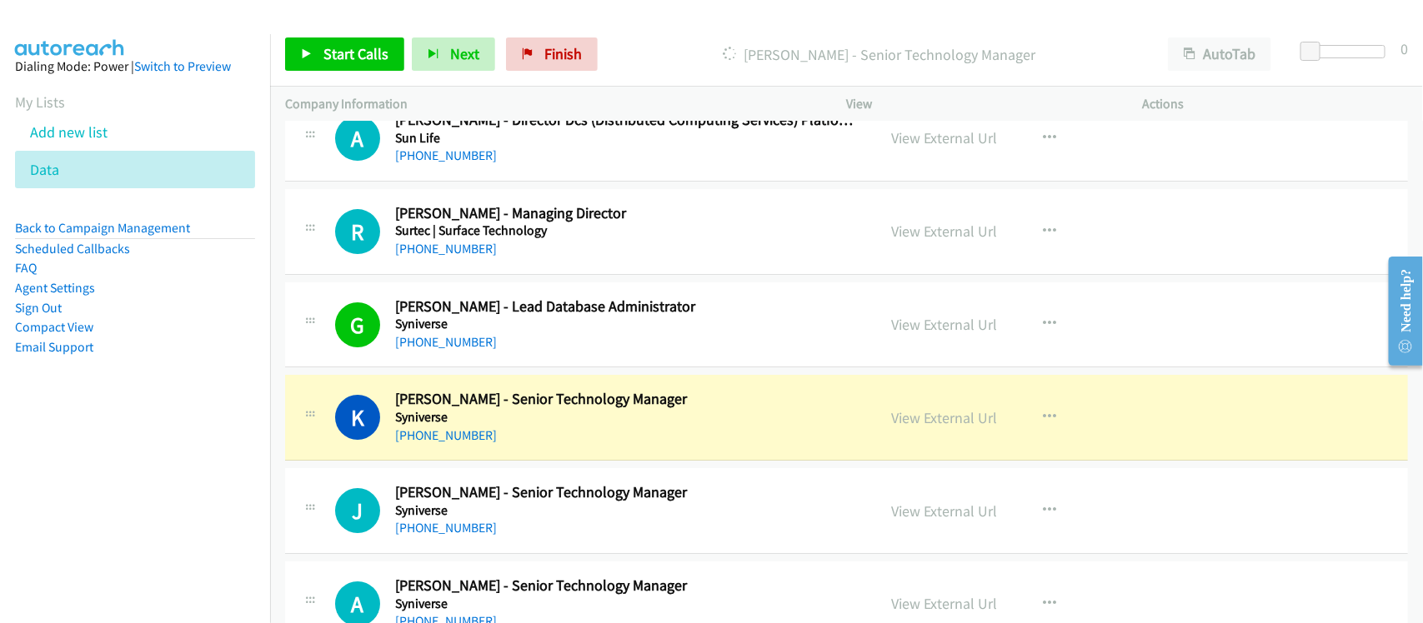
click at [550, 461] on div "K Callback Scheduled Karthikeyan Shanmugham - Senior Technology Manager Syniver…" at bounding box center [846, 418] width 1123 height 86
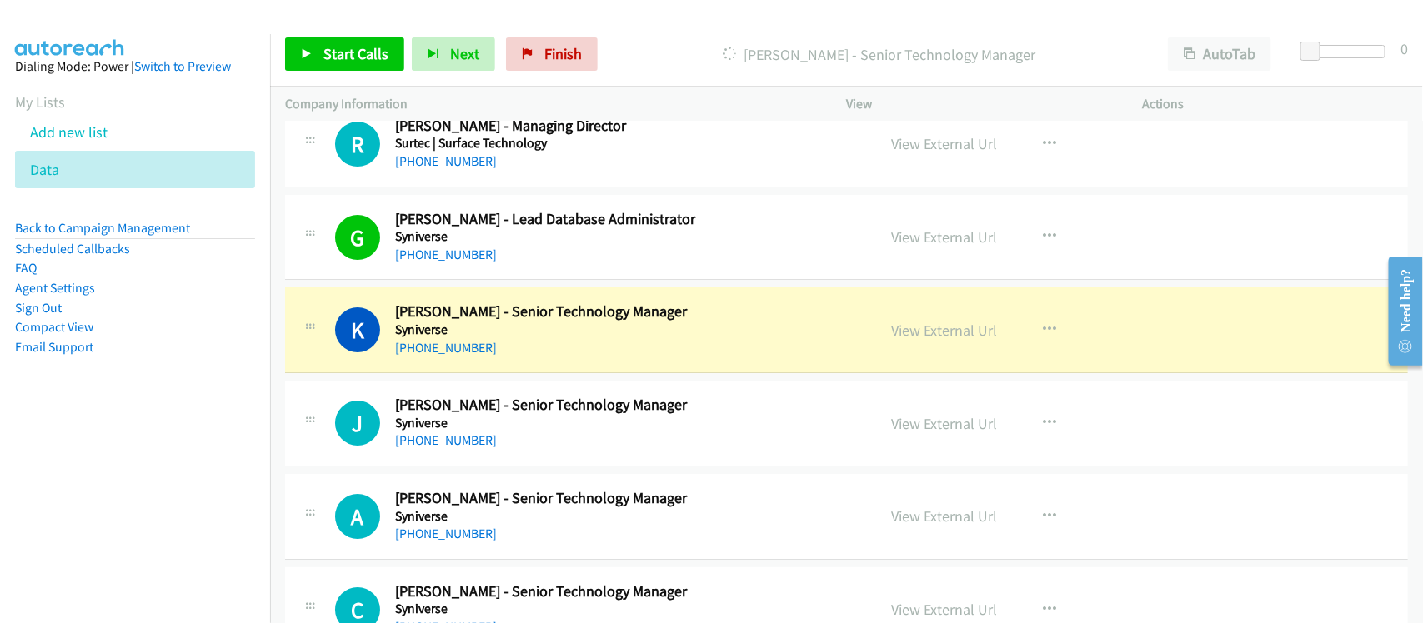
scroll to position [8335, 0]
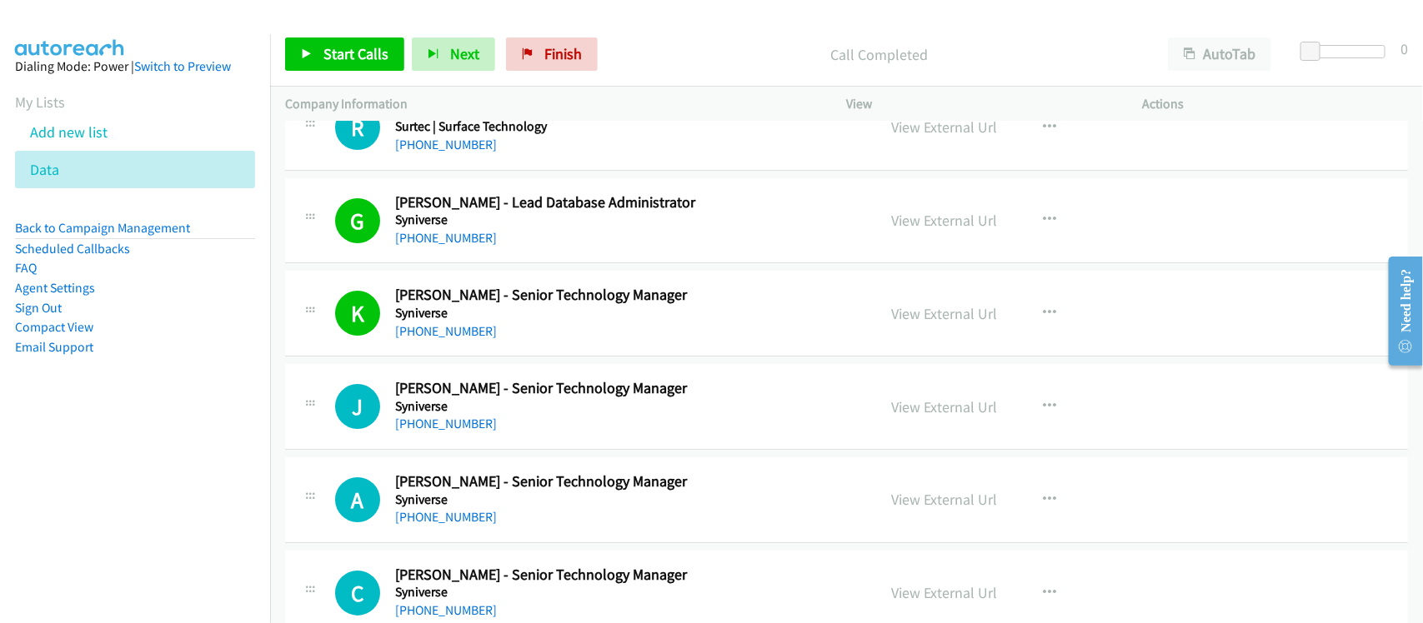
drag, startPoint x: 463, startPoint y: 344, endPoint x: 500, endPoint y: 344, distance: 37.5
click at [463, 339] on link "+91 99000 37336" at bounding box center [446, 331] width 102 height 16
drag, startPoint x: 457, startPoint y: 438, endPoint x: 551, endPoint y: 435, distance: 94.2
click at [457, 432] on link "+91 98668 33738" at bounding box center [446, 424] width 102 height 16
click at [467, 523] on link "+91 98805 52792" at bounding box center [446, 517] width 102 height 16
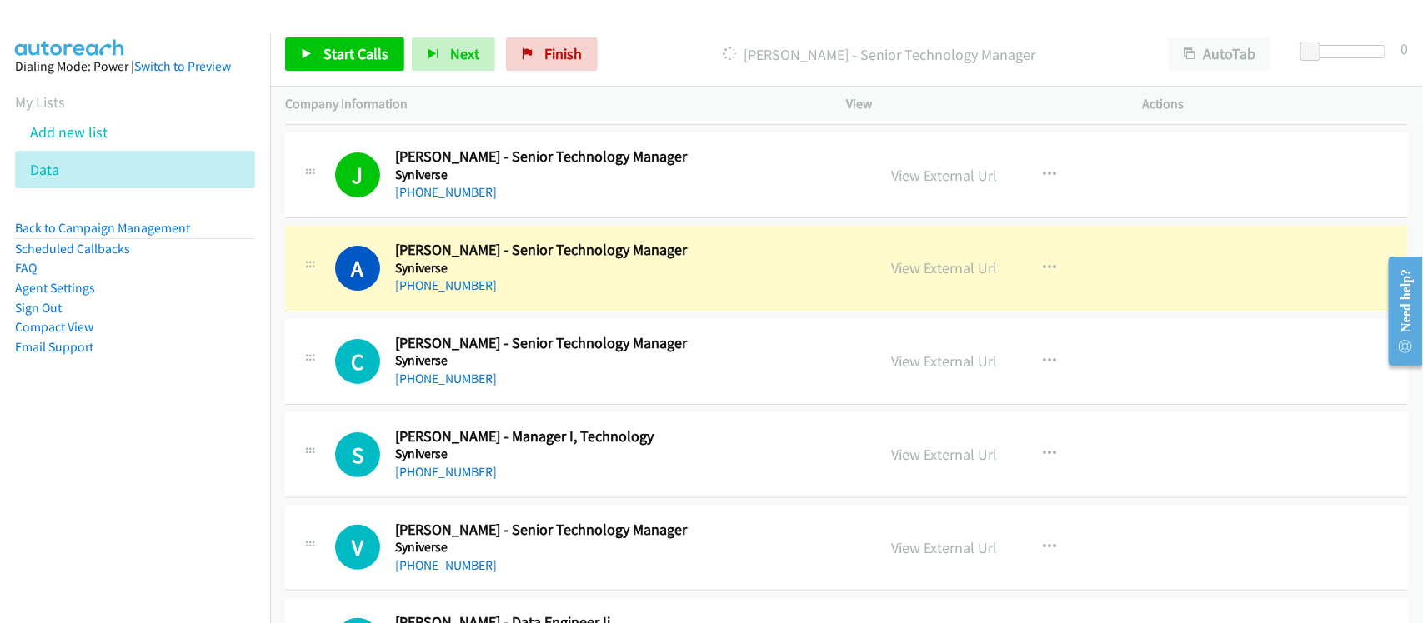
scroll to position [8648, 0]
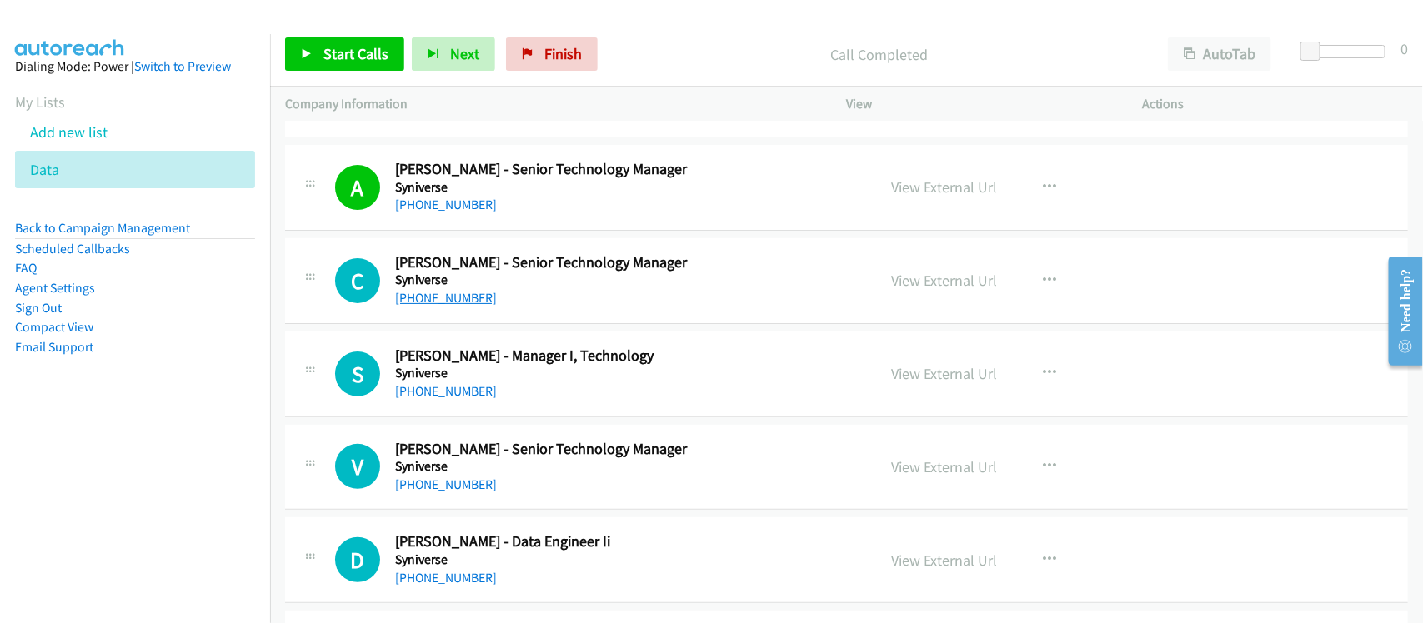
click at [478, 306] on link "+91 99005 44011" at bounding box center [446, 298] width 102 height 16
drag, startPoint x: 482, startPoint y: 398, endPoint x: 492, endPoint y: 398, distance: 10.0
click at [482, 398] on link "+91 98869 67083" at bounding box center [446, 391] width 102 height 16
click at [457, 493] on link "+91 98458 55793" at bounding box center [446, 485] width 102 height 16
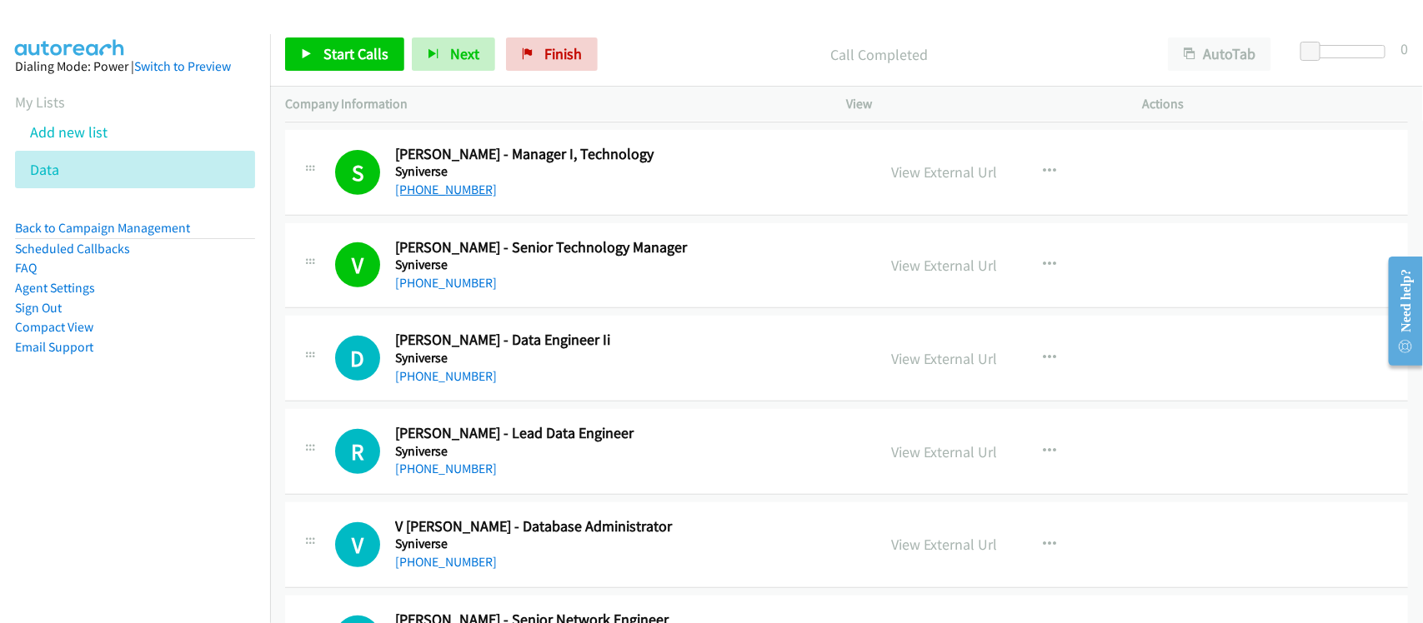
scroll to position [8960, 0]
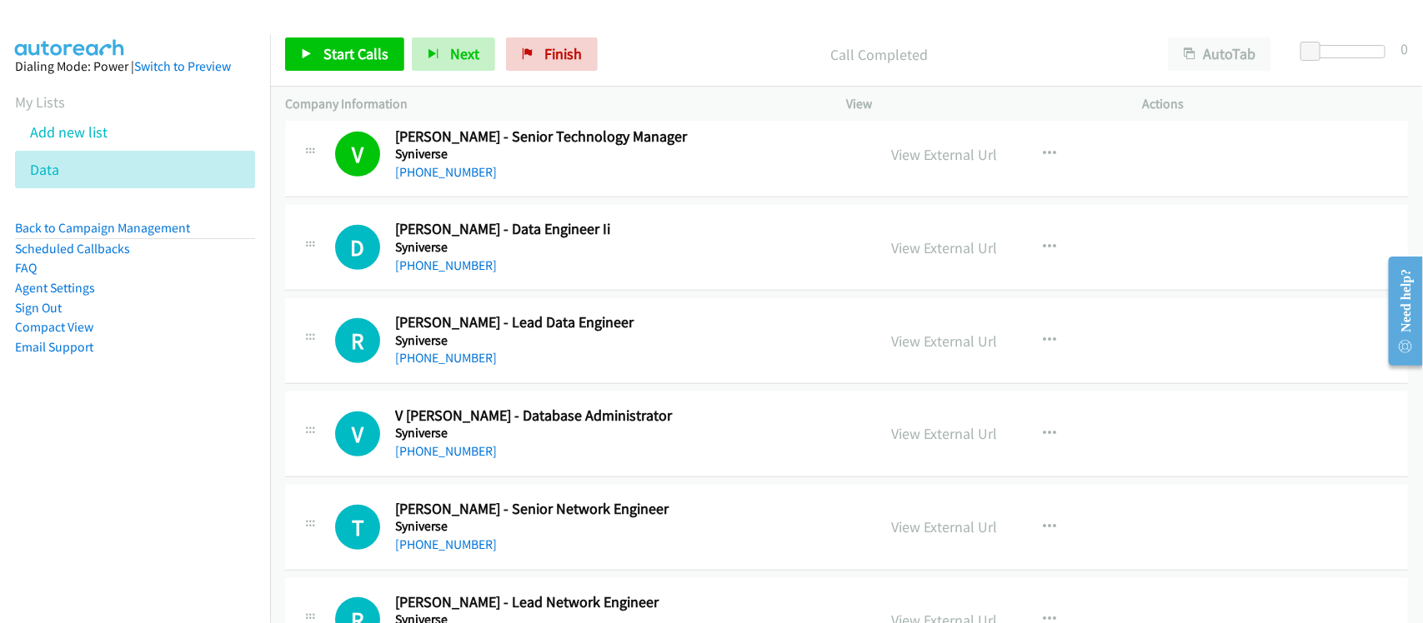
drag, startPoint x: 465, startPoint y: 281, endPoint x: 534, endPoint y: 275, distance: 69.4
click at [465, 273] on link "+91 80723 74731" at bounding box center [446, 266] width 102 height 16
click at [457, 366] on link "+91 99625 02012" at bounding box center [446, 358] width 102 height 16
click at [490, 462] on div "+91 73376 80329" at bounding box center [624, 452] width 459 height 20
drag, startPoint x: 443, startPoint y: 465, endPoint x: 543, endPoint y: 460, distance: 100.1
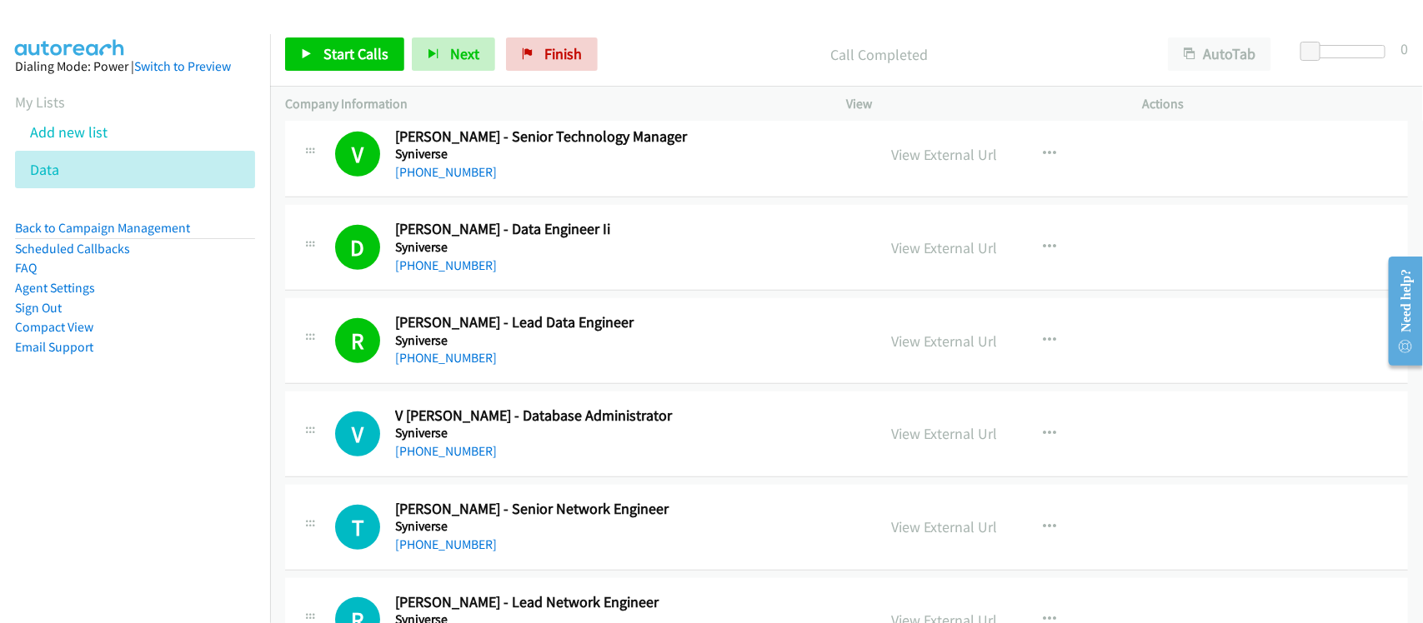
click at [443, 459] on link "+91 73376 80329" at bounding box center [446, 451] width 102 height 16
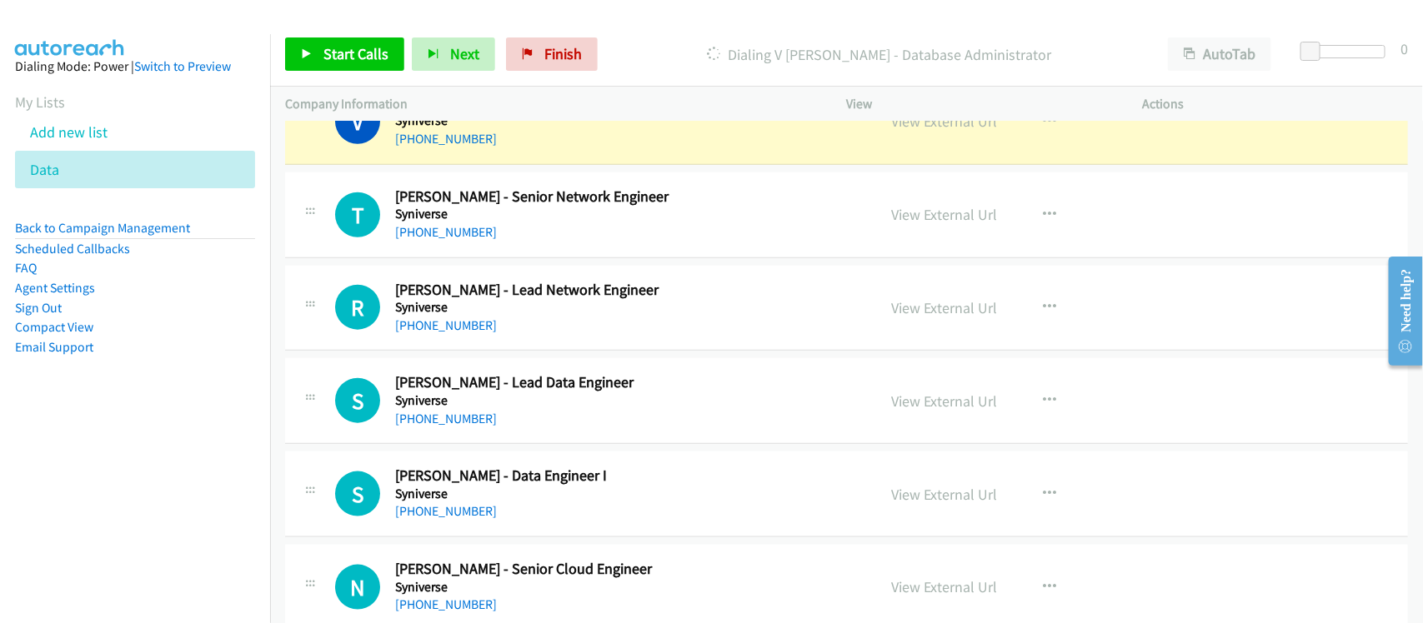
scroll to position [9169, 0]
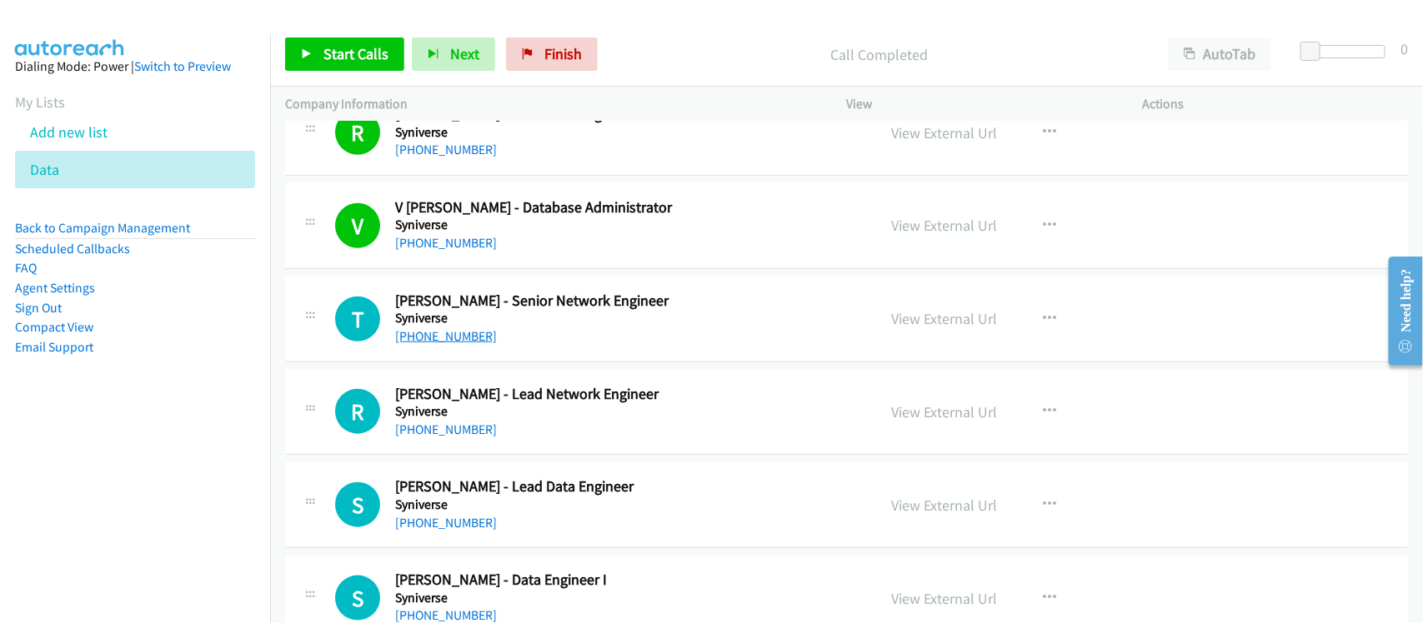
click at [459, 344] on link "+91 81430 31234" at bounding box center [446, 336] width 102 height 16
click at [467, 438] on link "+91 40 6698 3608" at bounding box center [446, 430] width 102 height 16
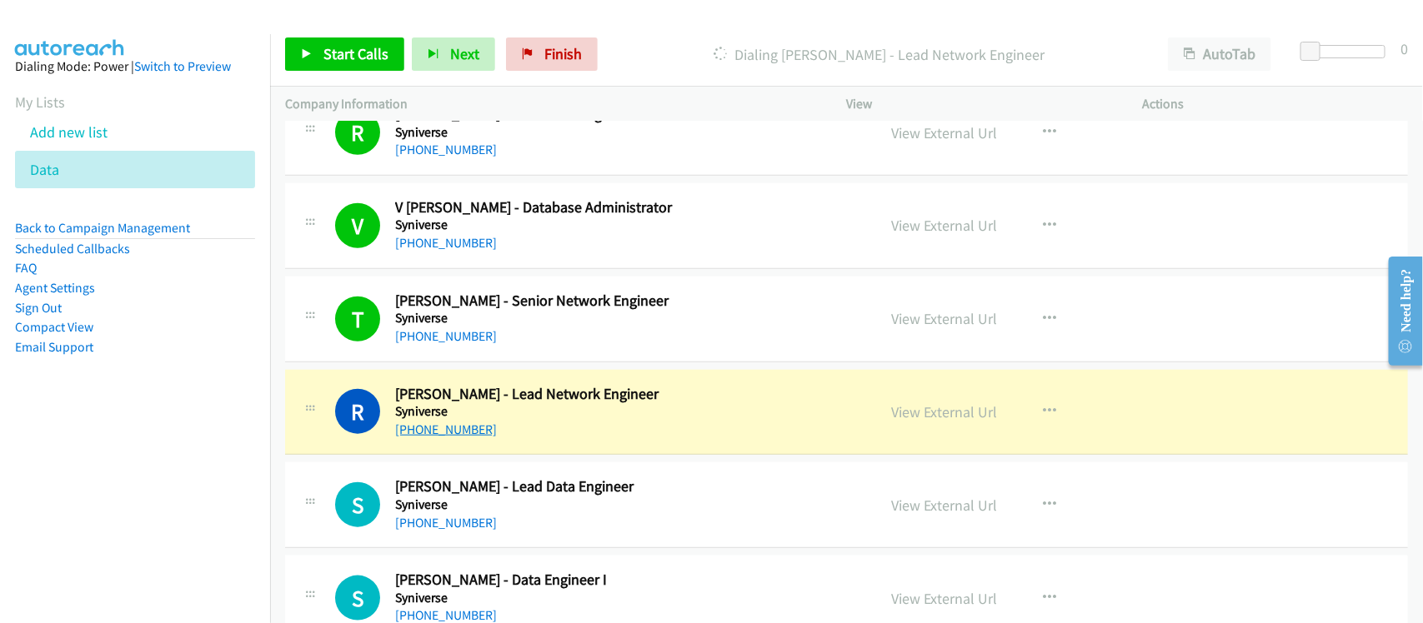
drag, startPoint x: 444, startPoint y: 443, endPoint x: 430, endPoint y: 443, distance: 14.2
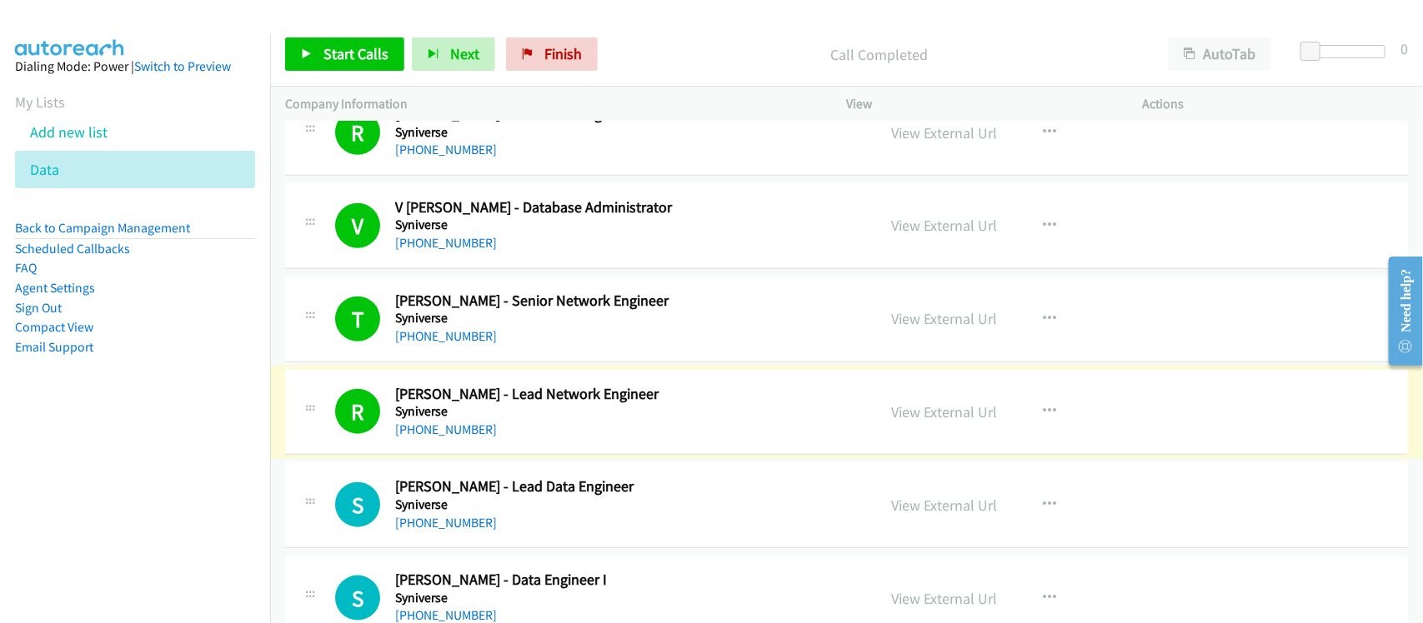
click at [431, 438] on link "+91 40 6698 3608" at bounding box center [446, 430] width 102 height 16
click at [453, 531] on link "+91 80672 09974" at bounding box center [446, 523] width 102 height 16
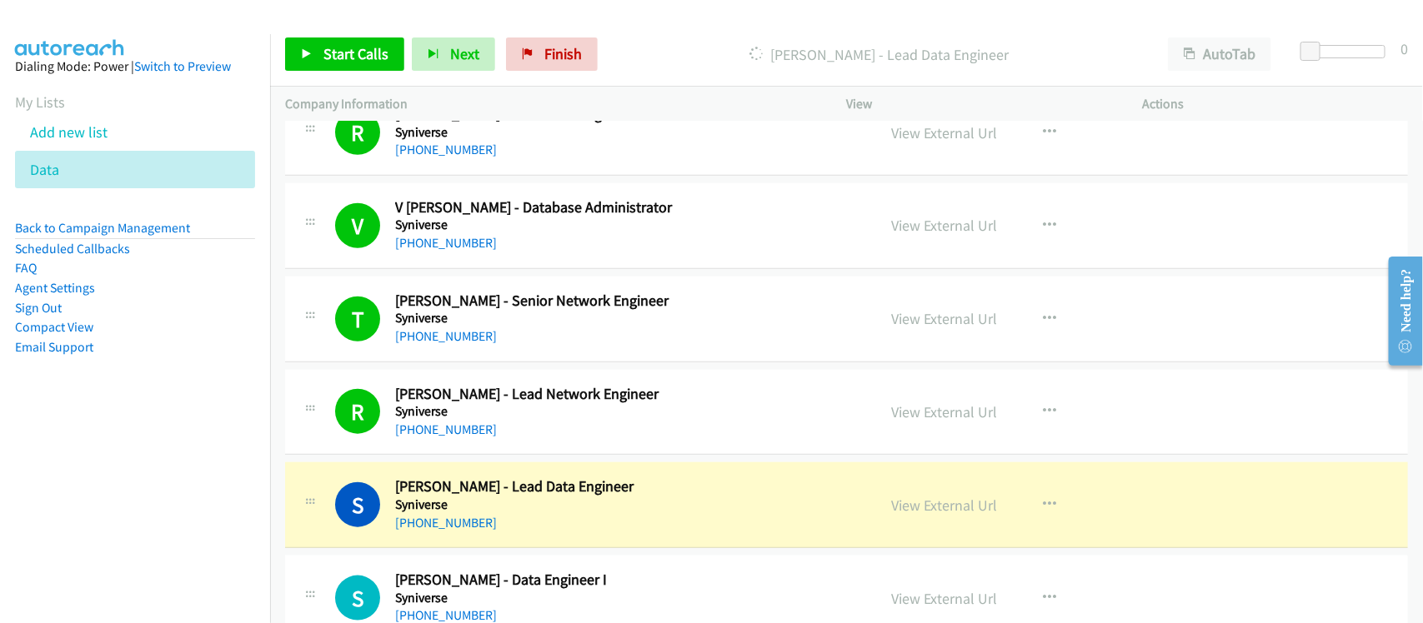
click at [455, 529] on link "+91 80672 09974" at bounding box center [446, 523] width 102 height 16
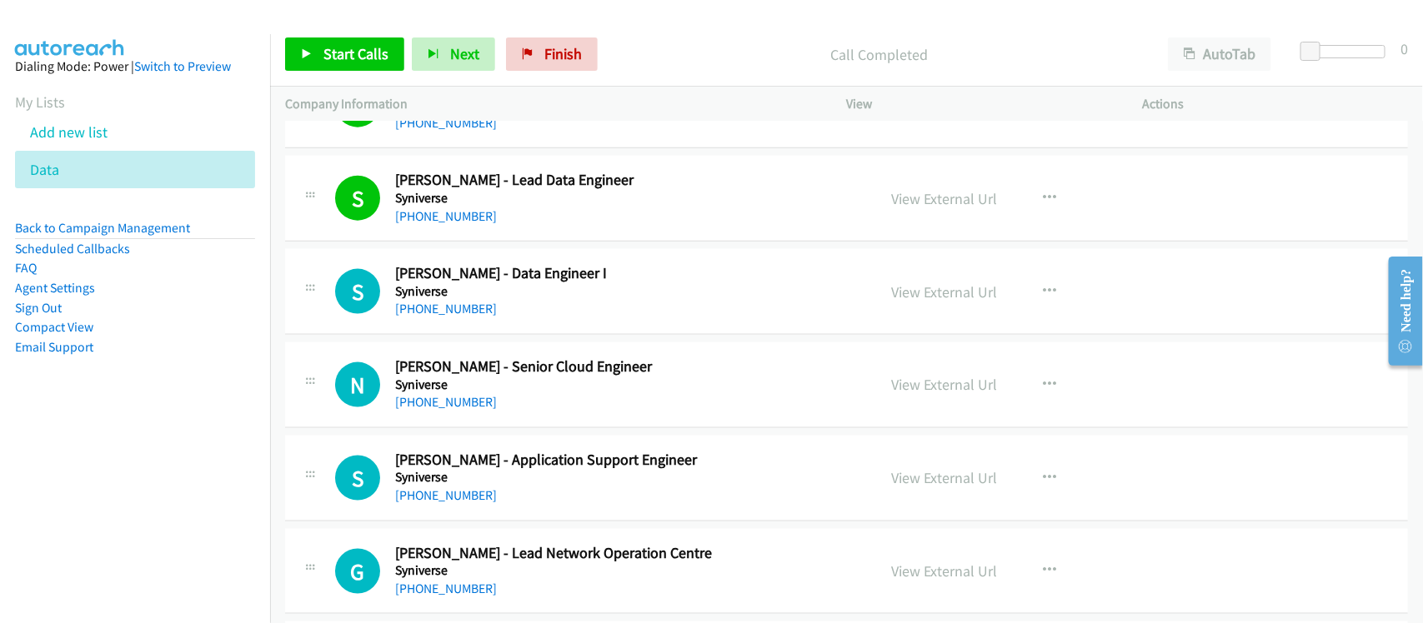
scroll to position [9481, 0]
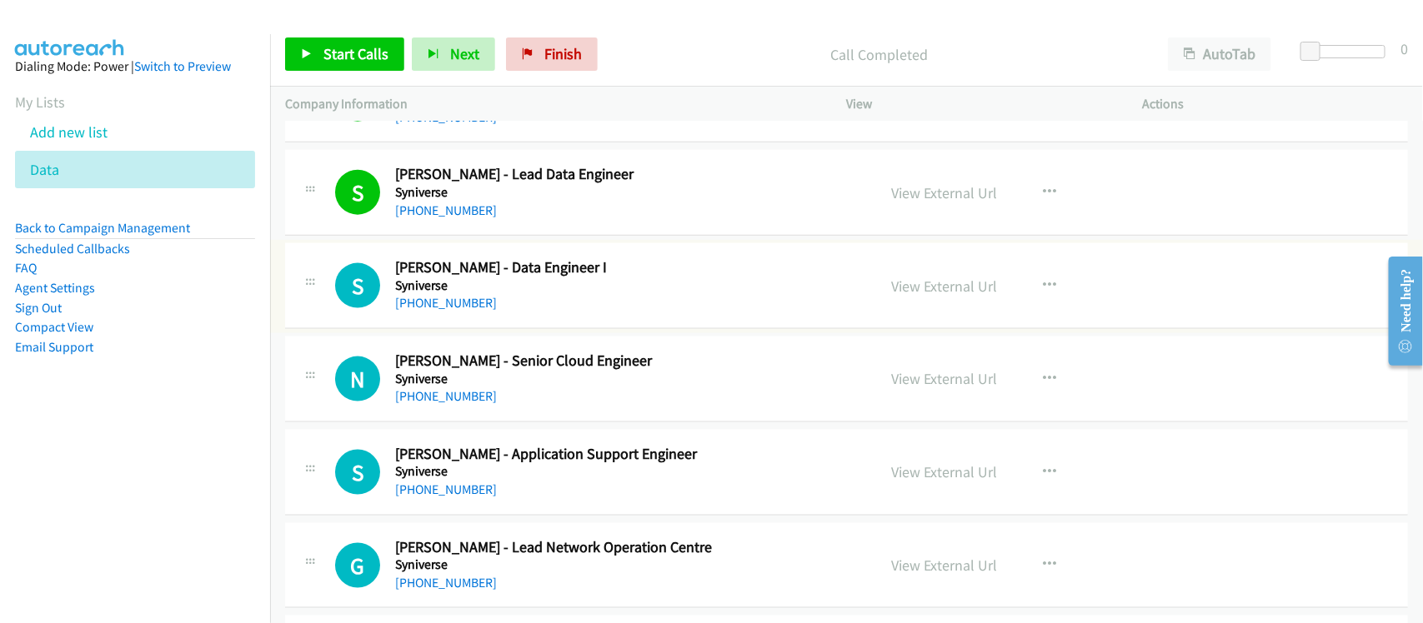
click at [471, 311] on link "+91 72767 60607" at bounding box center [446, 303] width 102 height 16
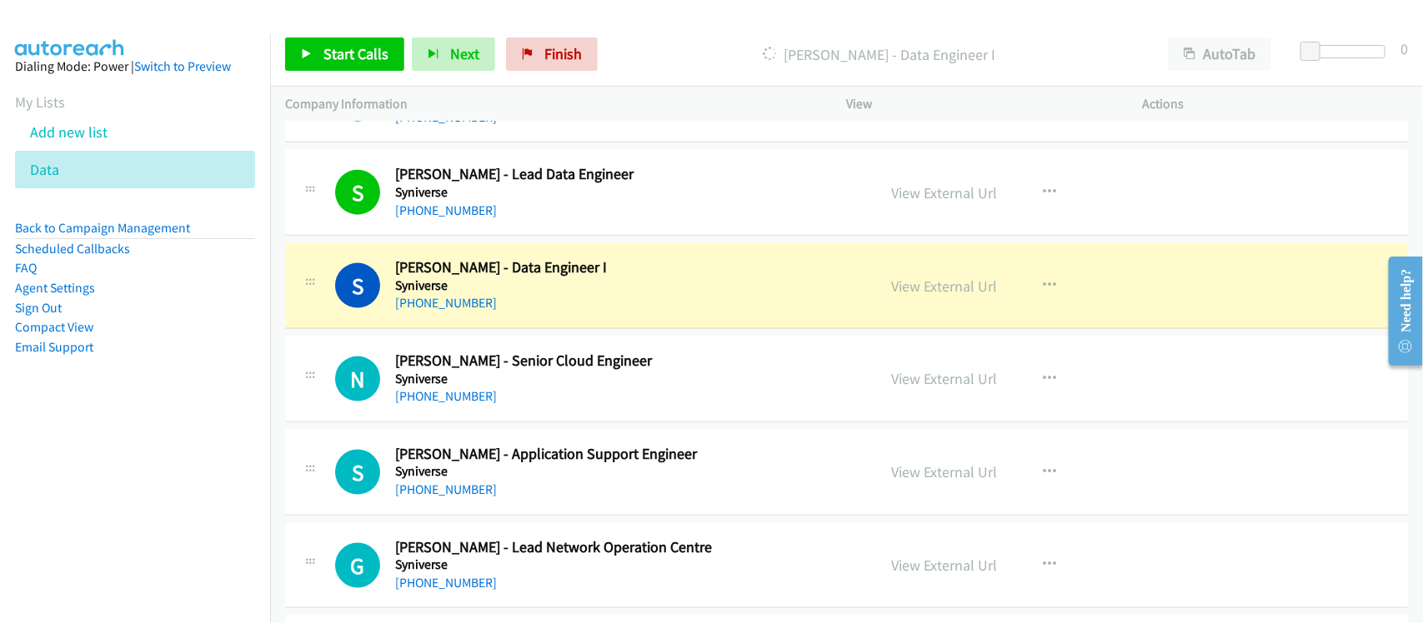
click at [539, 313] on div "+91 72767 60607" at bounding box center [624, 303] width 459 height 20
click at [949, 296] on link "View External Url" at bounding box center [945, 286] width 106 height 19
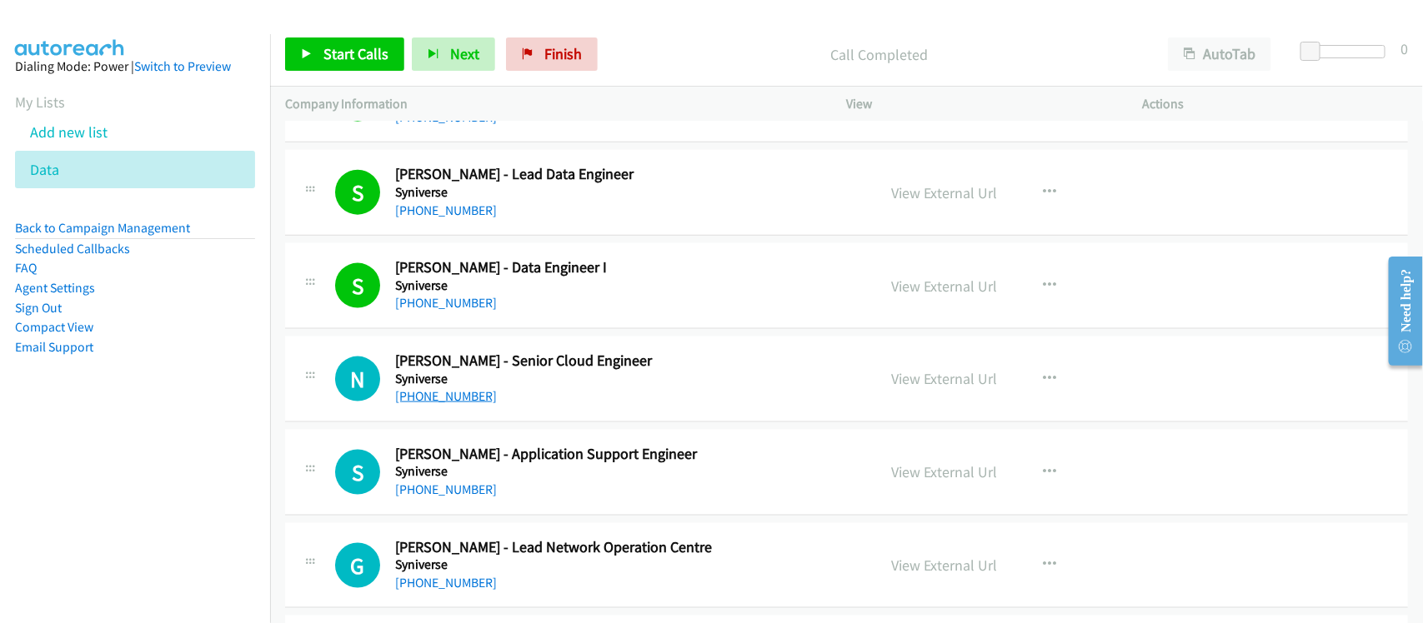
click at [465, 403] on link "+91 97318 84304" at bounding box center [446, 396] width 102 height 16
click at [473, 498] on link "+91 97401 04638" at bounding box center [446, 490] width 102 height 16
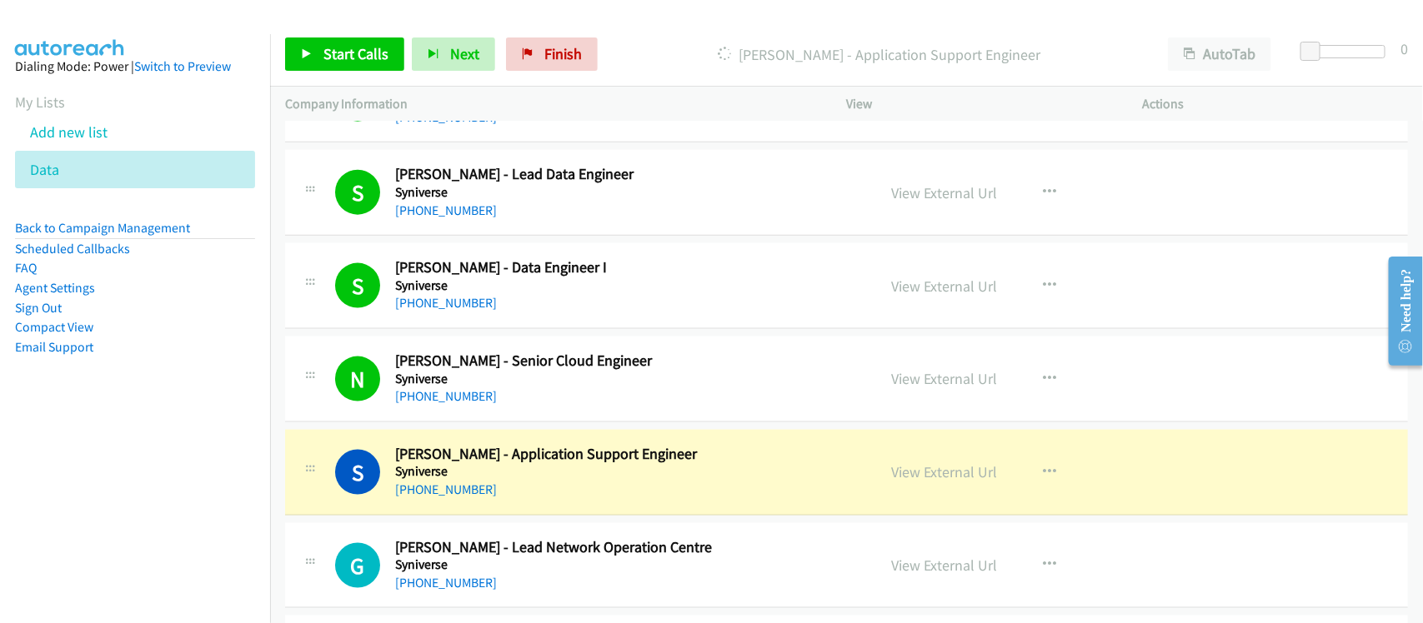
click at [243, 484] on nav "Dialing Mode: Power | Switch to Preview My Lists Add new list Data Back to Camp…" at bounding box center [135, 345] width 271 height 623
click at [554, 500] on div "+91 97401 04638" at bounding box center [624, 490] width 459 height 20
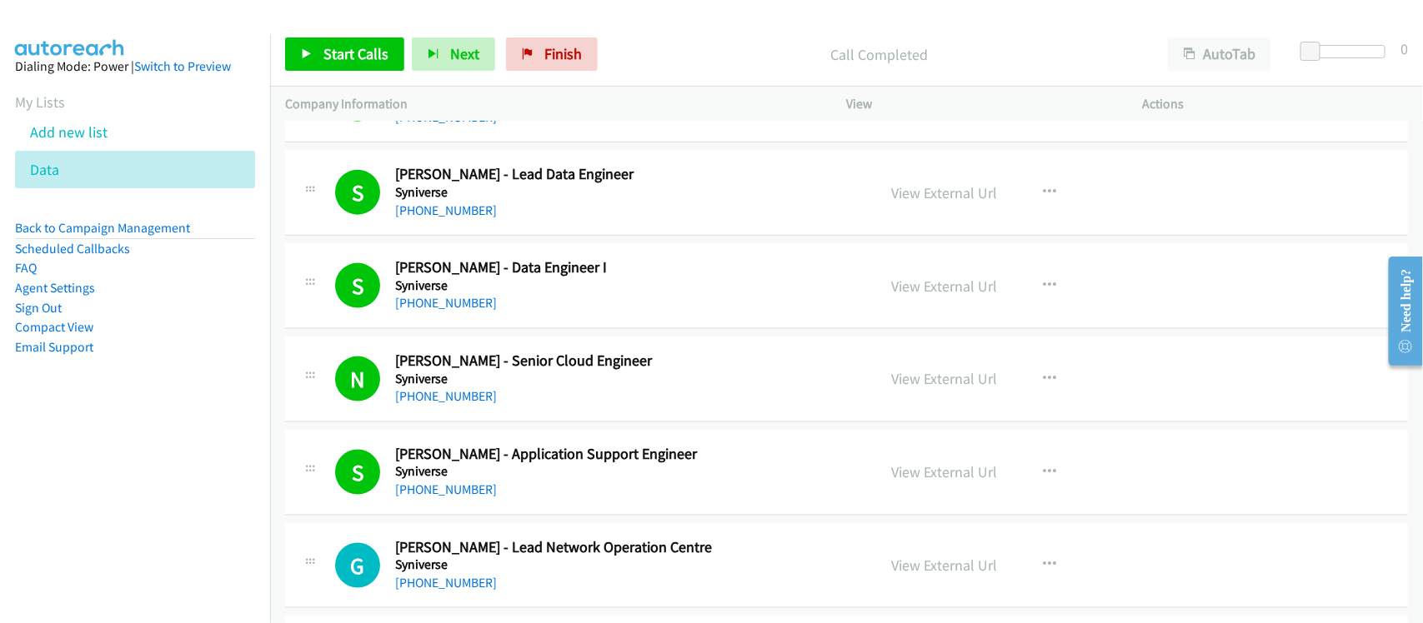
click at [504, 500] on div "+91 97401 04638" at bounding box center [624, 490] width 459 height 20
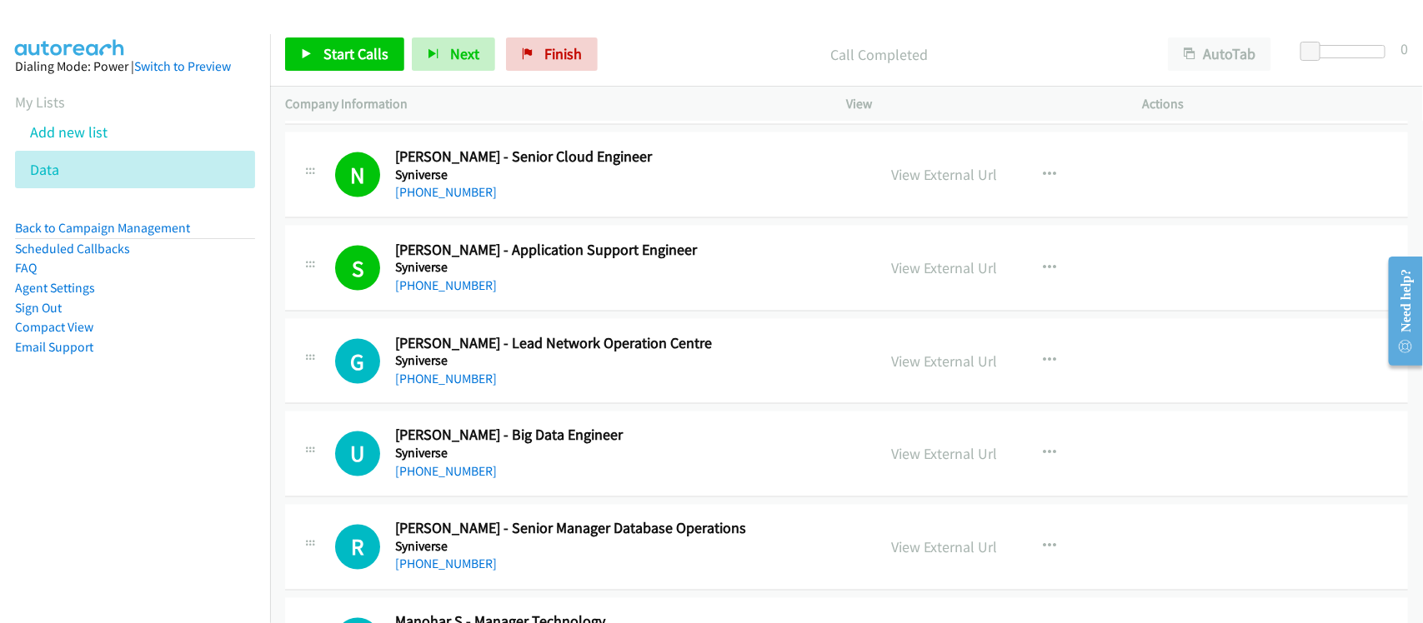
scroll to position [9690, 0]
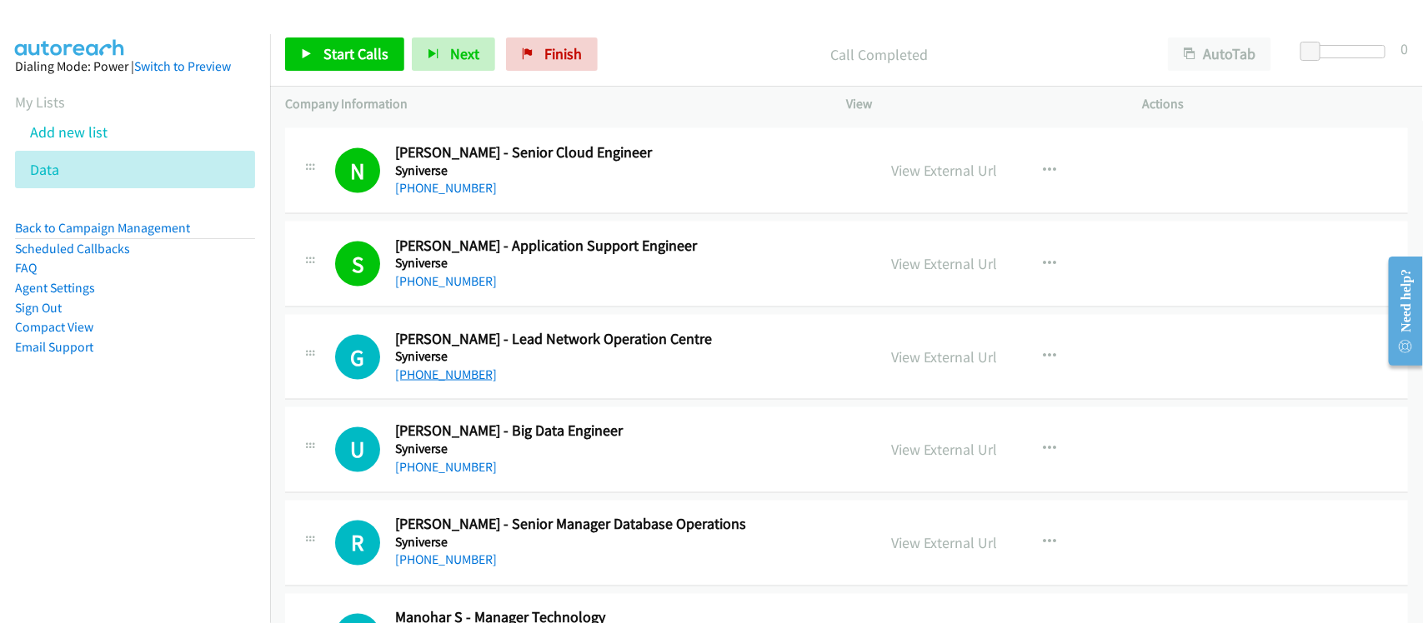
click at [439, 383] on link "+91 97396 77467" at bounding box center [446, 375] width 102 height 16
drag, startPoint x: 419, startPoint y: 475, endPoint x: 413, endPoint y: 468, distance: 9.4
click at [419, 475] on link "+91 98459 64855" at bounding box center [446, 468] width 102 height 16
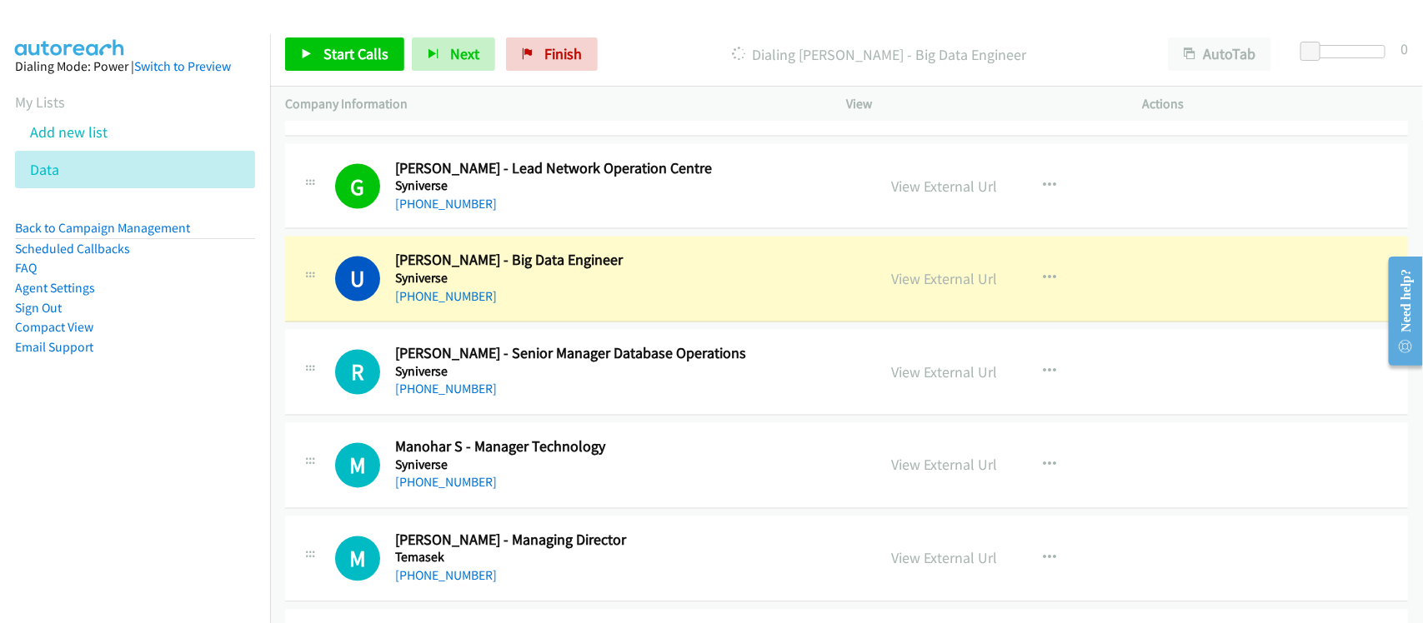
scroll to position [9898, 0]
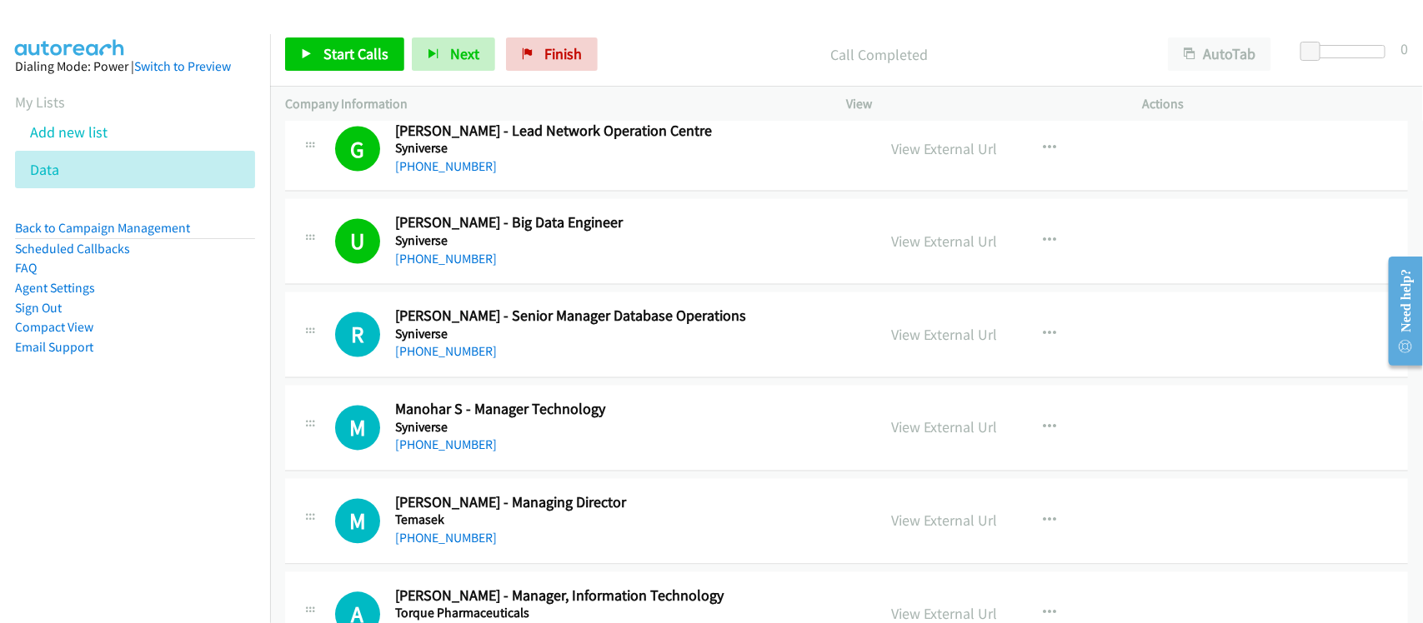
click at [430, 363] on div "+91 40 6698 3623" at bounding box center [624, 353] width 459 height 20
click at [439, 360] on link "+91 40 6698 3623" at bounding box center [446, 352] width 102 height 16
click at [475, 360] on link "+91 40 6698 3623" at bounding box center [446, 352] width 102 height 16
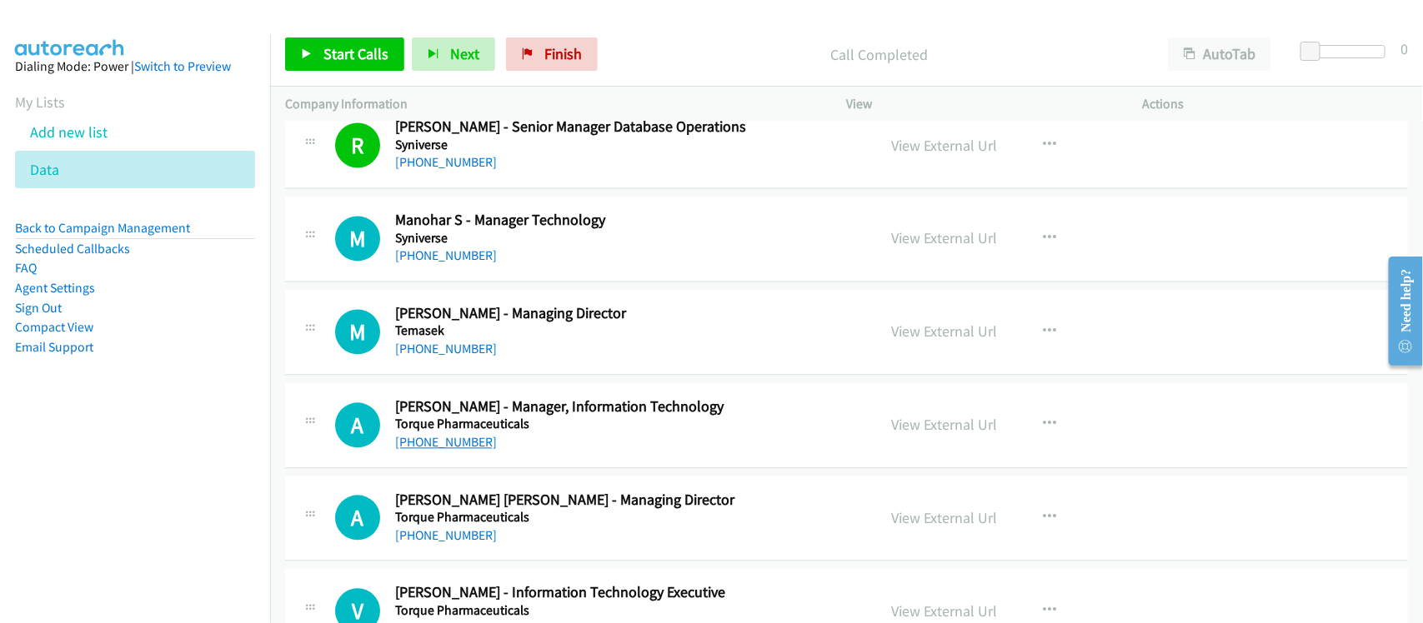
scroll to position [10106, 0]
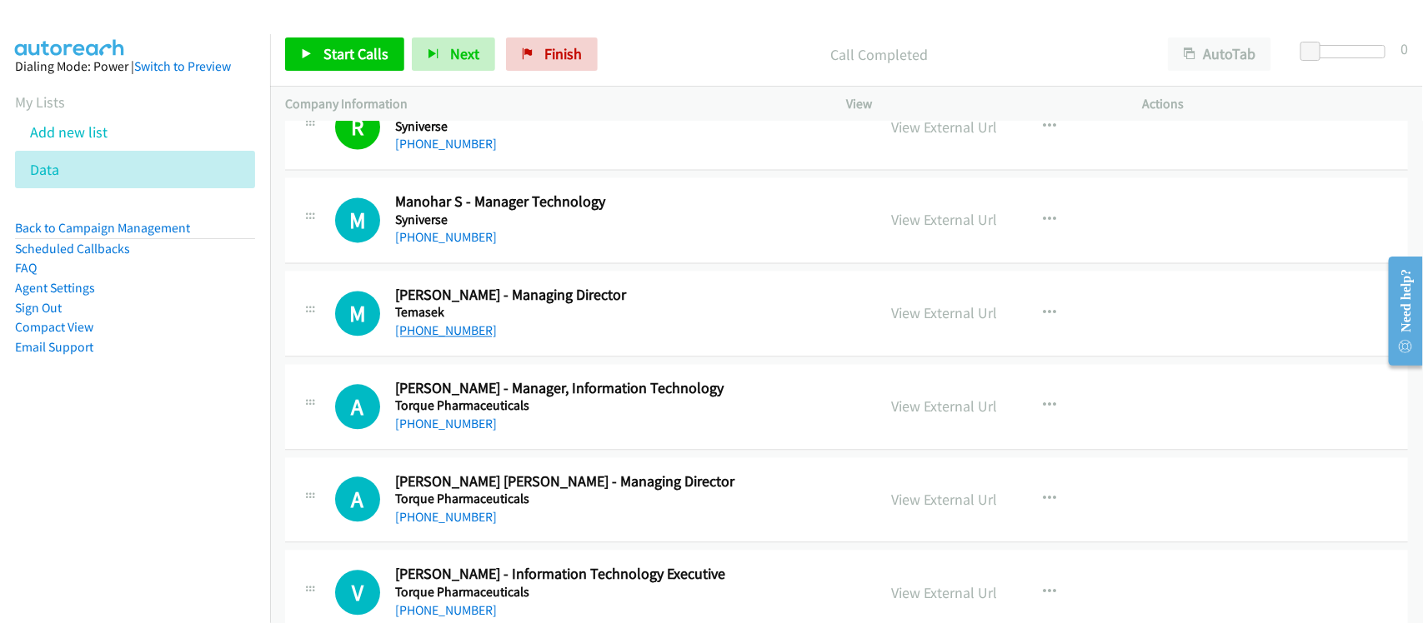
click at [456, 338] on link "+91 98205 22664" at bounding box center [446, 331] width 102 height 16
click at [460, 432] on link "+91 98724 01185" at bounding box center [446, 424] width 102 height 16
click at [539, 472] on td "A Callback Scheduled Amar Iqbal Singh - Managing Director Torque Pharmaceutical…" at bounding box center [846, 499] width 1153 height 93
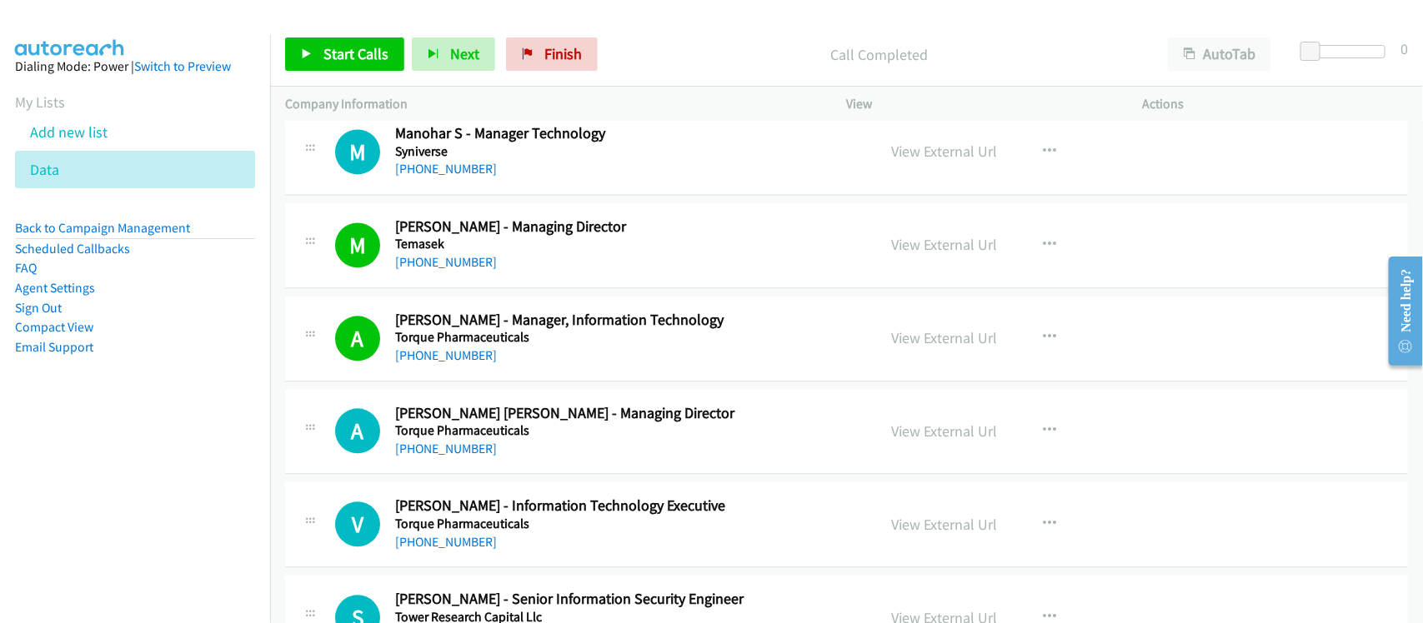
scroll to position [10210, 0]
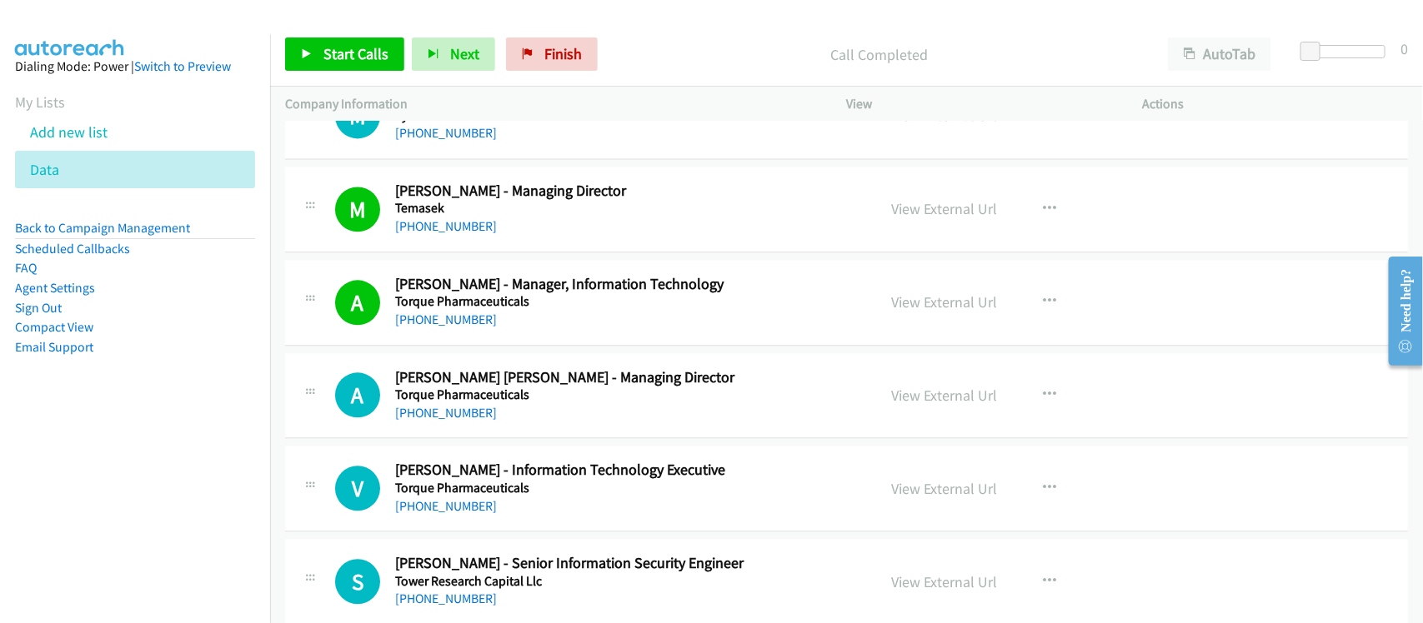
click at [443, 421] on link "+91 98140 16675" at bounding box center [446, 413] width 102 height 16
click at [473, 514] on link "+91 70181 38990" at bounding box center [446, 506] width 102 height 16
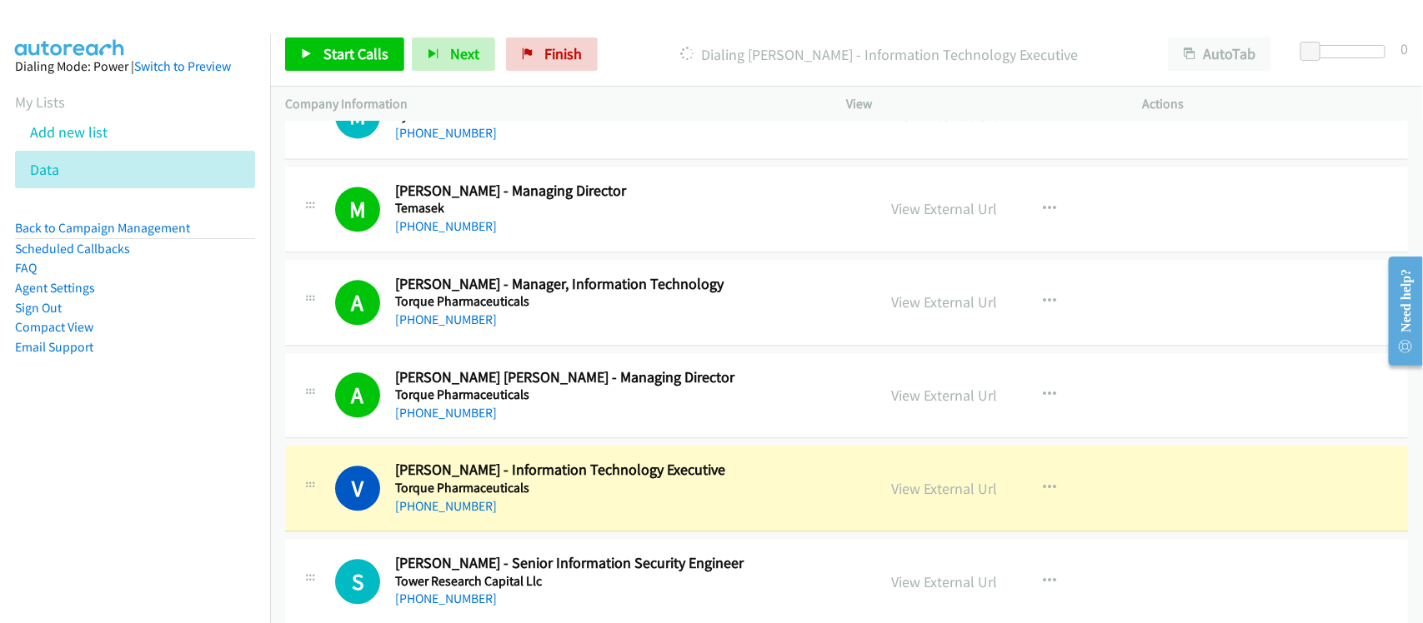
click at [543, 532] on div "V Callback Scheduled Vicky Thakur - Information Technology Executive Torque Pha…" at bounding box center [846, 489] width 1123 height 86
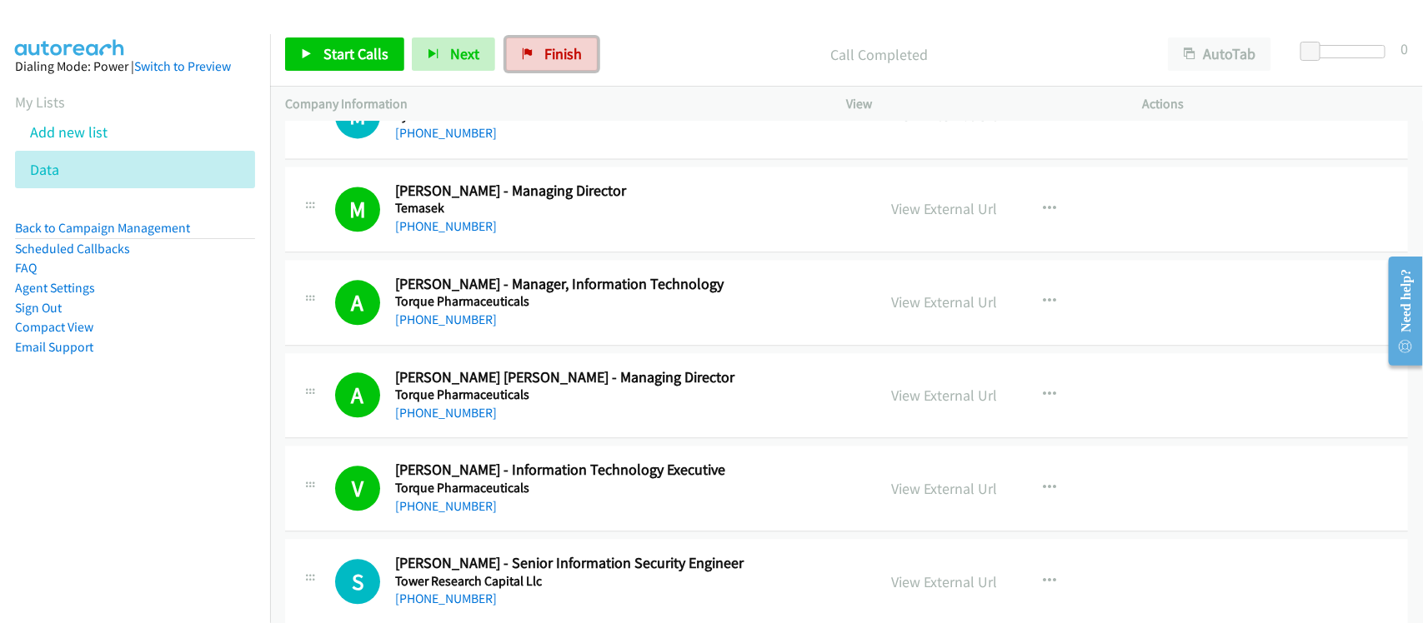
drag, startPoint x: 538, startPoint y: 43, endPoint x: 794, endPoint y: 71, distance: 256.6
click at [538, 43] on link "Finish" at bounding box center [552, 54] width 92 height 33
